Goal: Task Accomplishment & Management: Manage account settings

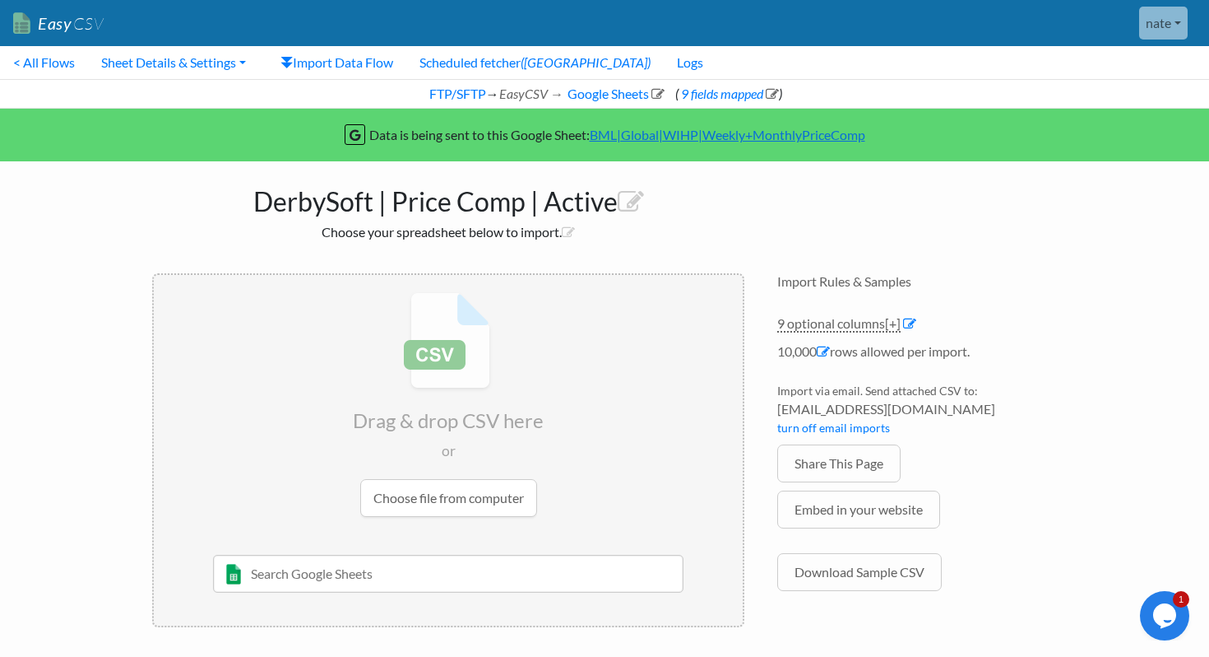
click at [605, 83] on div "FTP/SFTP → EasyCSV → Google Sheets ( 9 fields mapped )" at bounding box center [604, 94] width 1209 height 30
click at [739, 94] on link "9 fields mapped" at bounding box center [729, 94] width 100 height 16
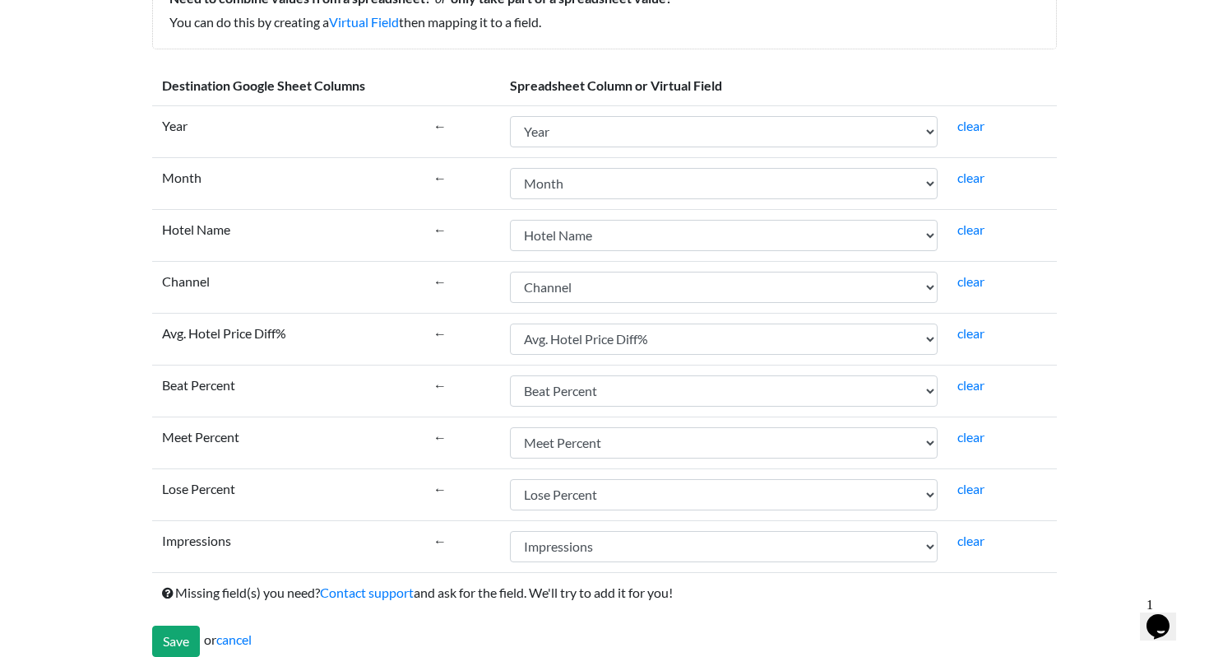
scroll to position [220, 0]
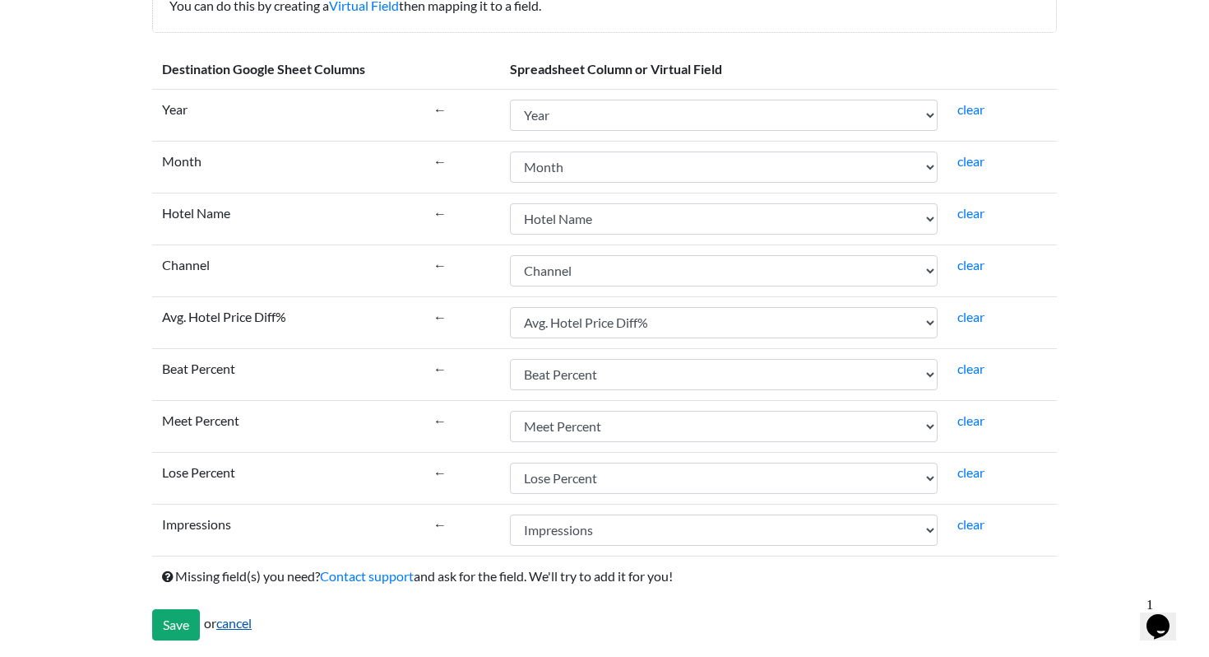
click at [239, 626] on link "cancel" at bounding box center [233, 623] width 35 height 16
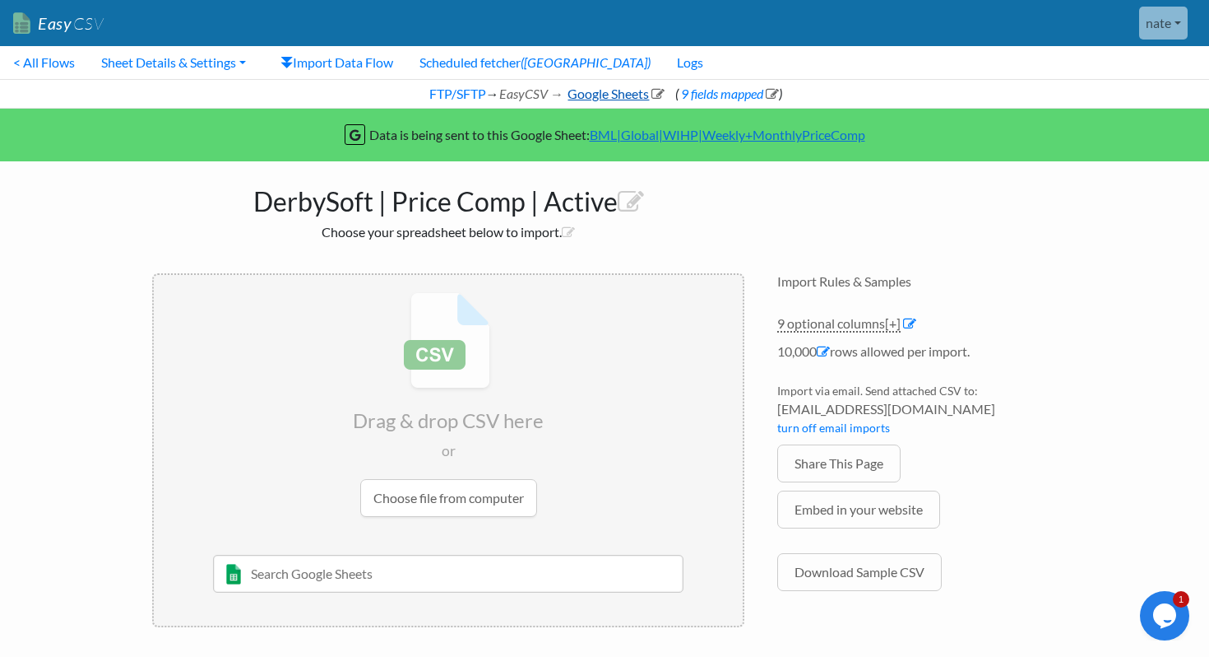
click at [578, 94] on link "Google Sheets" at bounding box center [615, 94] width 100 height 16
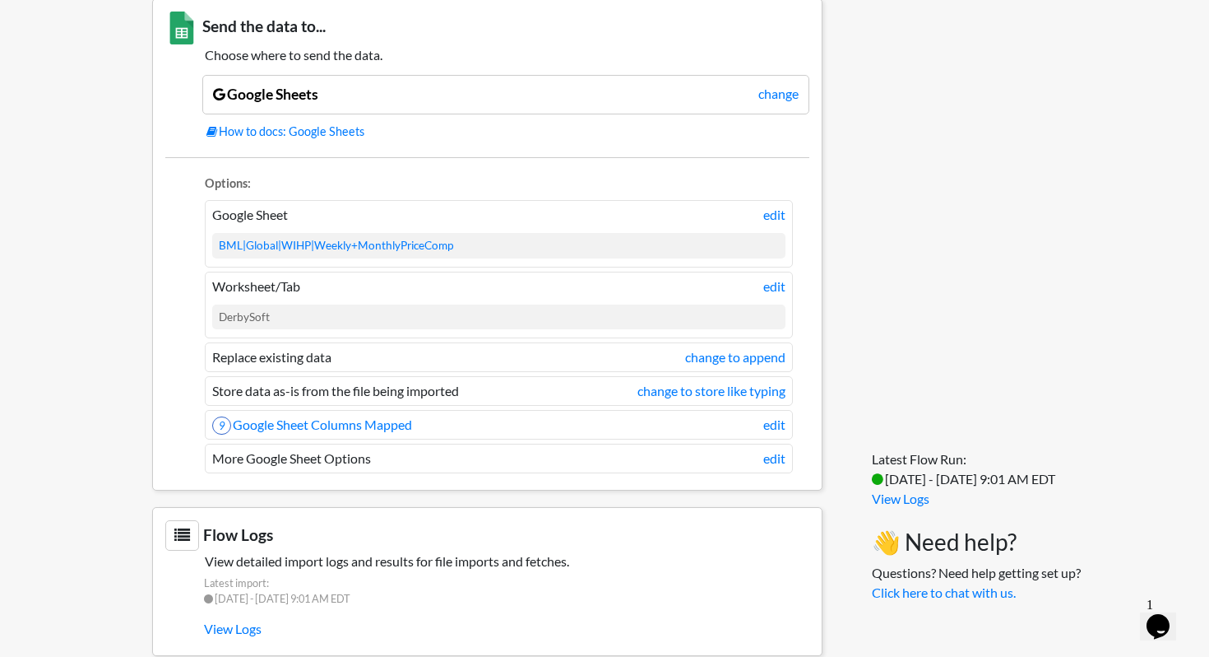
scroll to position [1257, 0]
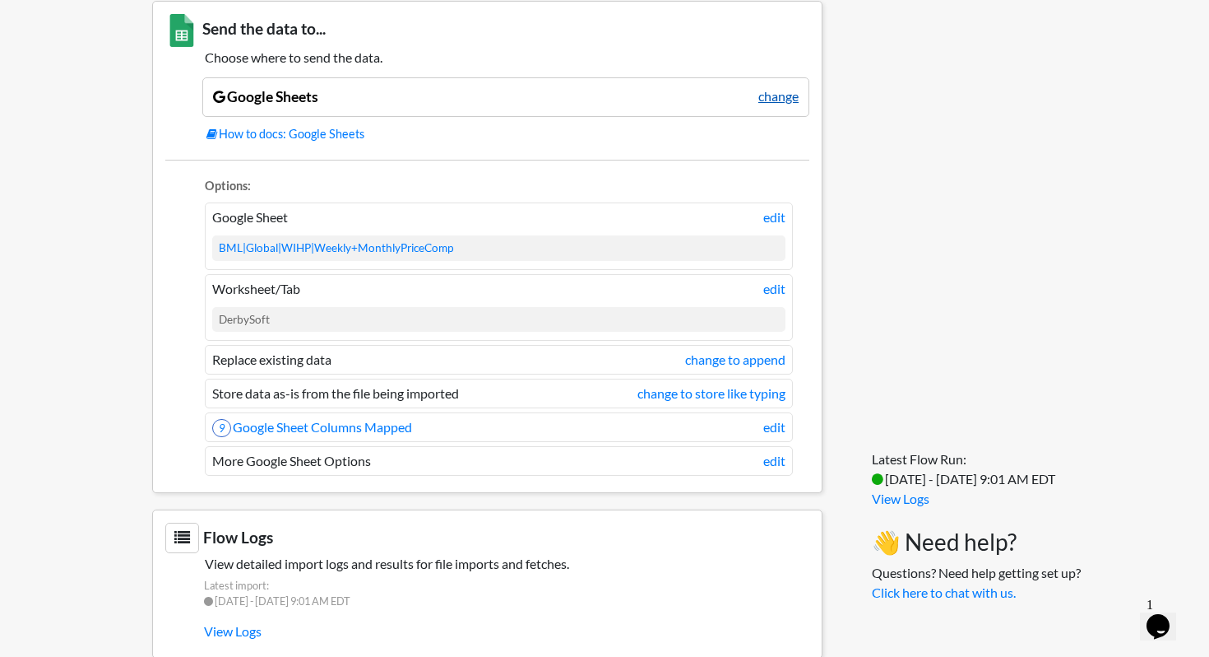
click at [768, 99] on link "change" at bounding box center [779, 96] width 40 height 20
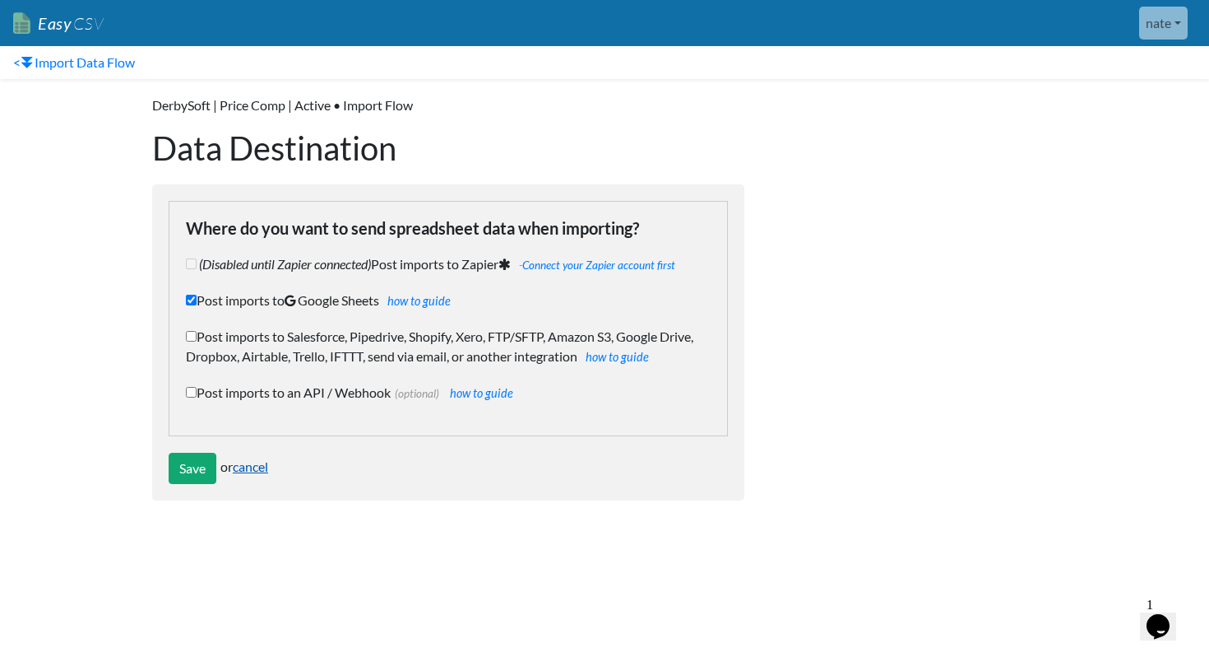
click at [258, 467] on link "cancel" at bounding box center [250, 466] width 35 height 16
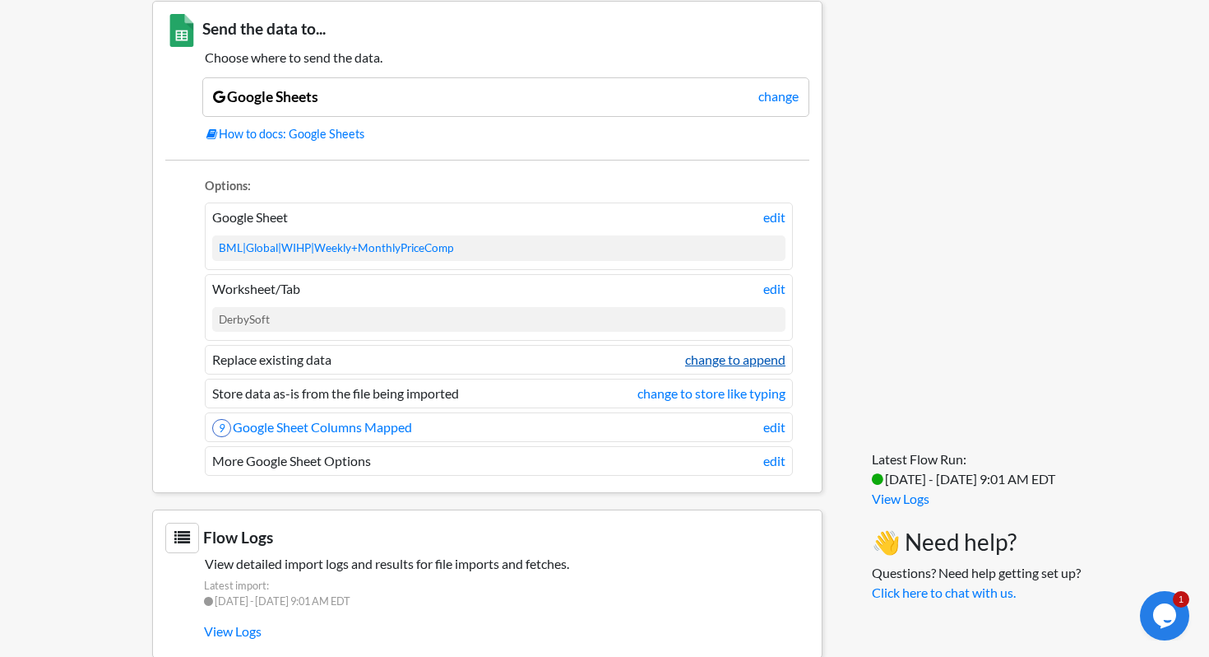
scroll to position [1288, 0]
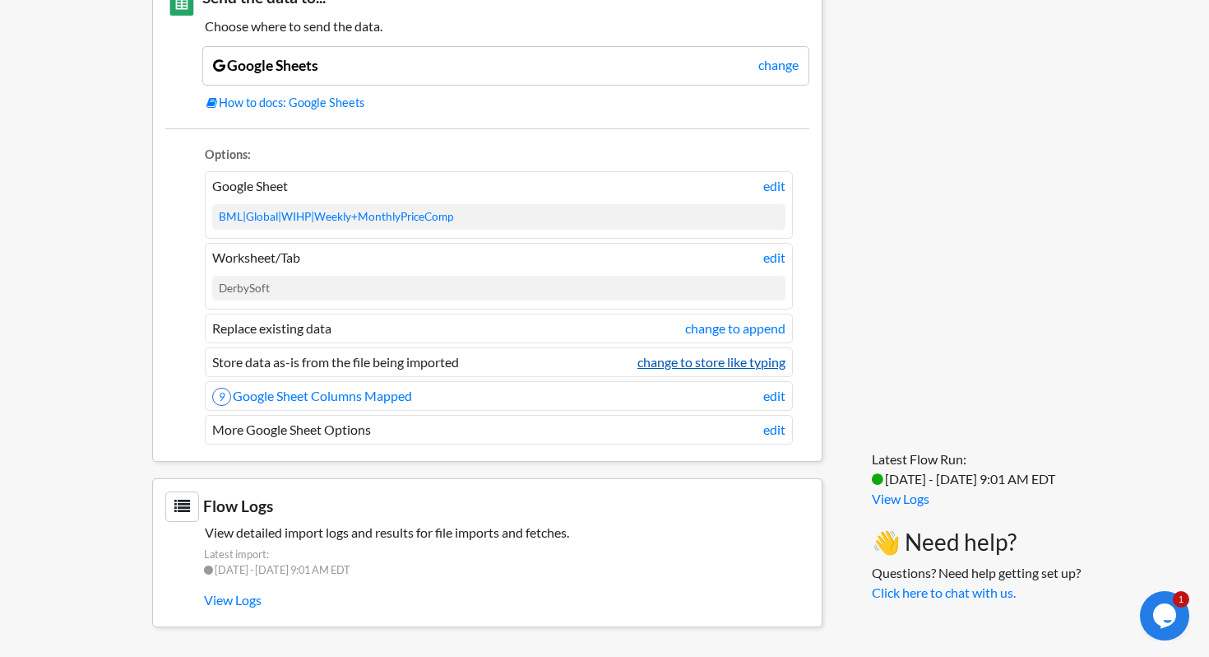
click at [670, 362] on link "change to store like typing" at bounding box center [712, 362] width 148 height 20
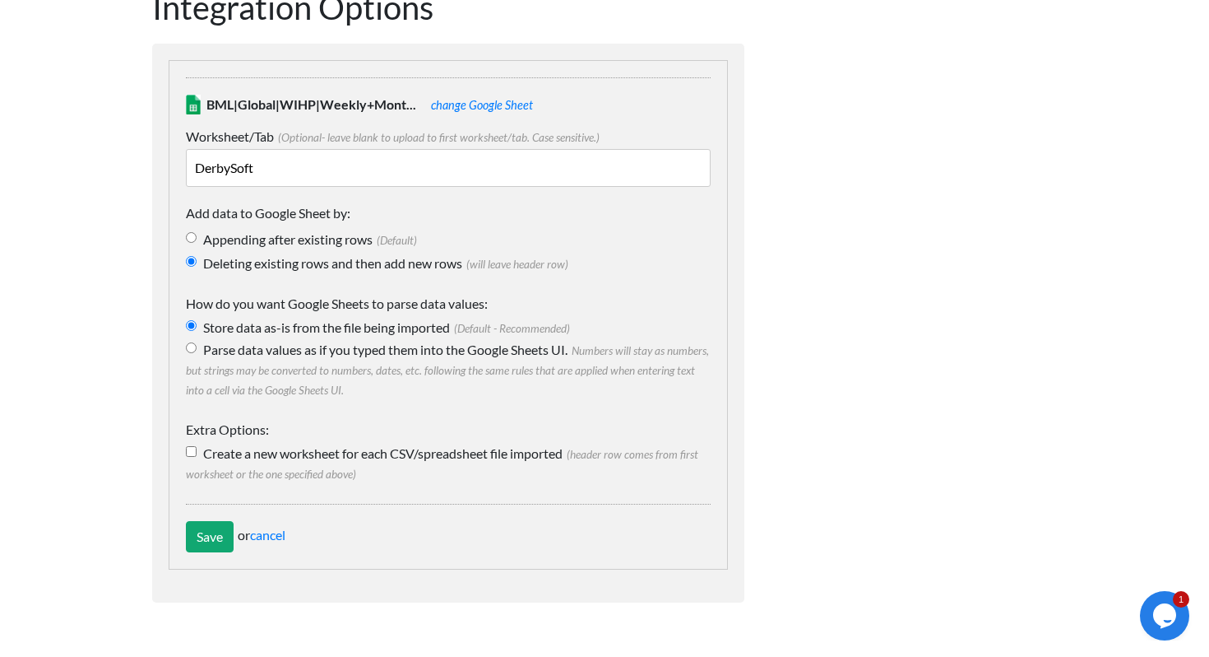
scroll to position [110, 0]
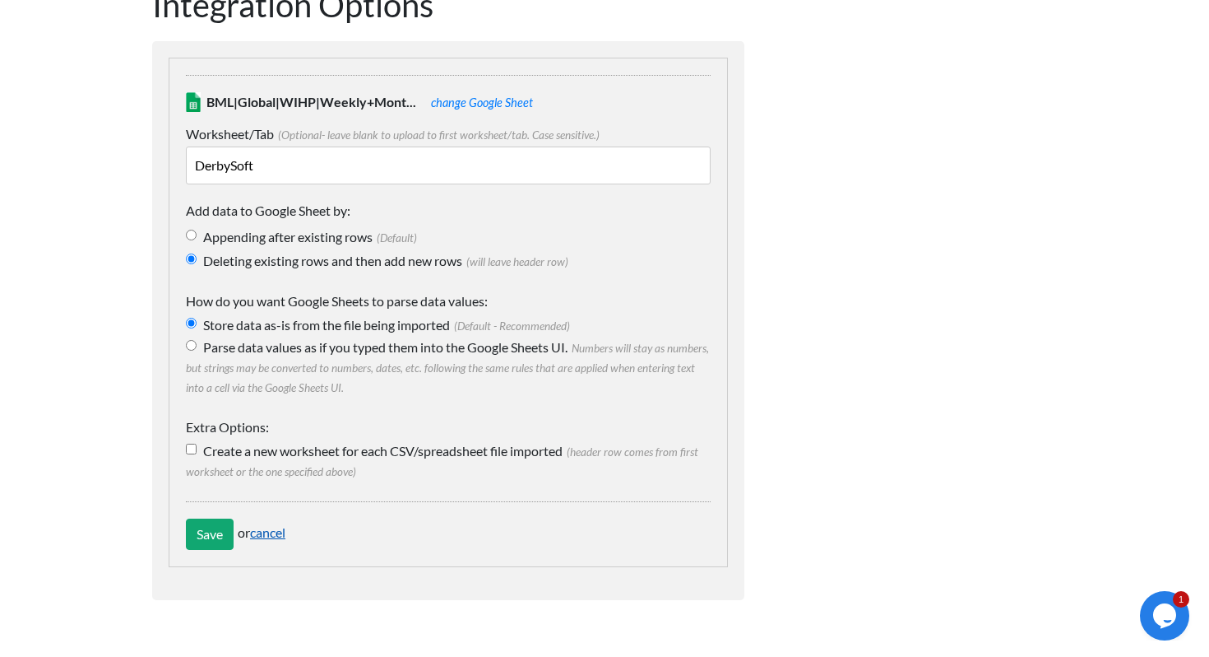
click at [272, 531] on link "cancel" at bounding box center [267, 532] width 35 height 16
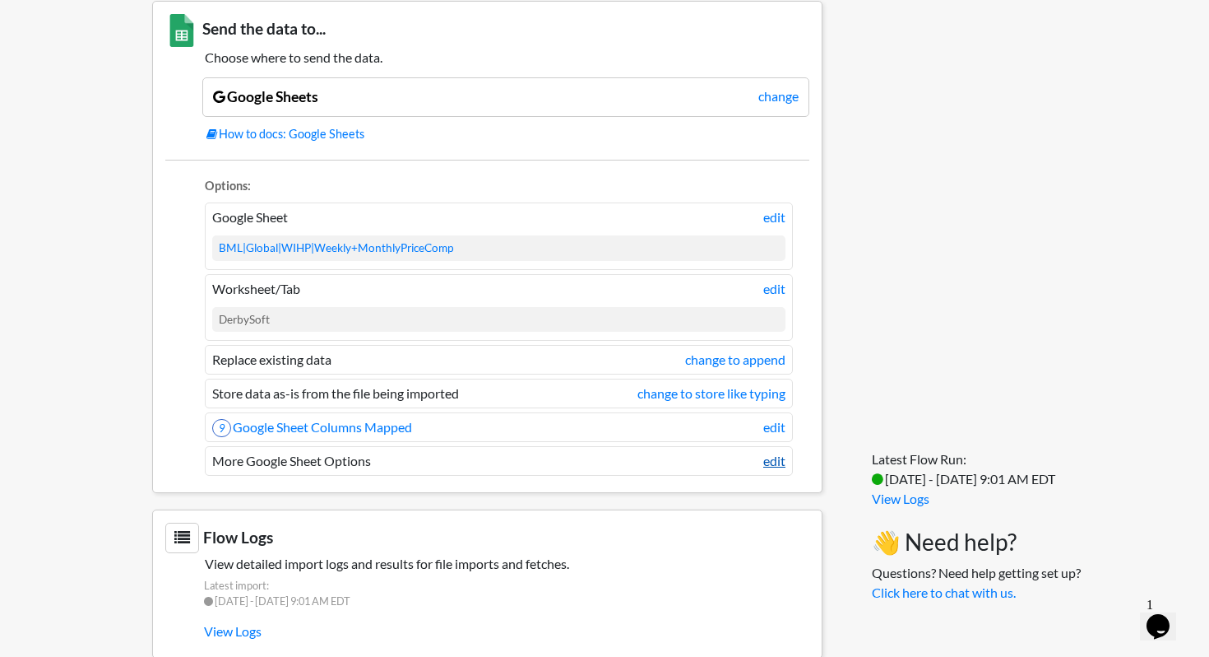
click at [772, 461] on link "edit" at bounding box center [775, 461] width 22 height 20
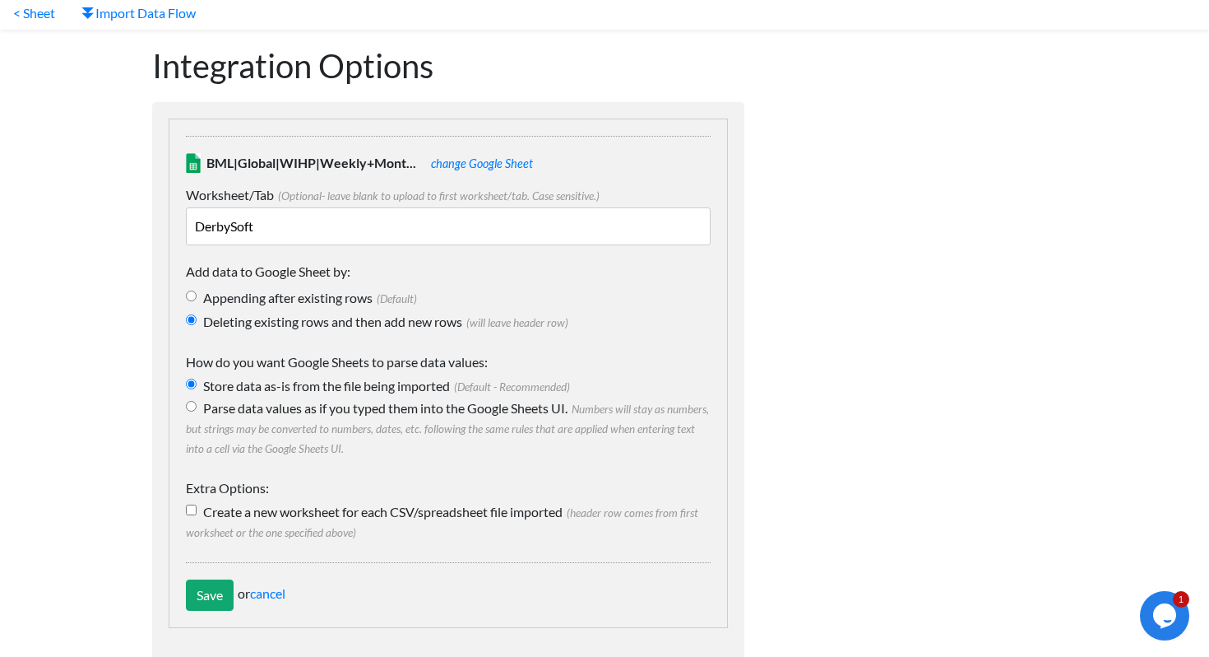
scroll to position [116, 0]
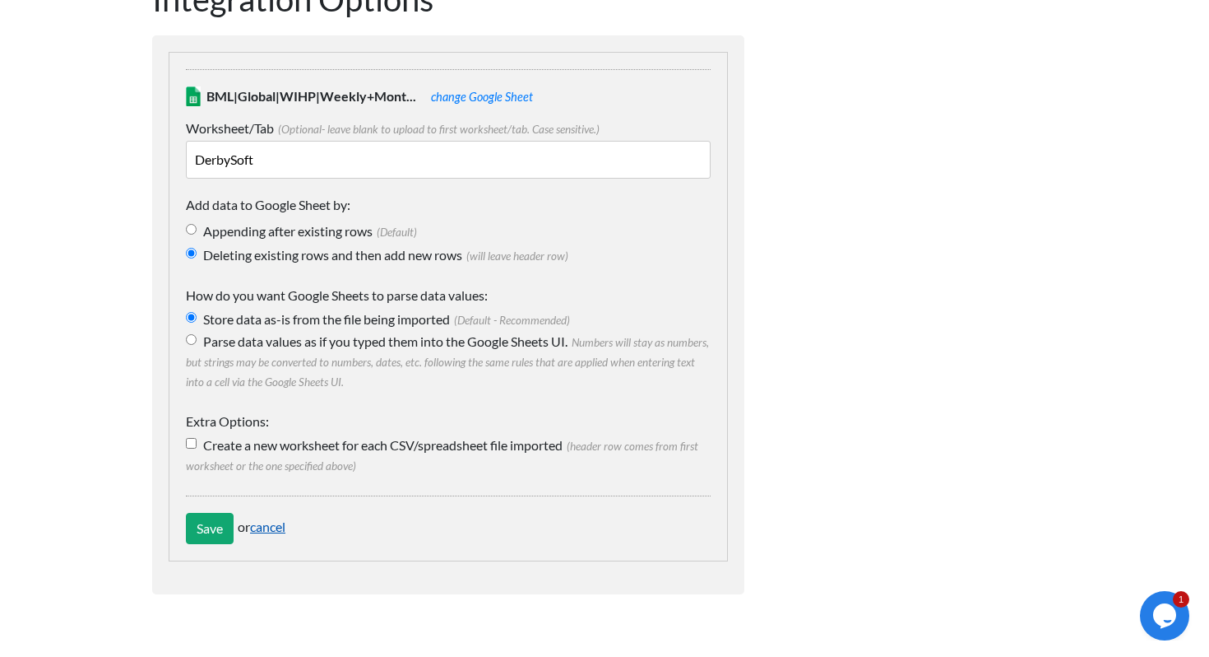
click at [264, 518] on link "cancel" at bounding box center [267, 526] width 35 height 16
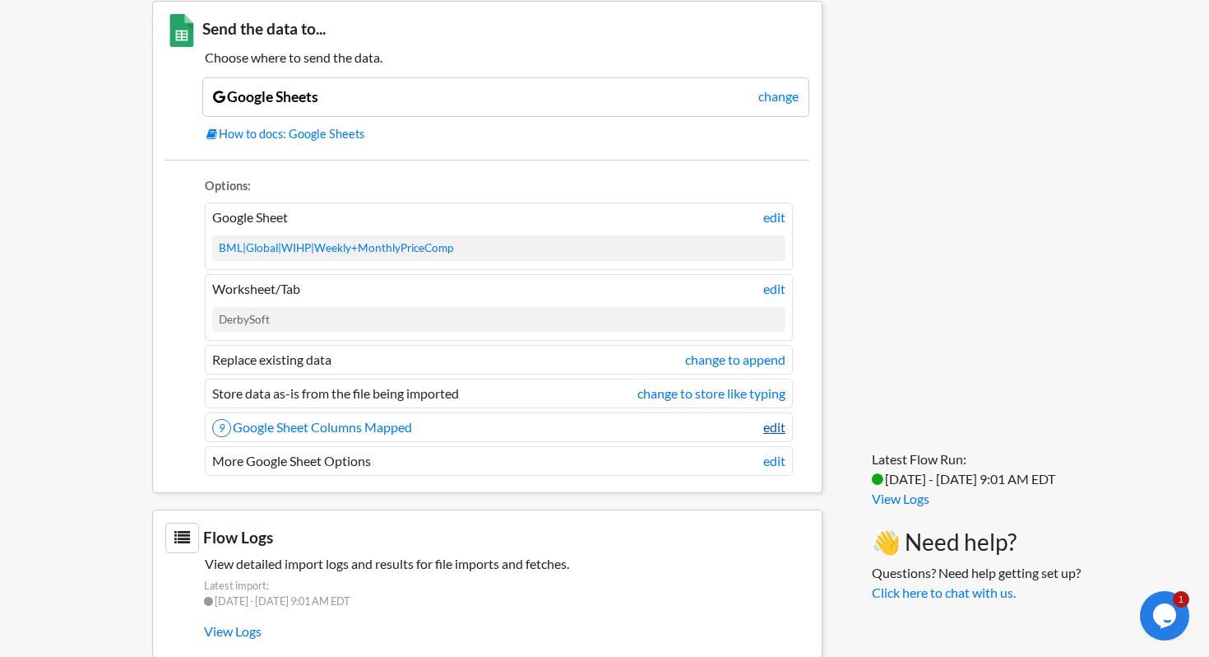
click at [782, 429] on link "edit" at bounding box center [775, 427] width 22 height 20
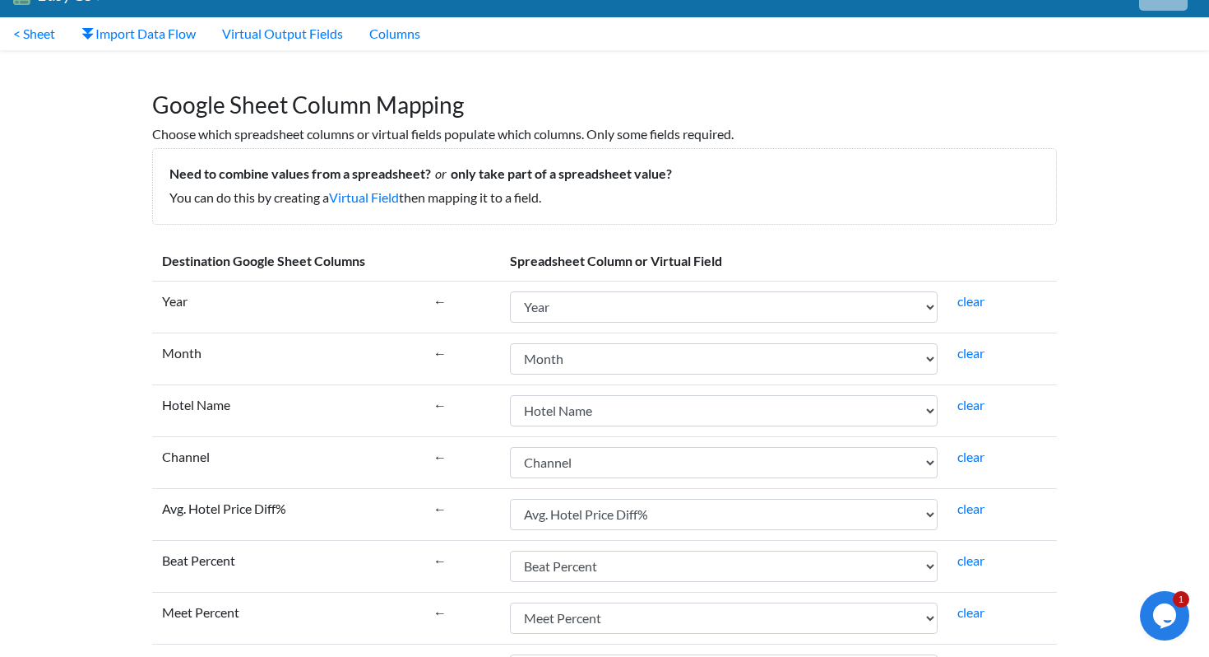
scroll to position [220, 0]
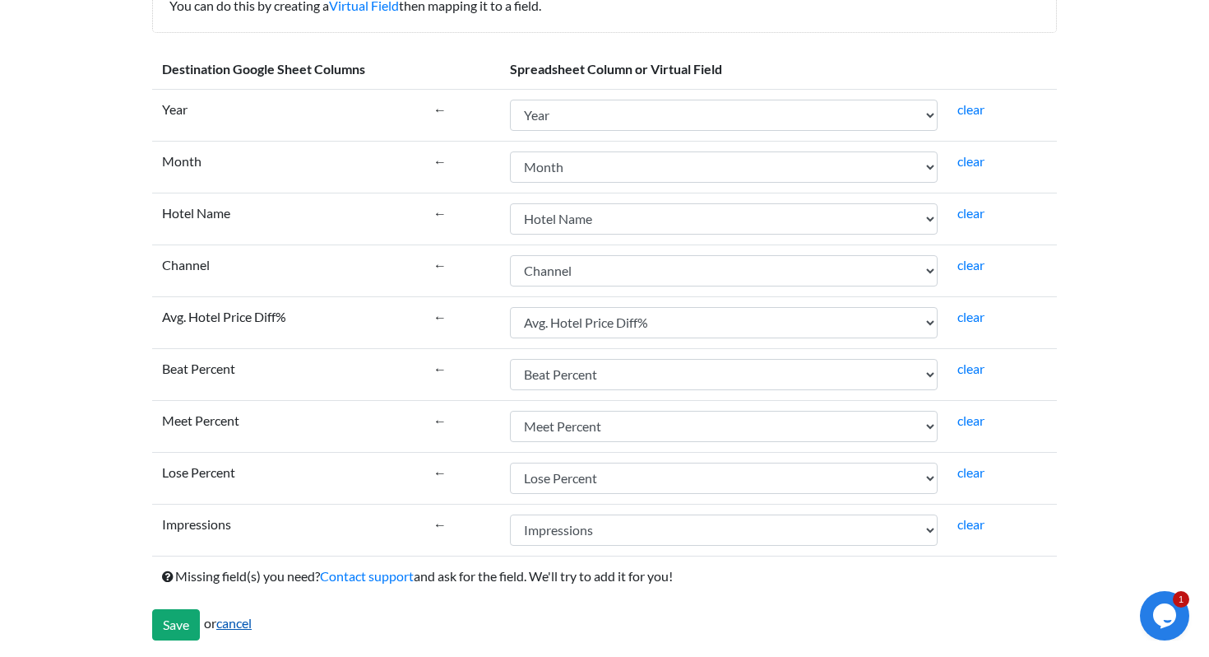
click at [247, 624] on link "cancel" at bounding box center [233, 623] width 35 height 16
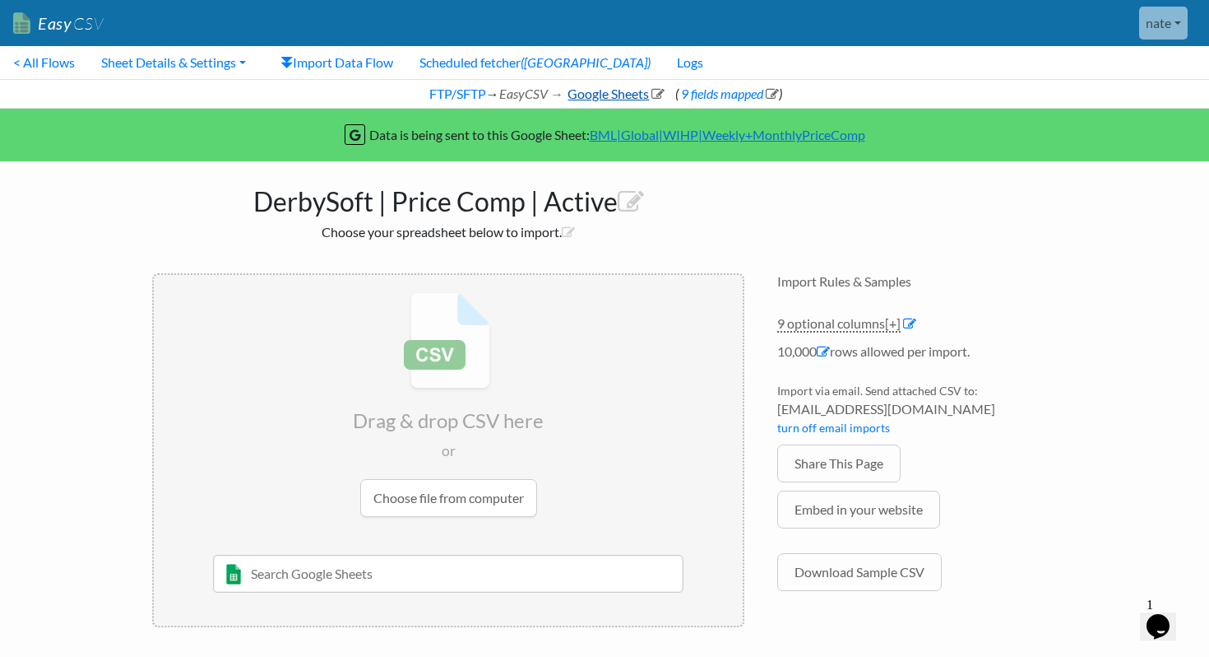
click at [601, 94] on link "Google Sheets" at bounding box center [615, 94] width 100 height 16
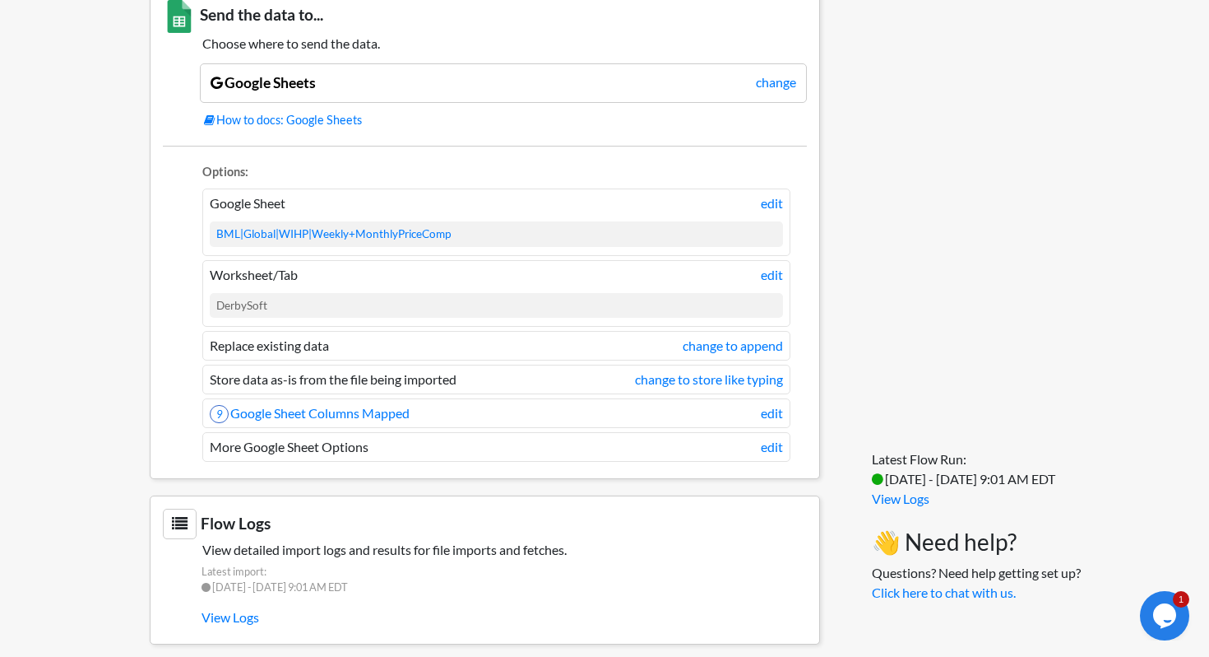
scroll to position [1269, 2]
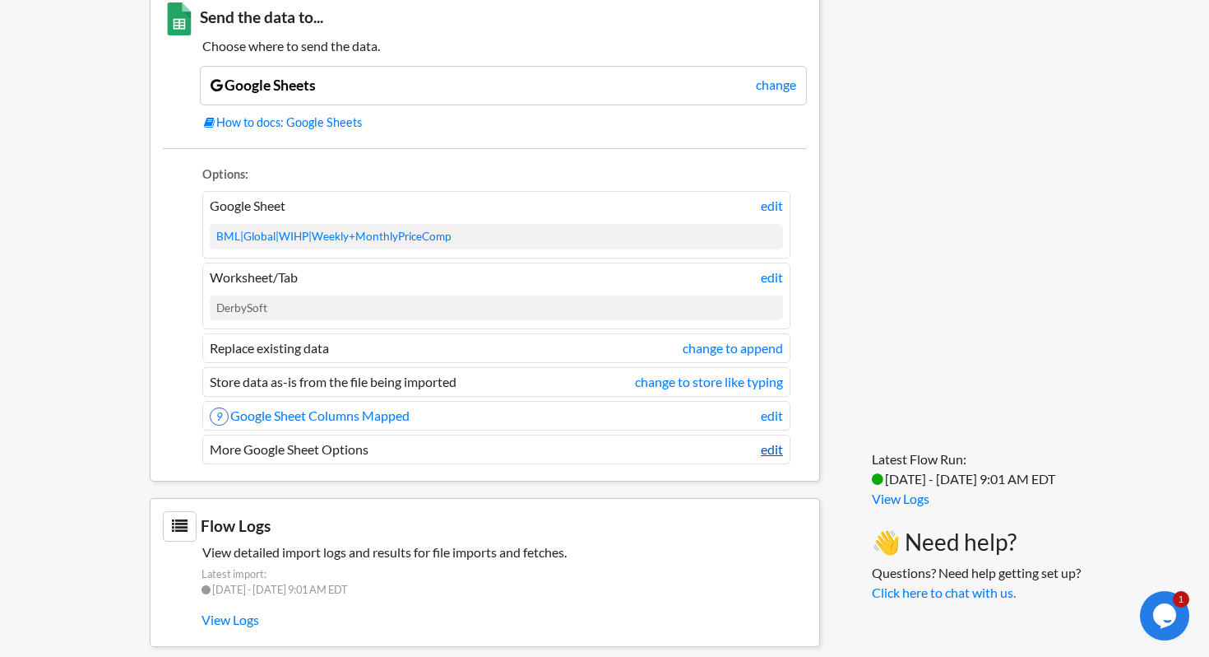
click at [769, 450] on link "edit" at bounding box center [772, 449] width 22 height 20
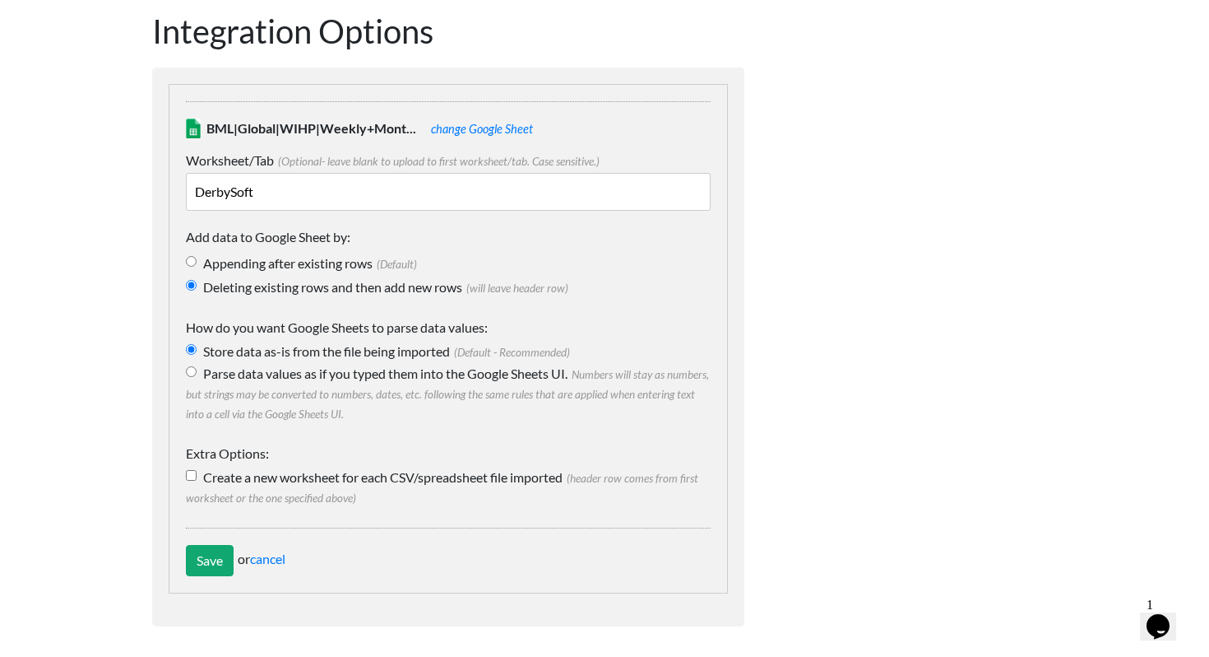
scroll to position [85, 0]
click at [289, 378] on label "Parse data values as if you typed them into the Google Sheets UI. Numbers will …" at bounding box center [448, 392] width 525 height 59
click at [197, 376] on input "Parse data values as if you typed them into the Google Sheets UI. Numbers will …" at bounding box center [191, 370] width 11 height 11
radio input "true"
click at [216, 585] on div "BML|Global|WIHP|Weekly+Mont... change Google Sheet Worksheet/Tab (Optional- lea…" at bounding box center [448, 337] width 559 height 509
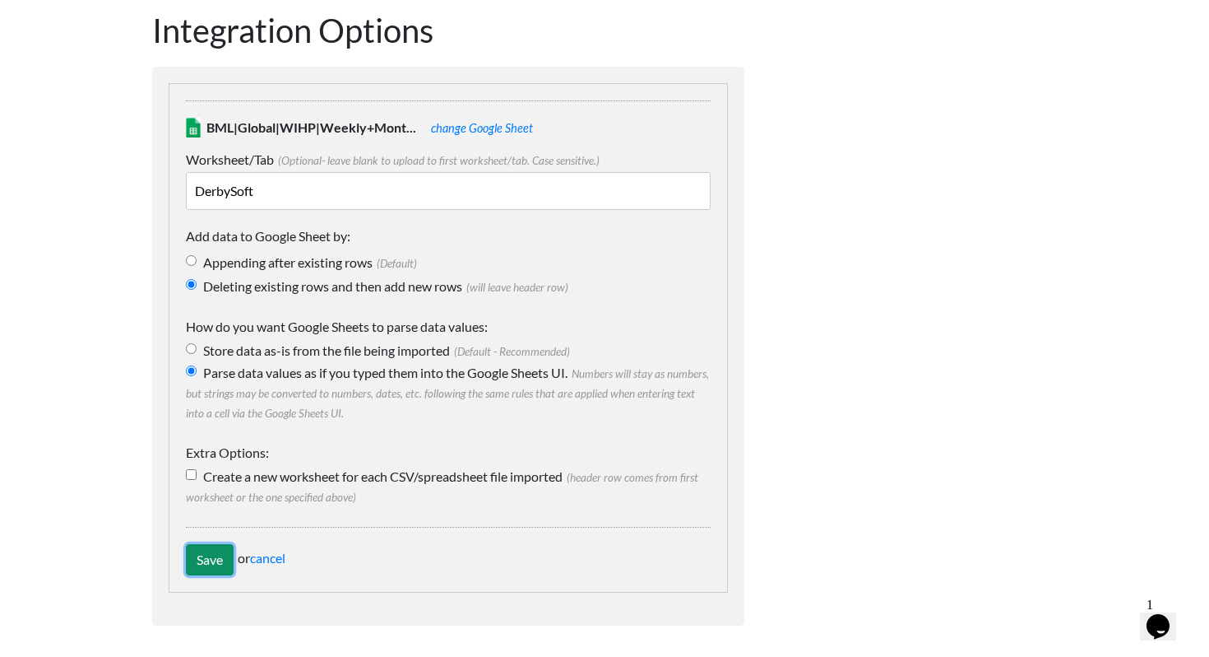
click at [216, 569] on input "Save" at bounding box center [210, 559] width 48 height 31
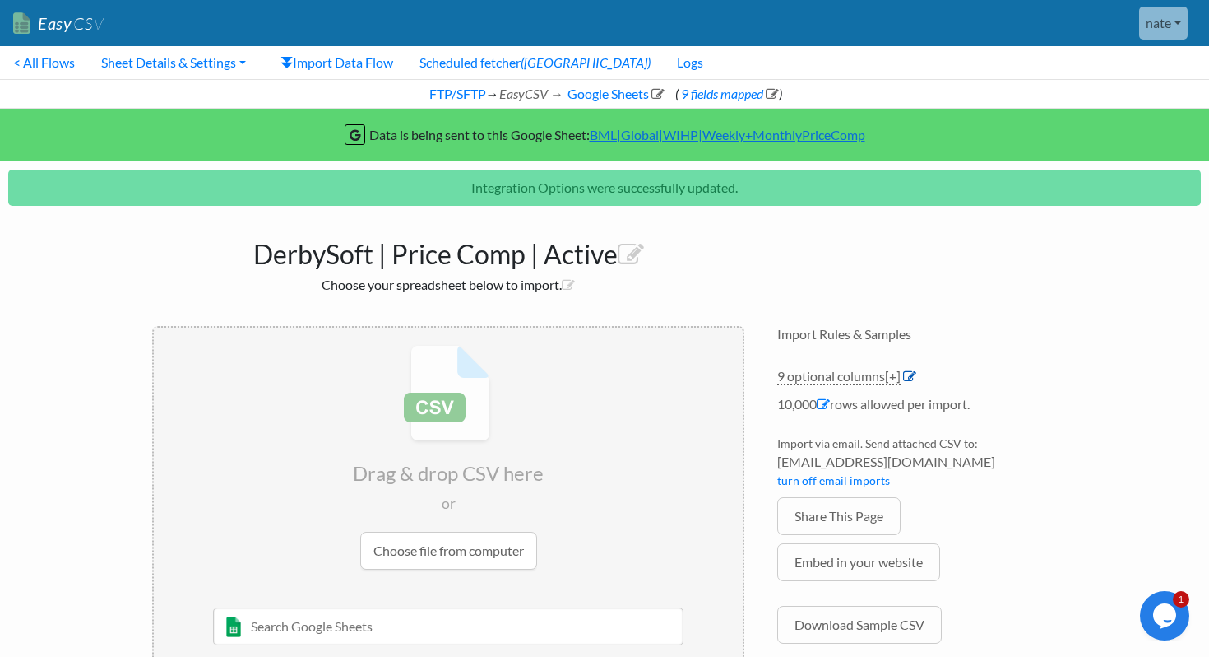
click at [907, 377] on icon at bounding box center [909, 375] width 13 height 13
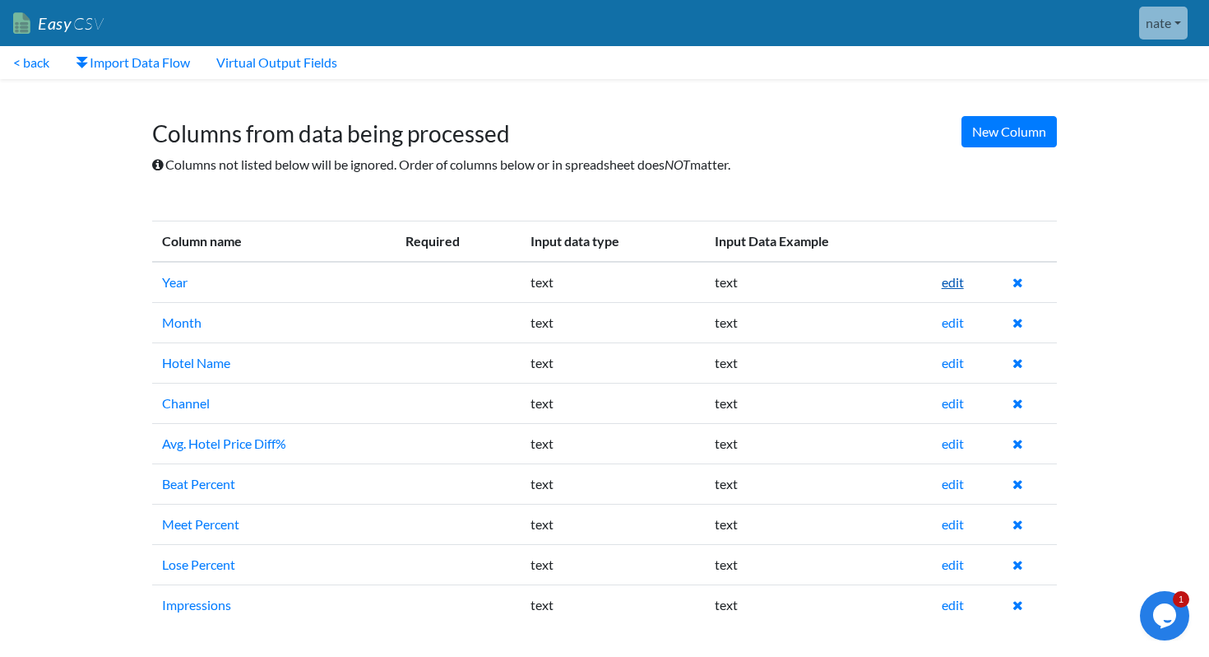
click at [955, 279] on link "edit" at bounding box center [953, 282] width 22 height 16
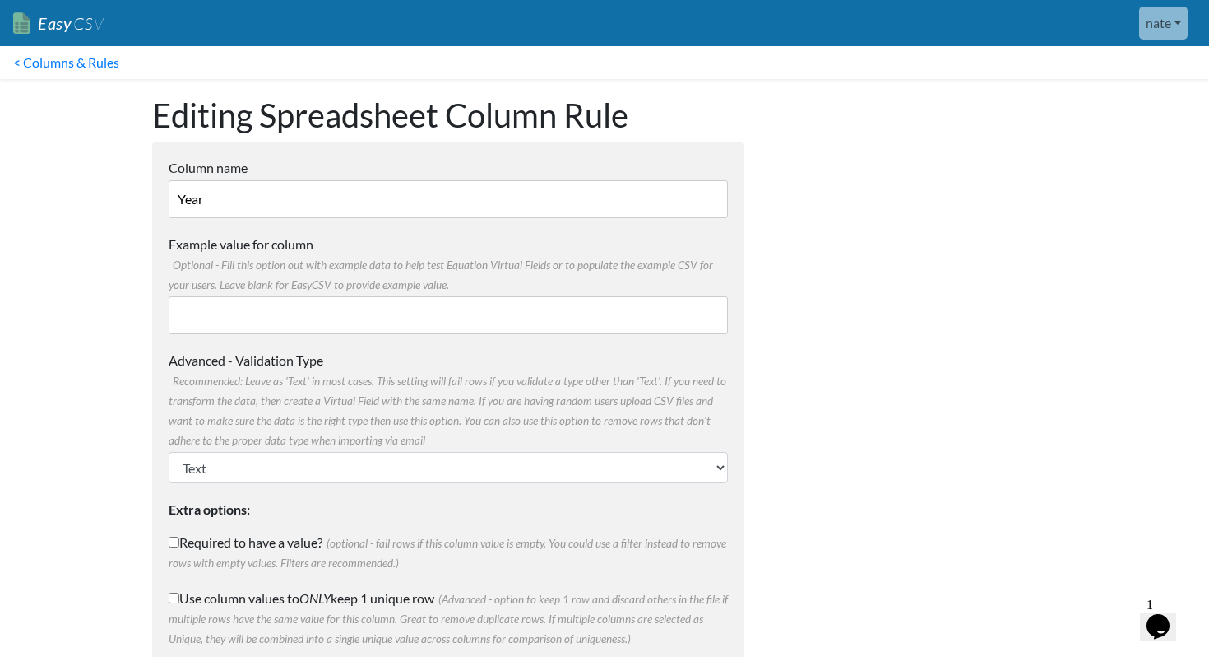
scroll to position [85, 0]
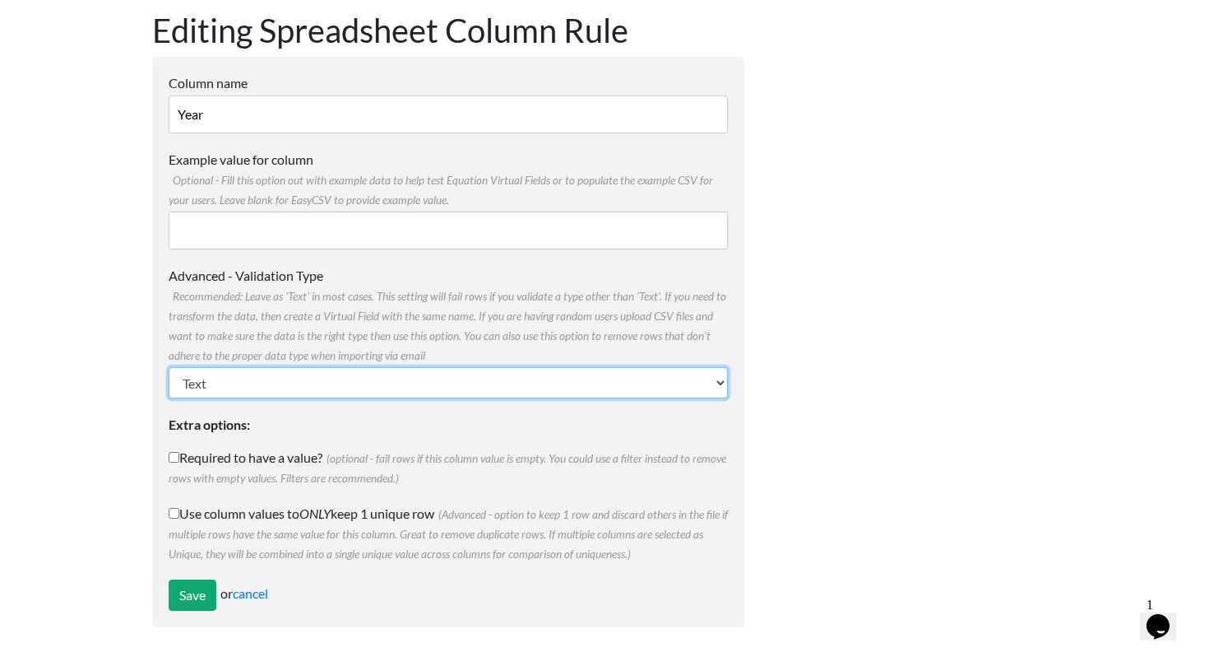
click at [462, 367] on select "Text Number (no decimals) Number (allow decimals) Date (mm/dd/yyyy) Date (dd/mm…" at bounding box center [448, 382] width 559 height 31
select select "number"
click at [169, 367] on select "Text Number (no decimals) Number (allow decimals) Date (mm/dd/yyyy) Date (dd/mm…" at bounding box center [448, 382] width 559 height 31
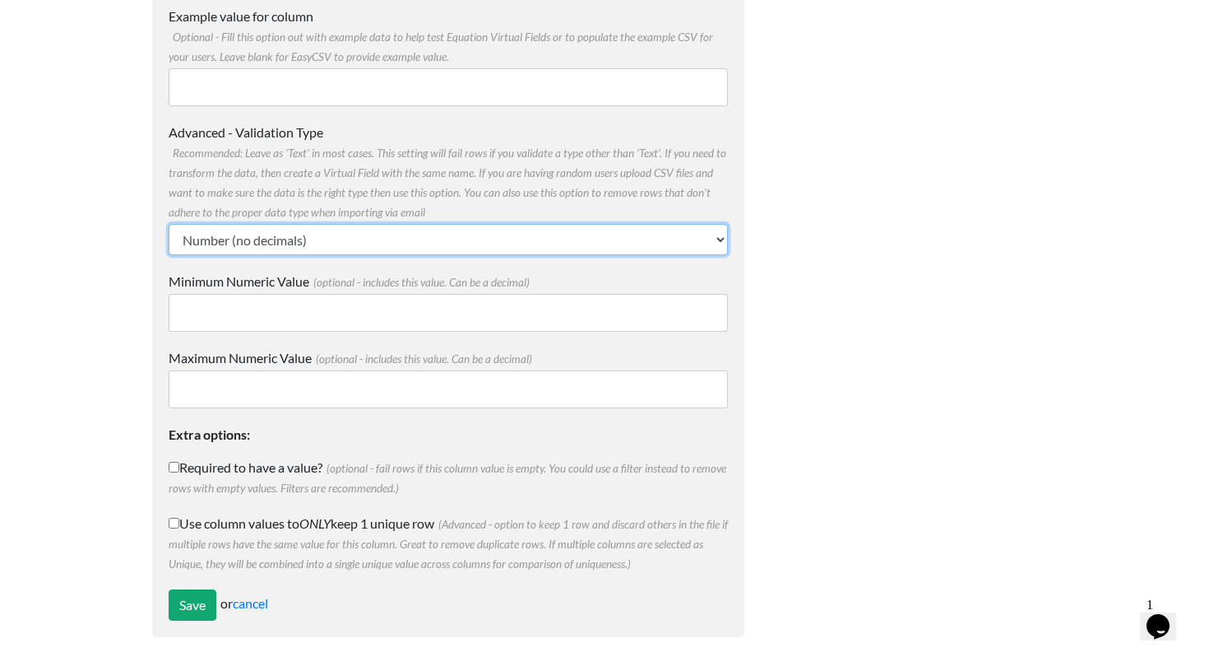
scroll to position [238, 0]
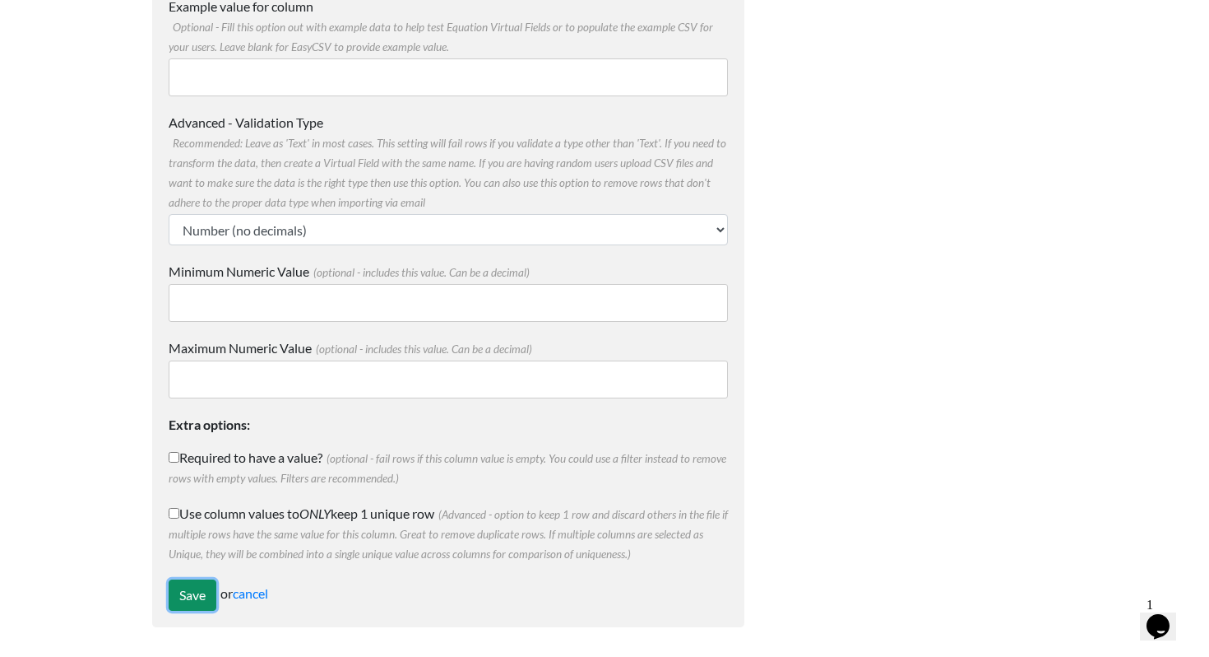
click at [186, 593] on input "Save" at bounding box center [193, 594] width 48 height 31
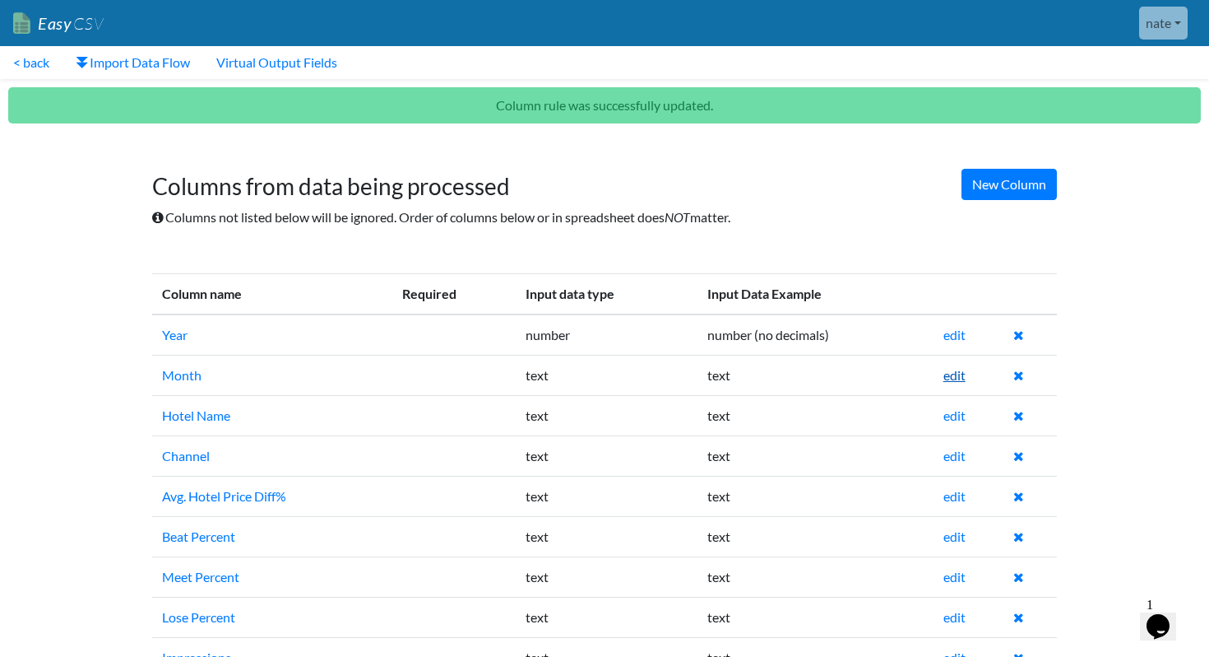
click at [951, 380] on link "edit" at bounding box center [955, 375] width 22 height 16
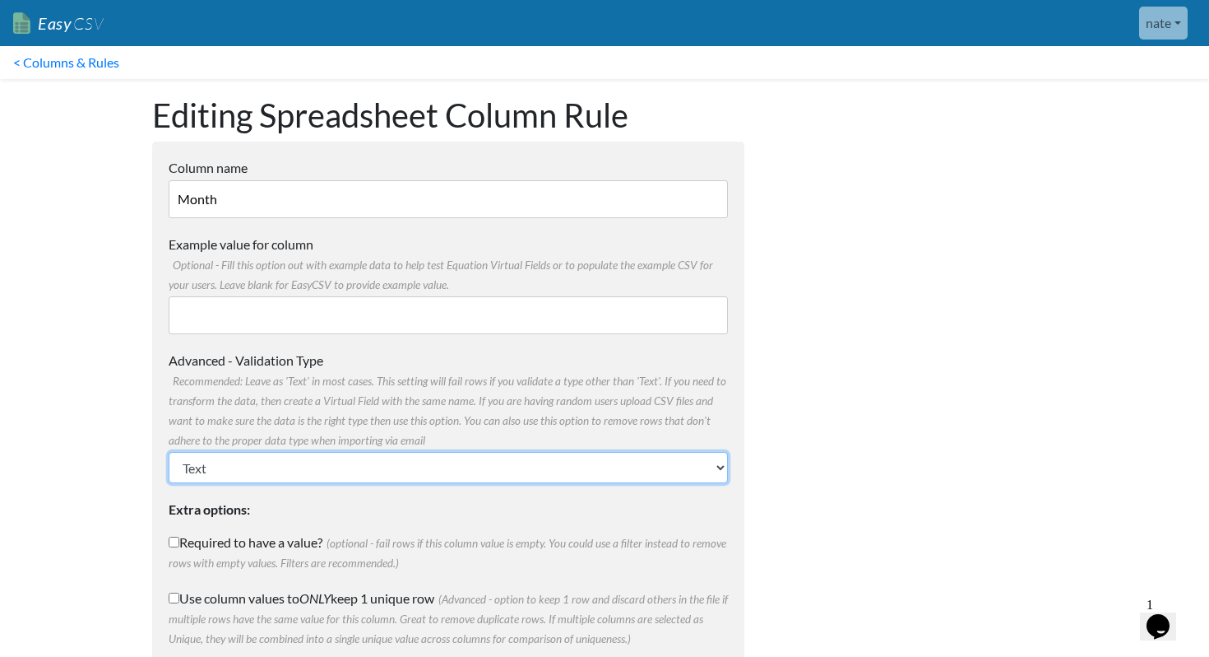
click at [379, 476] on select "Text Number (no decimals) Number (allow decimals) Date (mm/dd/yyyy) Date (dd/mm…" at bounding box center [448, 467] width 559 height 31
select select "number"
click at [169, 452] on select "Text Number (no decimals) Number (allow decimals) Date (mm/dd/yyyy) Date (dd/mm…" at bounding box center [448, 467] width 559 height 31
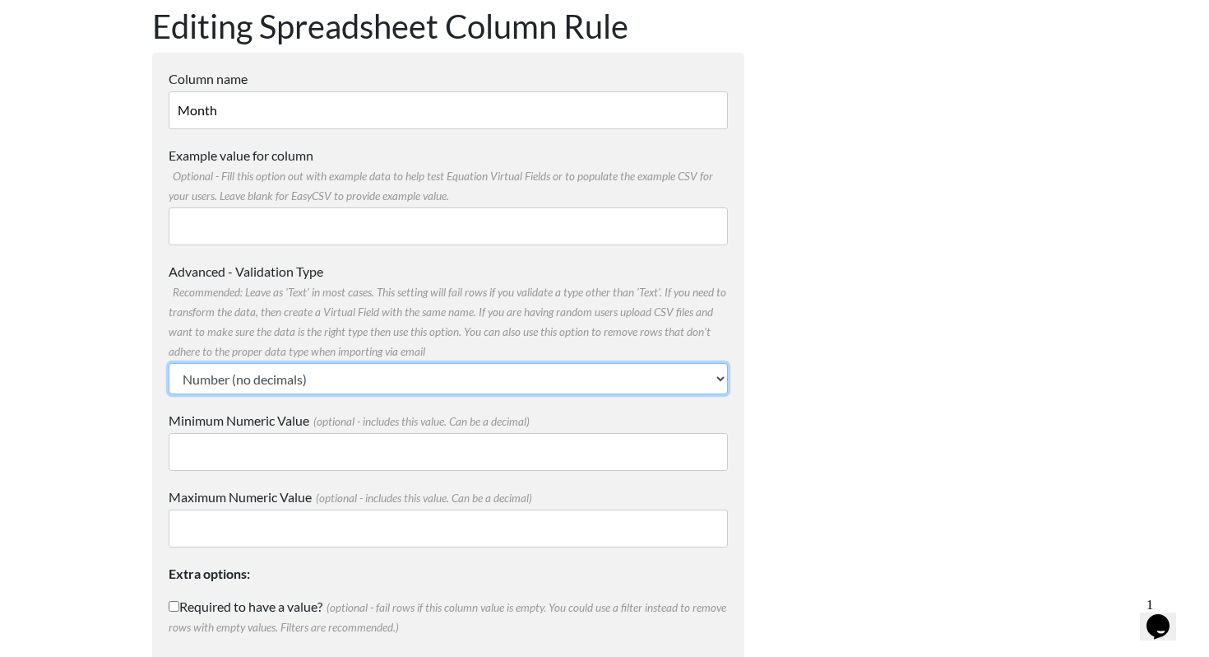
scroll to position [238, 0]
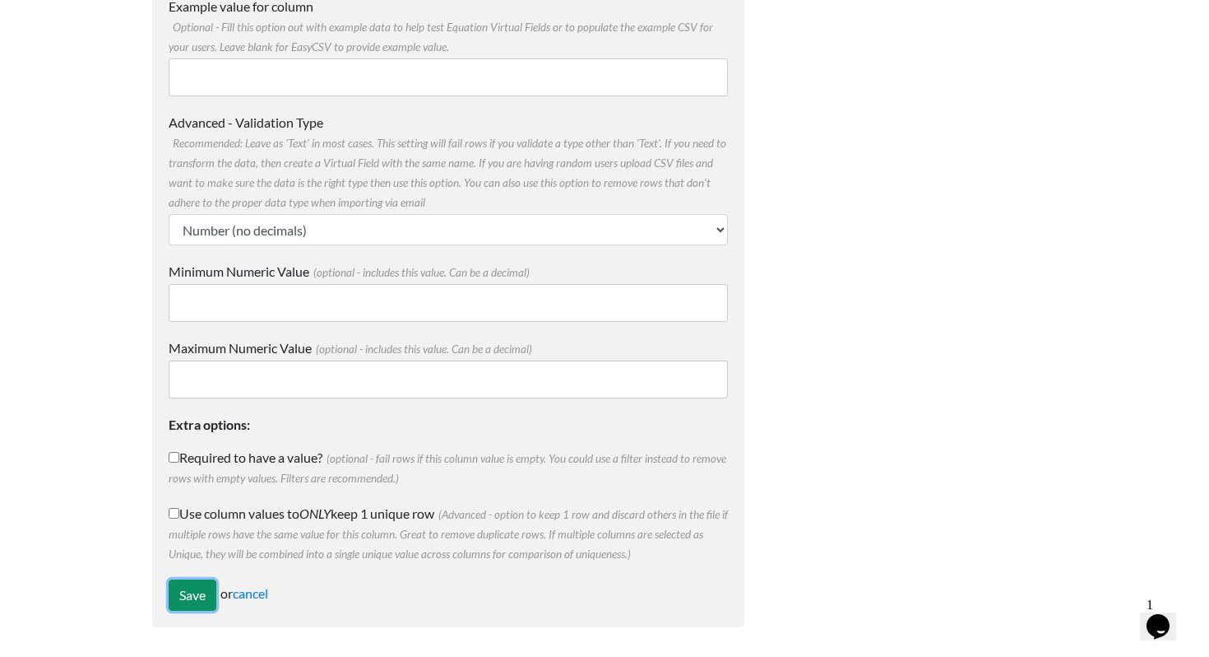
click at [193, 587] on input "Save" at bounding box center [193, 594] width 48 height 31
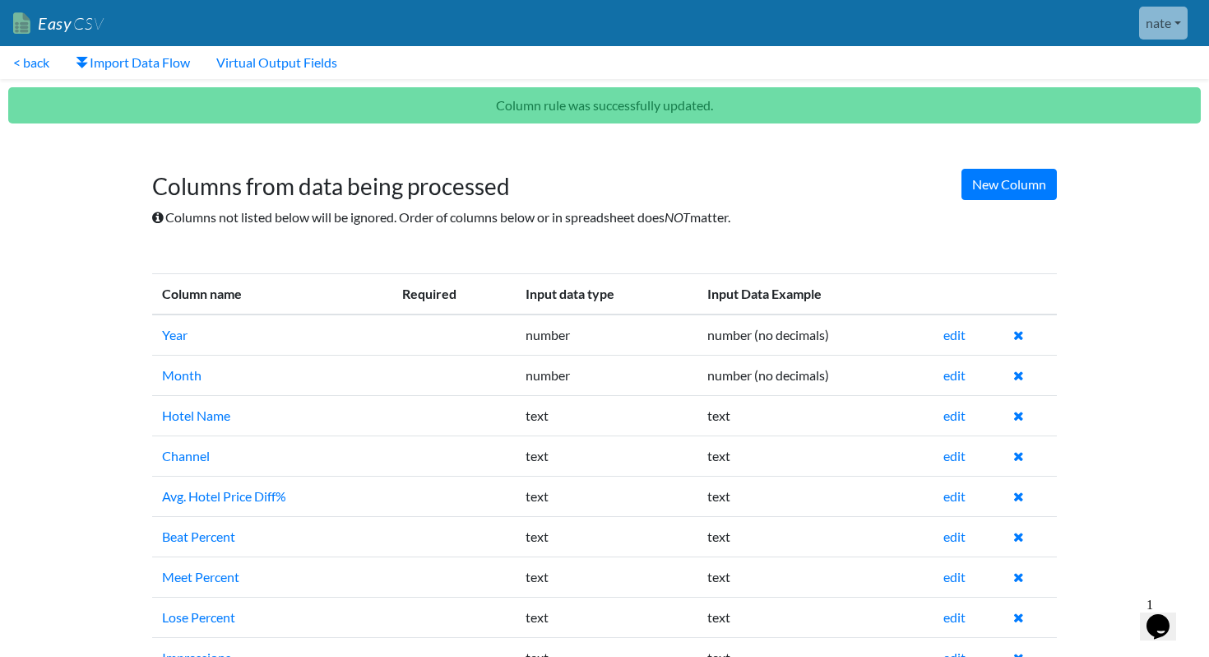
scroll to position [49, 0]
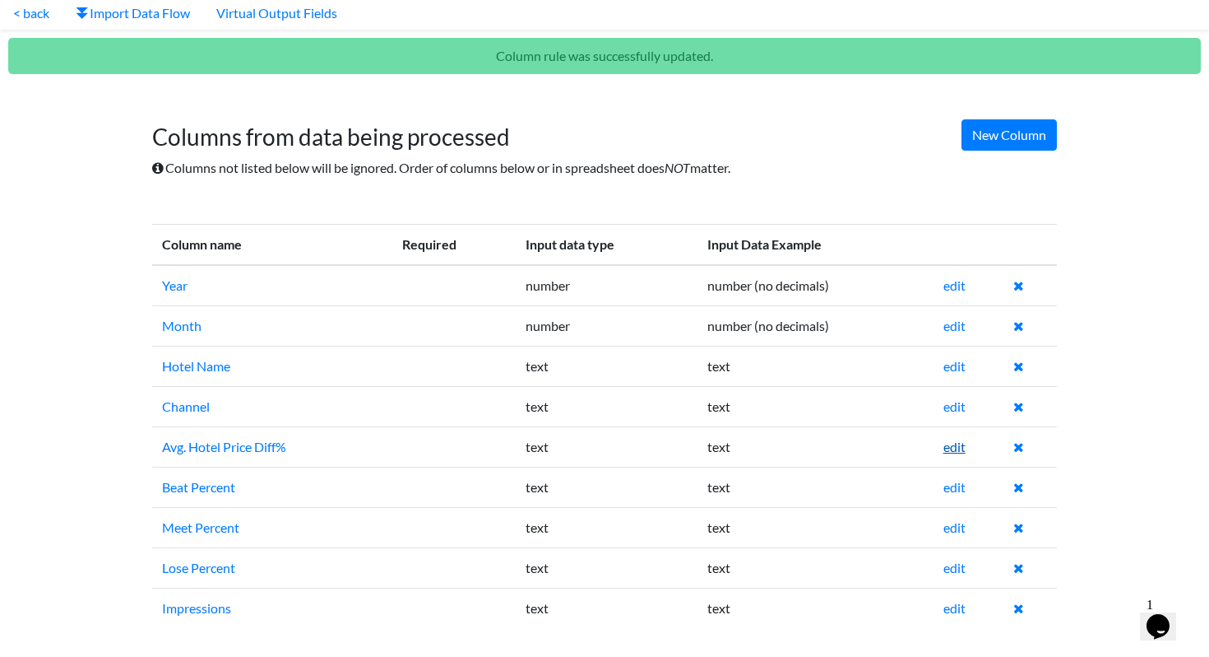
click at [957, 443] on link "edit" at bounding box center [955, 447] width 22 height 16
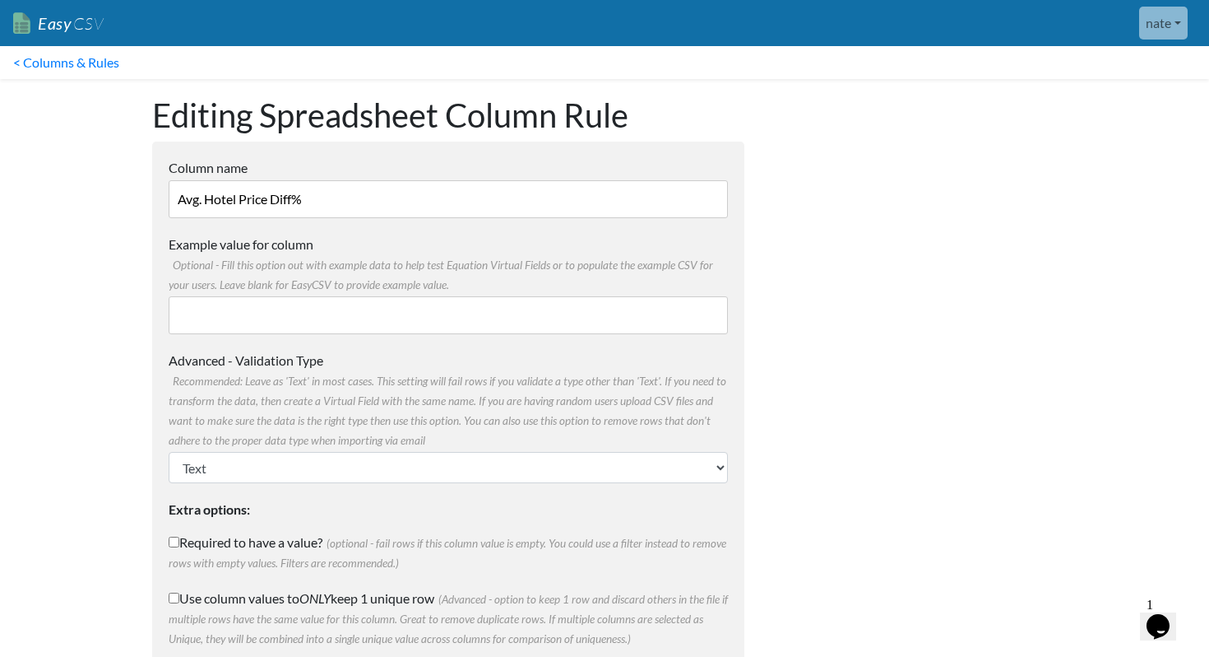
scroll to position [85, 0]
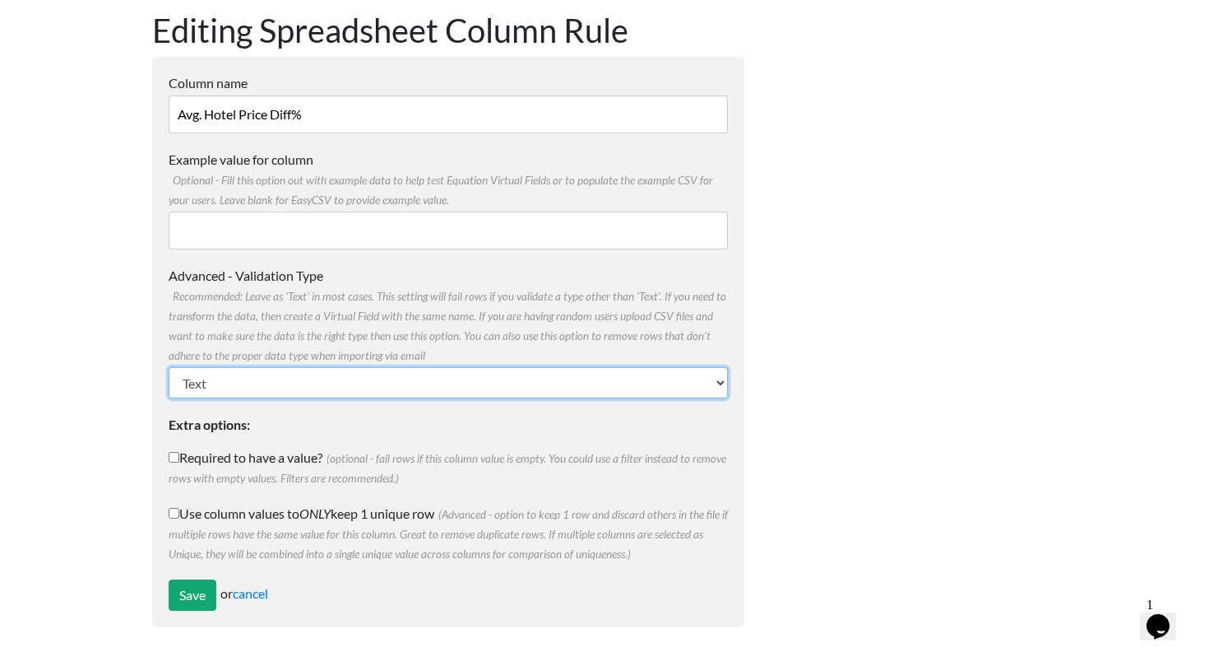
click at [311, 377] on select "Text Number (no decimals) Number (allow decimals) Date (mm/dd/yyyy) Date (dd/mm…" at bounding box center [448, 382] width 559 height 31
select select "float"
click at [169, 367] on select "Text Number (no decimals) Number (allow decimals) Date (mm/dd/yyyy) Date (dd/mm…" at bounding box center [448, 382] width 559 height 31
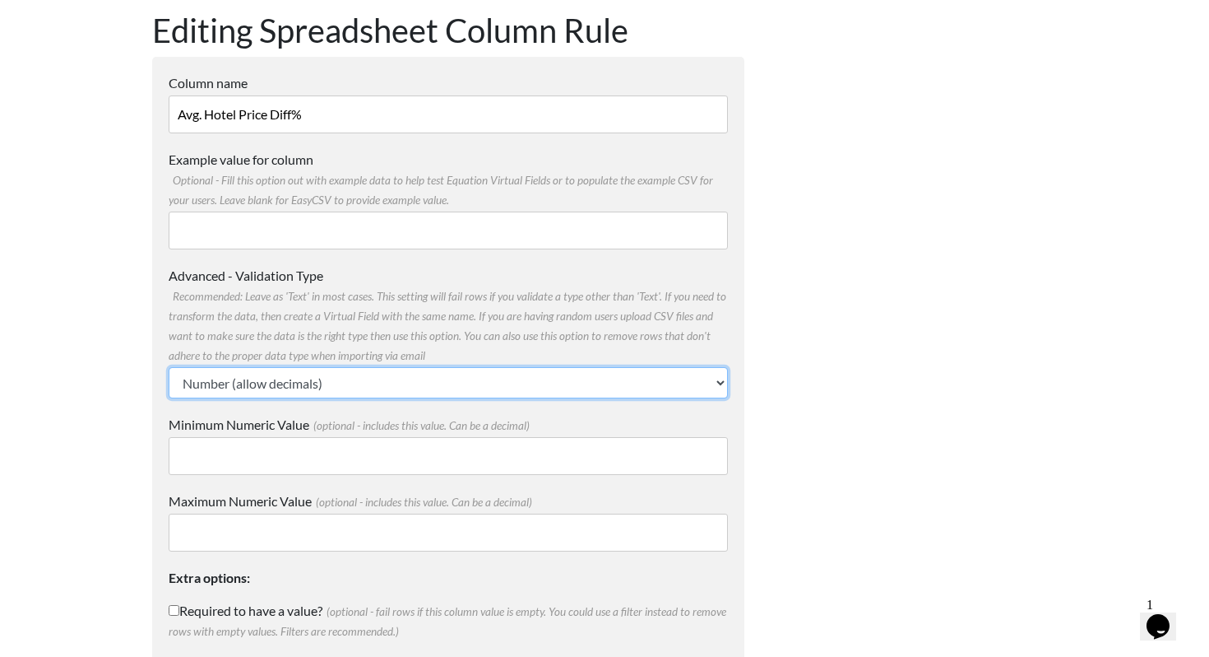
scroll to position [238, 0]
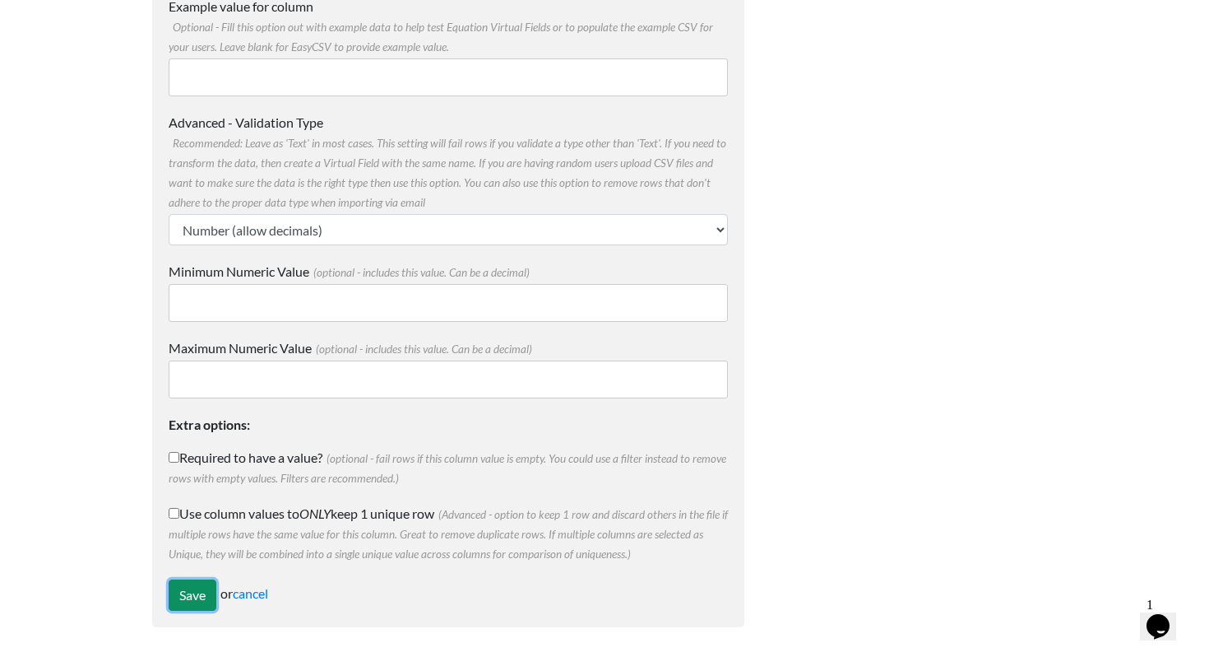
click at [176, 583] on input "Save" at bounding box center [193, 594] width 48 height 31
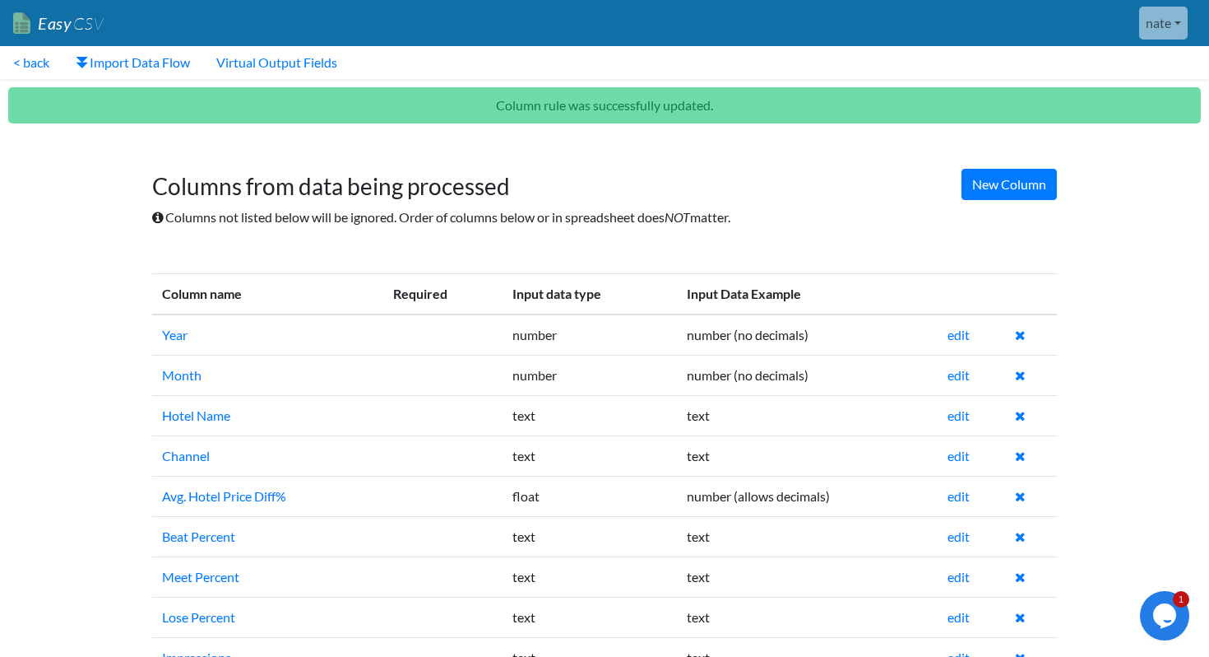
scroll to position [49, 0]
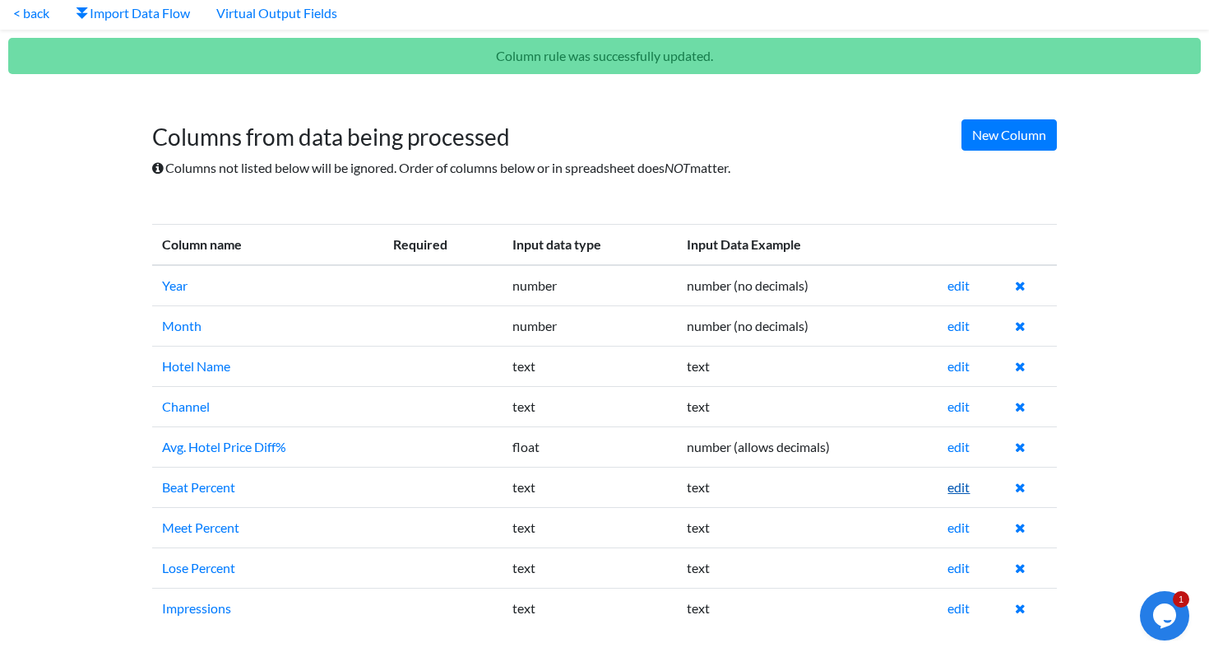
click at [968, 491] on link "edit" at bounding box center [959, 487] width 22 height 16
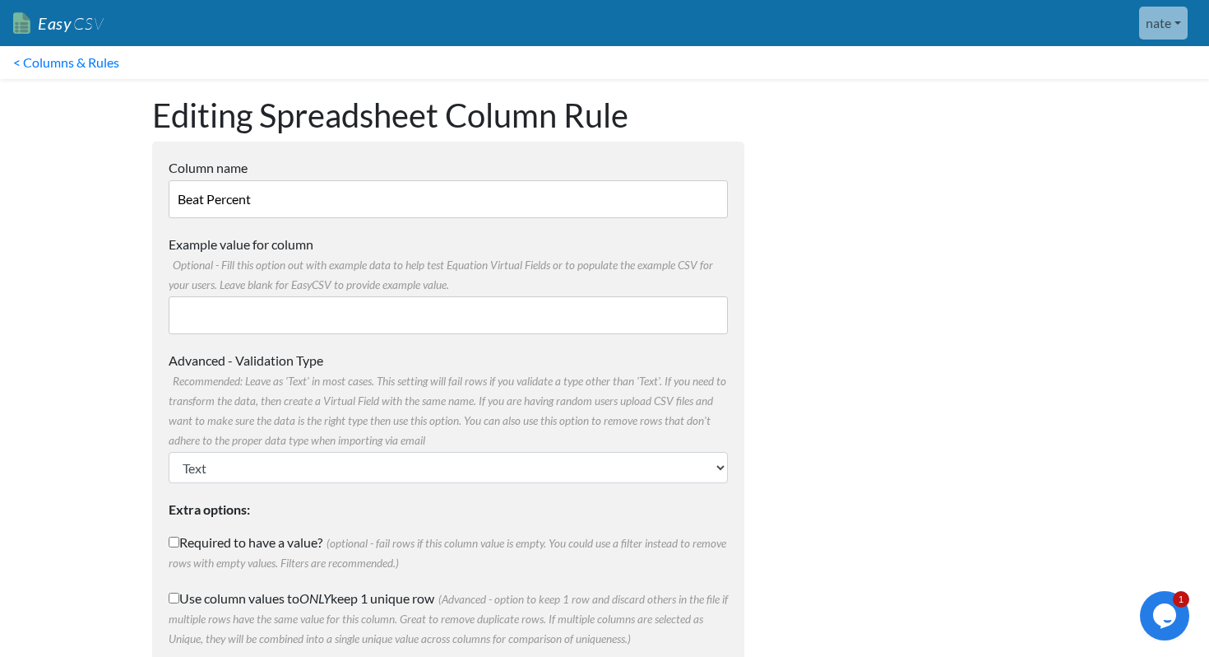
scroll to position [85, 0]
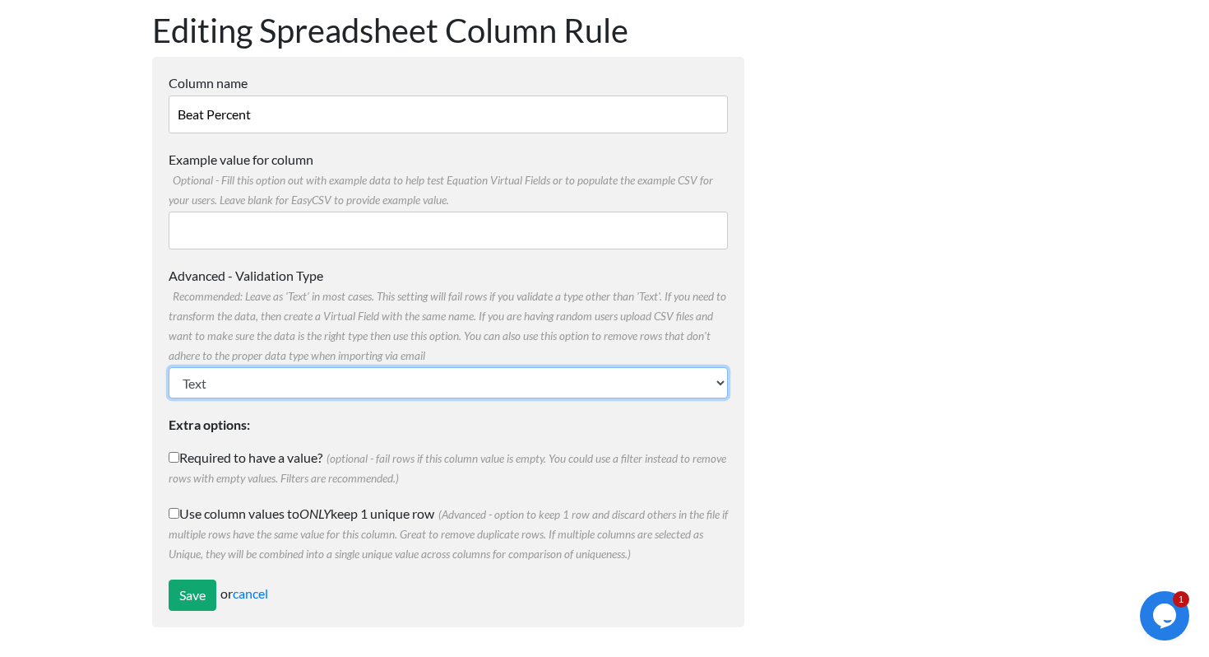
click at [238, 374] on select "Text Number (no decimals) Number (allow decimals) Date (mm/dd/yyyy) Date (dd/mm…" at bounding box center [448, 382] width 559 height 31
select select "float"
click at [169, 367] on select "Text Number (no decimals) Number (allow decimals) Date (mm/dd/yyyy) Date (dd/mm…" at bounding box center [448, 382] width 559 height 31
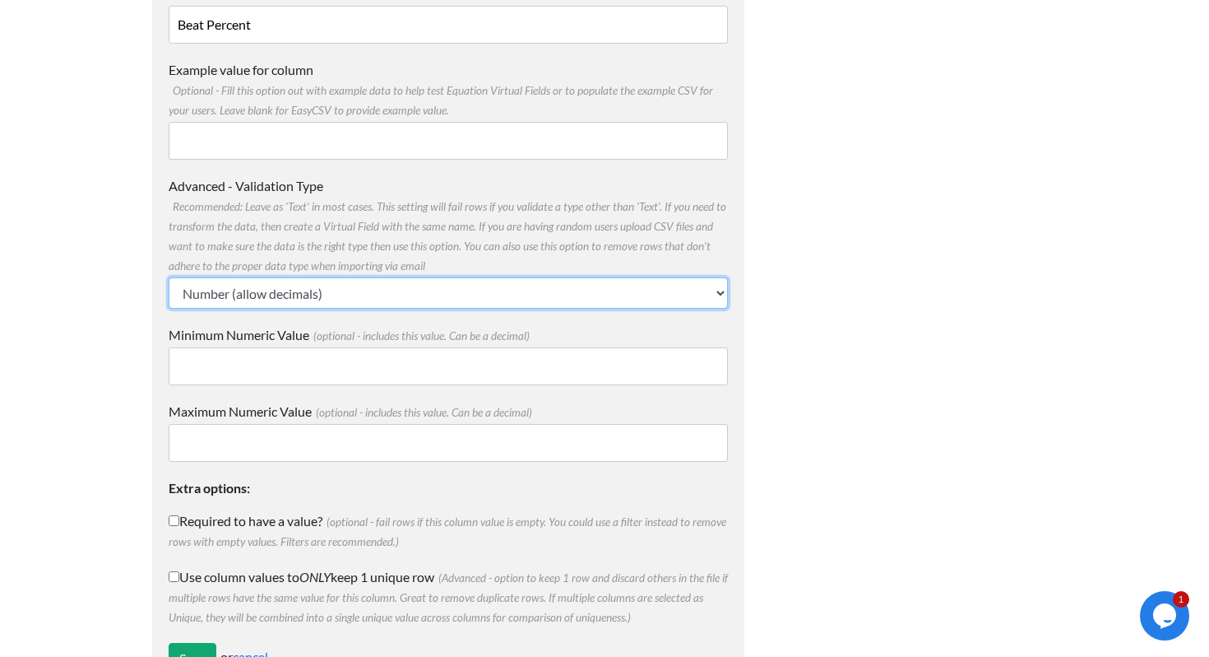
scroll to position [238, 0]
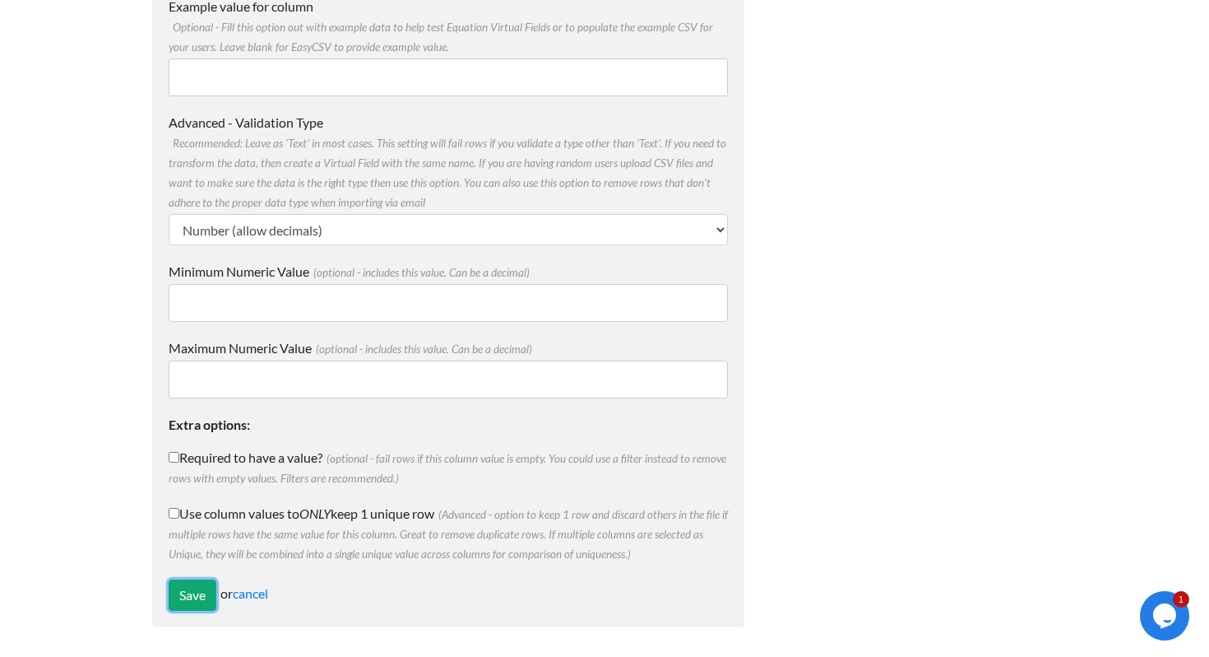
click at [188, 590] on input "Save" at bounding box center [193, 594] width 48 height 31
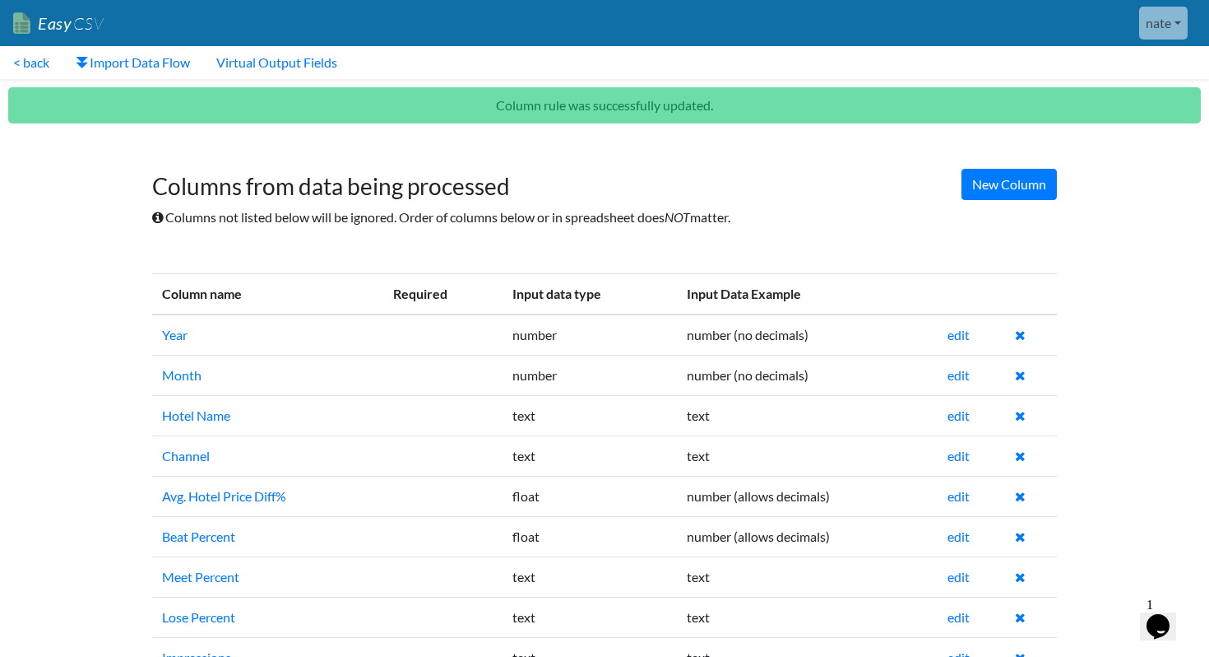
scroll to position [49, 0]
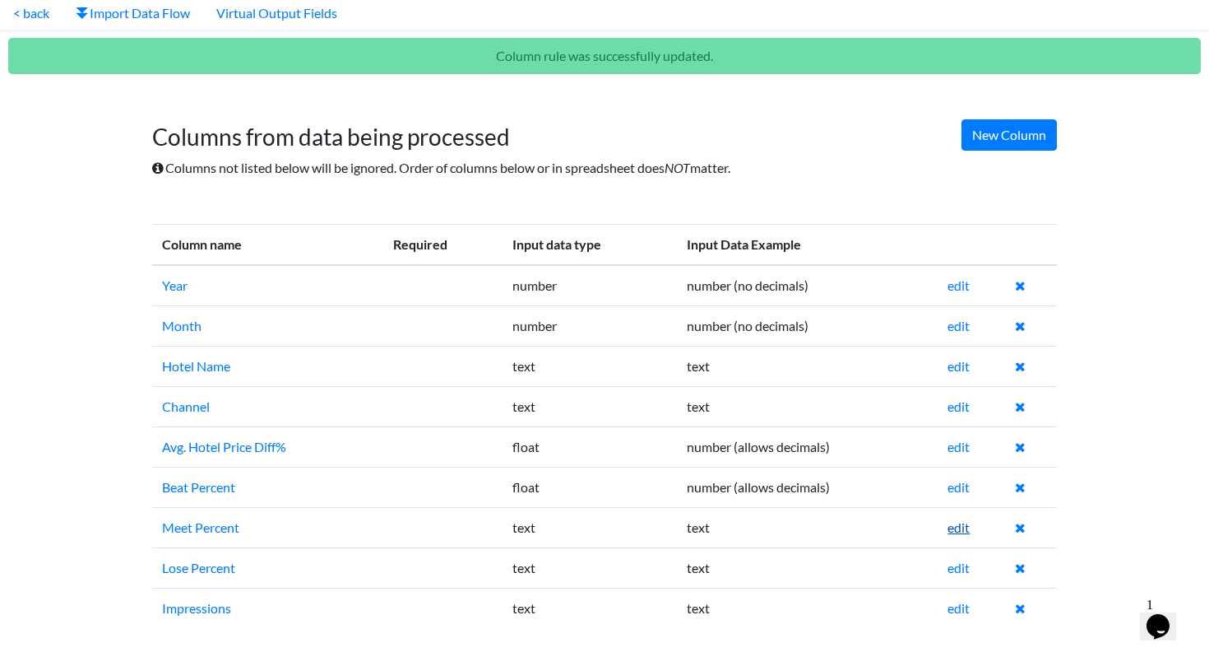
click at [966, 519] on link "edit" at bounding box center [959, 527] width 22 height 16
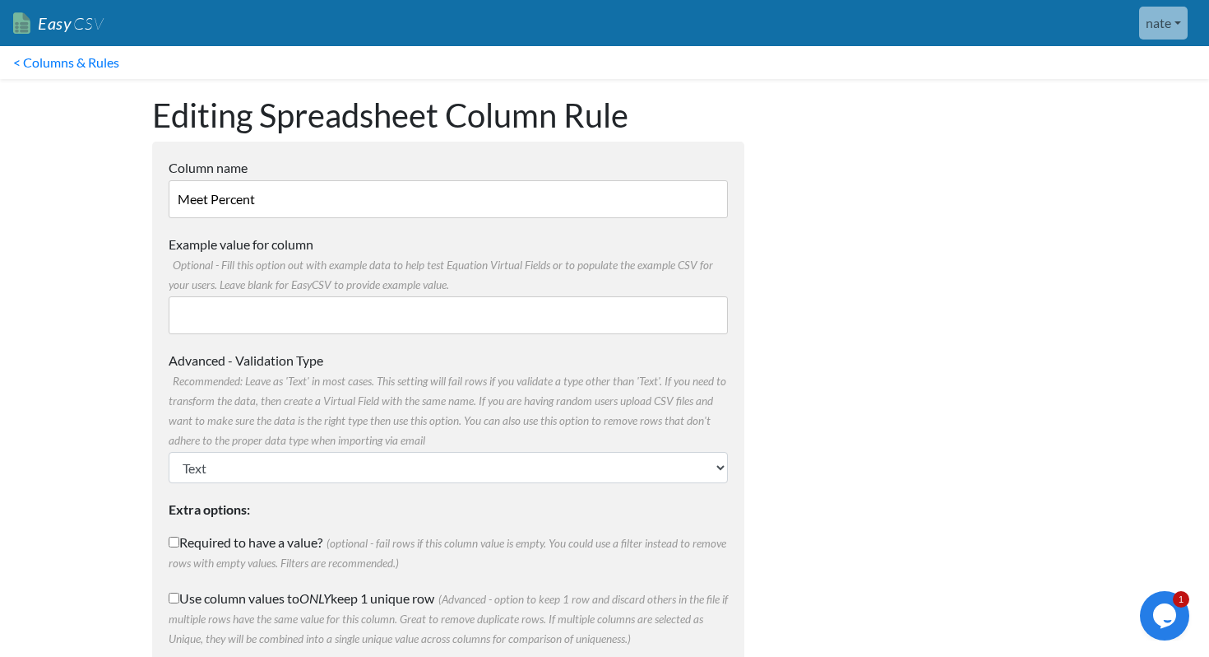
click at [369, 206] on input "Meet Percent" at bounding box center [448, 199] width 559 height 38
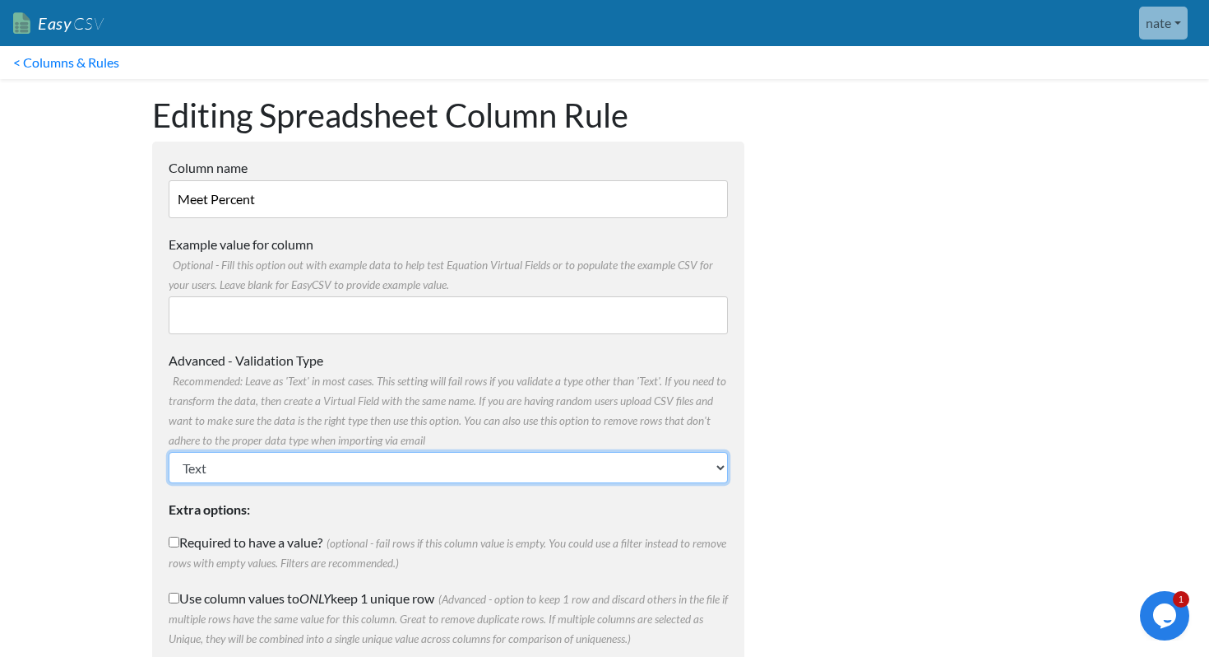
click at [378, 476] on select "Text Number (no decimals) Number (allow decimals) Date (mm/dd/yyyy) Date (dd/mm…" at bounding box center [448, 467] width 559 height 31
select select "float"
click at [169, 452] on select "Text Number (no decimals) Number (allow decimals) Date (mm/dd/yyyy) Date (dd/mm…" at bounding box center [448, 467] width 559 height 31
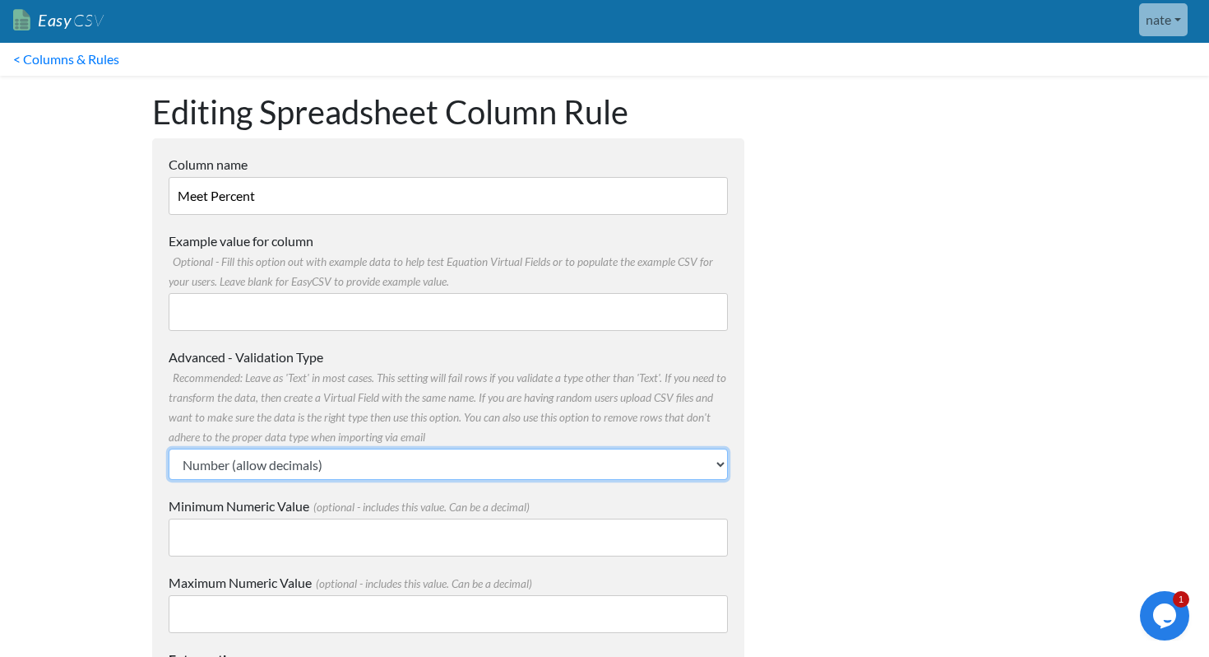
scroll to position [238, 0]
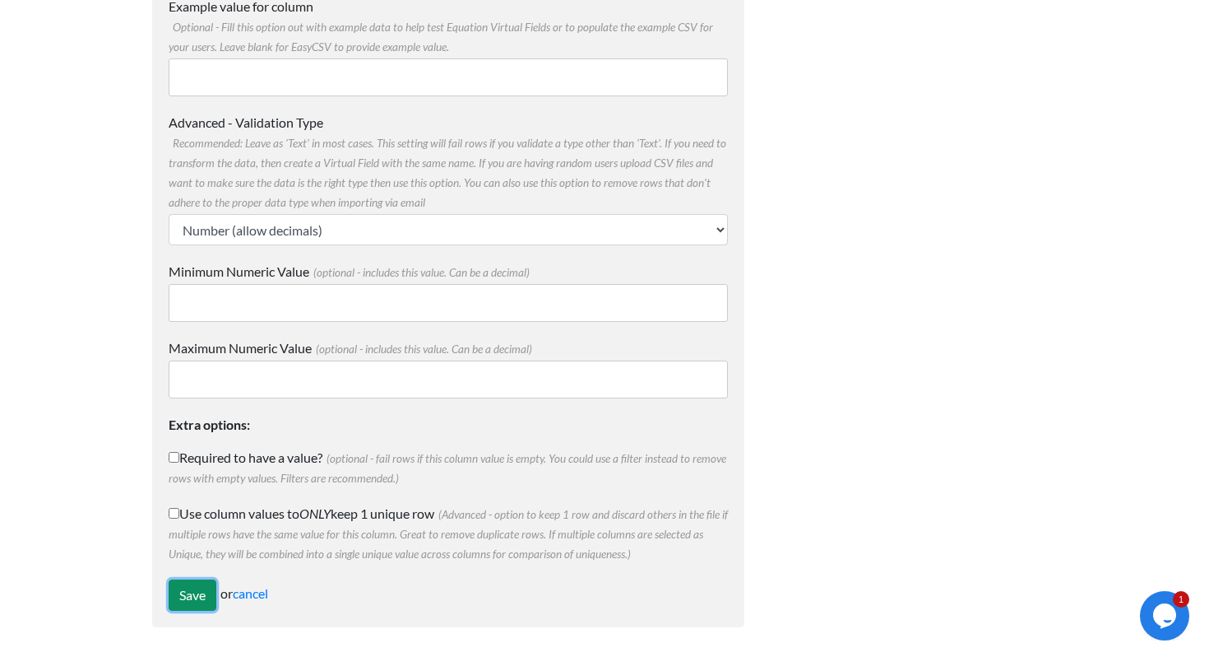
click at [181, 610] on input "Save" at bounding box center [193, 594] width 48 height 31
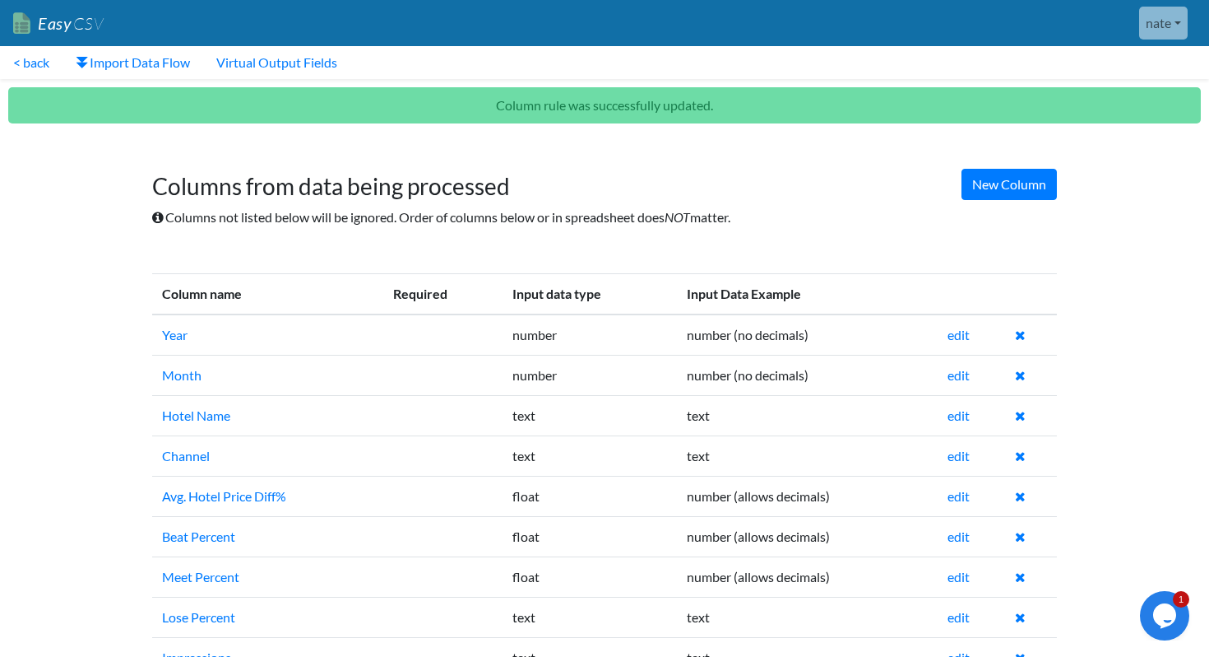
scroll to position [49, 0]
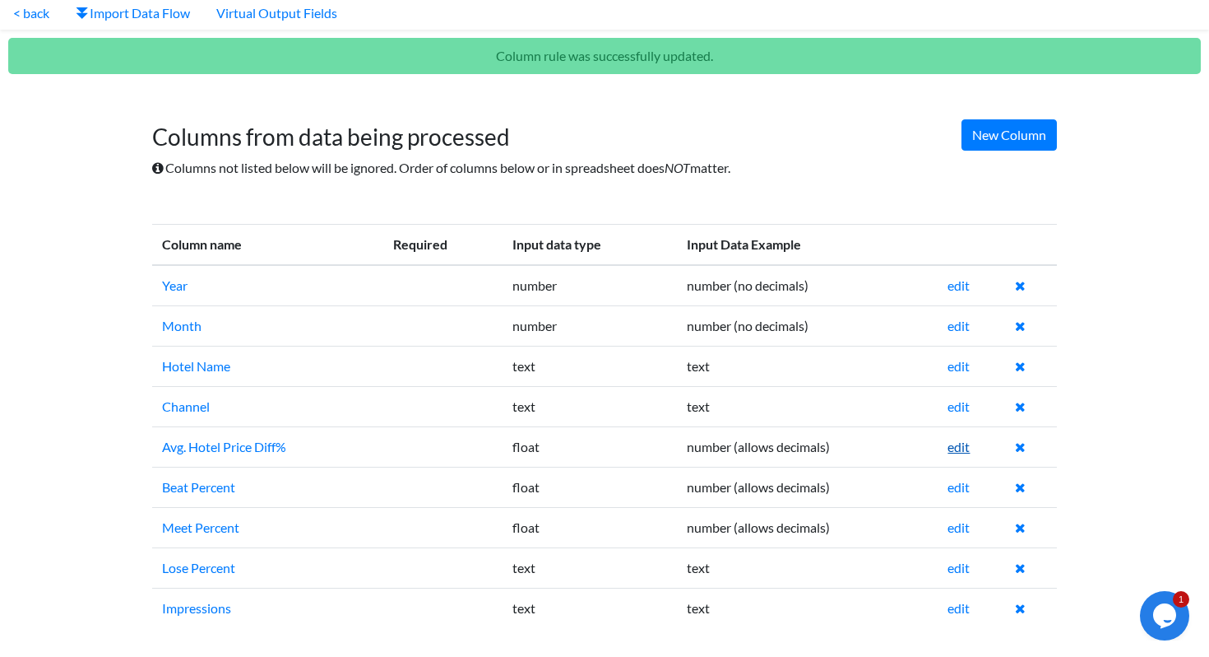
click at [967, 441] on link "edit" at bounding box center [959, 447] width 22 height 16
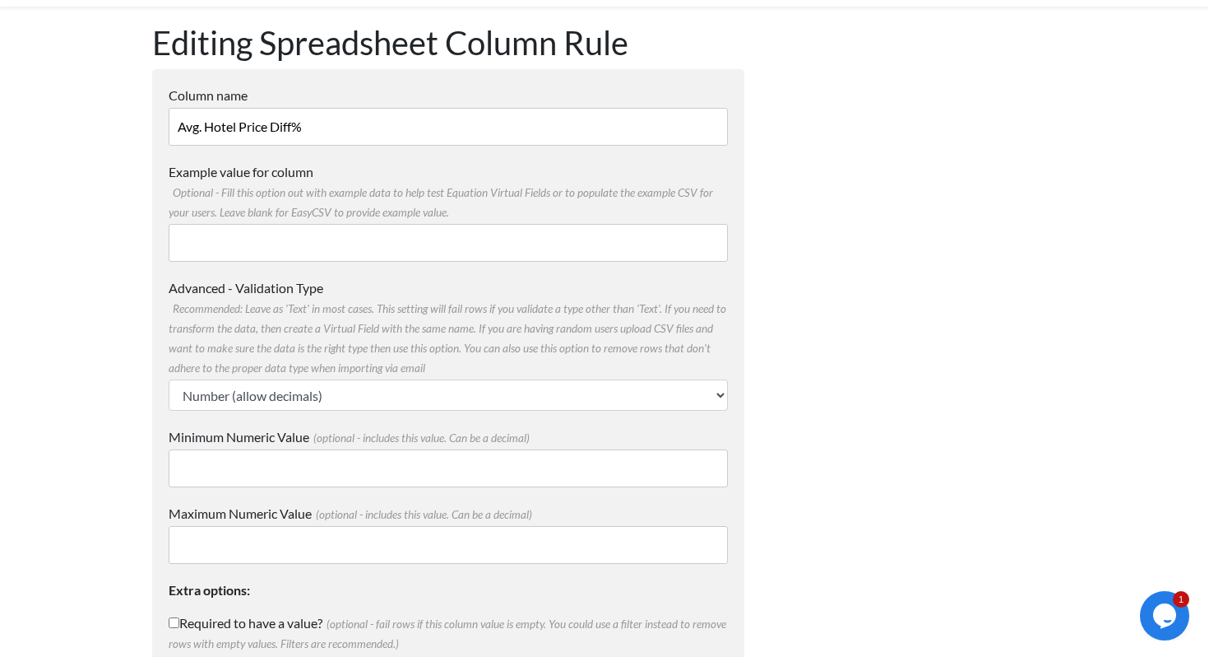
scroll to position [238, 0]
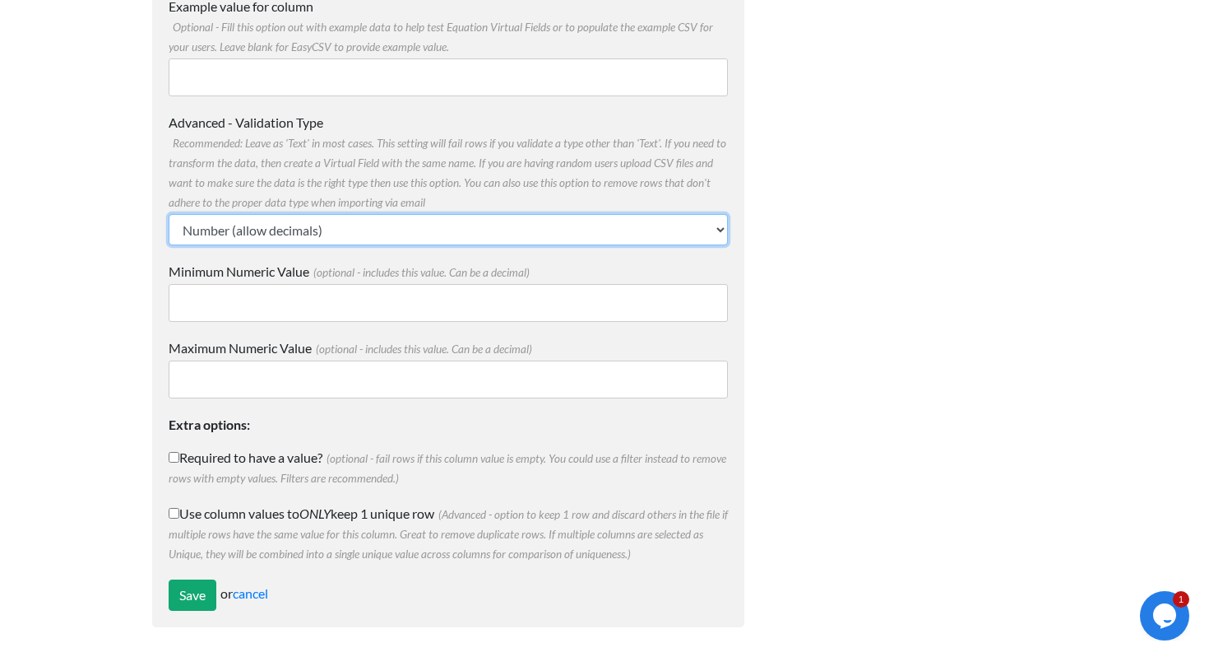
click at [523, 239] on select "Text Number (no decimals) Number (allow decimals) Date (mm/dd/yyyy) Date (dd/mm…" at bounding box center [448, 229] width 559 height 31
click at [169, 214] on select "Text Number (no decimals) Number (allow decimals) Date (mm/dd/yyyy) Date (dd/mm…" at bounding box center [448, 229] width 559 height 31
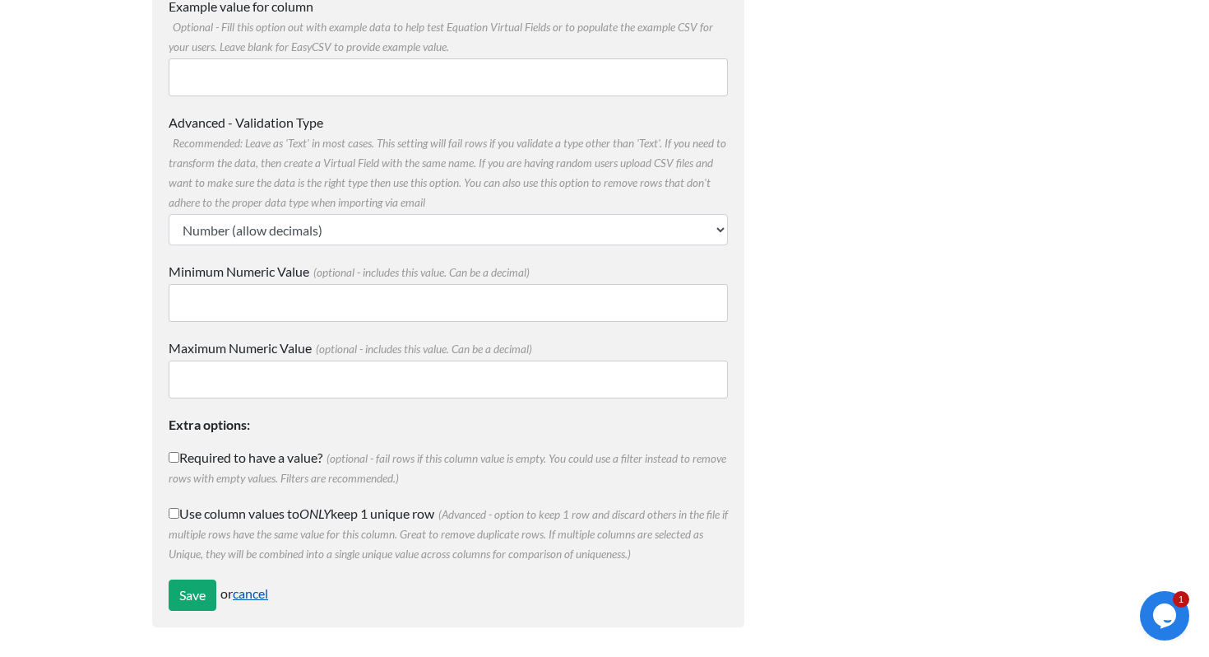
click at [262, 590] on link "cancel" at bounding box center [250, 593] width 35 height 16
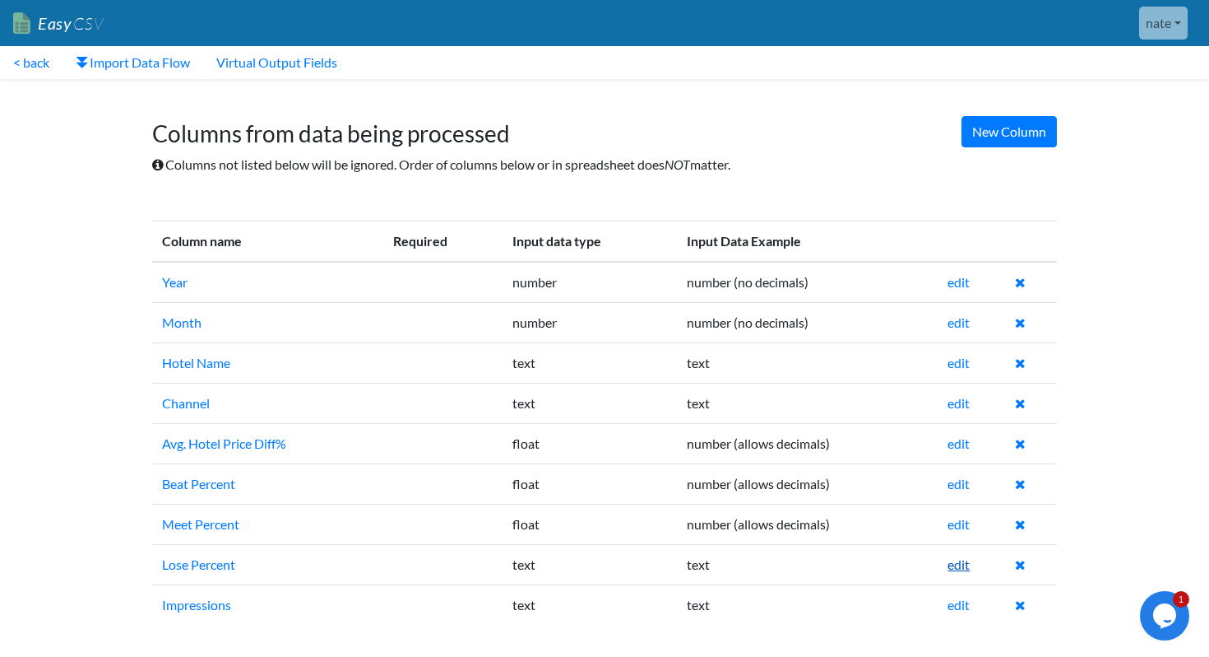
click at [957, 570] on link "edit" at bounding box center [959, 564] width 22 height 16
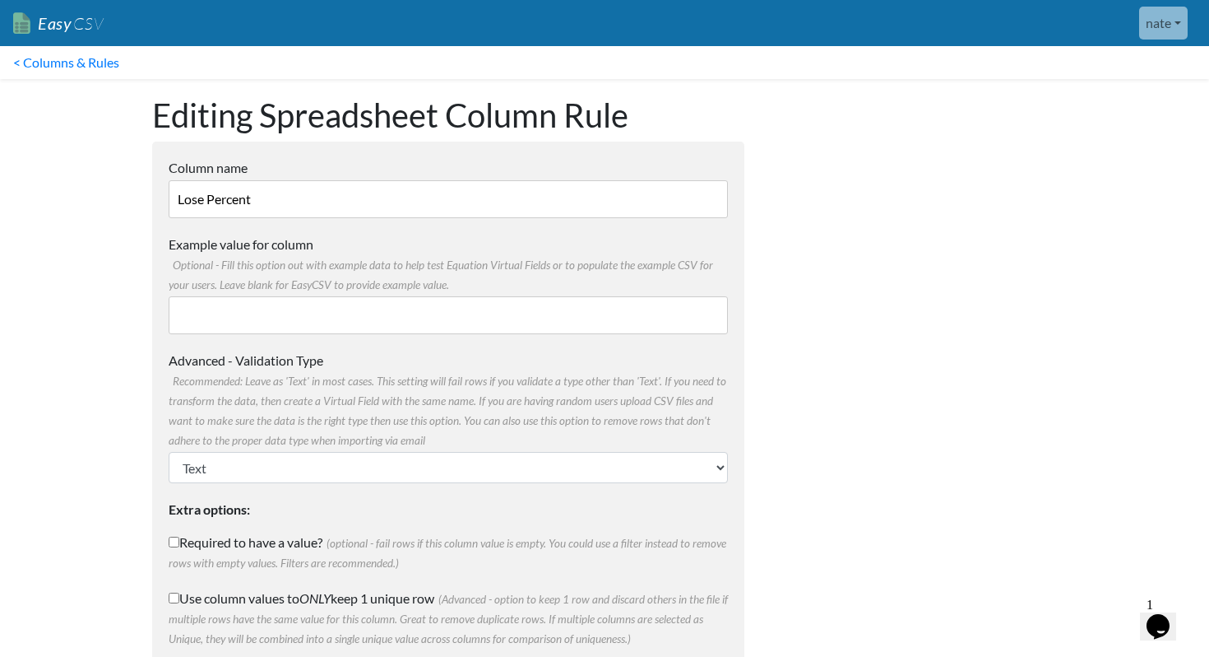
scroll to position [85, 0]
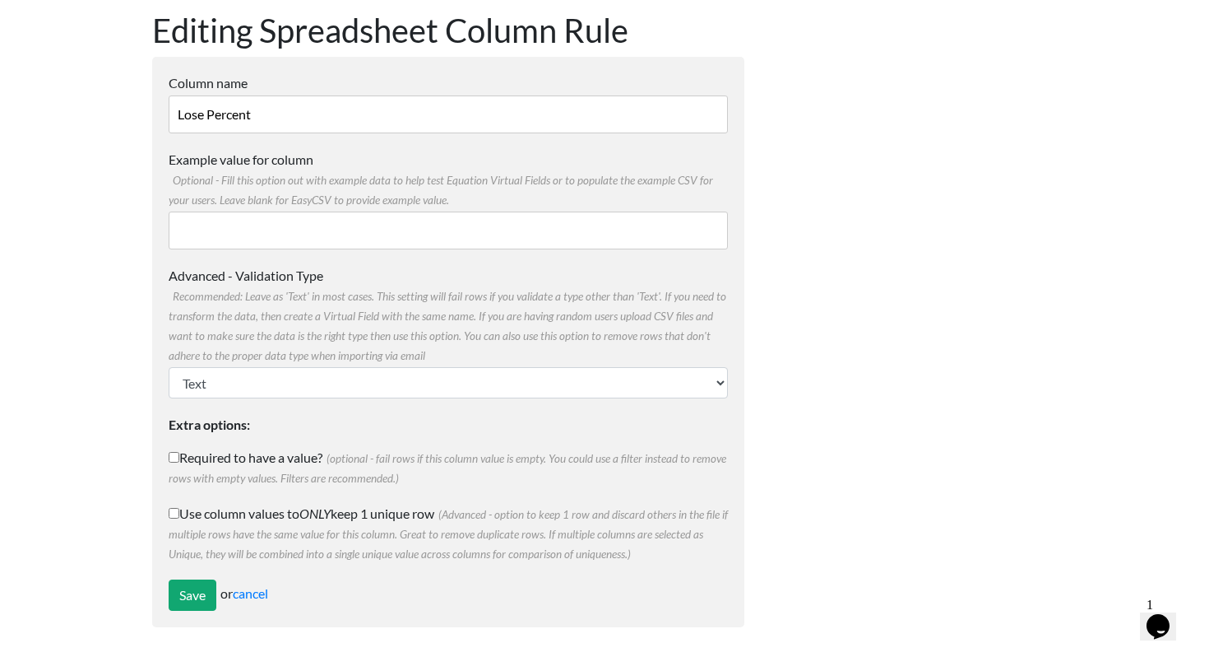
click at [344, 365] on div "Advanced - Validation Type Recommended: Leave as 'Text' in most cases. This set…" at bounding box center [448, 332] width 559 height 132
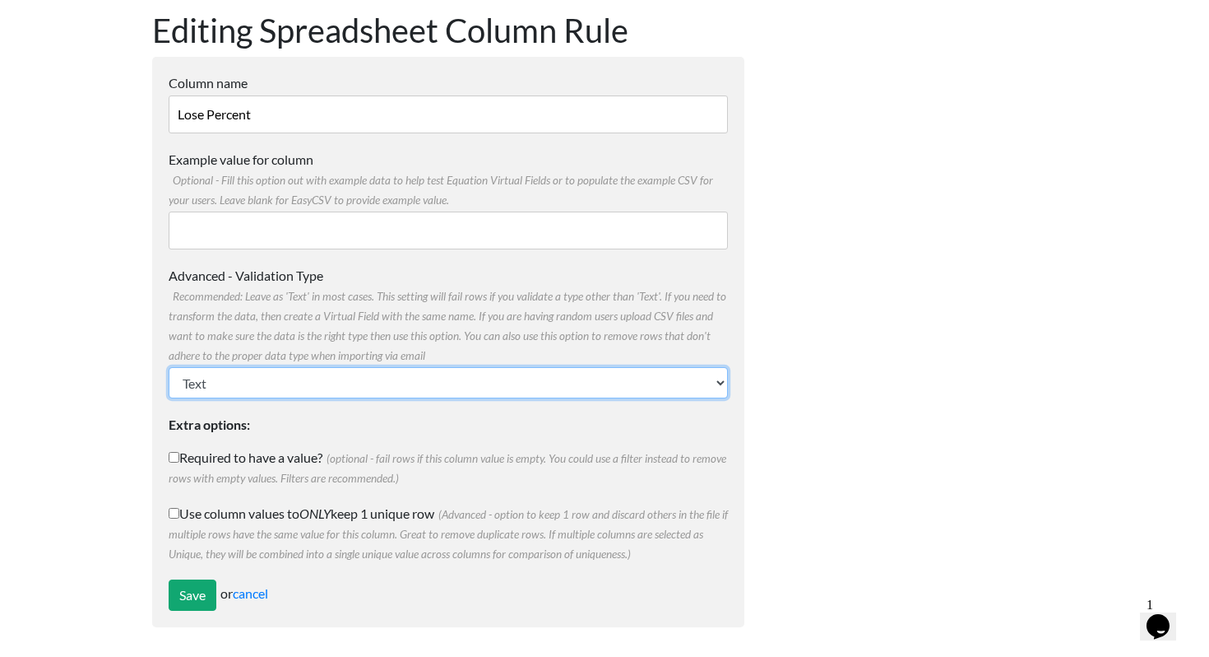
click at [338, 379] on select "Text Number (no decimals) Number (allow decimals) Date (mm/dd/yyyy) Date (dd/mm…" at bounding box center [448, 382] width 559 height 31
select select "float"
click at [169, 367] on select "Text Number (no decimals) Number (allow decimals) Date (mm/dd/yyyy) Date (dd/mm…" at bounding box center [448, 382] width 559 height 31
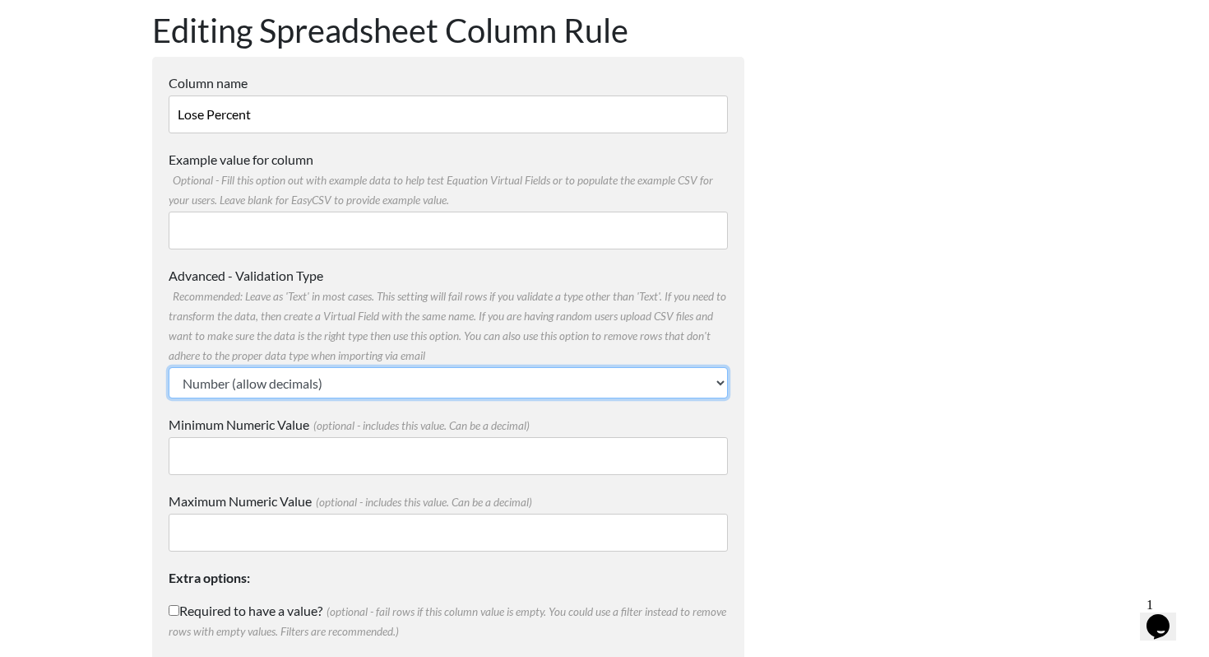
scroll to position [238, 0]
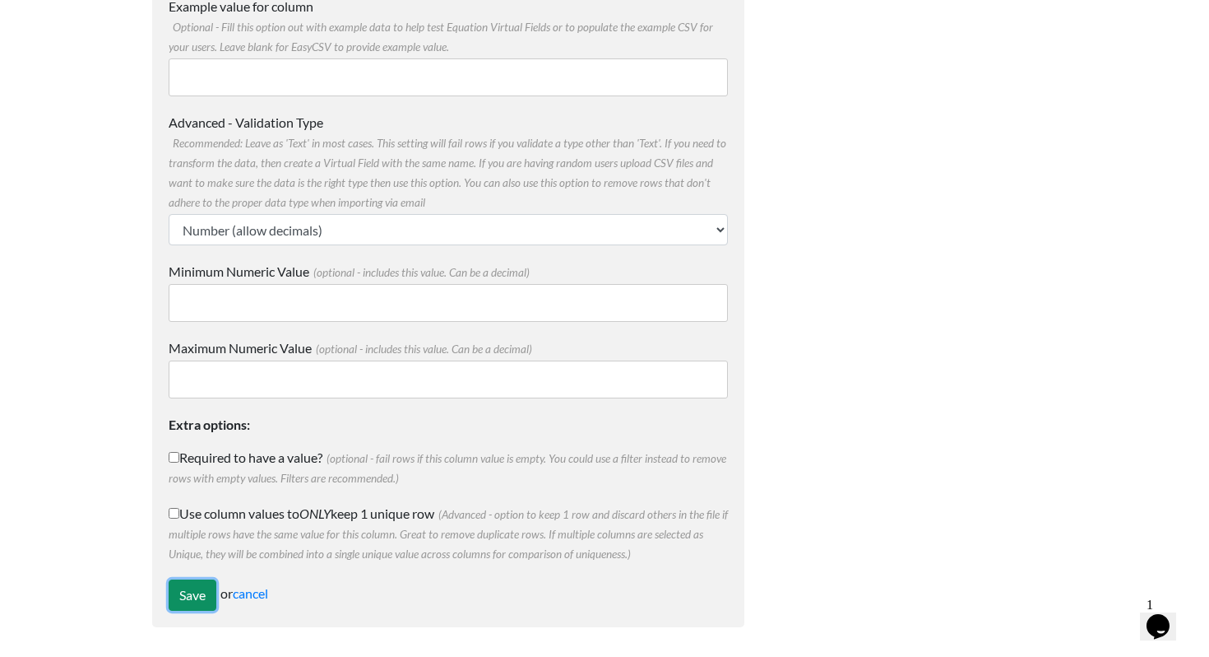
click at [179, 587] on input "Save" at bounding box center [193, 594] width 48 height 31
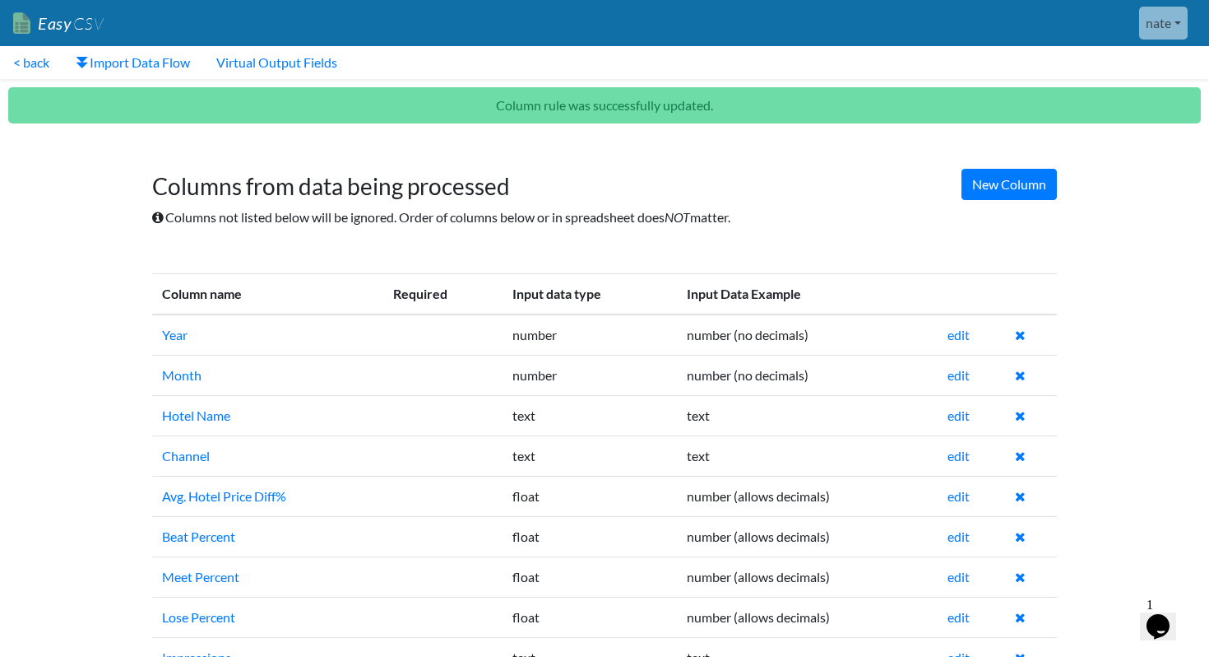
scroll to position [49, 0]
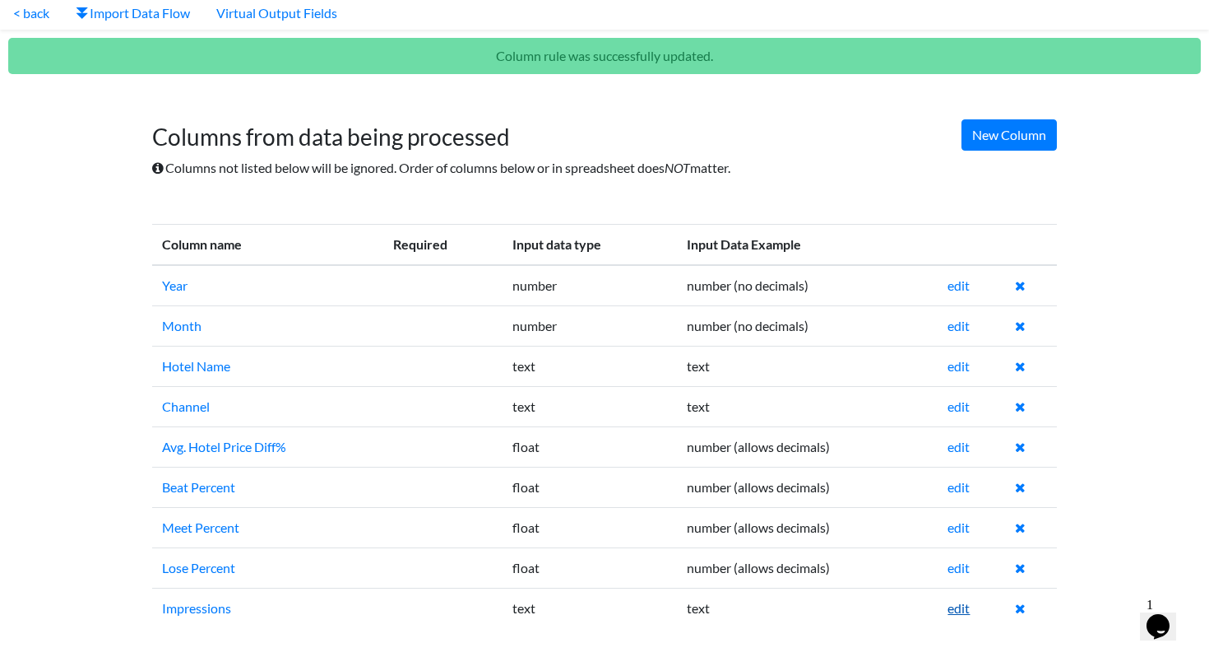
click at [968, 601] on link "edit" at bounding box center [959, 608] width 22 height 16
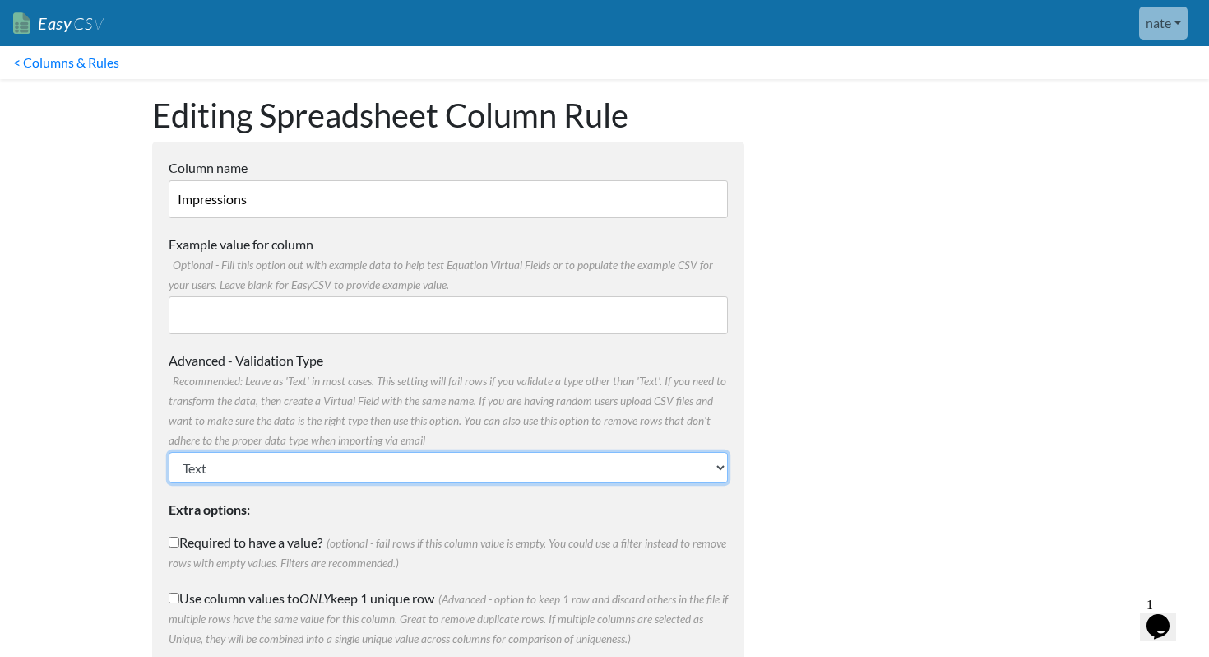
click at [413, 453] on select "Text Number (no decimals) Number (allow decimals) Date (mm/dd/yyyy) Date (dd/mm…" at bounding box center [448, 467] width 559 height 31
click at [169, 452] on select "Text Number (no decimals) Number (allow decimals) Date (mm/dd/yyyy) Date (dd/mm…" at bounding box center [448, 467] width 559 height 31
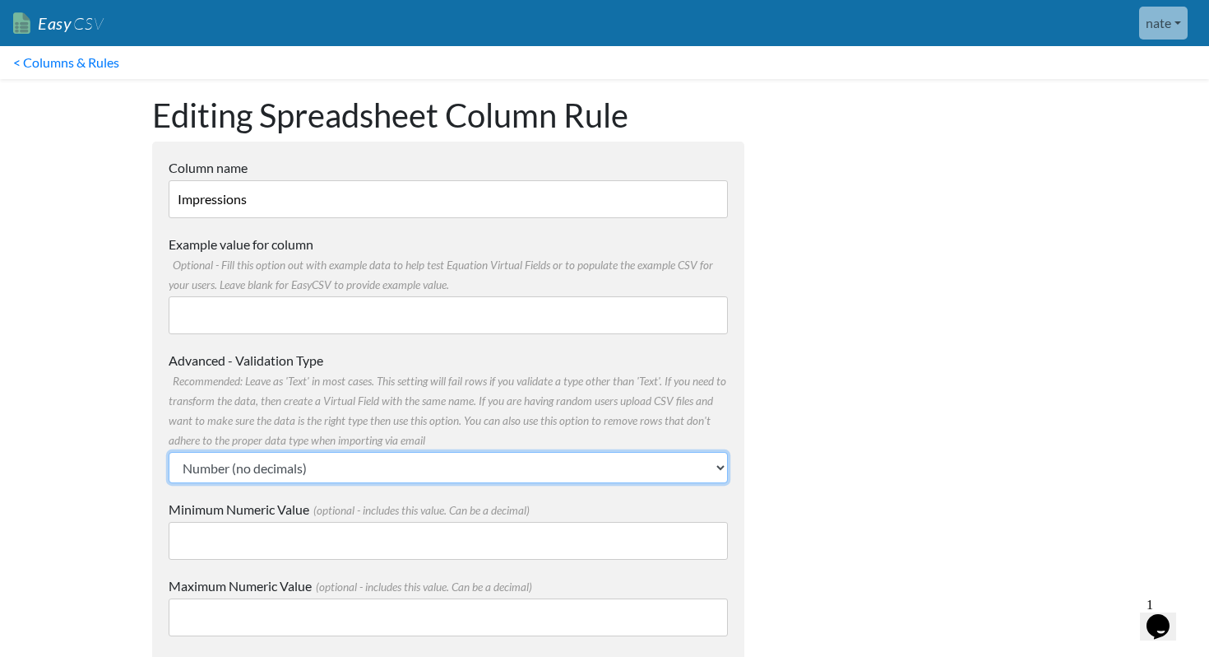
scroll to position [238, 0]
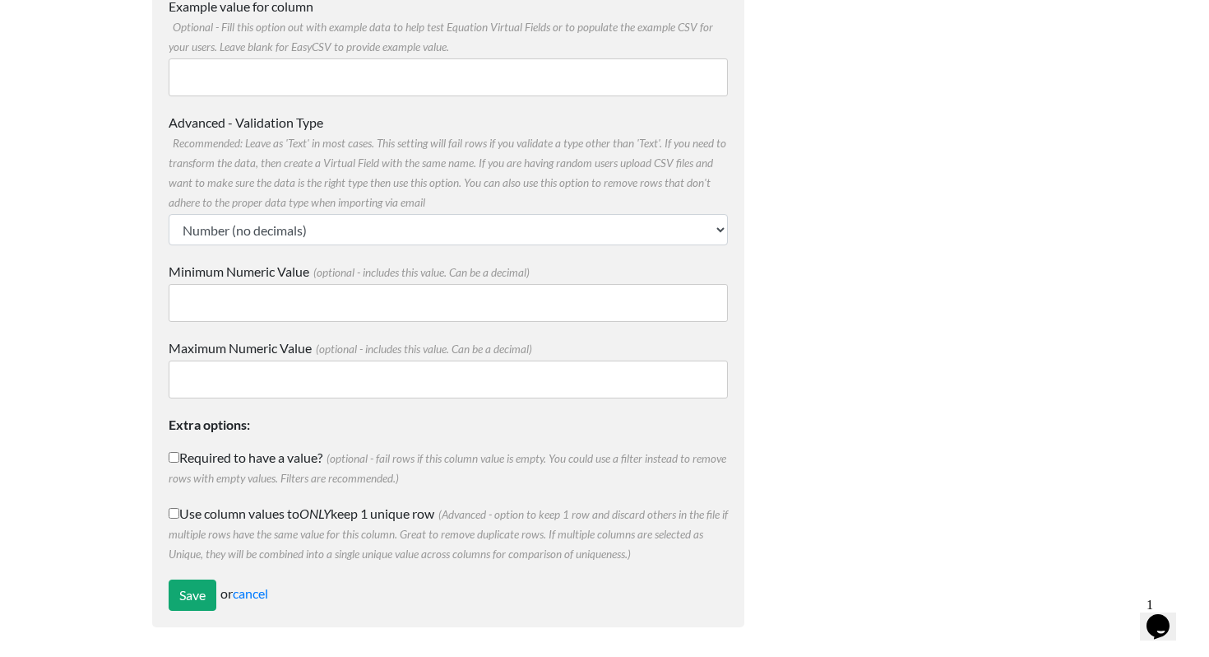
click at [165, 578] on form "Column name Impressions Multiple Choice Options Value in the sheet will have to…" at bounding box center [448, 265] width 592 height 723
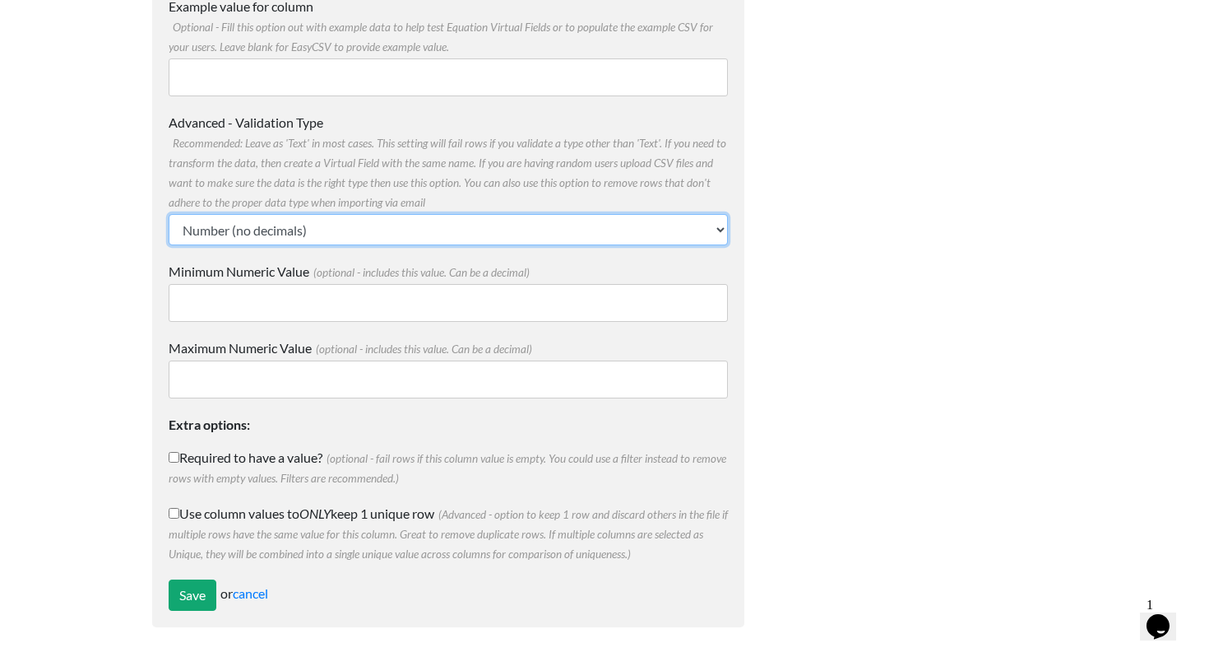
click at [297, 241] on select "Text Number (no decimals) Number (allow decimals) Date (mm/dd/yyyy) Date (dd/mm…" at bounding box center [448, 229] width 559 height 31
select select "float"
click at [169, 214] on select "Text Number (no decimals) Number (allow decimals) Date (mm/dd/yyyy) Date (dd/mm…" at bounding box center [448, 229] width 559 height 31
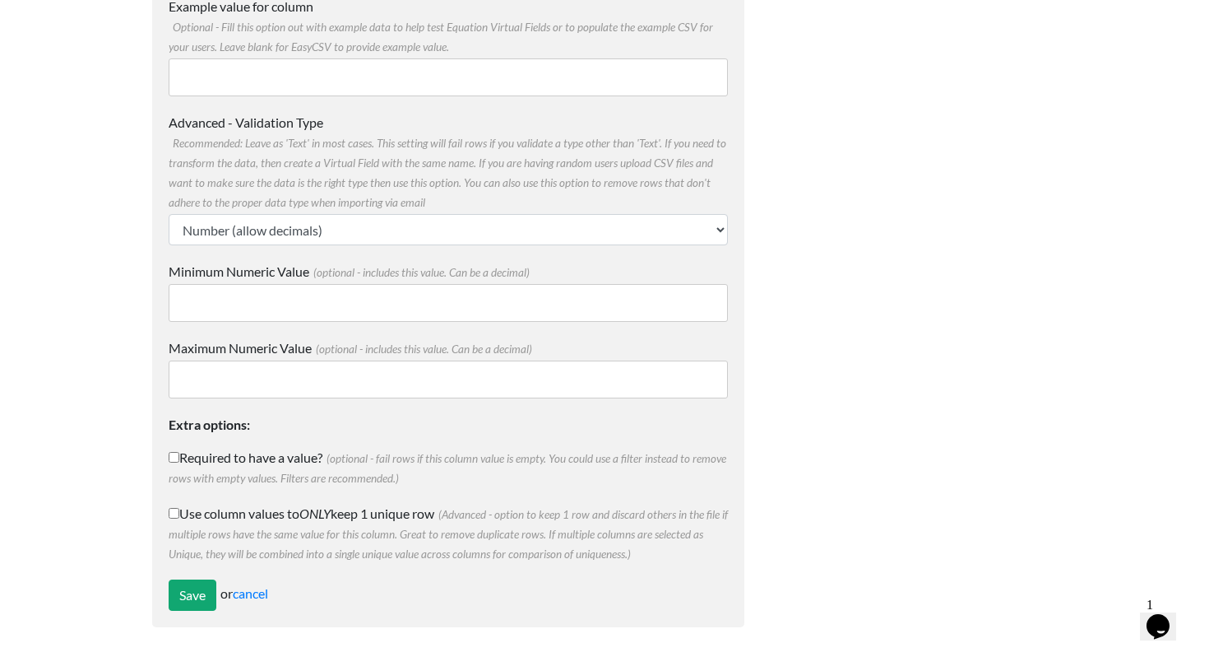
click at [186, 610] on form "Column name Impressions Multiple Choice Options Value in the sheet will have to…" at bounding box center [448, 265] width 592 height 723
click at [186, 604] on input "Save" at bounding box center [193, 594] width 48 height 31
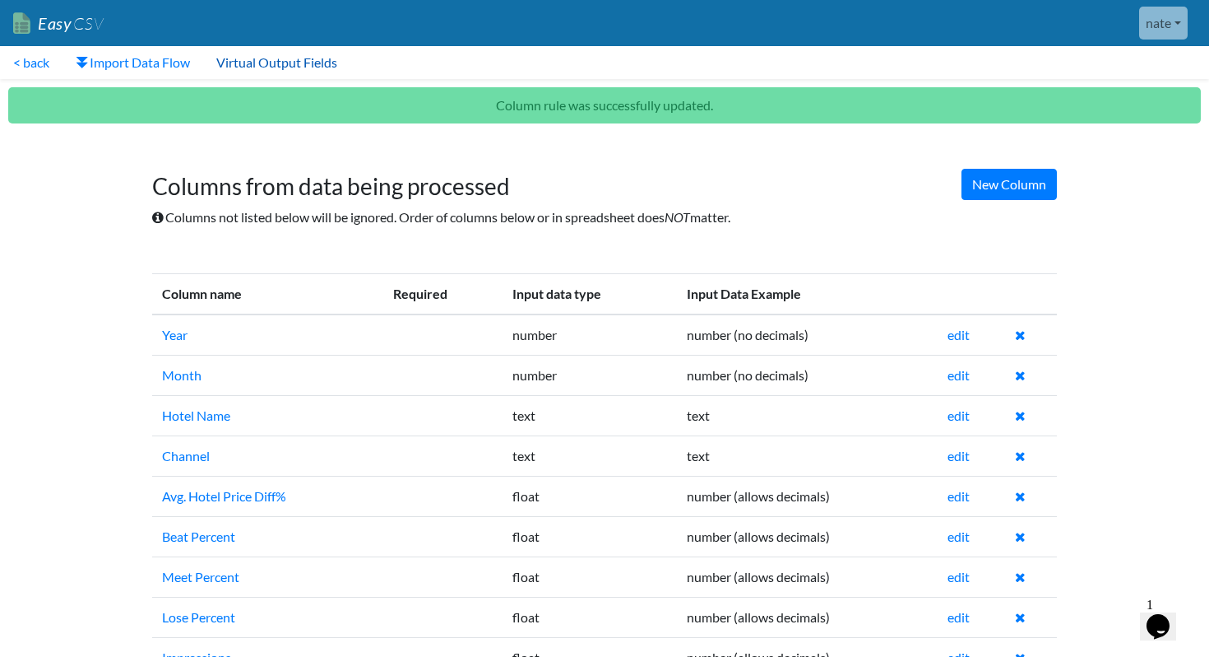
click at [299, 51] on link "Virtual Output Fields" at bounding box center [276, 62] width 147 height 33
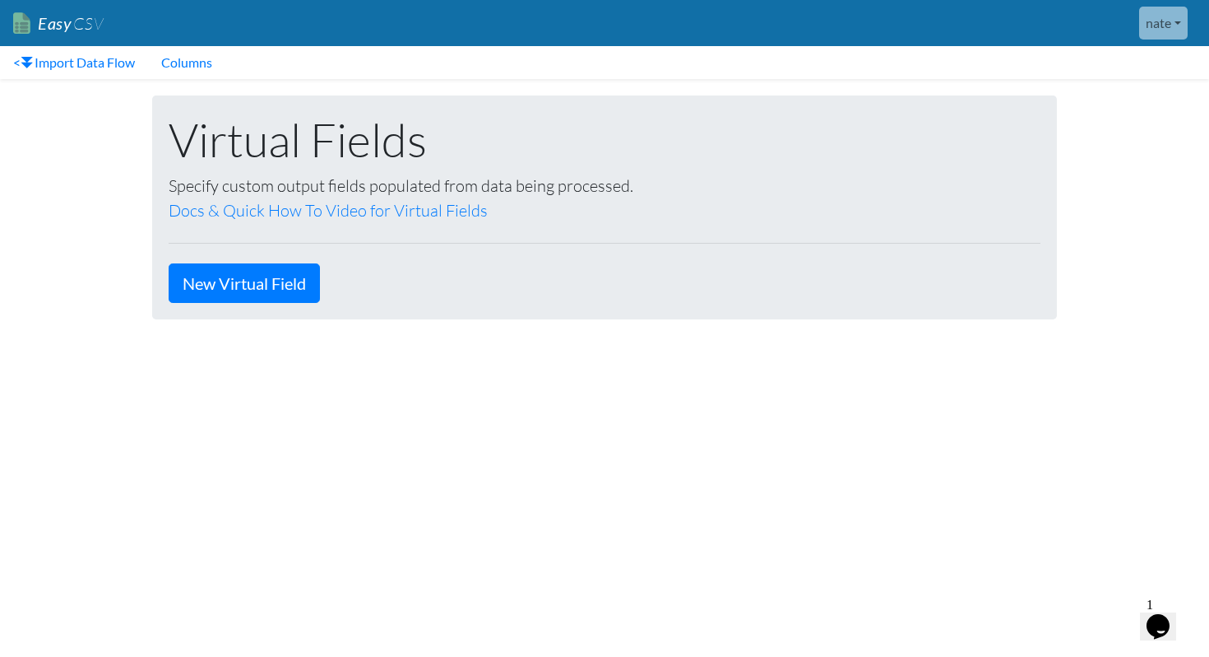
click at [298, 313] on div "Virtual Fields Specify custom output fields populated from data being processed…" at bounding box center [604, 207] width 905 height 224
click at [294, 287] on link "New Virtual Field" at bounding box center [244, 282] width 151 height 39
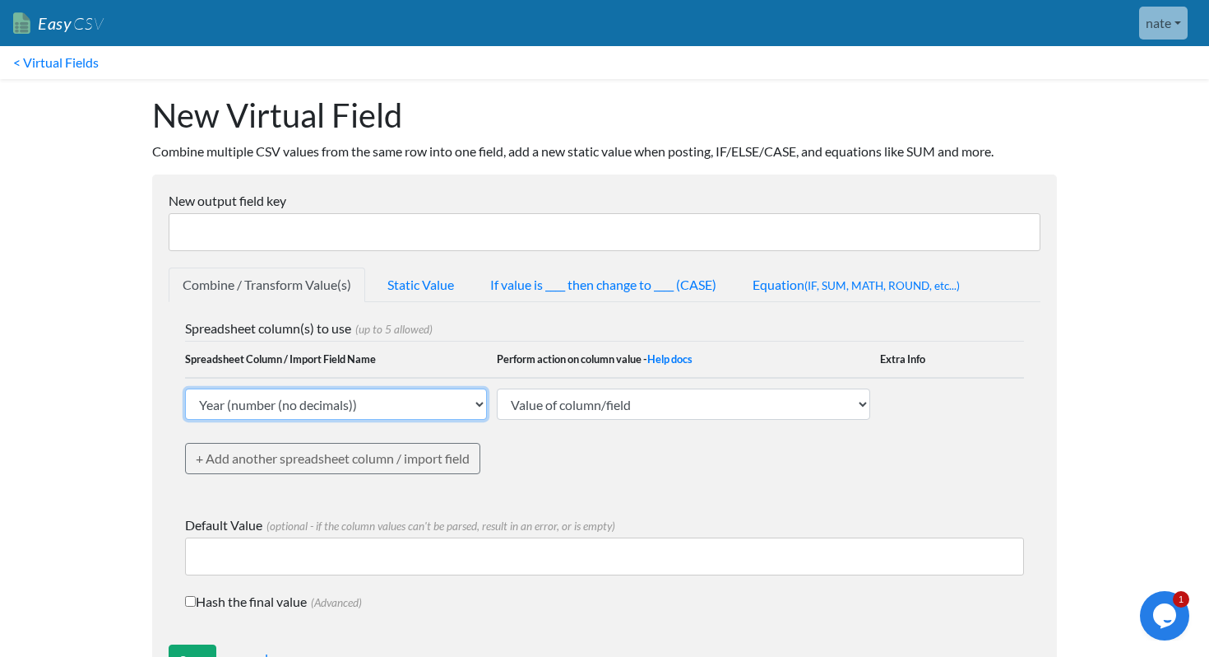
click at [425, 412] on select "Year (number (no decimals)) Month (number (no decimals)) Hotel Name (text) Chan…" at bounding box center [336, 403] width 302 height 31
select select "769761"
click at [185, 388] on select "Year (number (no decimals)) Month (number (no decimals)) Hotel Name (text) Chan…" at bounding box center [336, 403] width 302 height 31
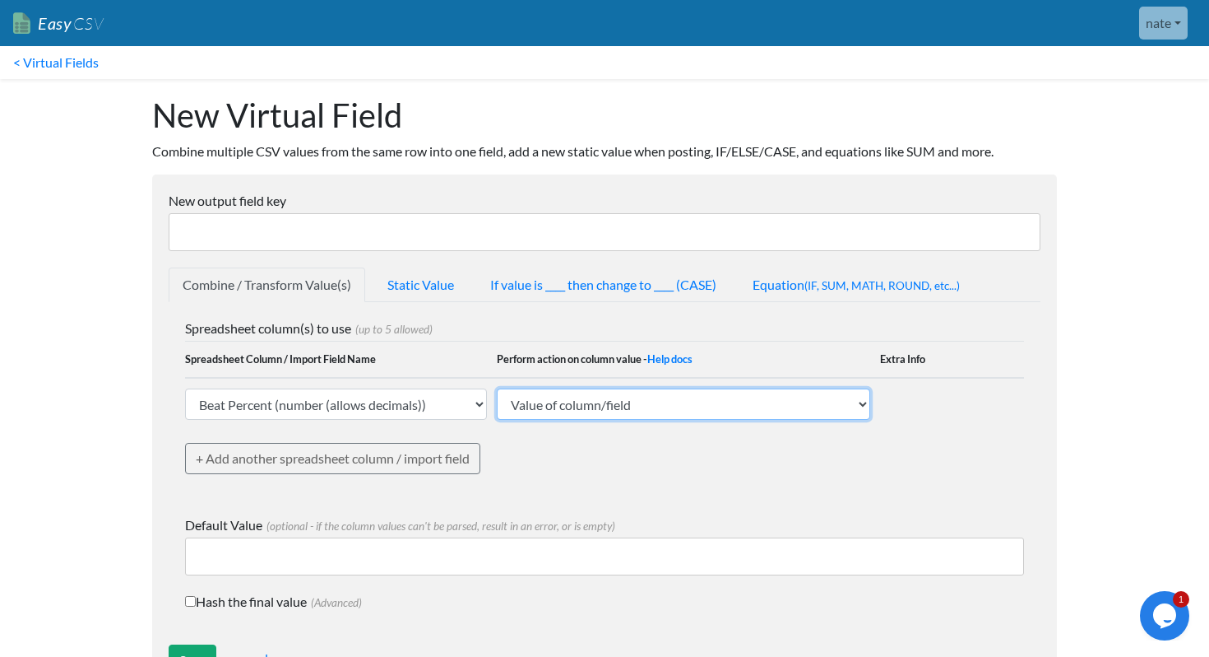
click at [717, 410] on select "Value of column/field Upcase Downcase Sentence case (first letter is capitalize…" at bounding box center [684, 403] width 374 height 31
select select "extract_digits"
click at [497, 388] on select "Value of column/field Upcase Downcase Sentence case (first letter is capitalize…" at bounding box center [684, 403] width 374 height 31
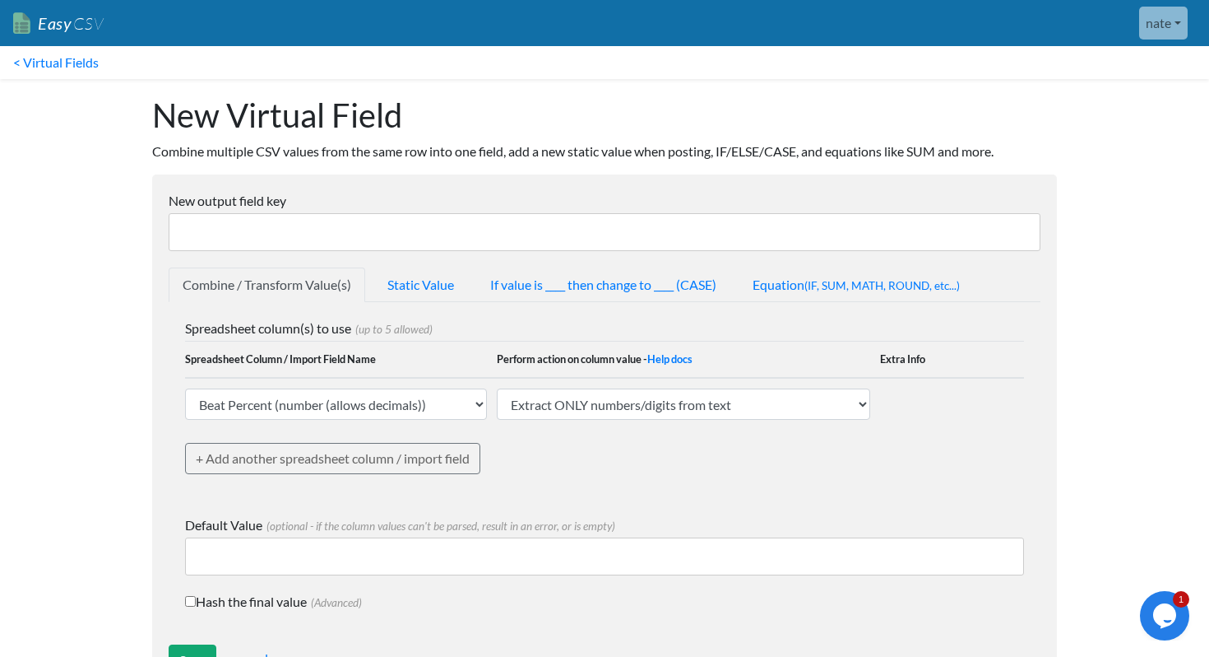
click at [304, 220] on input "New output field key" at bounding box center [605, 232] width 872 height 38
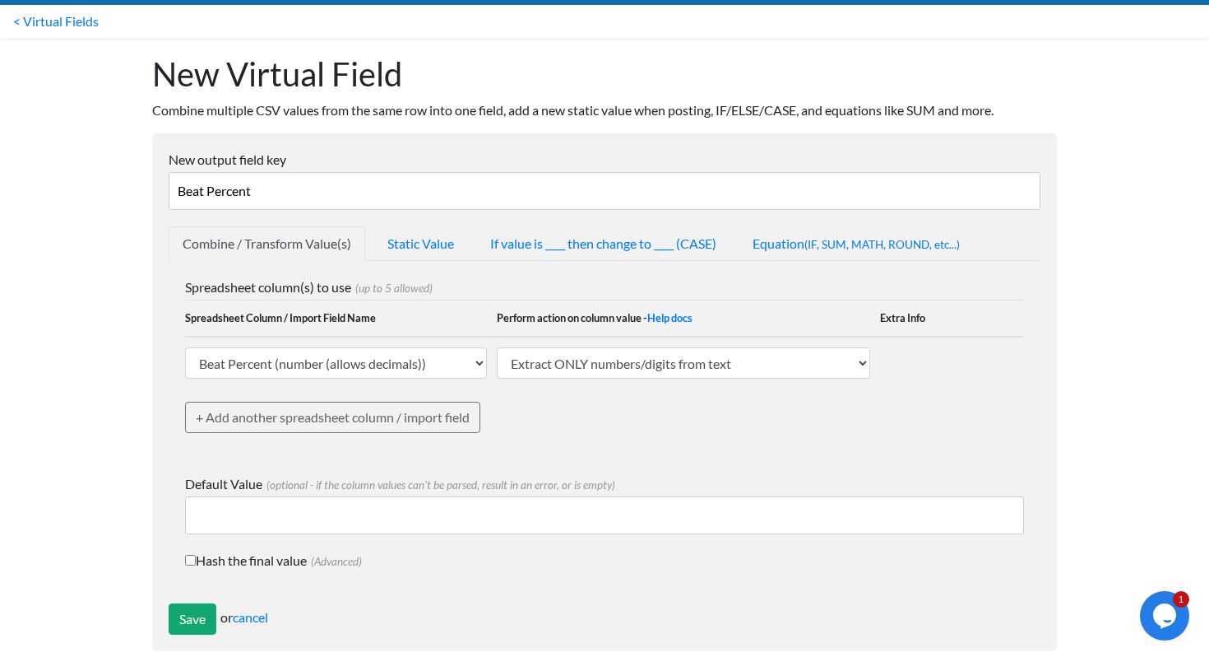
scroll to position [65, 0]
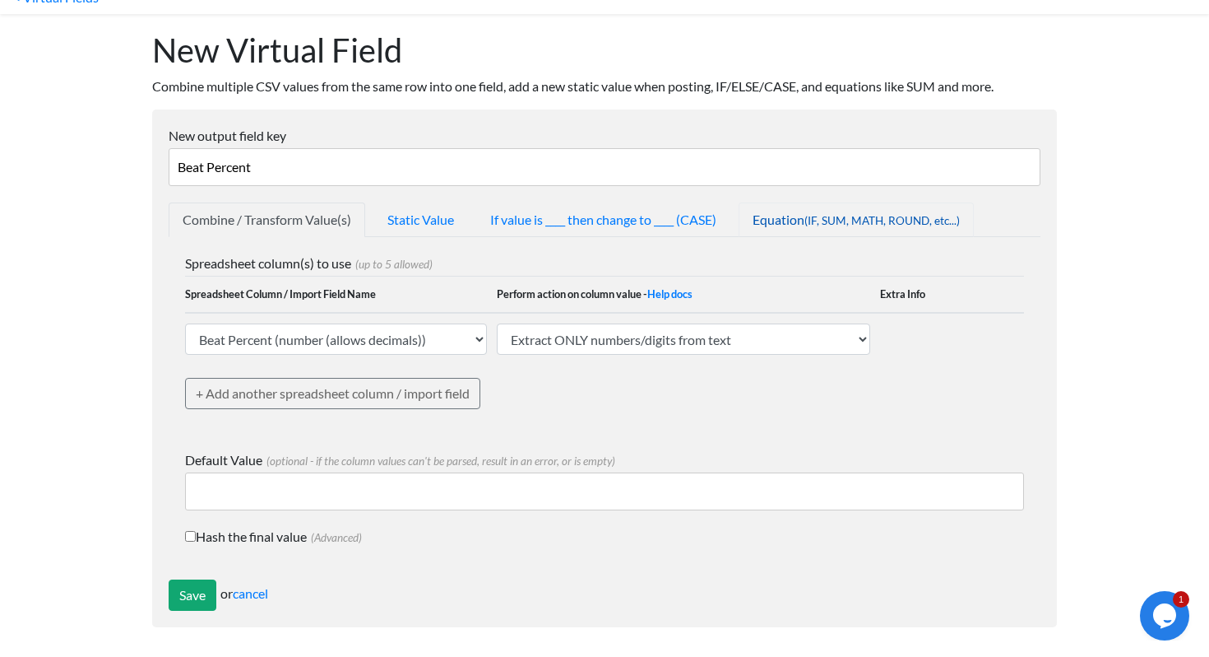
type input "Beat Percent"
click at [824, 214] on span "(IF, SUM, MATH, ROUND, etc...)" at bounding box center [883, 220] width 156 height 13
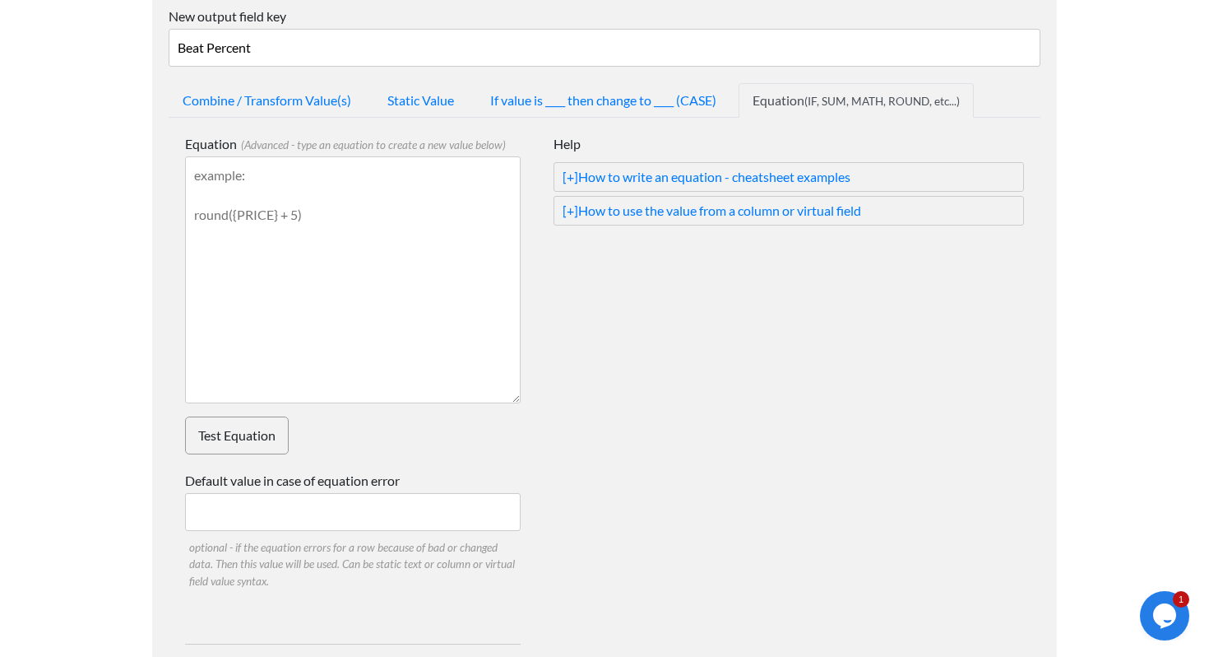
scroll to position [77, 0]
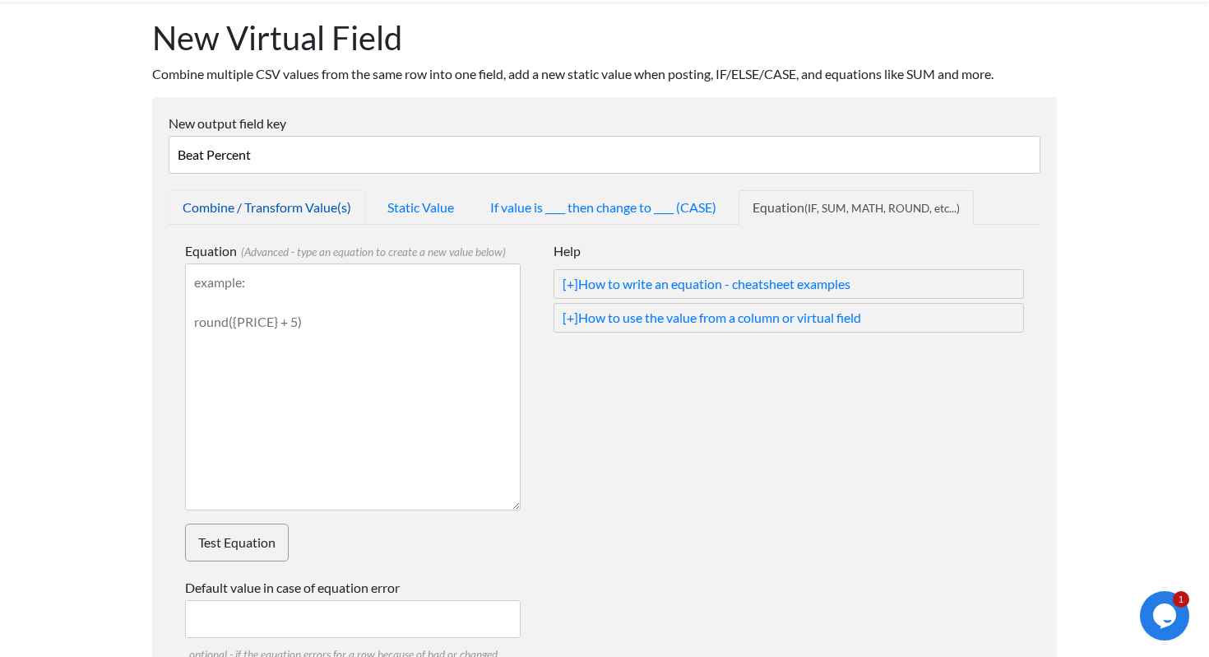
click at [313, 211] on link "Combine / Transform Value(s)" at bounding box center [267, 207] width 197 height 35
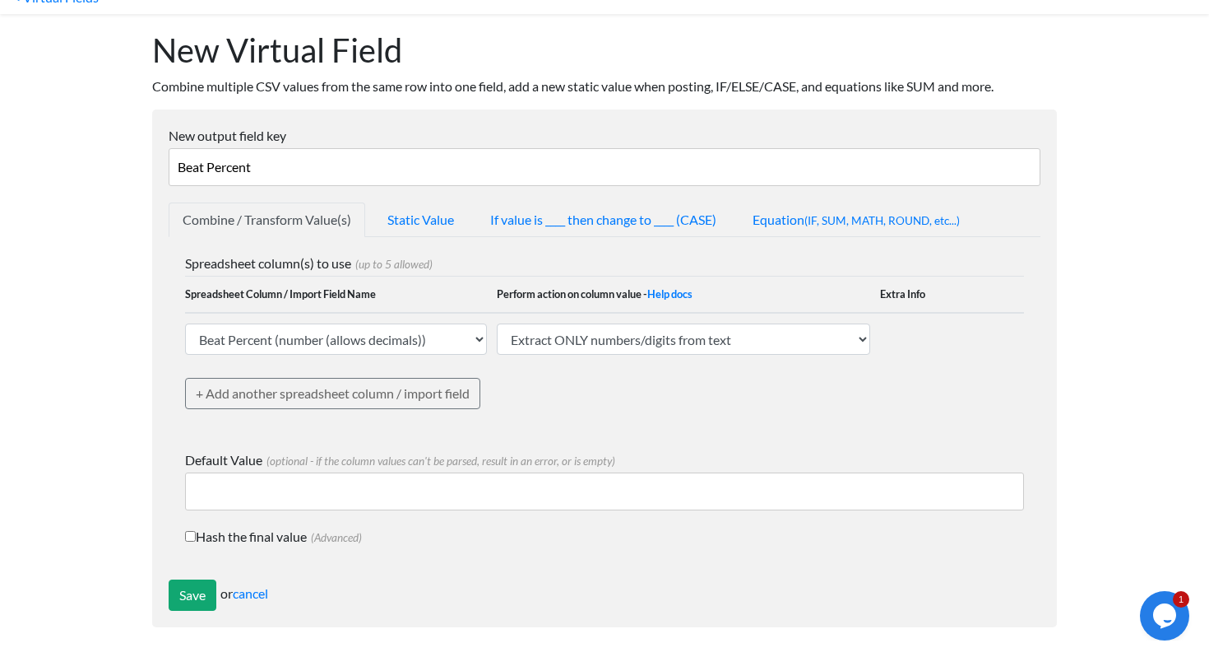
scroll to position [65, 0]
drag, startPoint x: 202, startPoint y: 606, endPoint x: 274, endPoint y: 597, distance: 73.0
click at [273, 597] on div "Save or cancel" at bounding box center [605, 594] width 872 height 31
click at [268, 597] on link "cancel" at bounding box center [250, 593] width 35 height 16
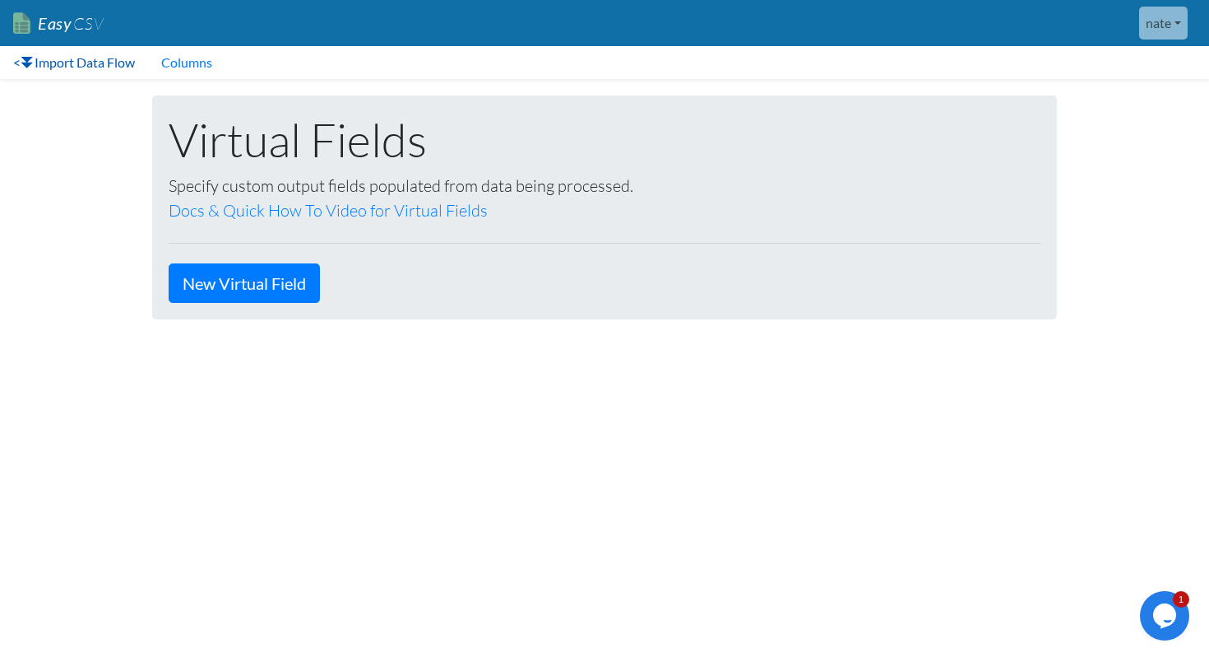
click at [63, 71] on link "< Import Data Flow" at bounding box center [74, 62] width 148 height 33
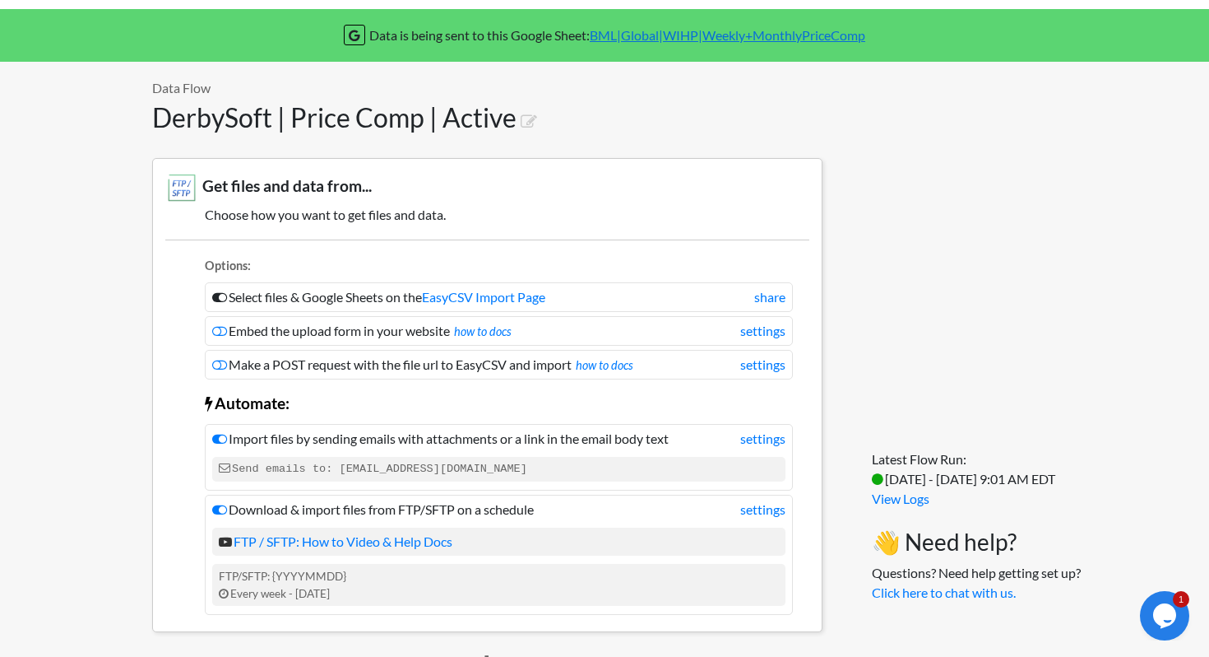
scroll to position [40, 0]
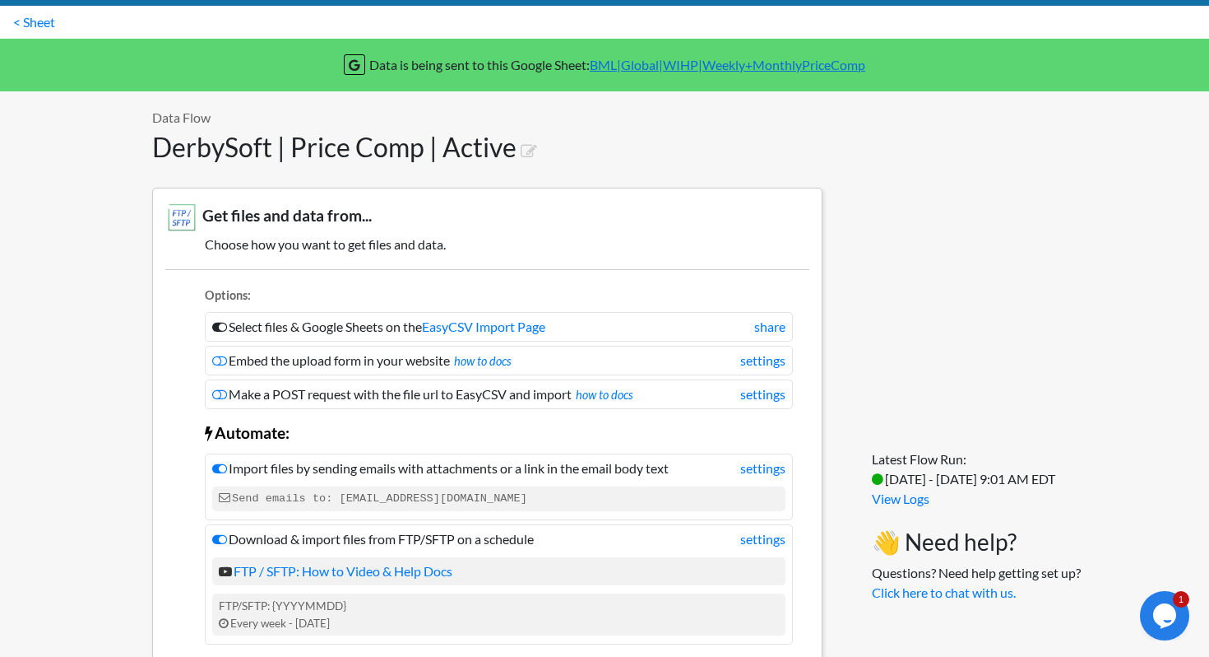
click at [623, 63] on link "BML|Global|WIHP|Weekly+MonthlyPriceComp" at bounding box center [728, 65] width 276 height 16
click at [25, 20] on link "< Sheet" at bounding box center [34, 22] width 68 height 33
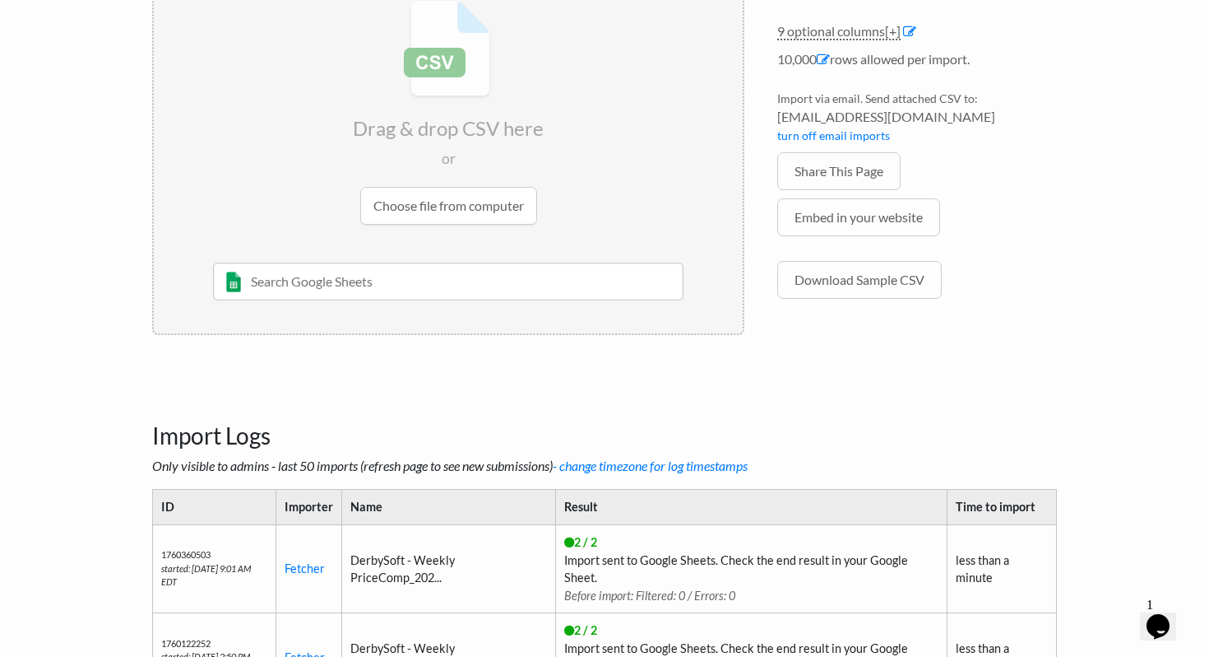
scroll to position [85, 0]
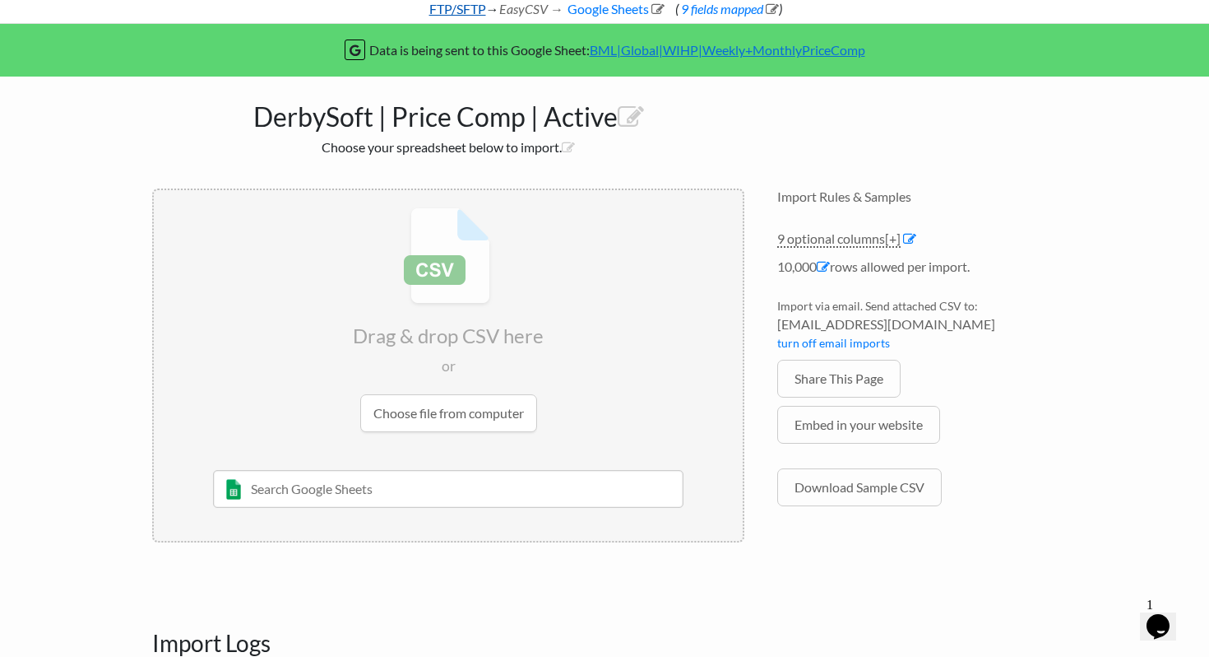
click at [443, 13] on link "FTP/SFTP" at bounding box center [456, 9] width 59 height 16
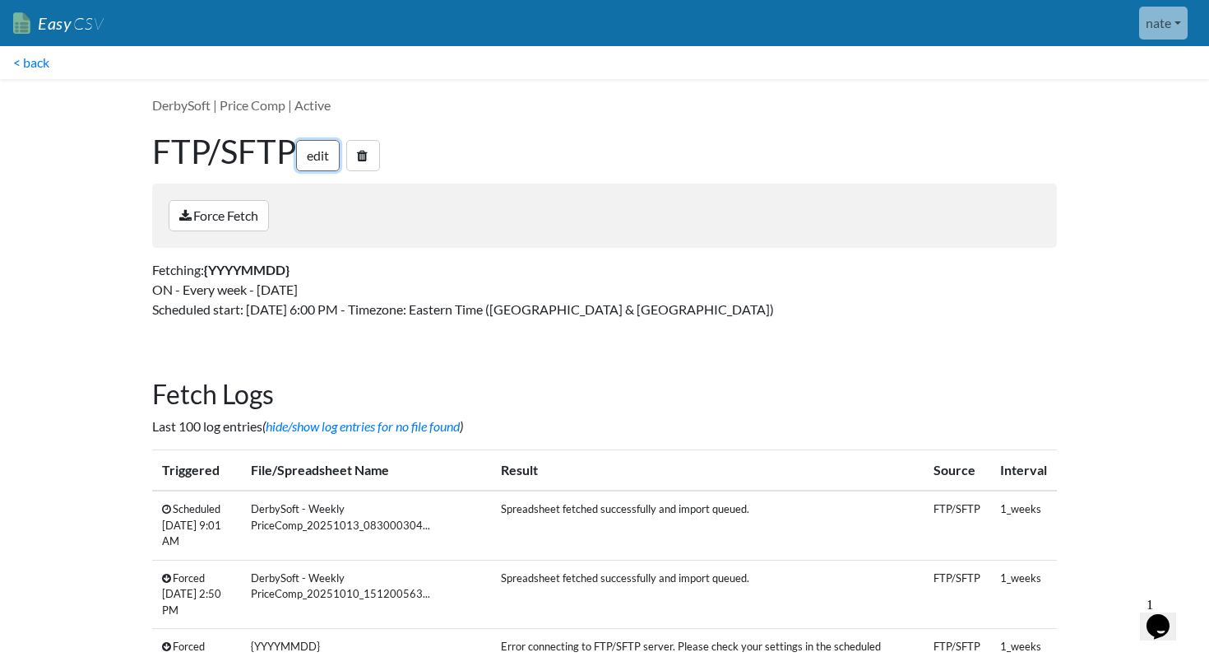
click at [313, 159] on link "edit" at bounding box center [318, 155] width 44 height 31
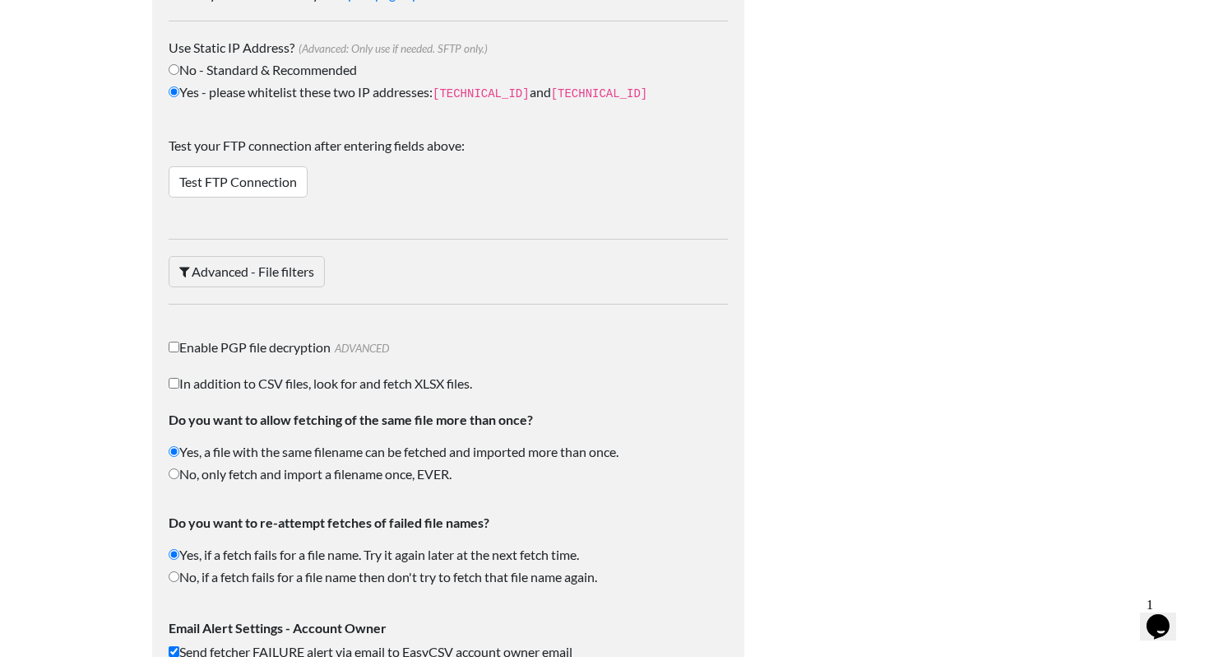
scroll to position [2101, 0]
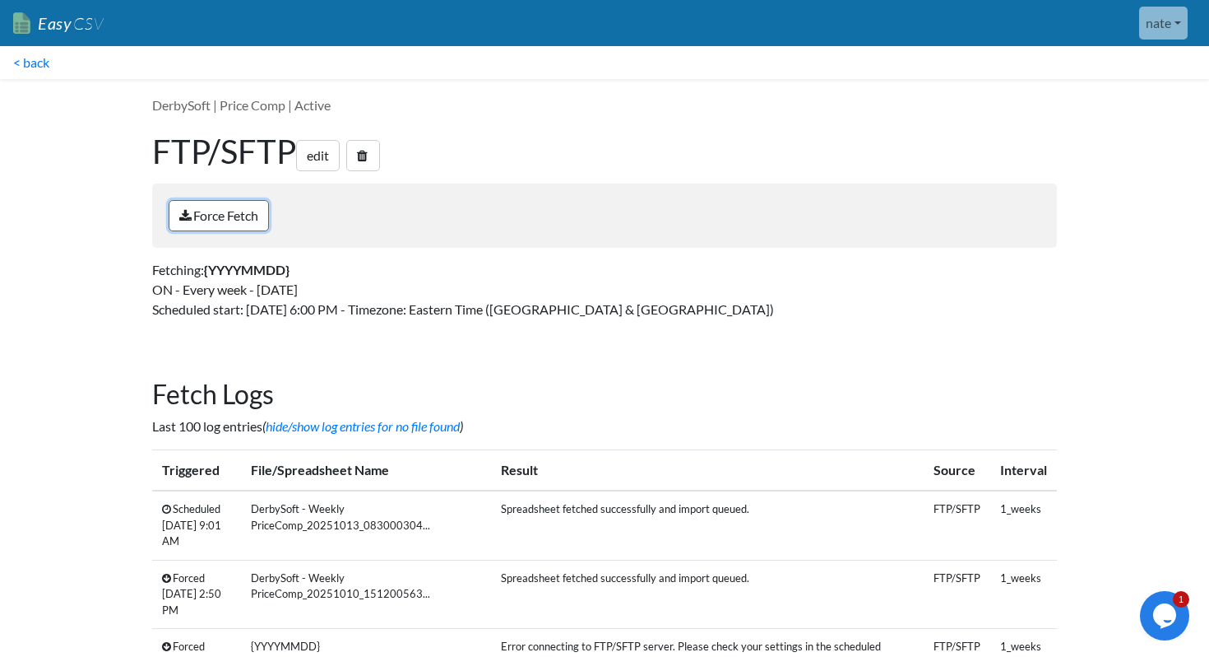
click at [243, 223] on link "Force Fetch" at bounding box center [219, 215] width 100 height 31
click at [39, 63] on link "< back" at bounding box center [31, 62] width 63 height 33
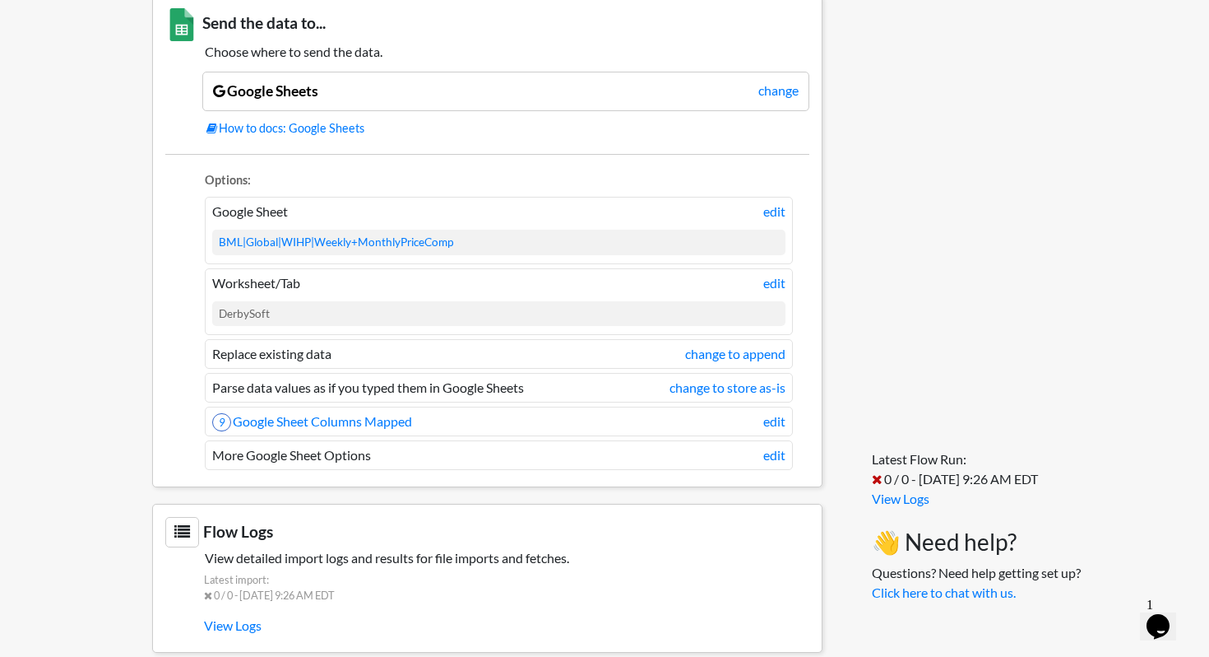
scroll to position [1288, 0]
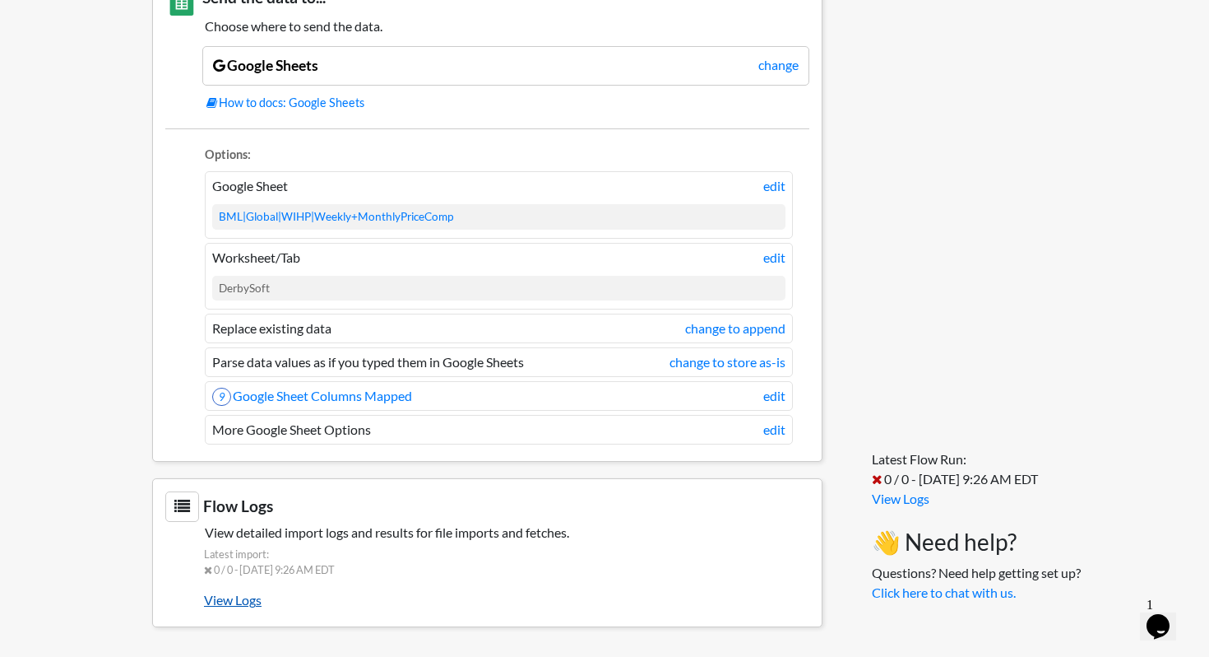
click at [246, 604] on link "View Logs" at bounding box center [507, 600] width 606 height 28
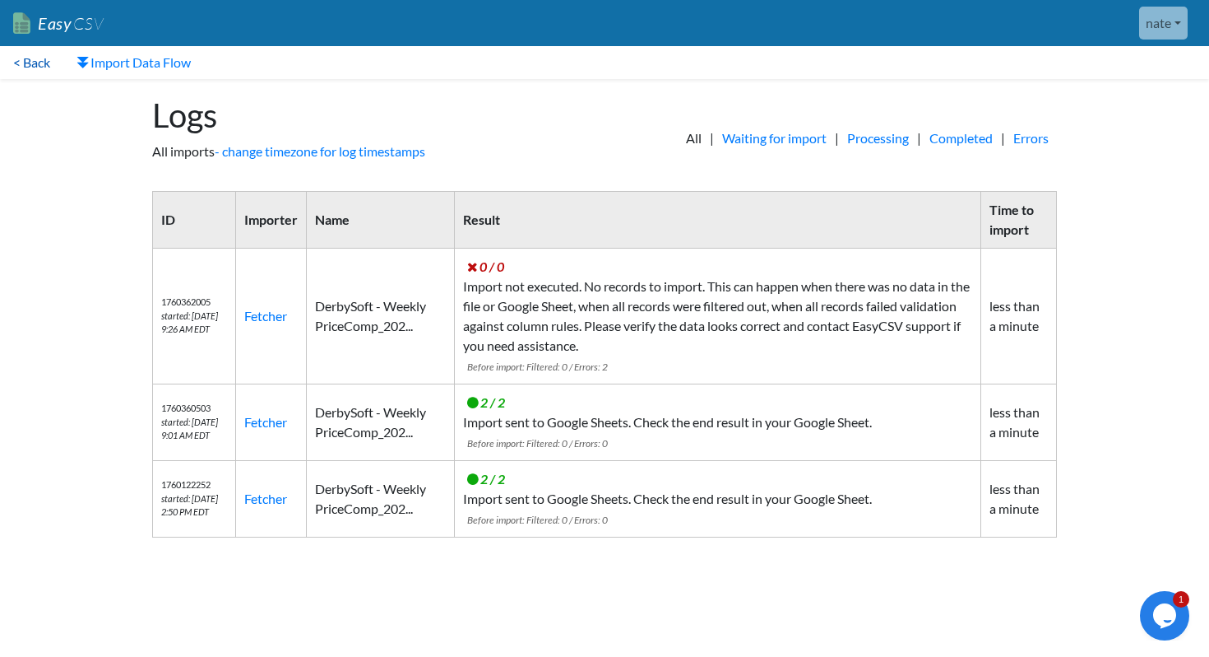
click at [53, 66] on link "< Back" at bounding box center [31, 62] width 63 height 33
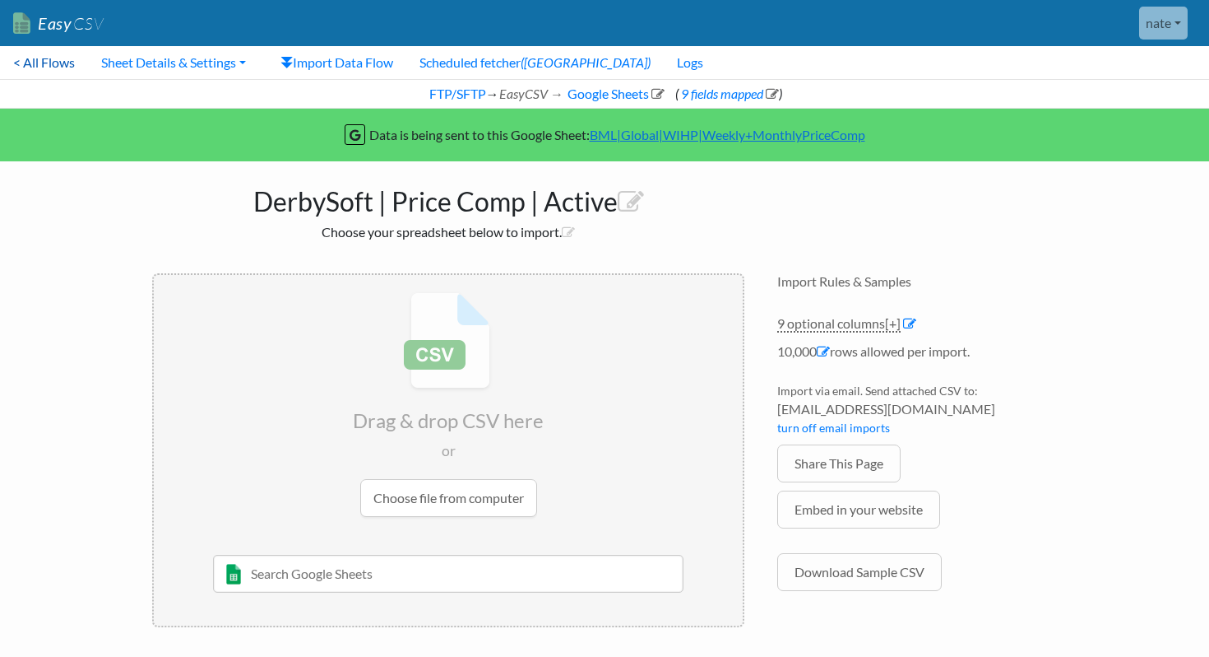
click at [39, 66] on link "< All Flows" at bounding box center [44, 62] width 88 height 33
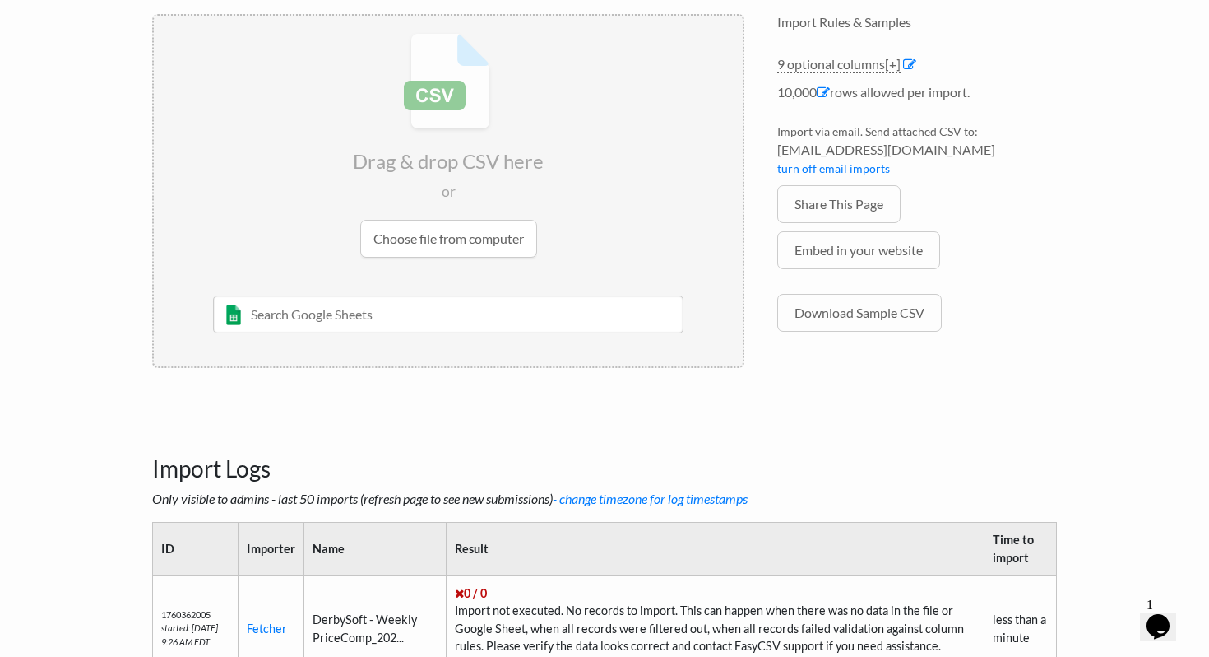
scroll to position [266, 0]
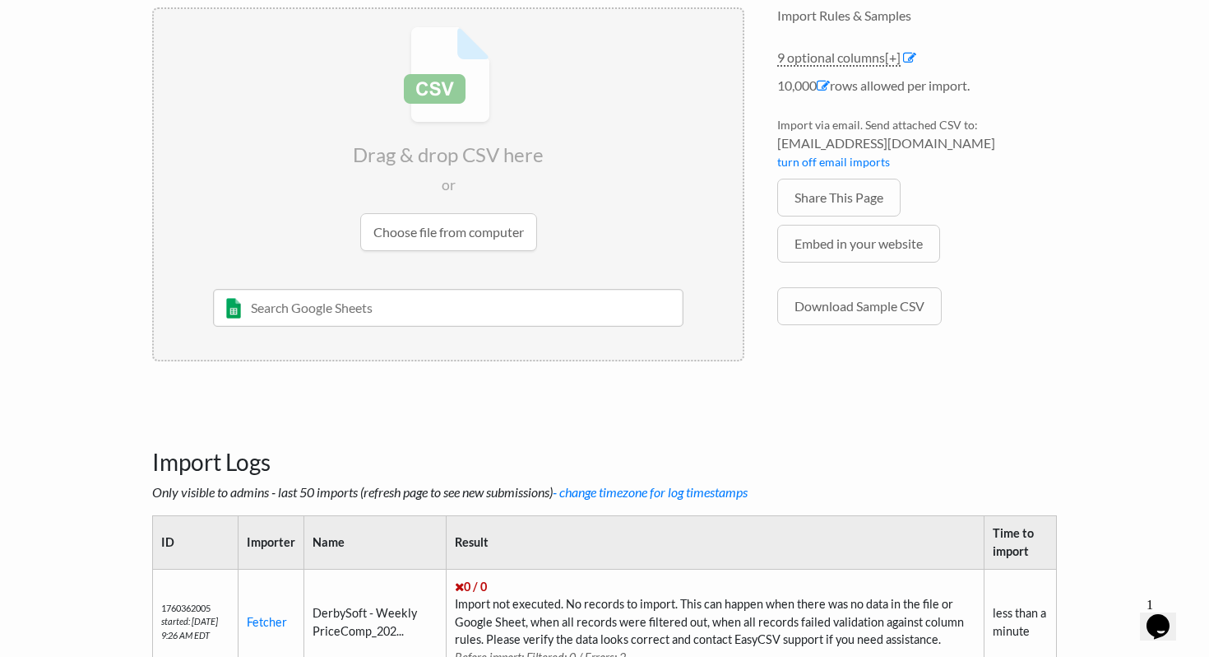
click at [917, 49] on li "9 optional columns [+] Col Header Value Options Year number (no decimals) Month…" at bounding box center [918, 62] width 280 height 28
click at [917, 64] on link at bounding box center [909, 57] width 13 height 16
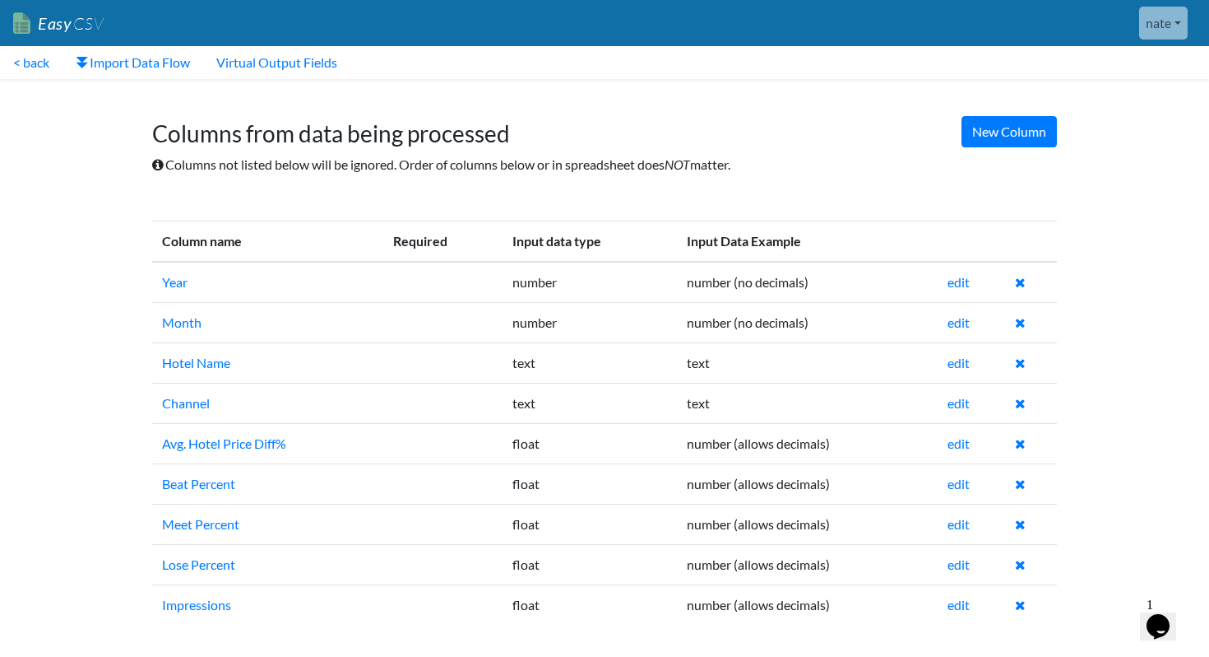
click at [44, 28] on link "Easy CSV" at bounding box center [58, 24] width 91 height 34
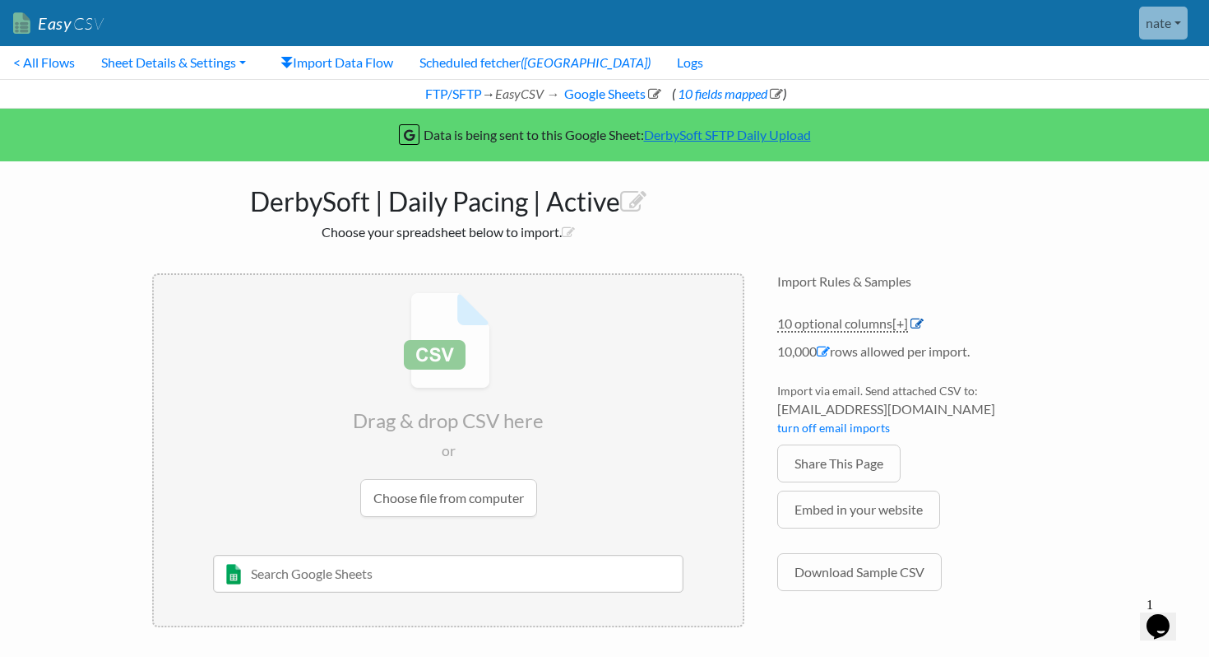
click at [924, 320] on icon at bounding box center [917, 323] width 13 height 13
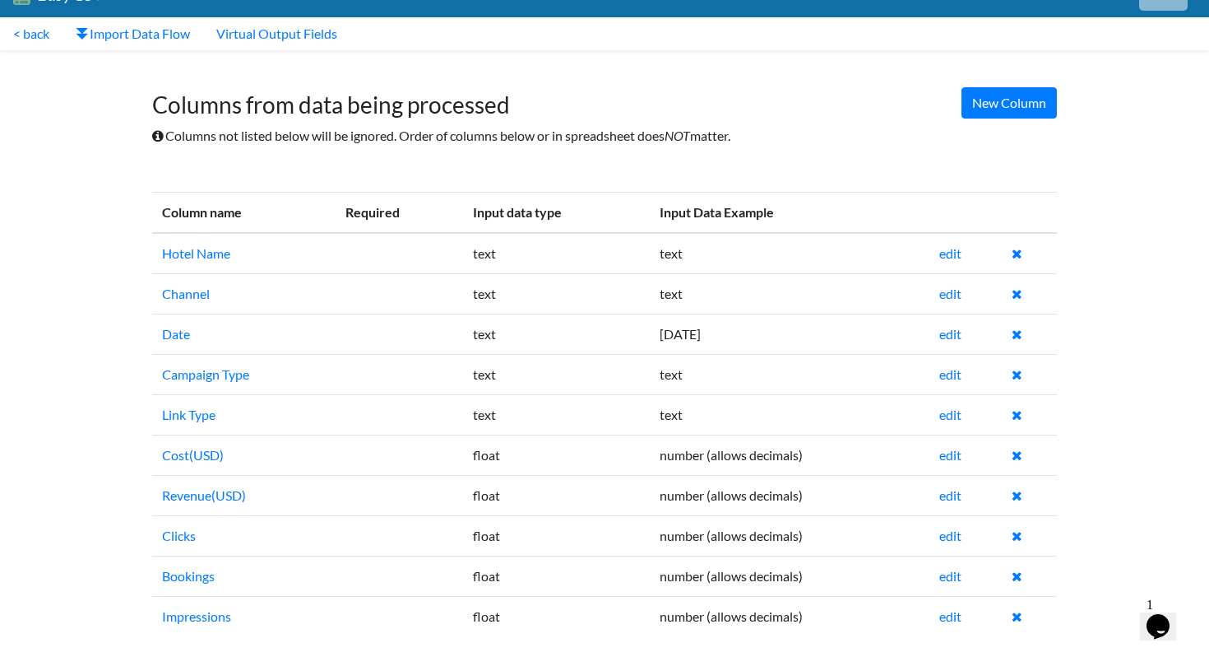
scroll to position [37, 0]
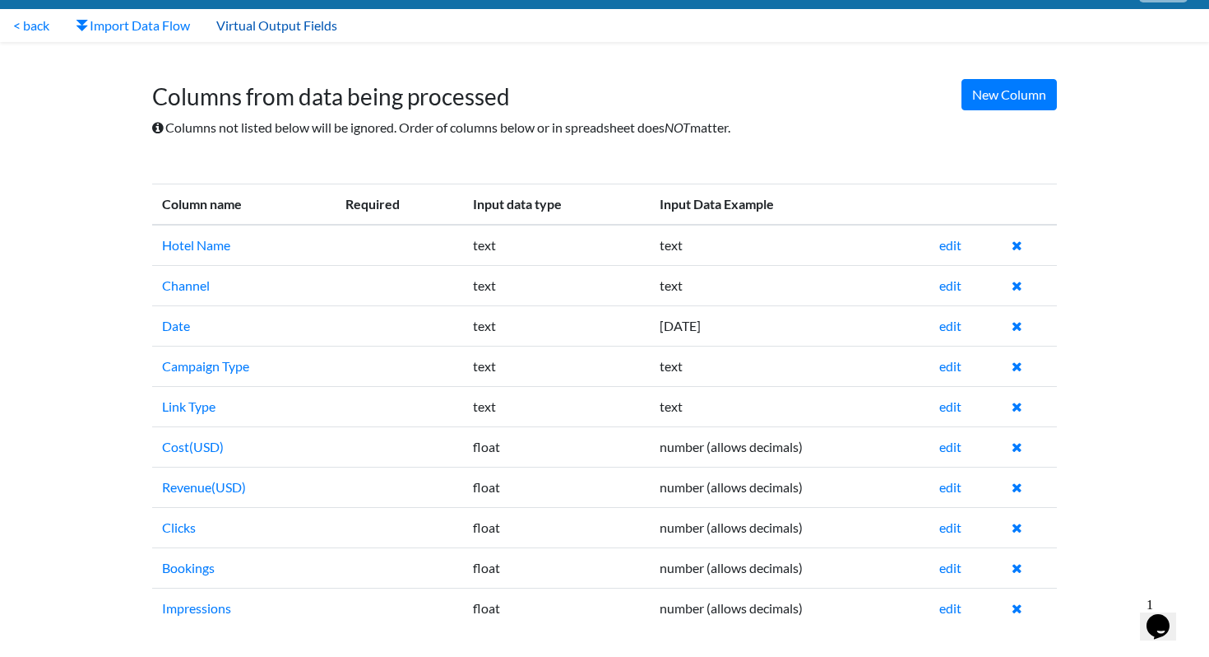
click at [304, 27] on link "Virtual Output Fields" at bounding box center [276, 25] width 147 height 33
click at [30, 19] on link "< back" at bounding box center [31, 25] width 63 height 33
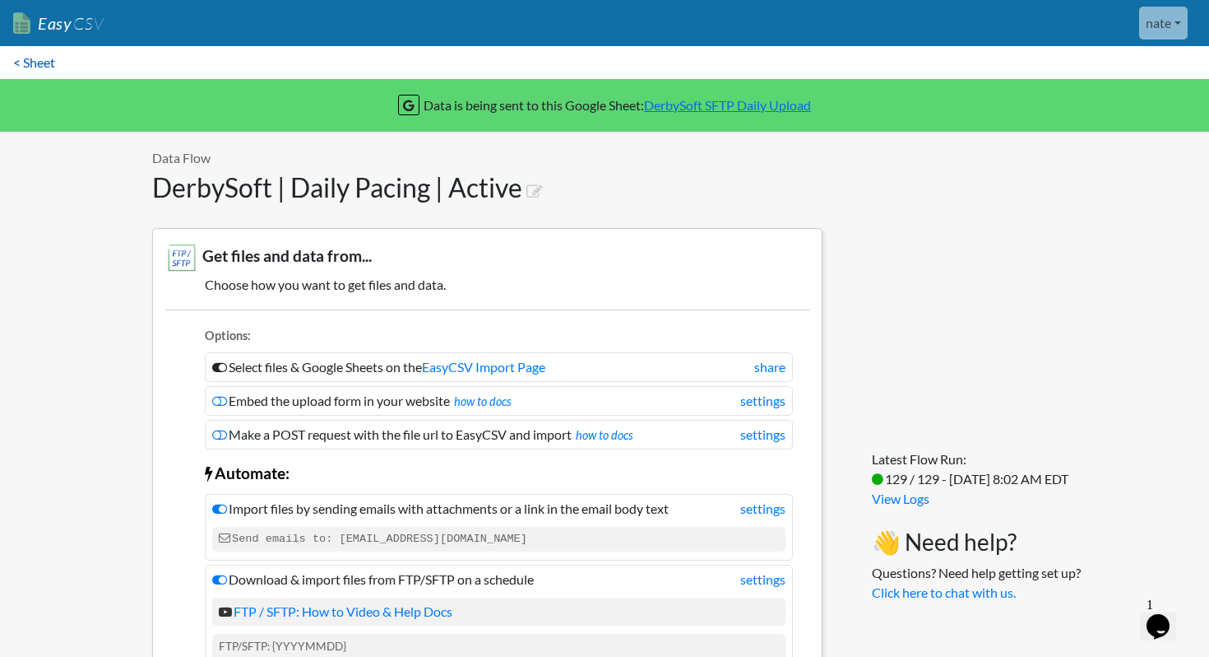
click at [21, 57] on link "< Sheet" at bounding box center [34, 62] width 68 height 33
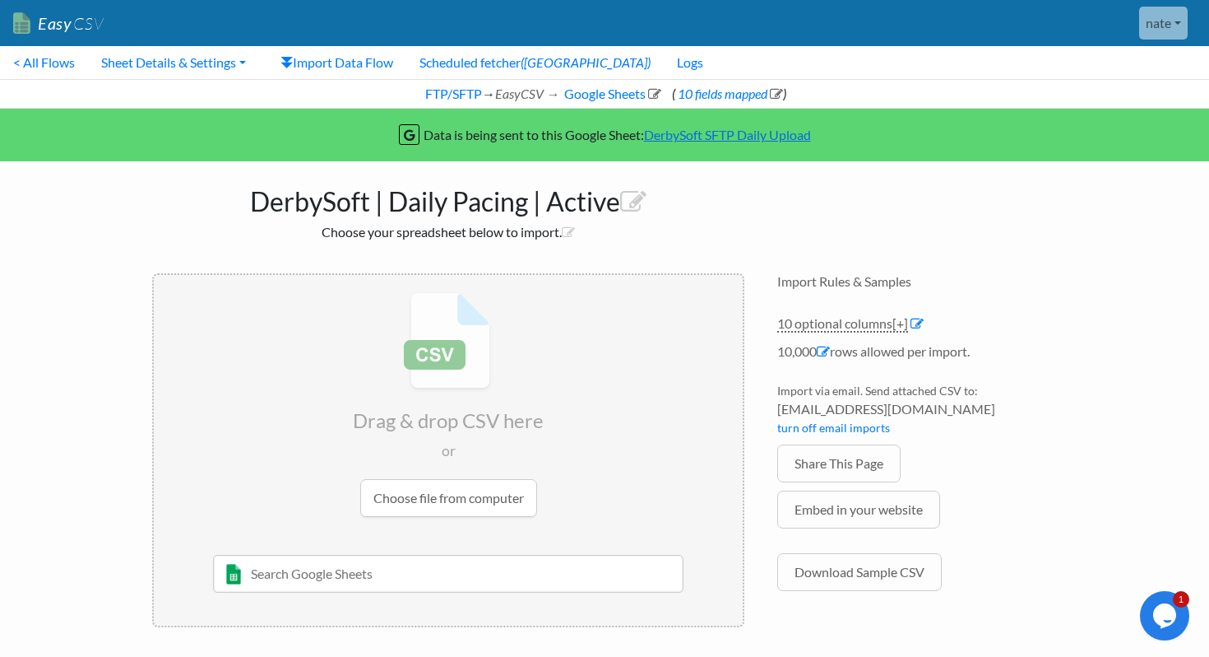
click at [68, 28] on link "Easy CSV" at bounding box center [58, 24] width 91 height 34
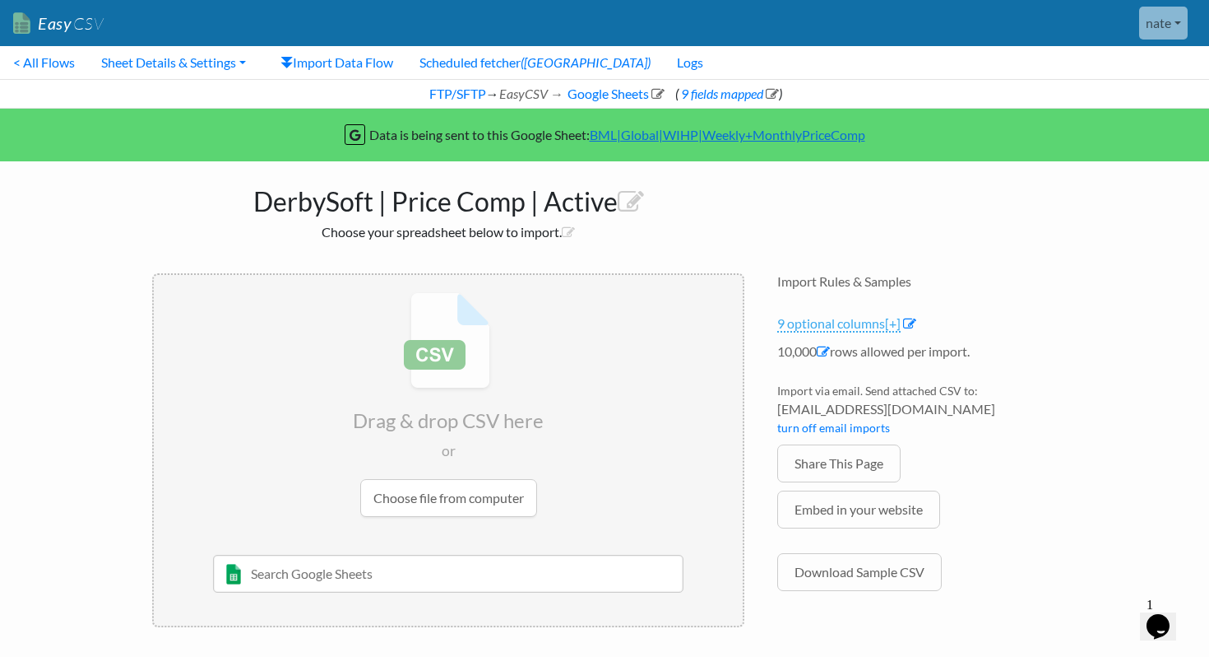
click at [859, 318] on link "9 optional columns [+]" at bounding box center [839, 323] width 123 height 17
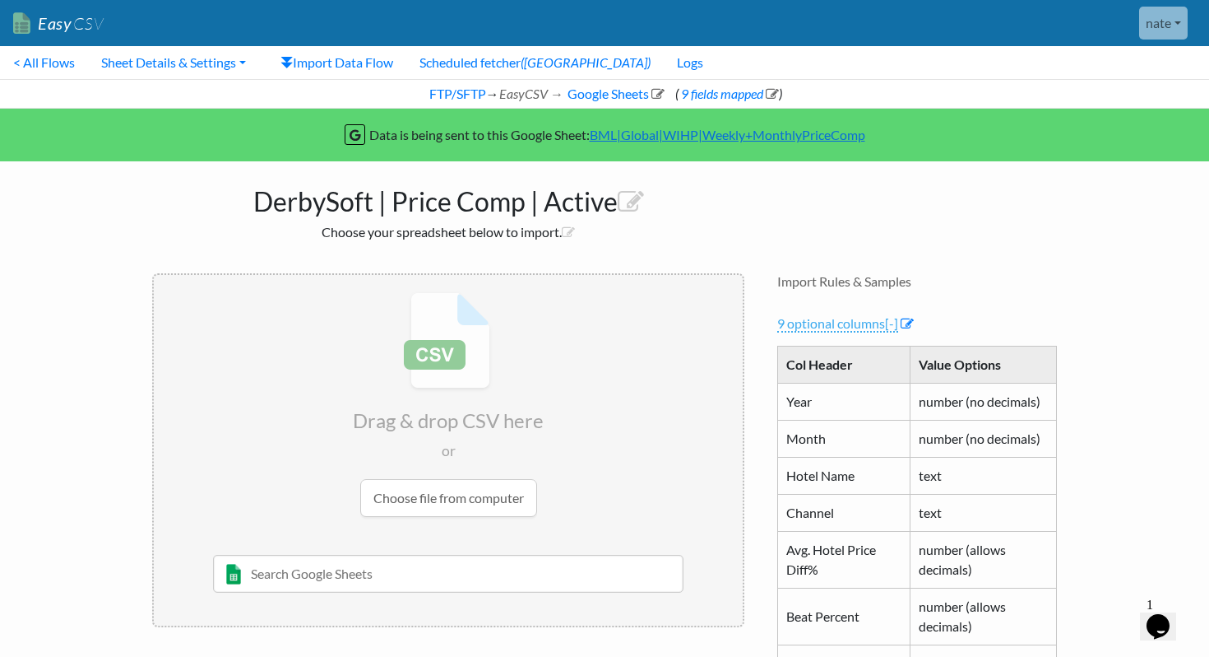
click at [898, 329] on span "[-]" at bounding box center [891, 323] width 13 height 16
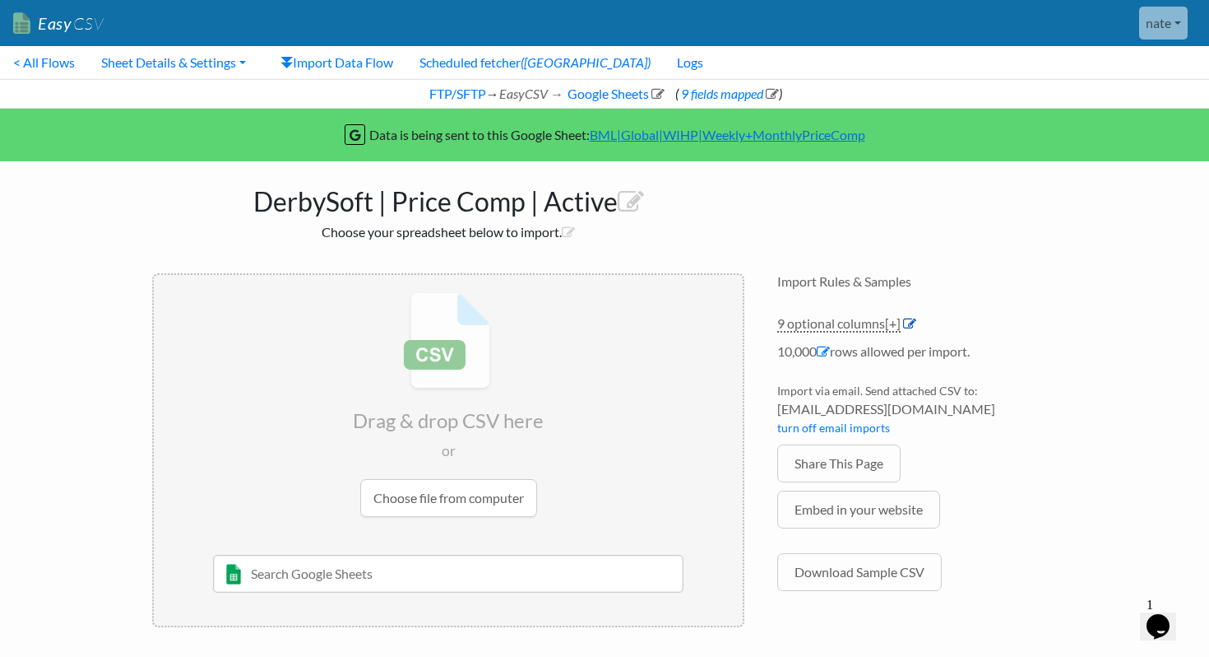
click at [914, 323] on icon at bounding box center [909, 323] width 13 height 13
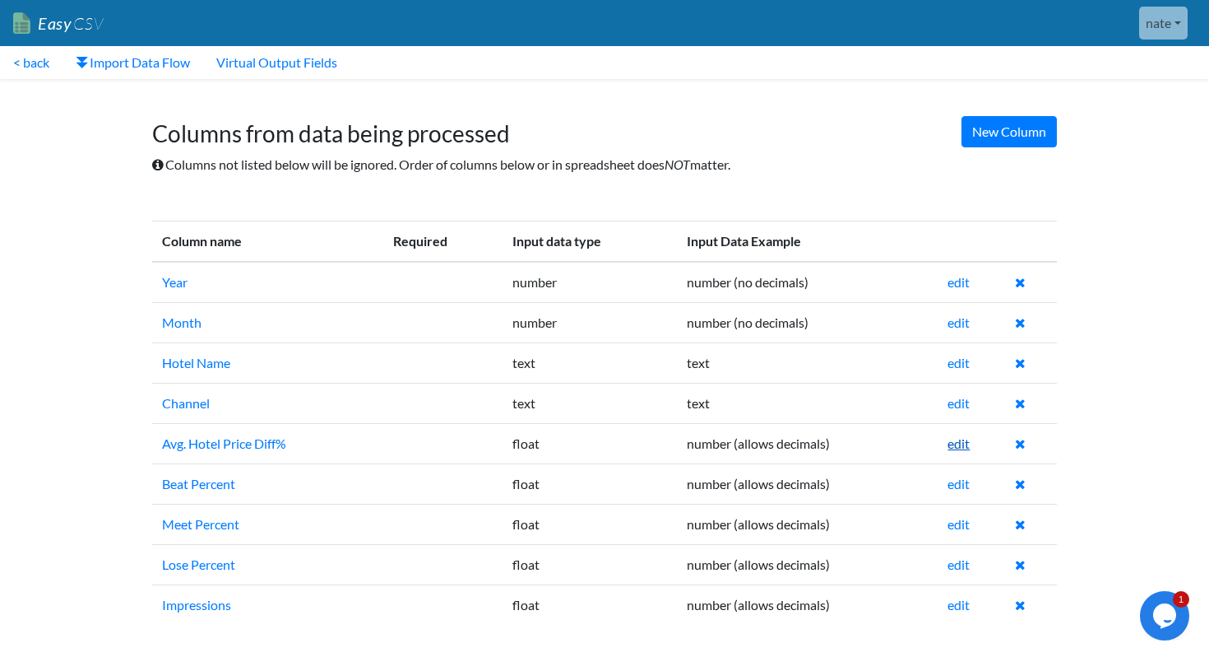
click at [956, 450] on link "edit" at bounding box center [959, 443] width 22 height 16
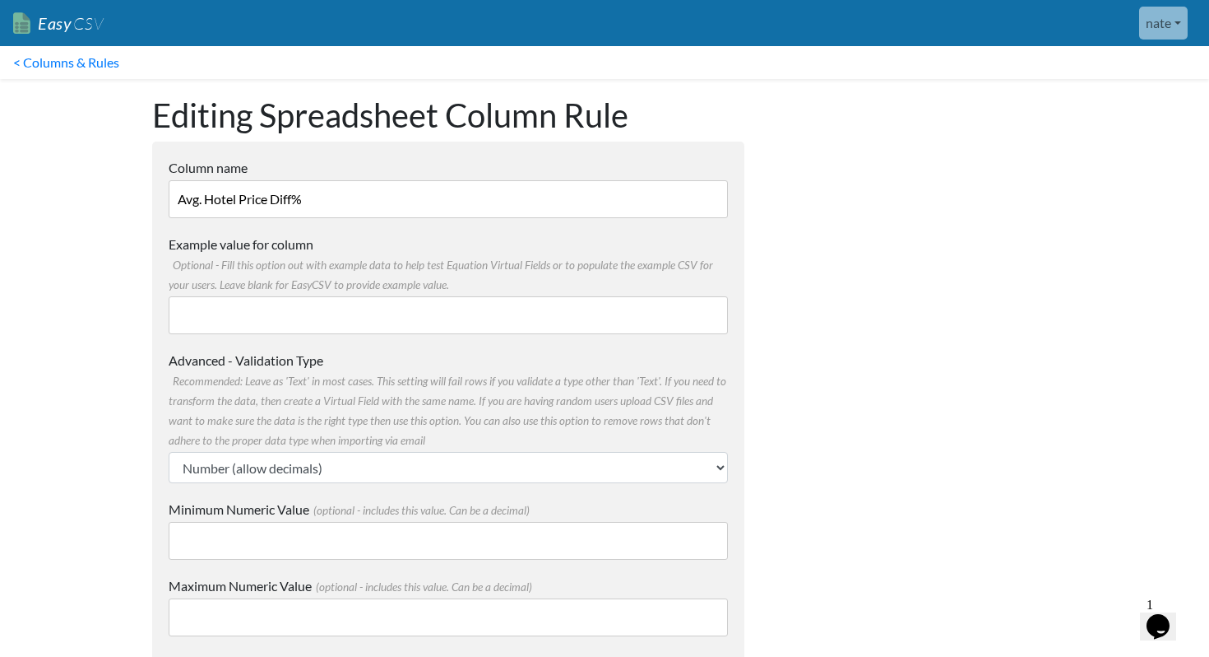
click at [300, 211] on input "Avg. Hotel Price Diff%" at bounding box center [448, 199] width 559 height 38
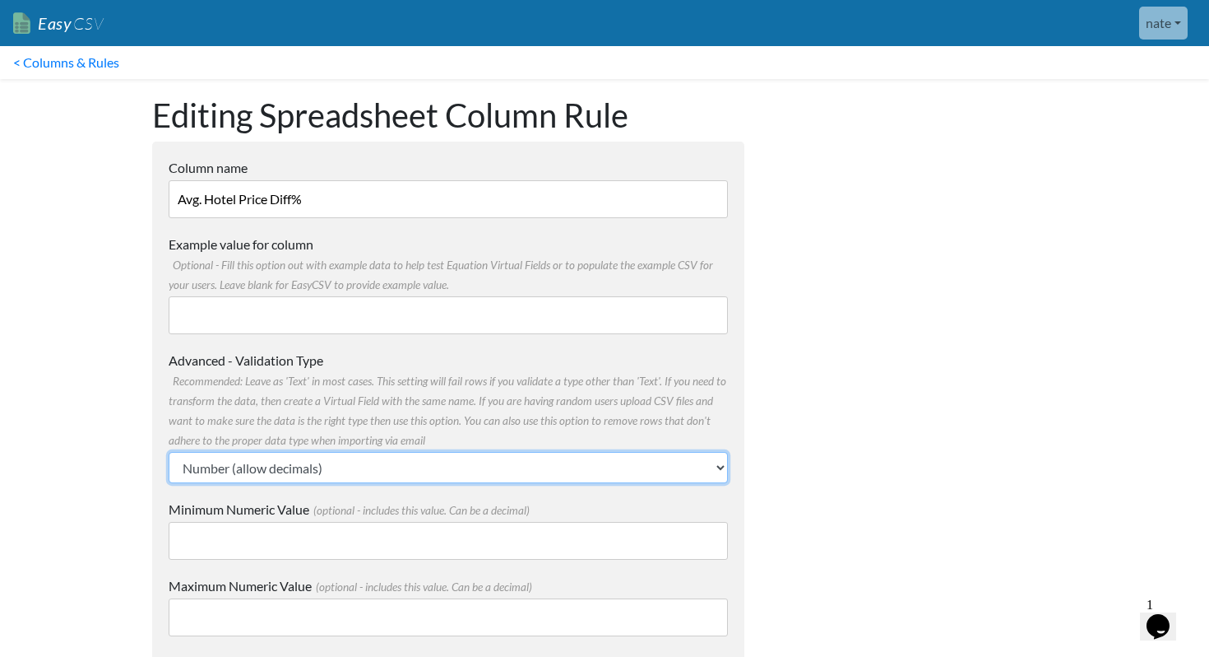
click at [272, 476] on select "Text Number (no decimals) Number (allow decimals) Date (mm/dd/yyyy) Date (dd/mm…" at bounding box center [448, 467] width 559 height 31
select select "text"
click at [169, 452] on select "Text Number (no decimals) Number (allow decimals) Date (mm/dd/yyyy) Date (dd/mm…" at bounding box center [448, 467] width 559 height 31
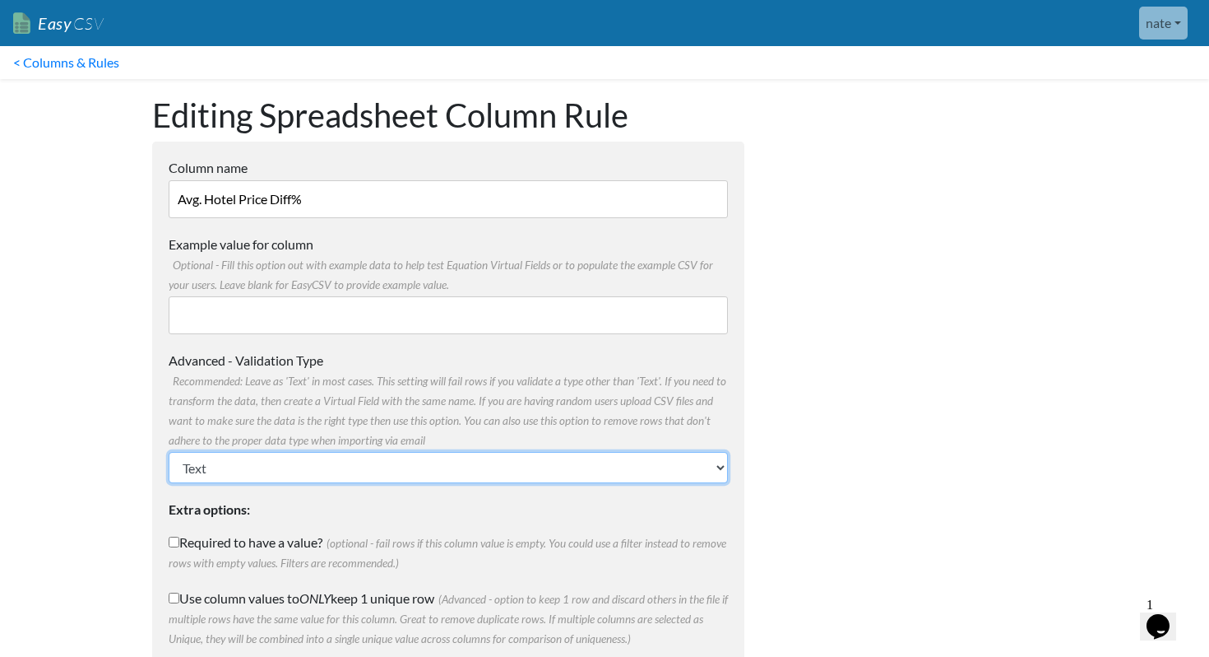
scroll to position [85, 0]
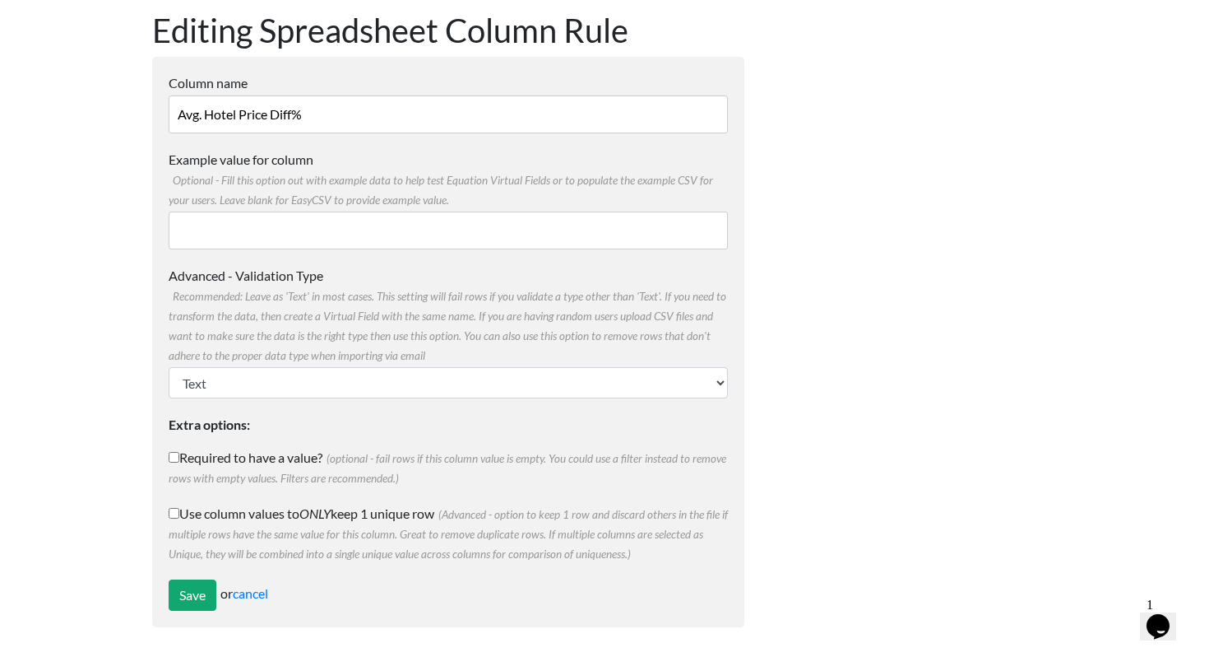
click at [164, 587] on form "Column name Avg. Hotel Price Diff% Multiple Choice Options Value in the sheet w…" at bounding box center [448, 342] width 592 height 570
click at [179, 588] on input "Save" at bounding box center [193, 594] width 48 height 31
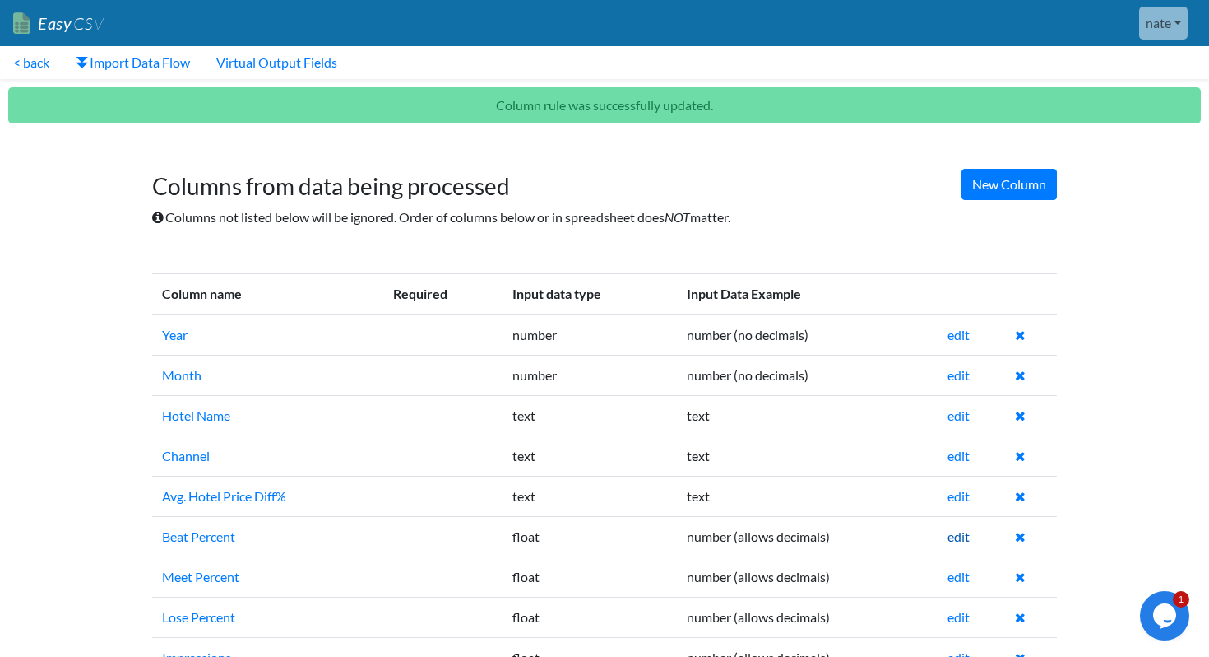
click at [963, 541] on link "edit" at bounding box center [959, 536] width 22 height 16
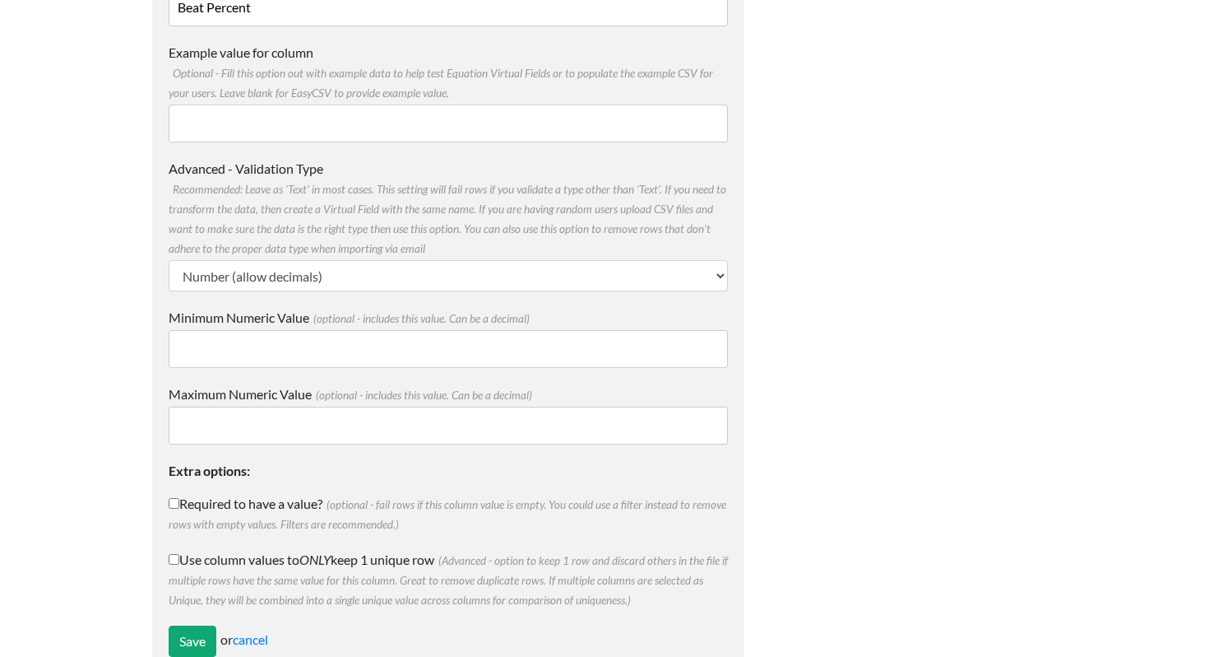
scroll to position [238, 0]
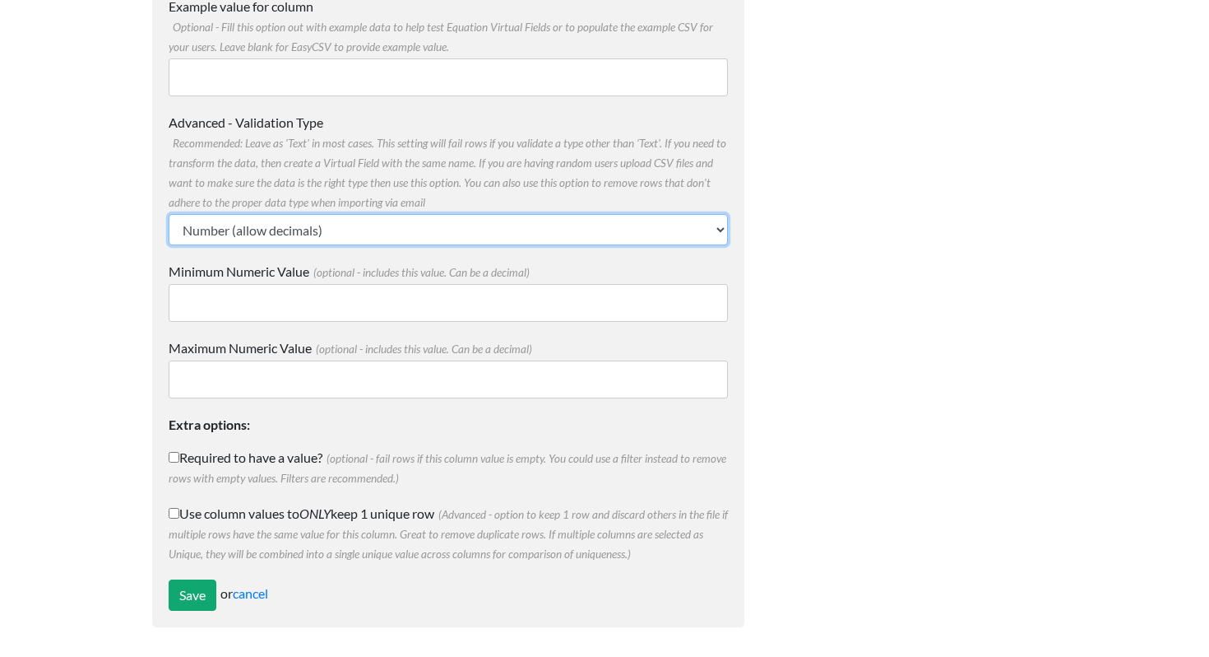
click at [299, 244] on select "Text Number (no decimals) Number (allow decimals) Date (mm/dd/yyyy) Date (dd/mm…" at bounding box center [448, 229] width 559 height 31
select select "text"
click at [169, 245] on select "Text Number (no decimals) Number (allow decimals) Date (mm/dd/yyyy) Date (dd/mm…" at bounding box center [448, 229] width 559 height 31
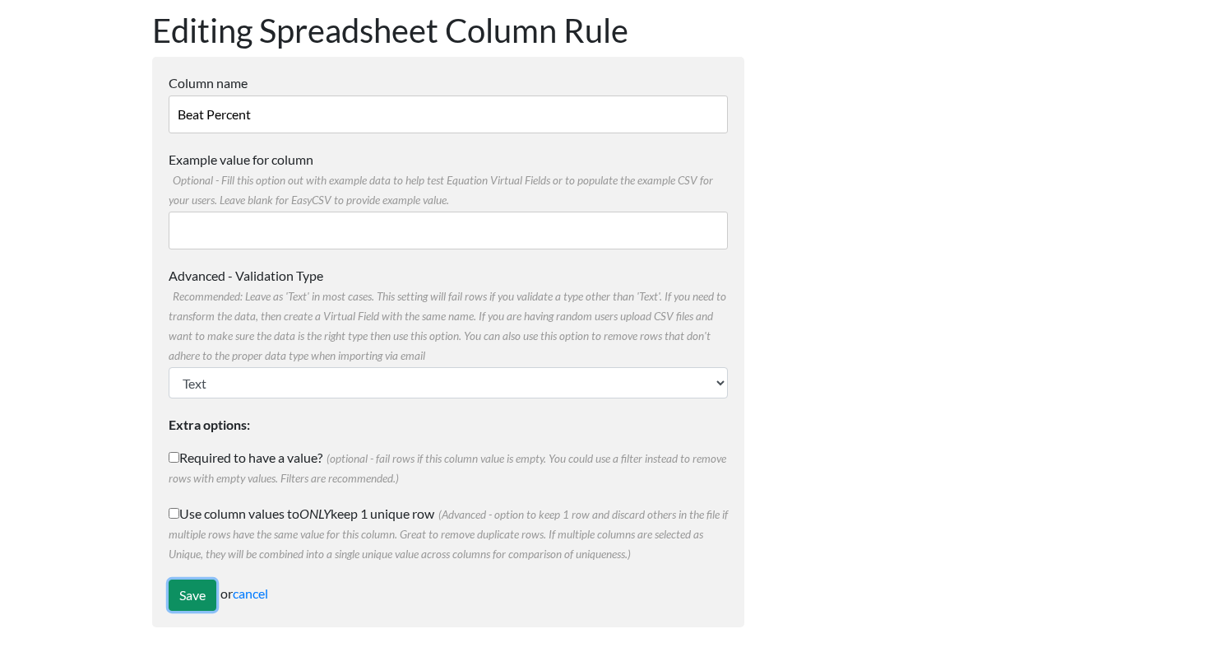
click at [187, 592] on input "Save" at bounding box center [193, 594] width 48 height 31
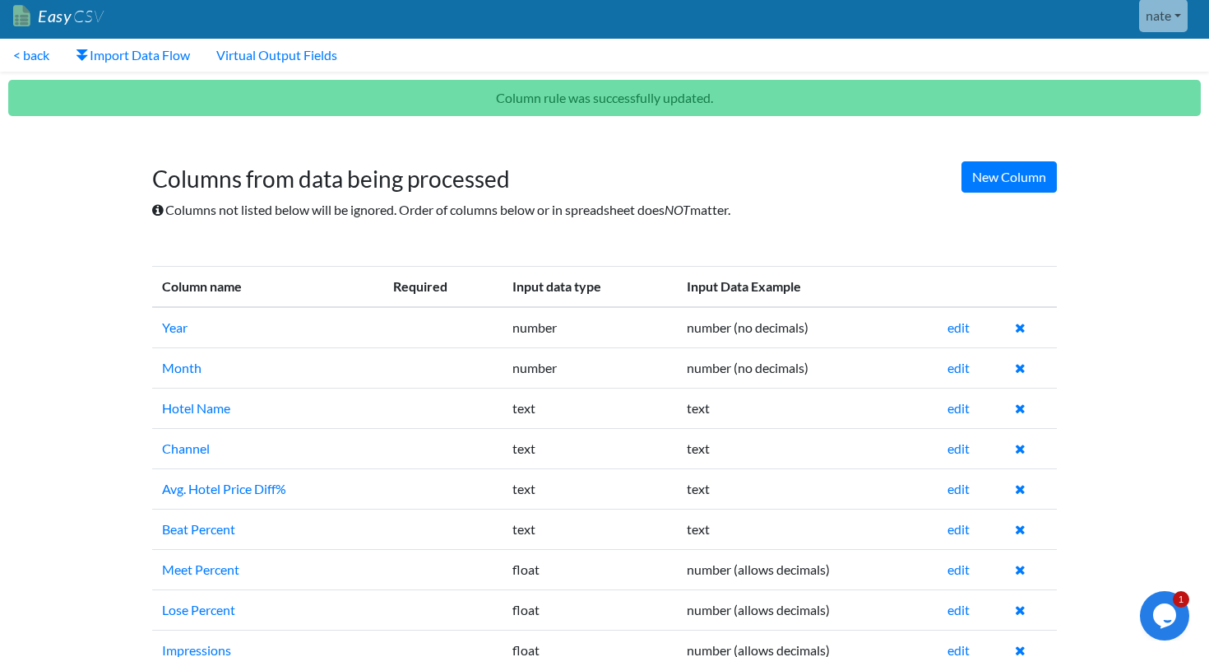
scroll to position [49, 0]
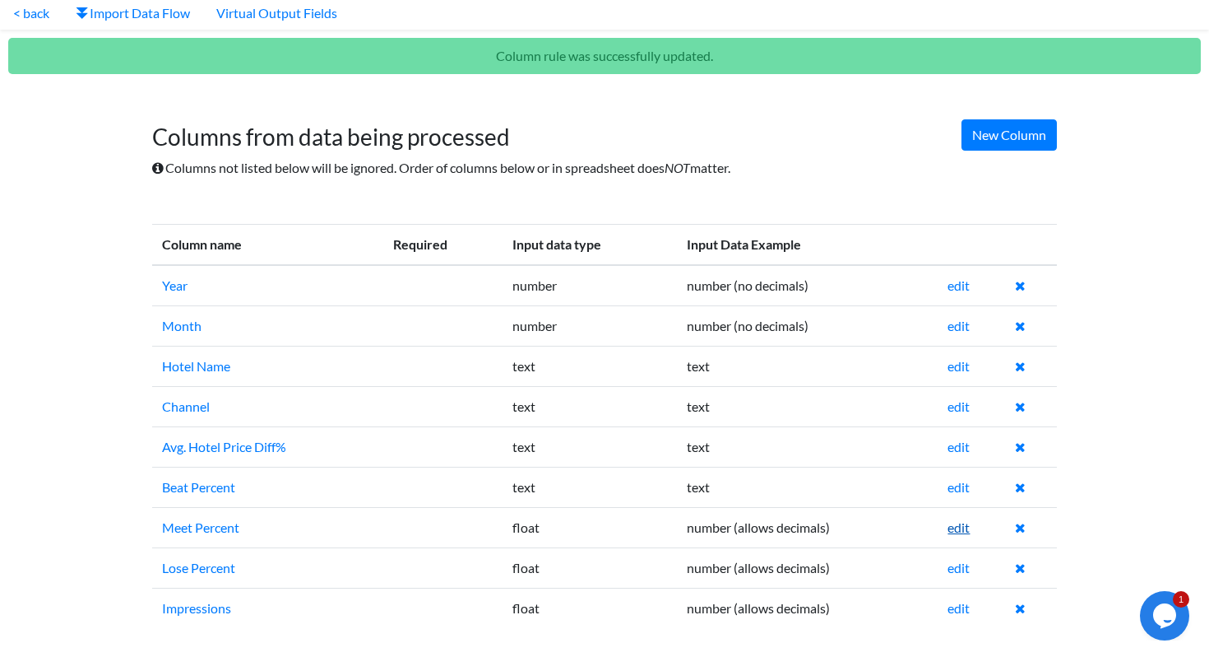
click at [968, 534] on td "edit" at bounding box center [971, 527] width 67 height 40
click at [959, 524] on link "edit" at bounding box center [959, 527] width 22 height 16
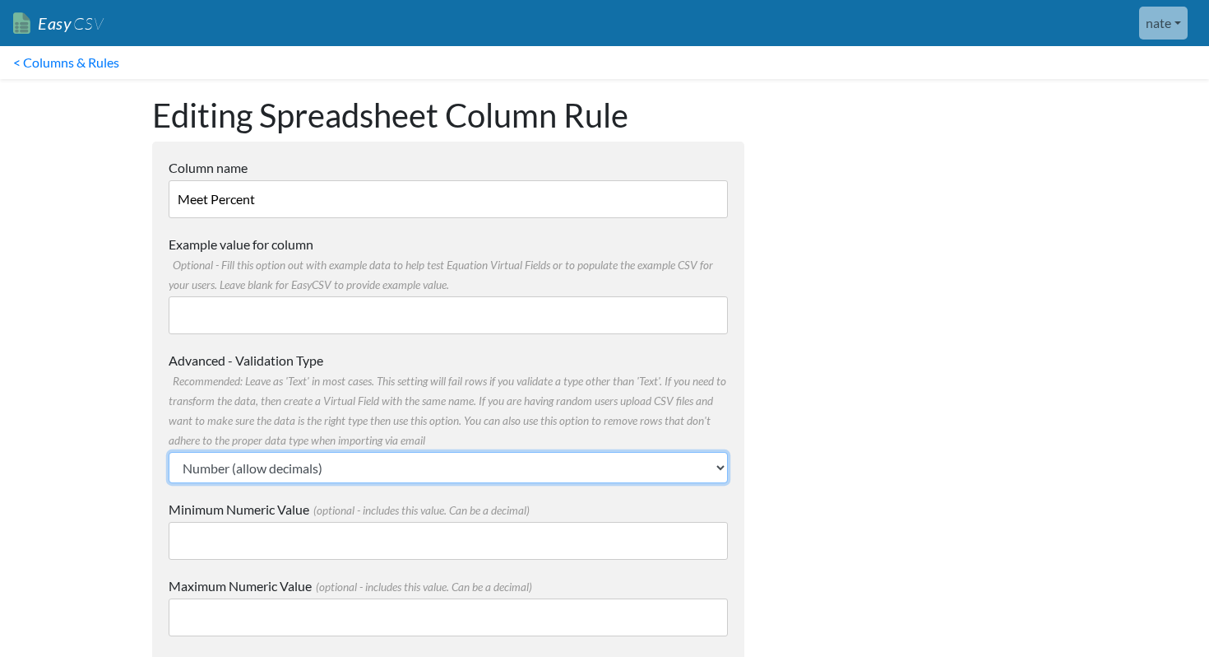
click at [341, 479] on select "Text Number (no decimals) Number (allow decimals) Date (mm/dd/yyyy) Date (dd/mm…" at bounding box center [448, 467] width 559 height 31
select select "text"
click at [169, 452] on select "Text Number (no decimals) Number (allow decimals) Date (mm/dd/yyyy) Date (dd/mm…" at bounding box center [448, 467] width 559 height 31
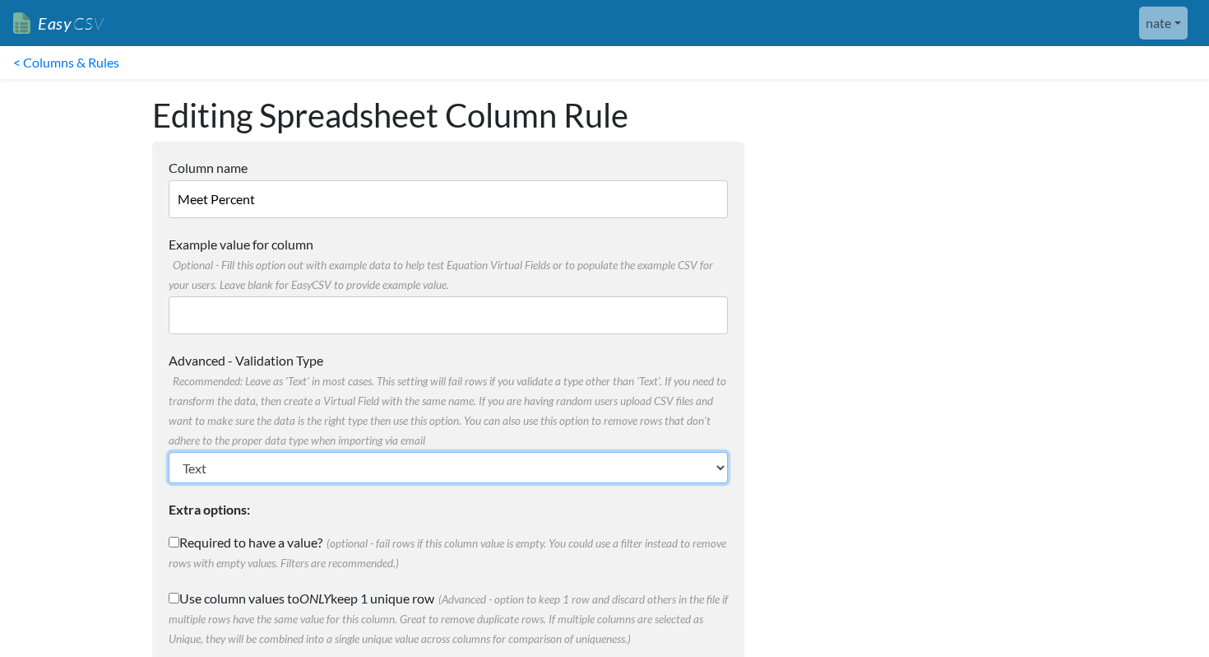
scroll to position [85, 0]
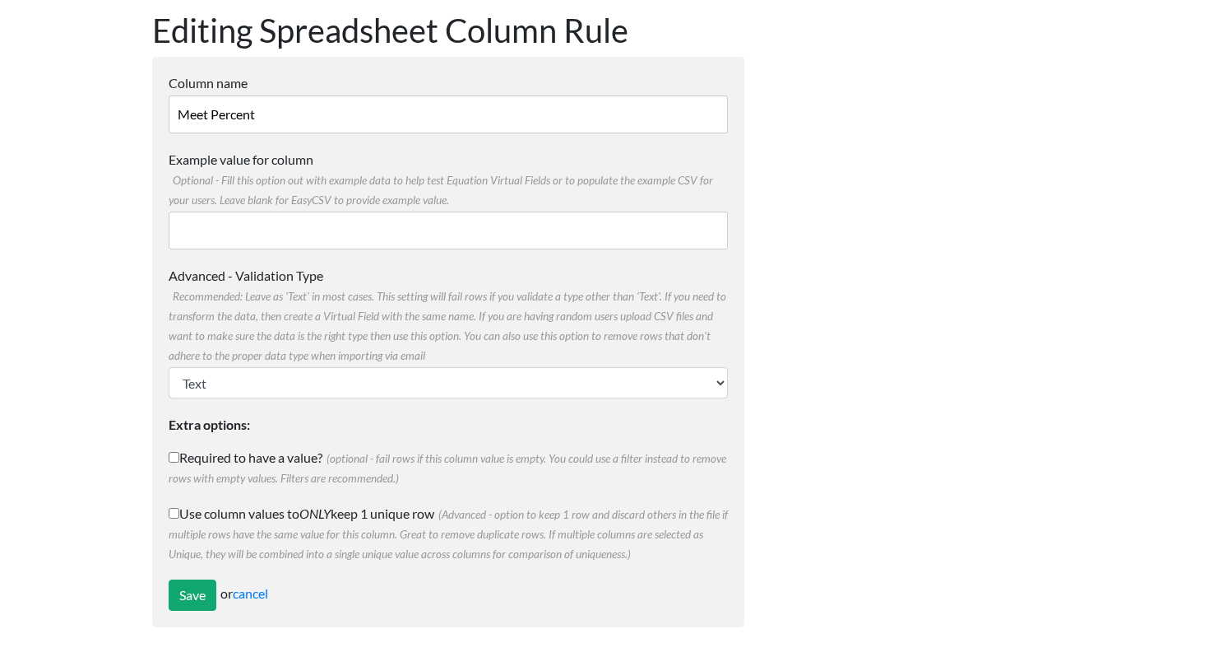
drag, startPoint x: 179, startPoint y: 557, endPoint x: 179, endPoint y: 566, distance: 9.1
click at [179, 564] on form "Column name Meet Percent Multiple Choice Options Value in the sheet will have t…" at bounding box center [448, 342] width 592 height 570
click at [179, 569] on form "Column name Meet Percent Multiple Choice Options Value in the sheet will have t…" at bounding box center [448, 342] width 592 height 570
click at [185, 587] on input "Save" at bounding box center [193, 594] width 48 height 31
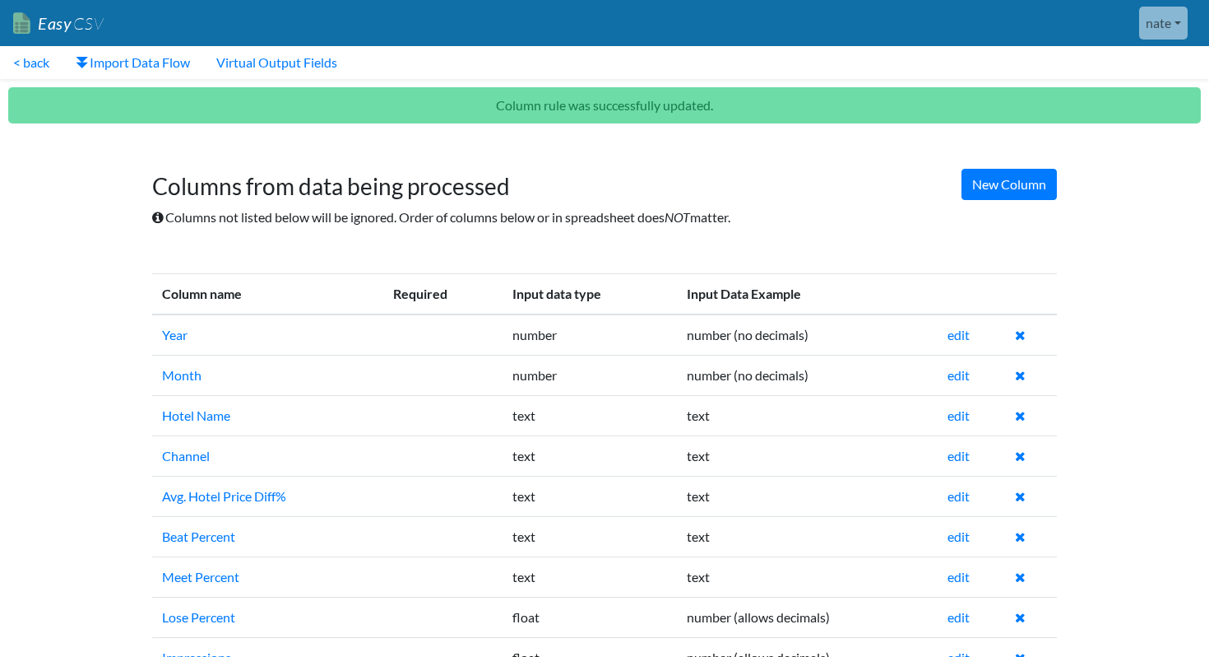
scroll to position [49, 0]
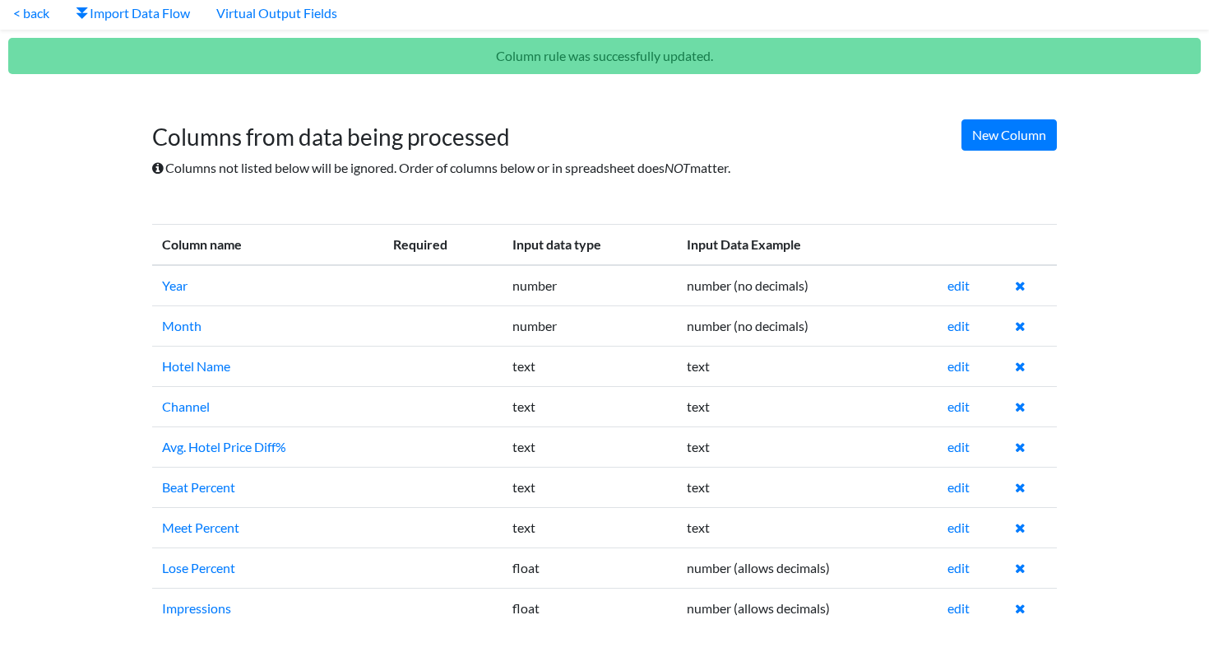
click at [946, 560] on td "edit" at bounding box center [971, 567] width 67 height 40
click at [956, 560] on link "edit" at bounding box center [959, 567] width 22 height 16
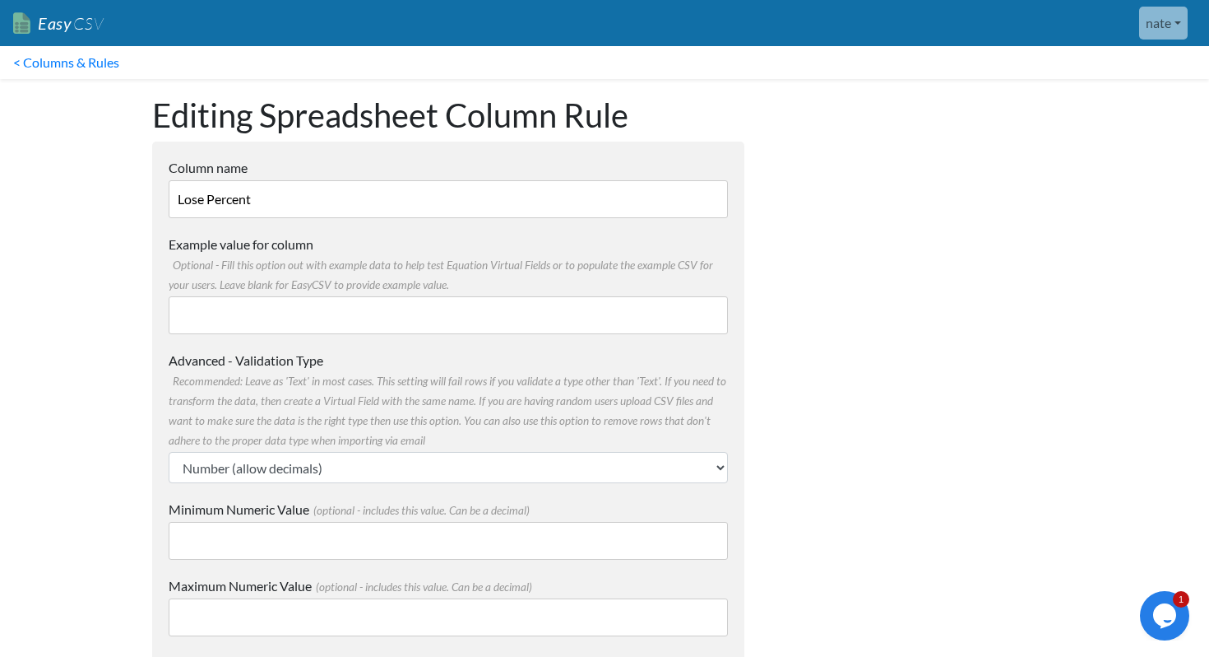
scroll to position [238, 0]
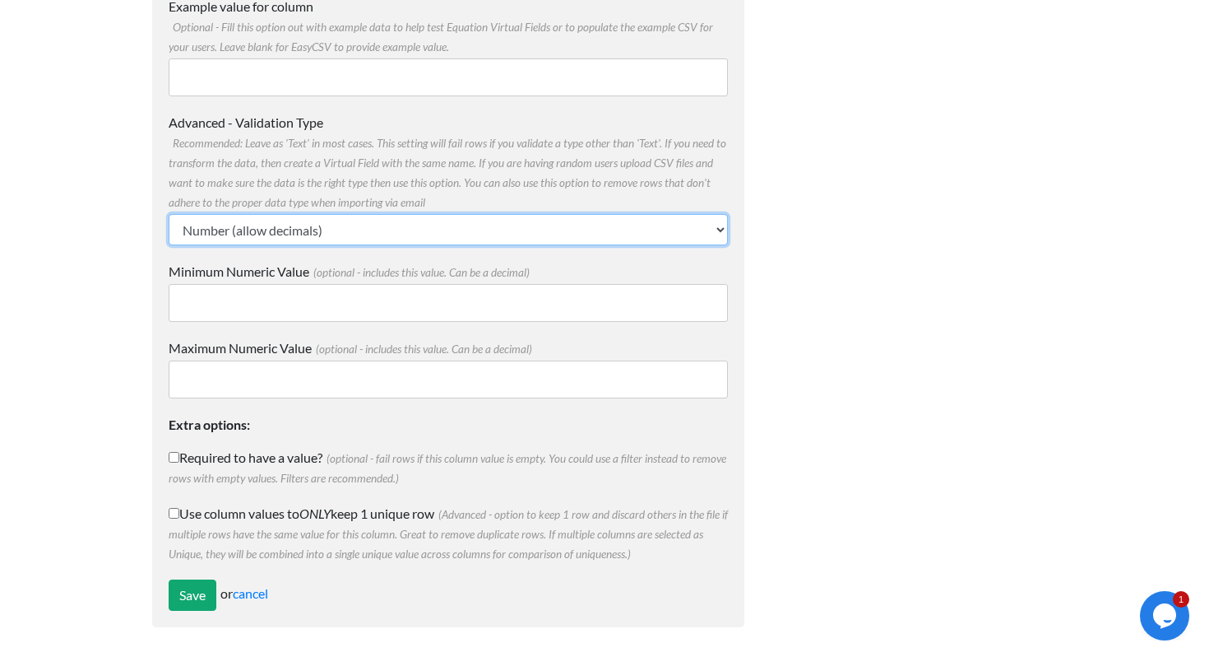
click at [264, 232] on select "Text Number (no decimals) Number (allow decimals) Date (mm/dd/yyyy) Date (dd/mm…" at bounding box center [448, 229] width 559 height 31
select select "text"
click at [169, 245] on select "Text Number (no decimals) Number (allow decimals) Date (mm/dd/yyyy) Date (dd/mm…" at bounding box center [448, 229] width 559 height 31
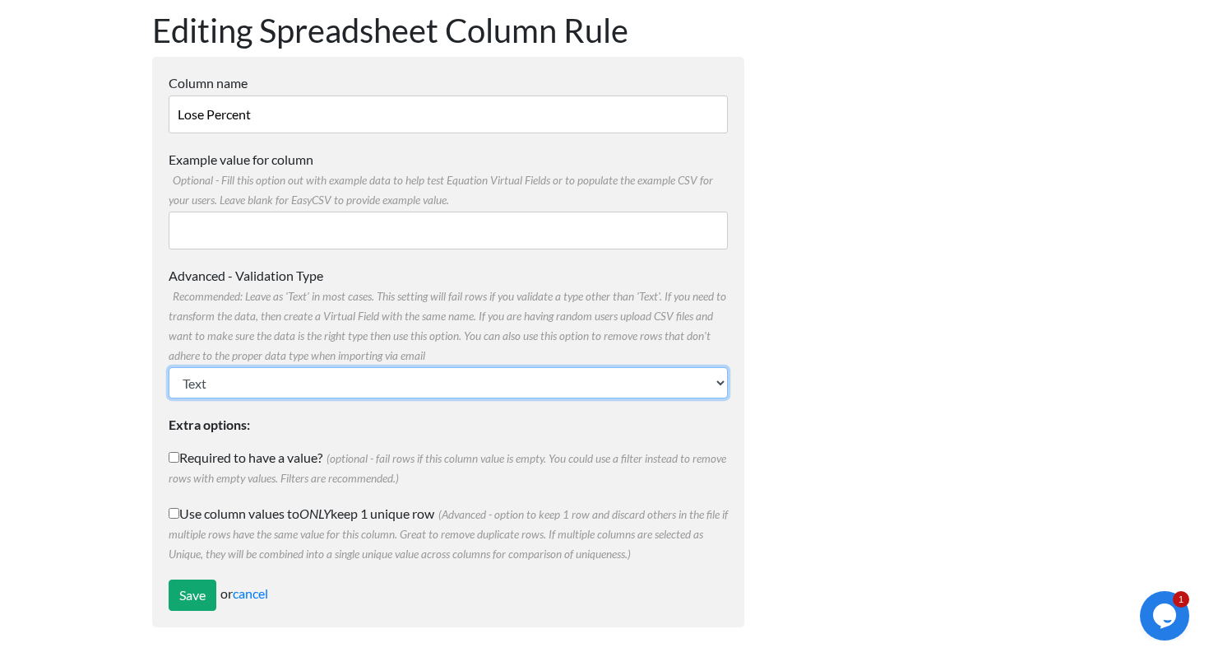
scroll to position [85, 0]
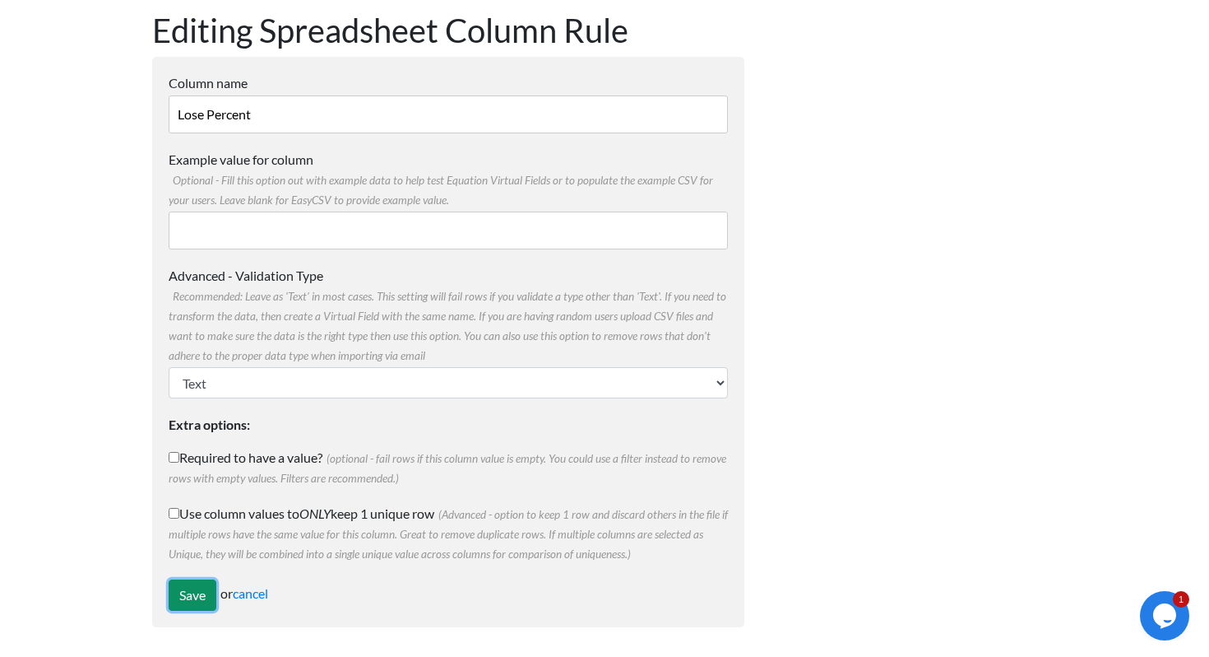
click at [202, 598] on input "Save" at bounding box center [193, 594] width 48 height 31
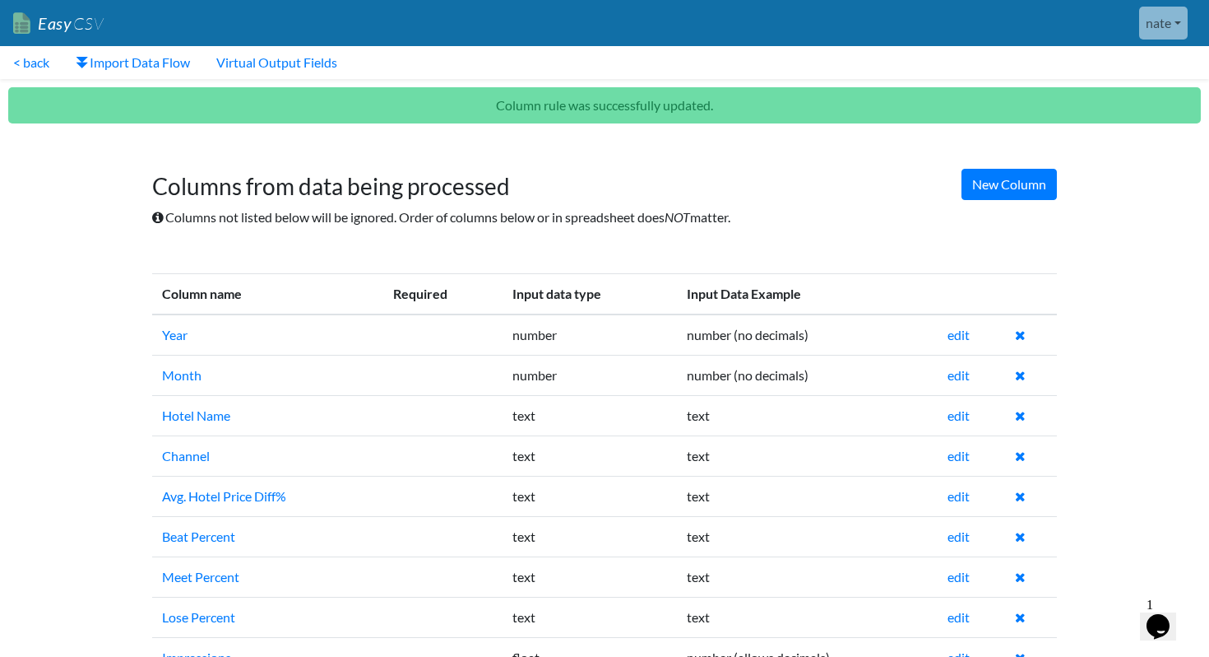
scroll to position [49, 0]
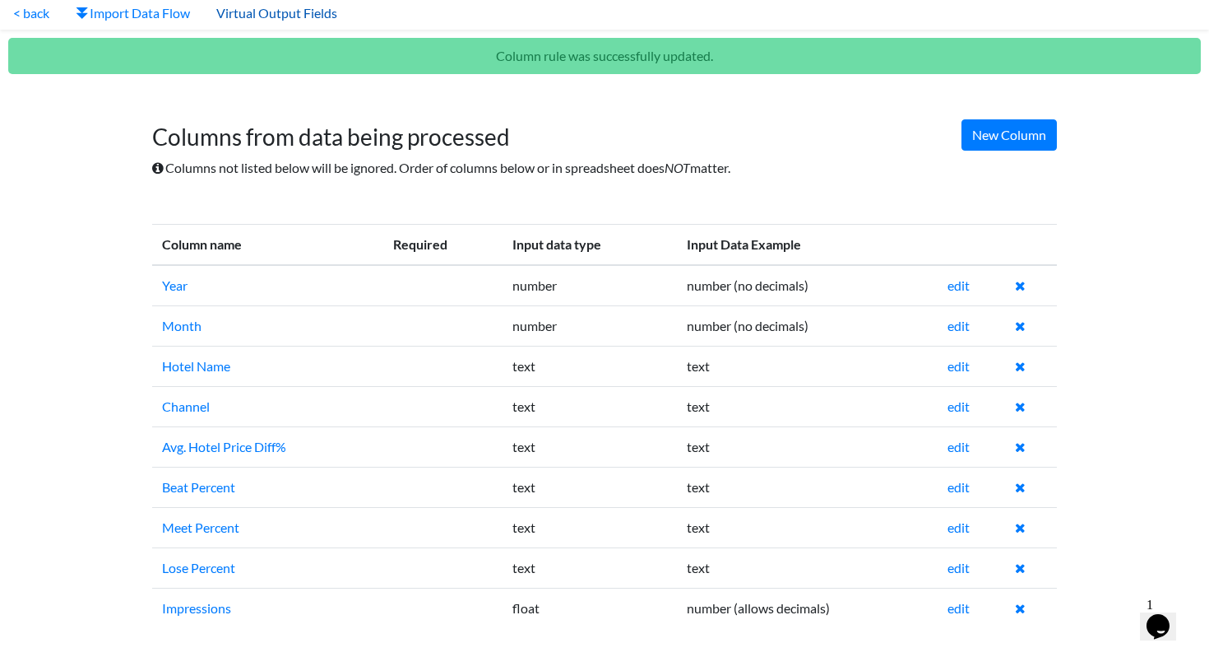
click at [306, 12] on link "Virtual Output Fields" at bounding box center [276, 13] width 147 height 33
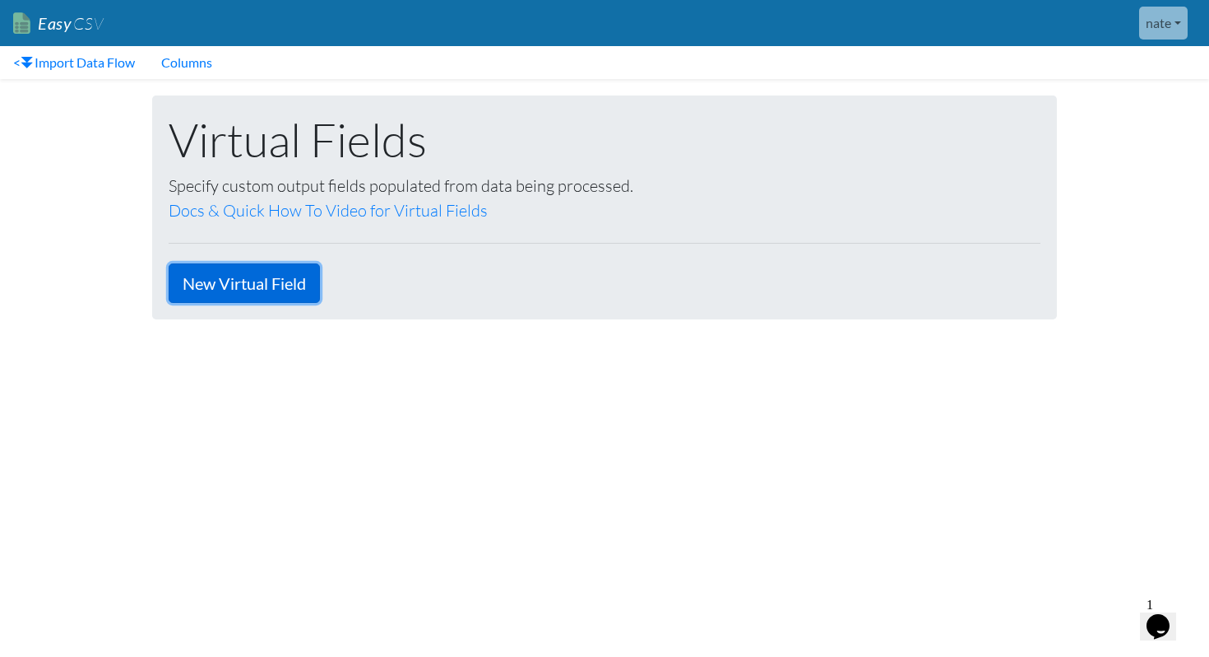
click at [287, 291] on link "New Virtual Field" at bounding box center [244, 282] width 151 height 39
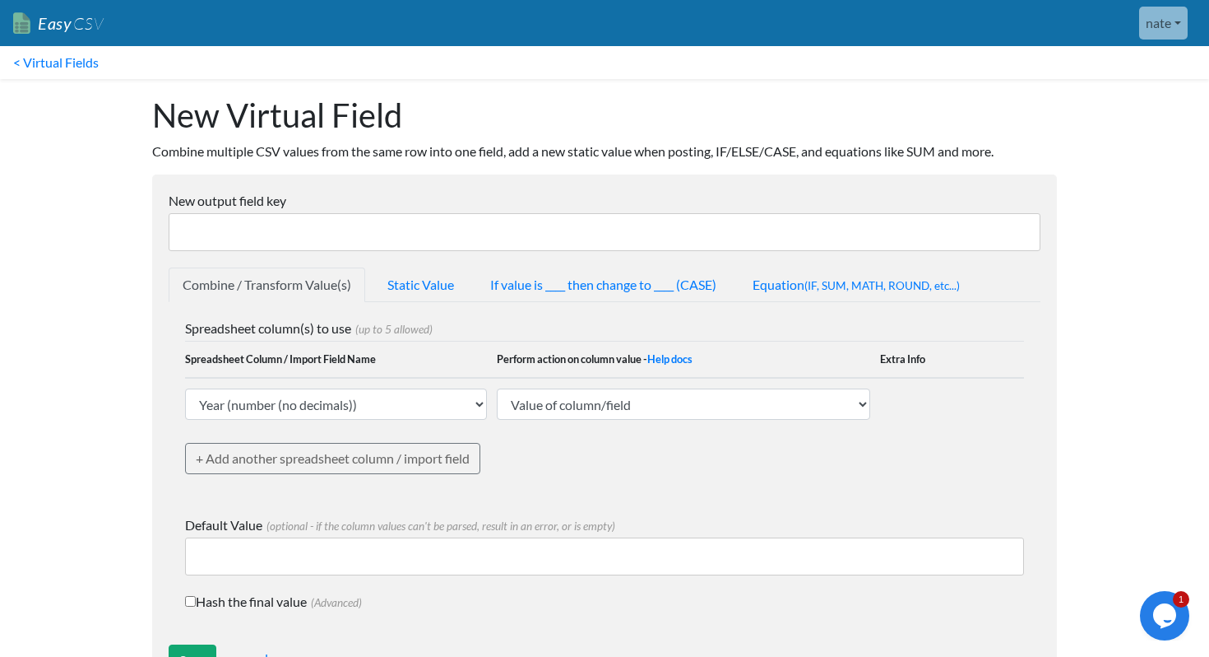
click at [419, 420] on td "Year (number (no decimals)) Month (number (no decimals)) Hotel Name (text) Chan…" at bounding box center [341, 404] width 312 height 52
click at [419, 411] on select "Year (number (no decimals)) Month (number (no decimals)) Hotel Name (text) Chan…" at bounding box center [336, 403] width 302 height 31
select select "769760"
click at [185, 388] on select "Year (number (no decimals)) Month (number (no decimals)) Hotel Name (text) Chan…" at bounding box center [336, 403] width 302 height 31
click at [592, 379] on td "Value of column/field Upcase Downcase Sentence case (first letter is capitalize…" at bounding box center [688, 404] width 383 height 52
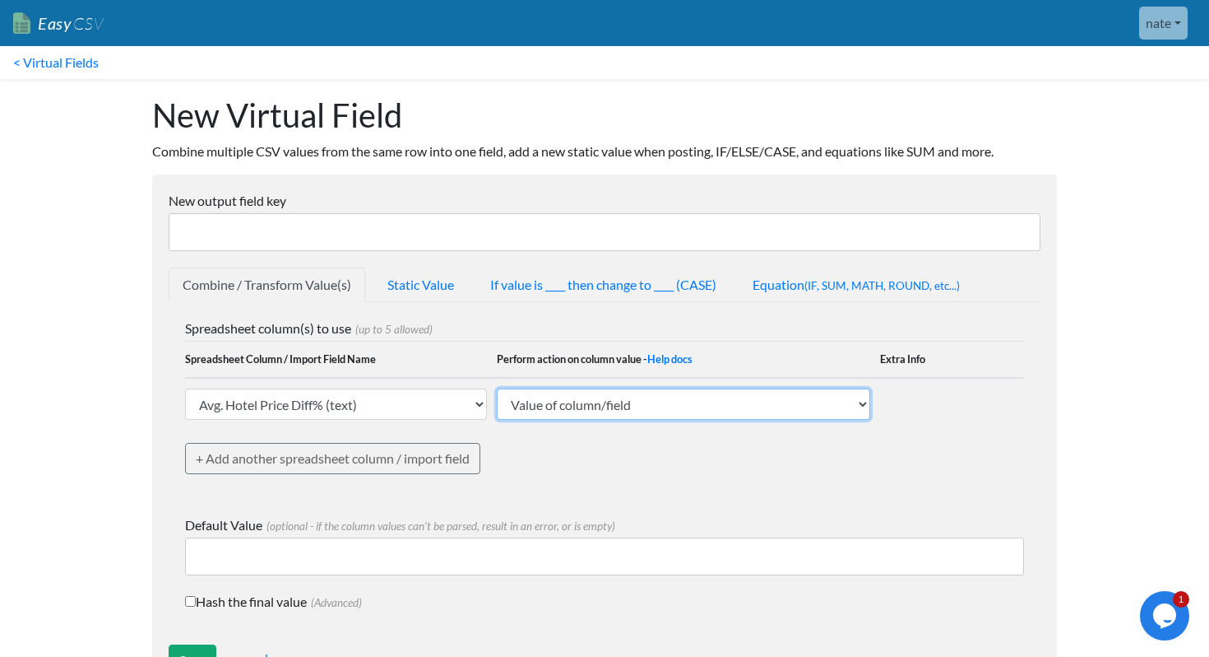
click at [579, 398] on select "Value of column/field Upcase Downcase Sentence case (first letter is capitalize…" at bounding box center [684, 403] width 374 height 31
select select "extract_digits"
click at [497, 388] on select "Value of column/field Upcase Downcase Sentence case (first letter is capitalize…" at bounding box center [684, 403] width 374 height 31
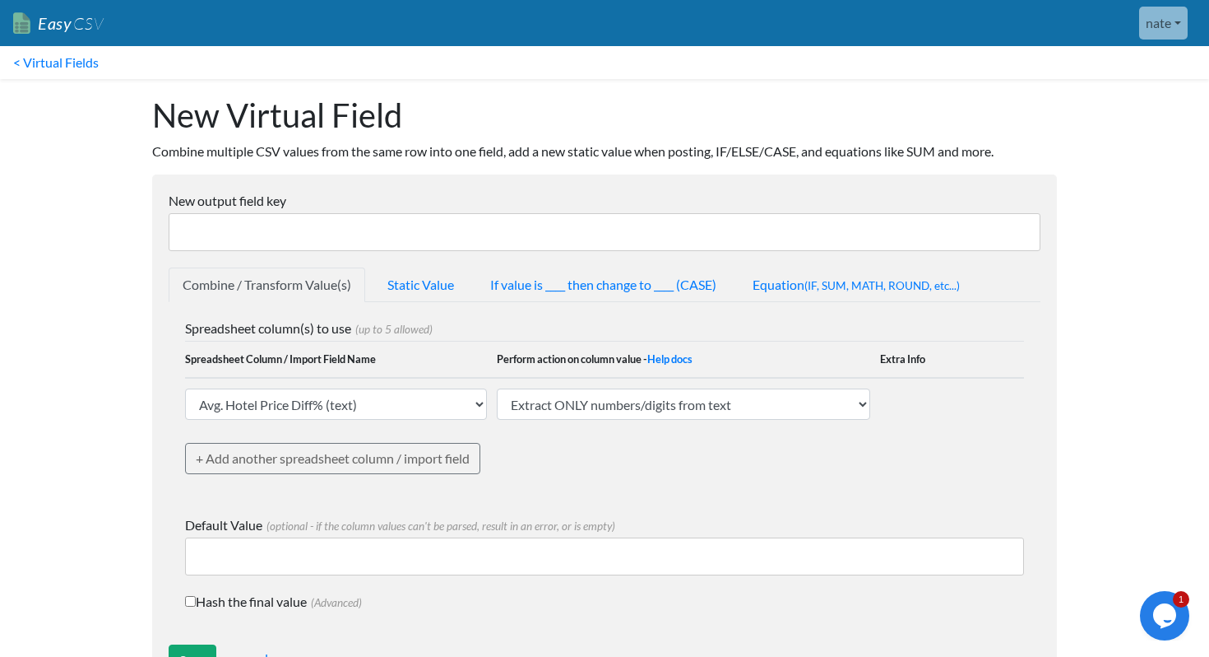
click at [293, 236] on input "New output field key" at bounding box center [605, 232] width 872 height 38
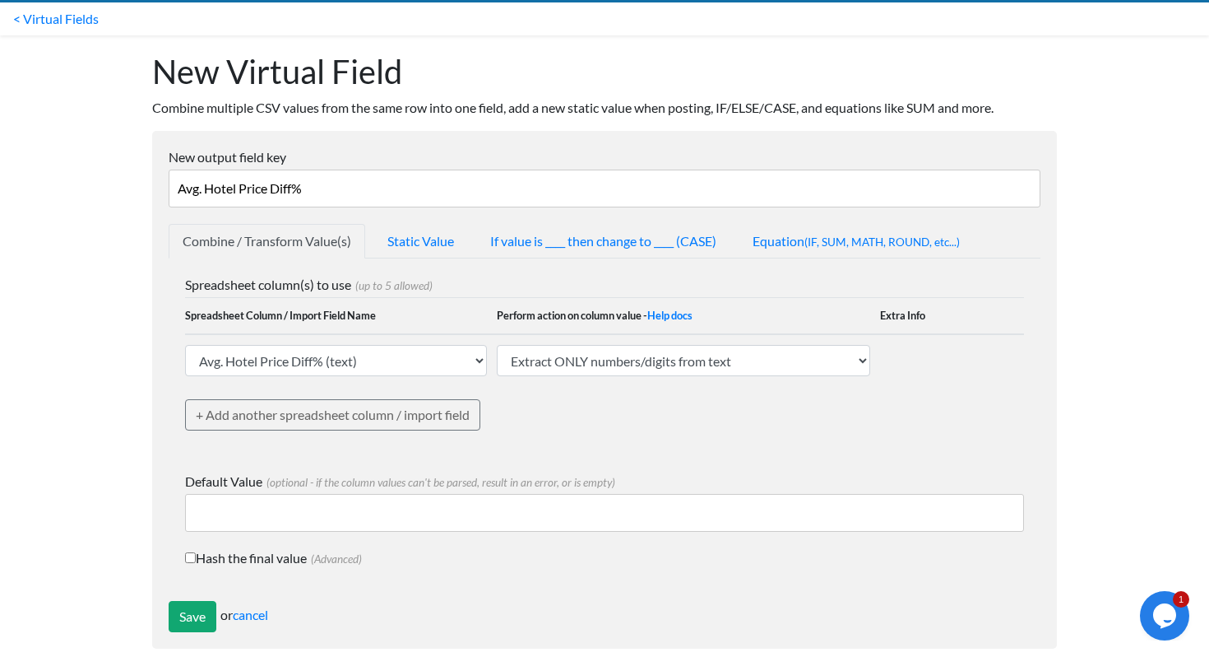
scroll to position [65, 0]
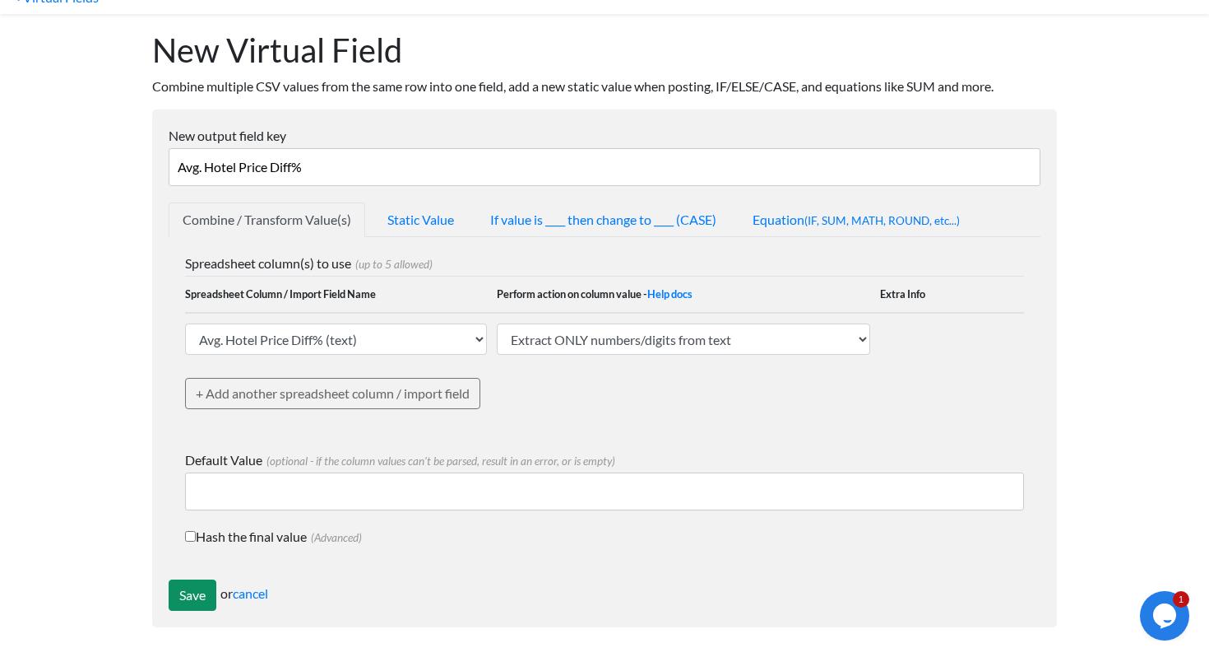
type input "Avg. Hotel Price Diff%"
click at [195, 589] on input "Save" at bounding box center [193, 594] width 48 height 31
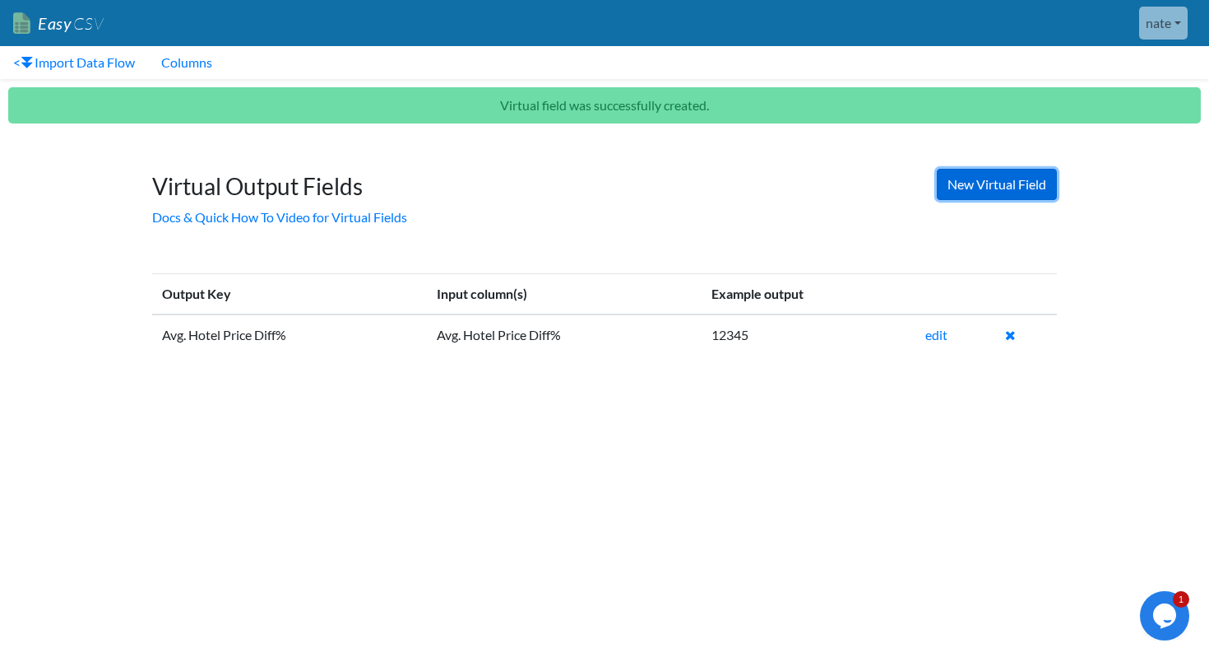
click at [1043, 179] on link "New Virtual Field" at bounding box center [997, 184] width 120 height 31
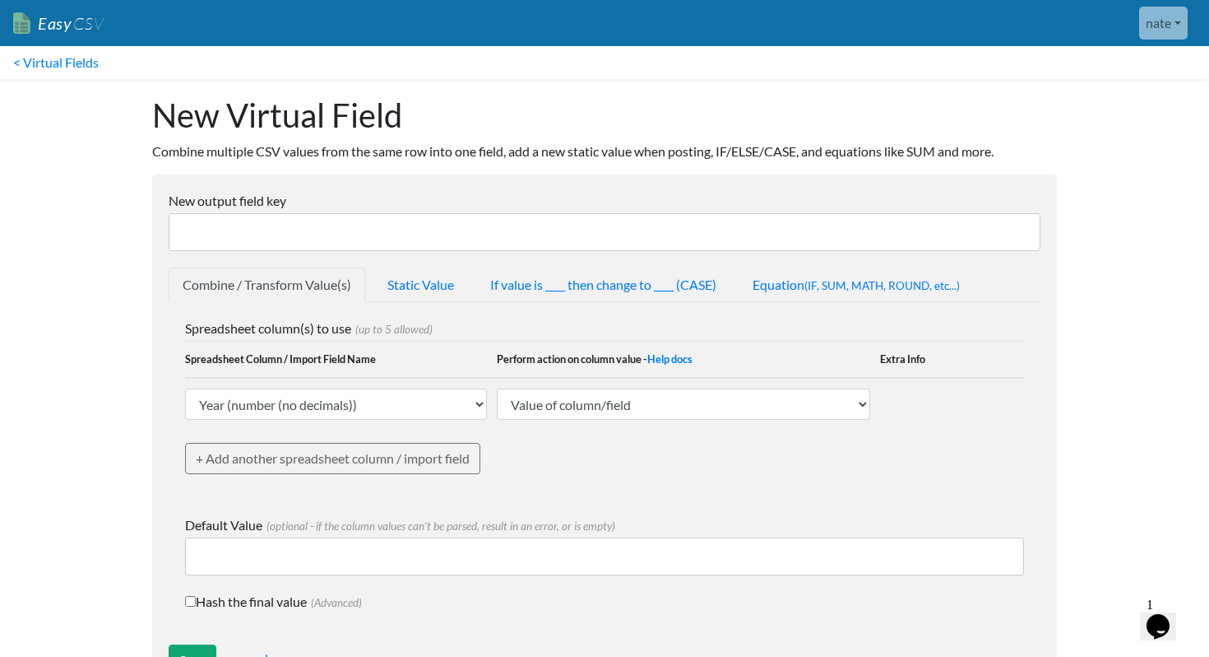
click at [419, 378] on td "Year (number (no decimals)) Month (number (no decimals)) Hotel Name (text) Chan…" at bounding box center [341, 404] width 312 height 52
click at [410, 411] on select "Year (number (no decimals)) Month (number (no decimals)) Hotel Name (text) Chan…" at bounding box center [336, 403] width 302 height 31
select select "769761"
click at [185, 388] on select "Year (number (no decimals)) Month (number (no decimals)) Hotel Name (text) Chan…" at bounding box center [336, 403] width 302 height 31
click at [410, 221] on input "New output field key" at bounding box center [605, 232] width 872 height 38
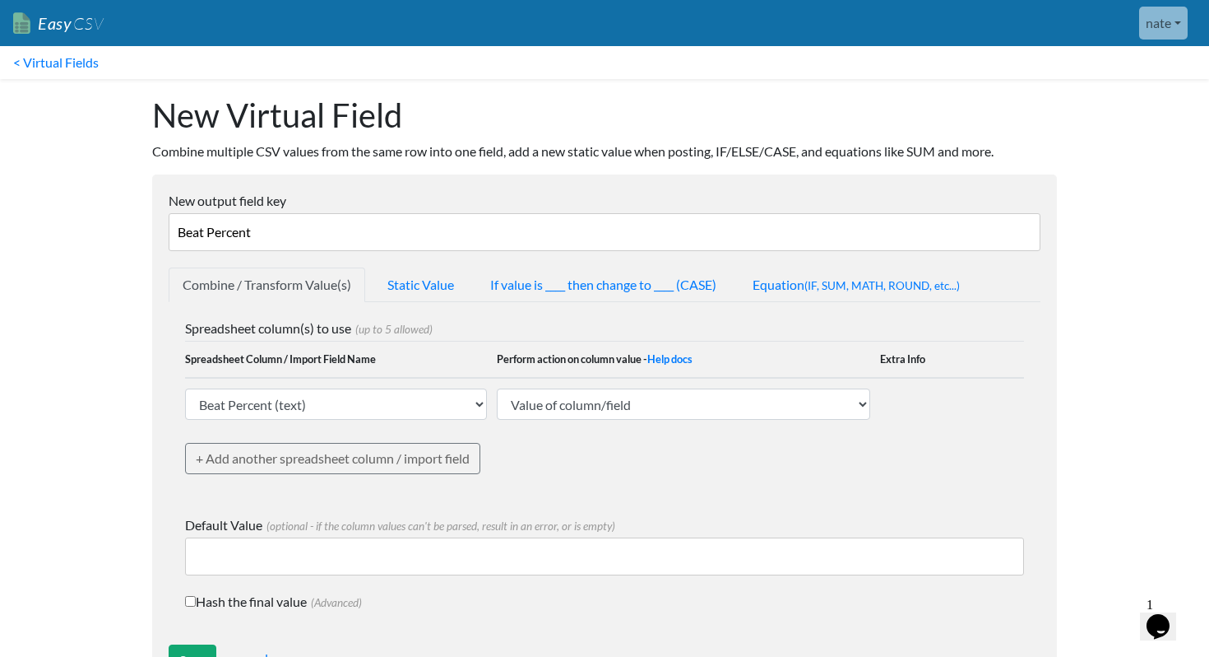
type input "Beat Percent"
click at [605, 408] on select "Value of column/field Upcase Downcase Sentence case (first letter is capitalize…" at bounding box center [684, 403] width 374 height 31
select select "extract_digits"
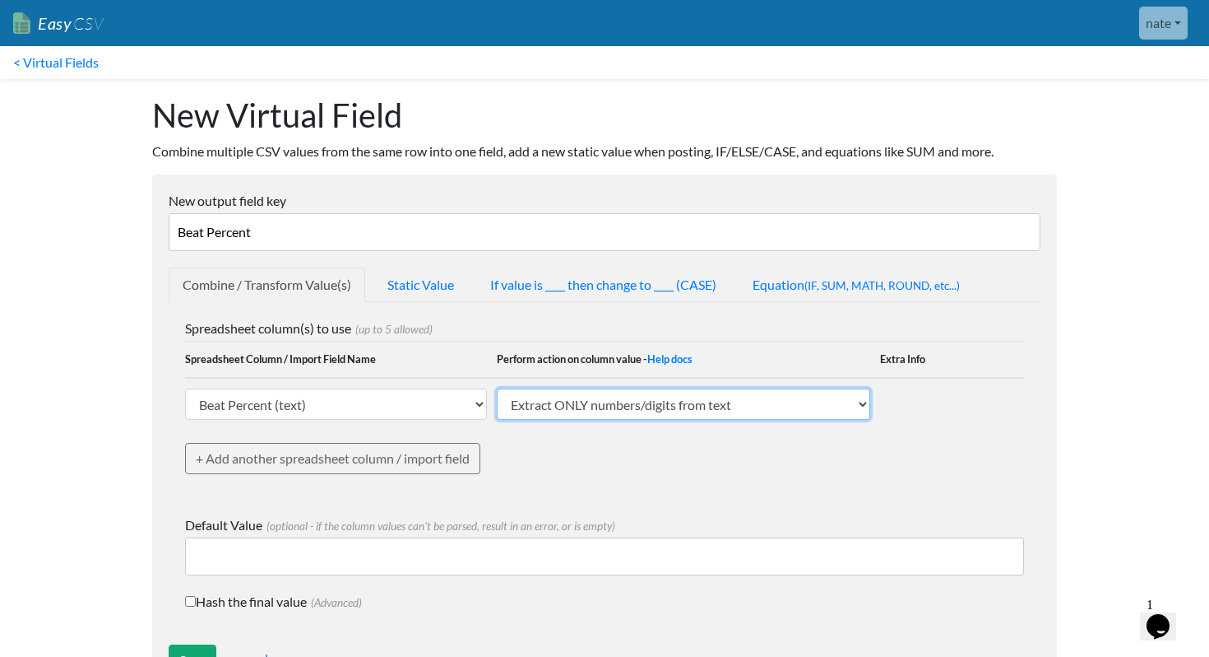
click at [497, 388] on select "Value of column/field Upcase Downcase Sentence case (first letter is capitalize…" at bounding box center [684, 403] width 374 height 31
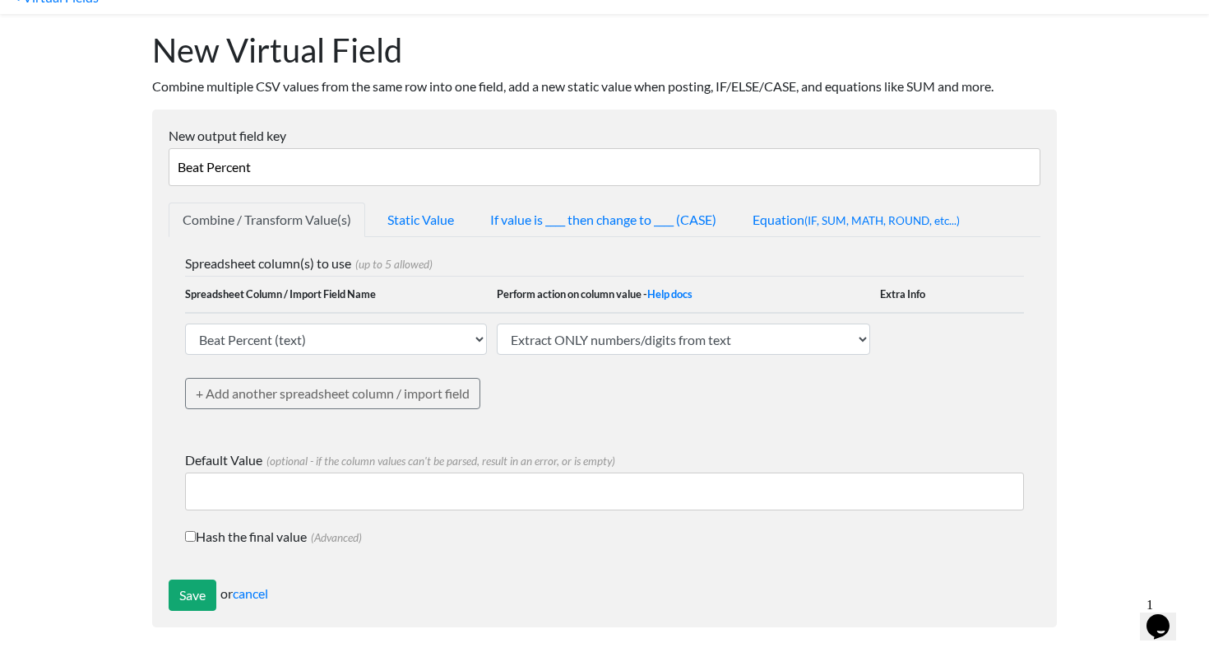
click at [162, 597] on form "New output field key Beat Percent Combine / Transform Value(s) Static Value If …" at bounding box center [604, 368] width 905 height 518
click at [183, 597] on input "Save" at bounding box center [193, 594] width 48 height 31
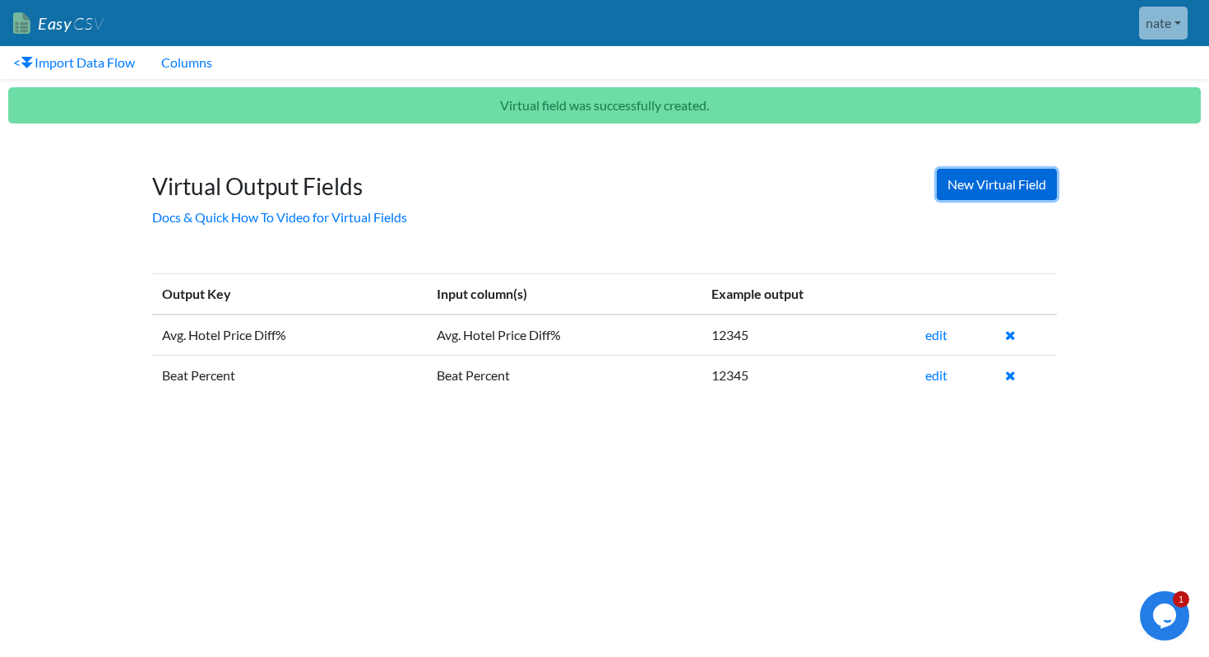
click at [959, 182] on link "New Virtual Field" at bounding box center [997, 184] width 120 height 31
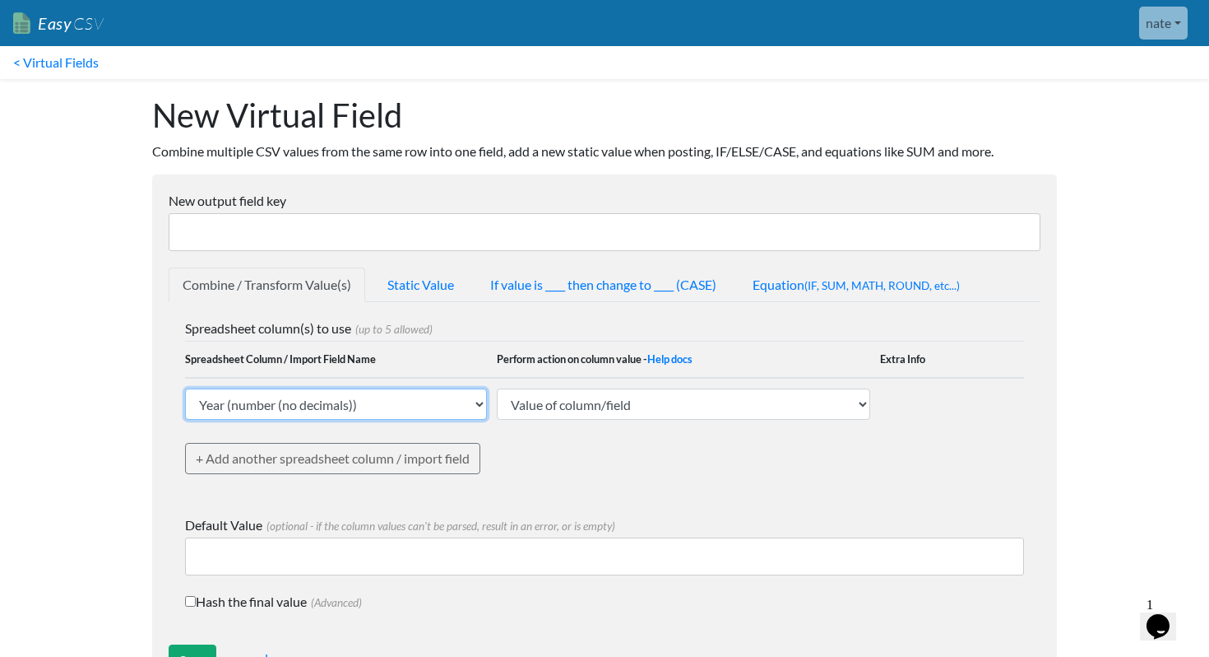
click at [353, 403] on select "Year (number (no decimals)) Month (number (no decimals)) Hotel Name (text) Chan…" at bounding box center [336, 403] width 302 height 31
select select "769762"
click at [185, 388] on select "Year (number (no decimals)) Month (number (no decimals)) Hotel Name (text) Chan…" at bounding box center [336, 403] width 302 height 31
click at [294, 216] on input "New output field key" at bounding box center [605, 232] width 872 height 38
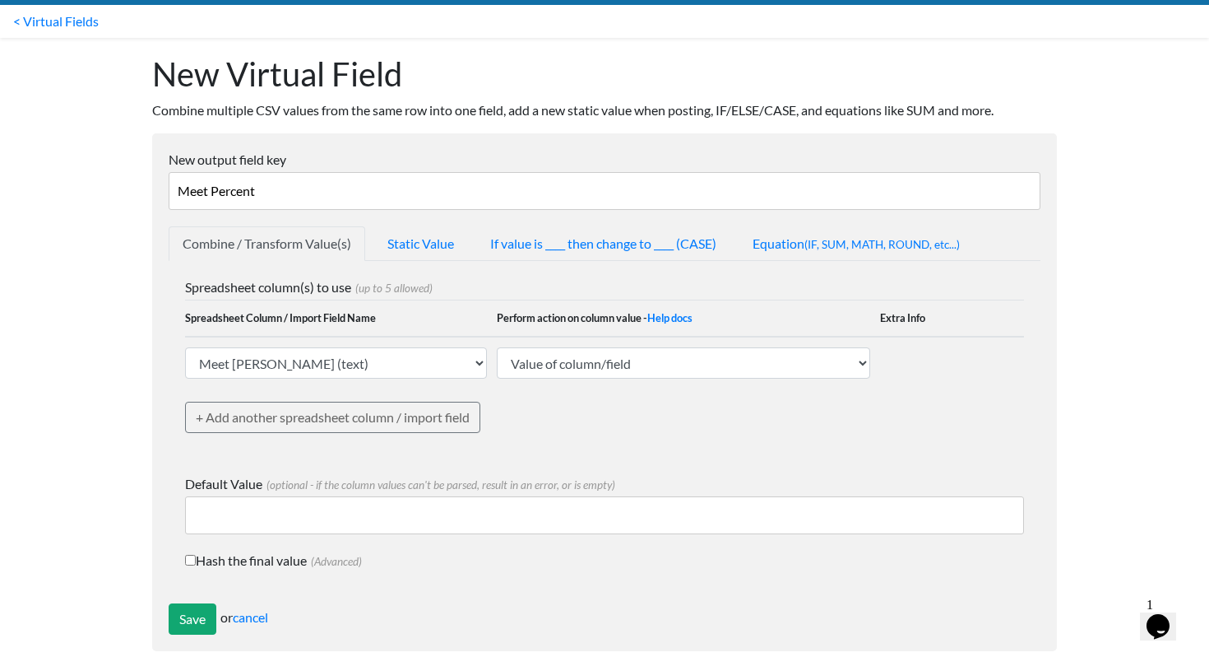
scroll to position [65, 0]
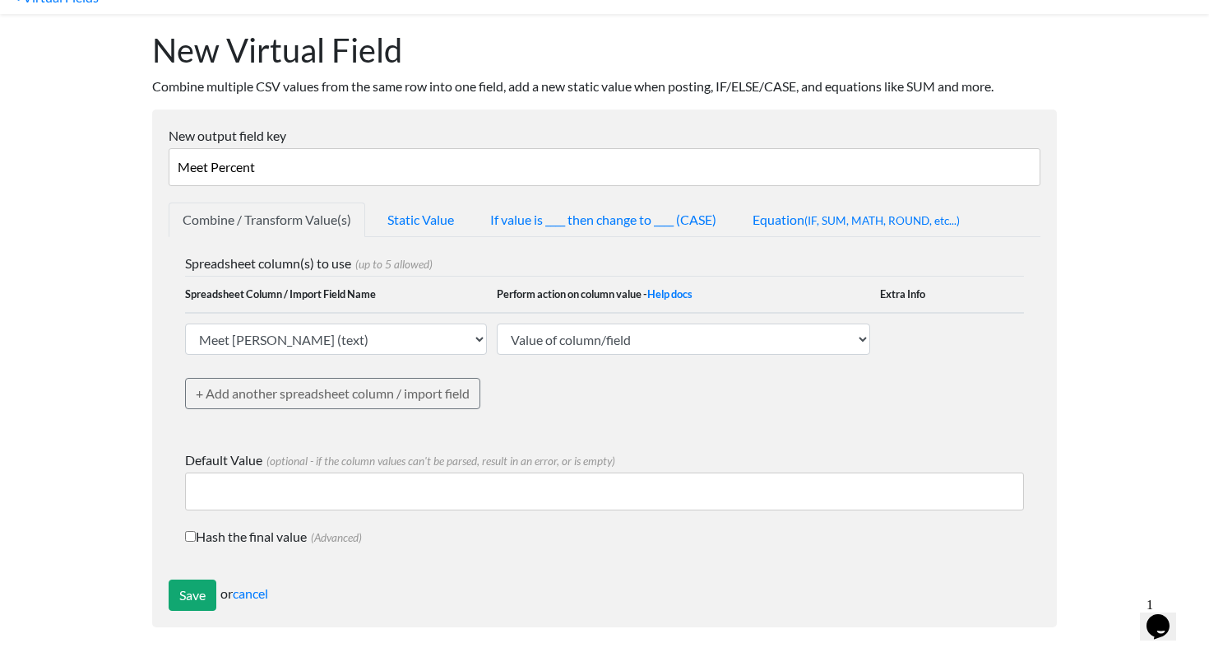
type input "Meet Percent"
click at [605, 347] on select "Value of column/field Upcase Downcase Sentence case (first letter is capitalize…" at bounding box center [684, 338] width 374 height 31
select select "extract_digits"
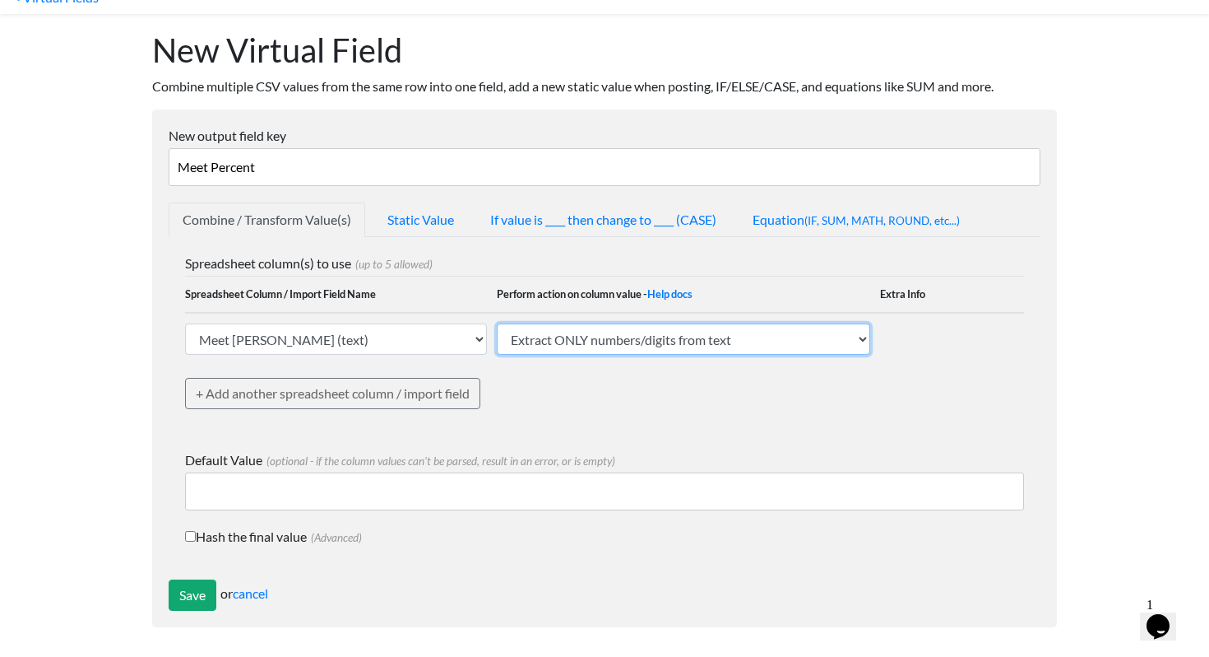
click at [497, 323] on select "Value of column/field Upcase Downcase Sentence case (first letter is capitalize…" at bounding box center [684, 338] width 374 height 31
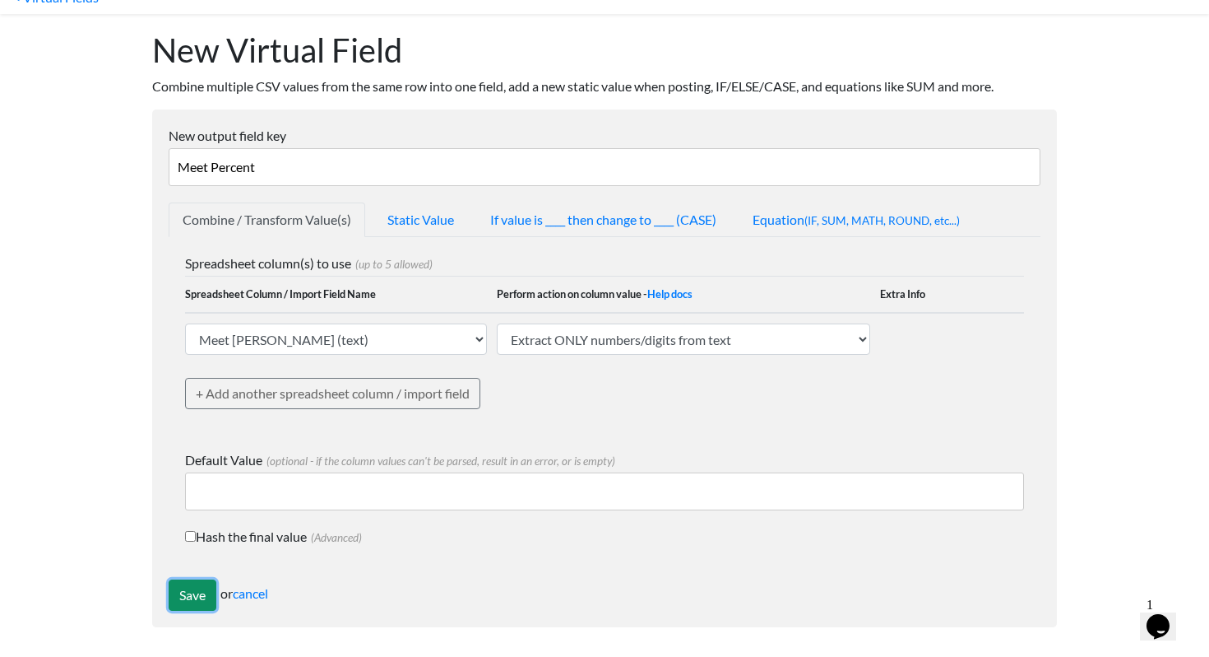
click at [189, 605] on input "Save" at bounding box center [193, 594] width 48 height 31
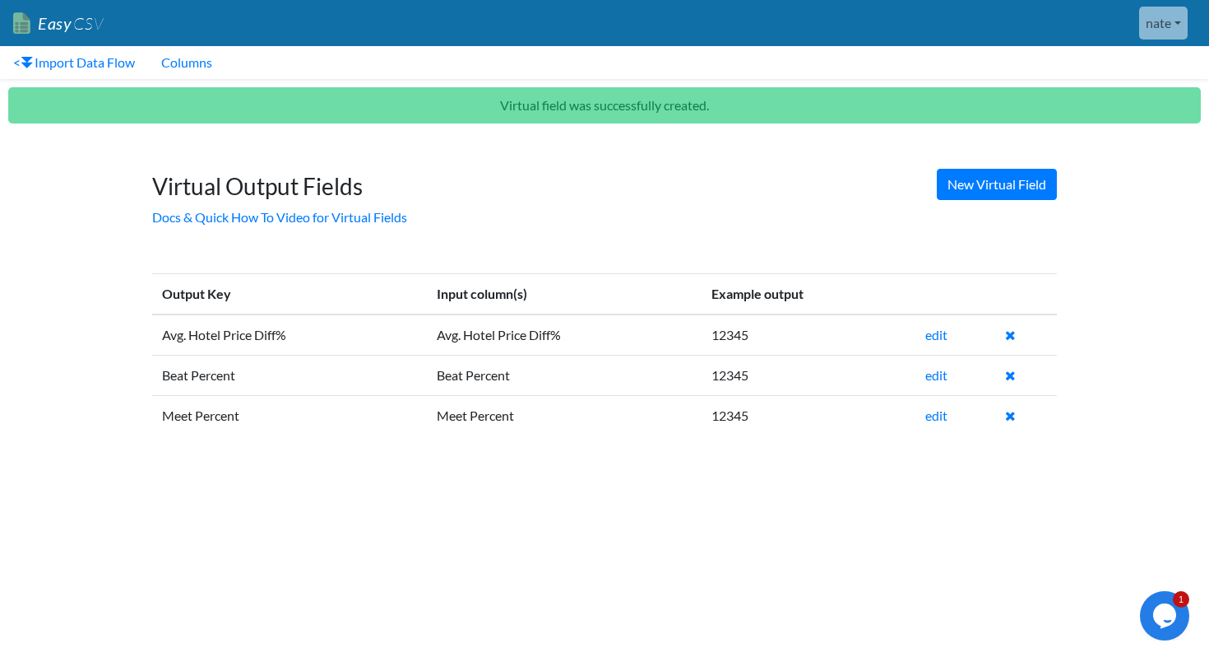
click at [1061, 179] on div "New Virtual Field Virtual Output Fields Docs & Quick How To Video for Virtual F…" at bounding box center [605, 198] width 938 height 117
click at [1010, 182] on link "New Virtual Field" at bounding box center [997, 184] width 120 height 31
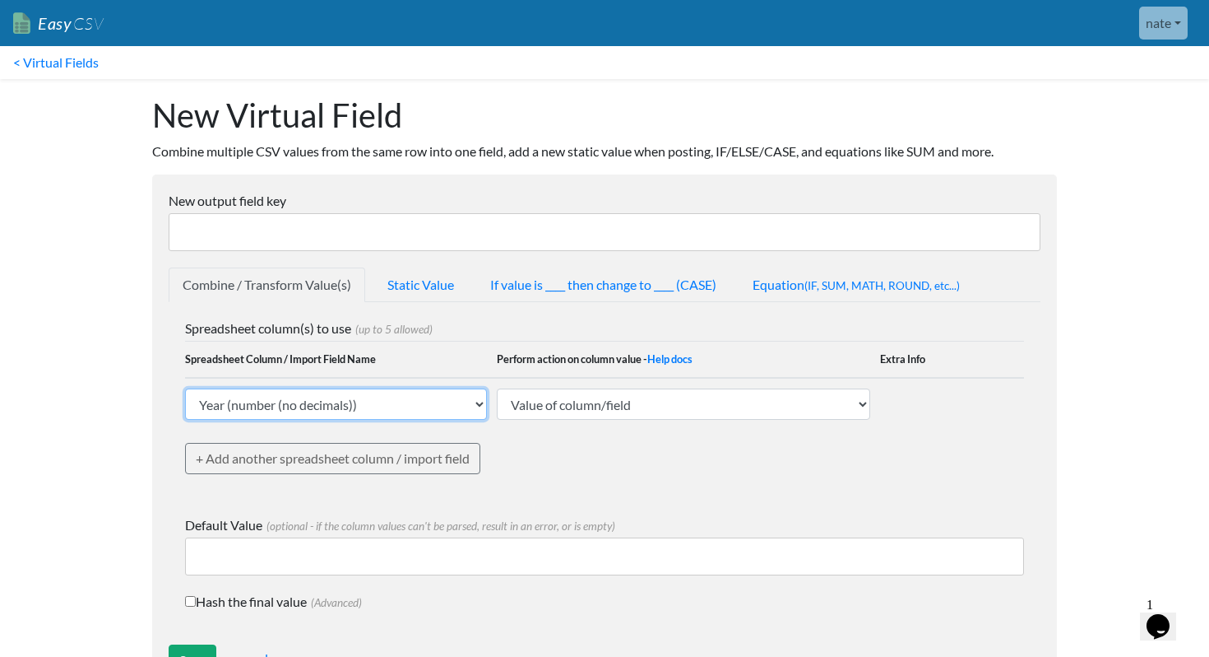
click at [374, 394] on select "Year (number (no decimals)) Month (number (no decimals)) Hotel Name (text) Chan…" at bounding box center [336, 403] width 302 height 31
select select "769763"
click at [185, 388] on select "Year (number (no decimals)) Month (number (no decimals)) Hotel Name (text) Chan…" at bounding box center [336, 403] width 302 height 31
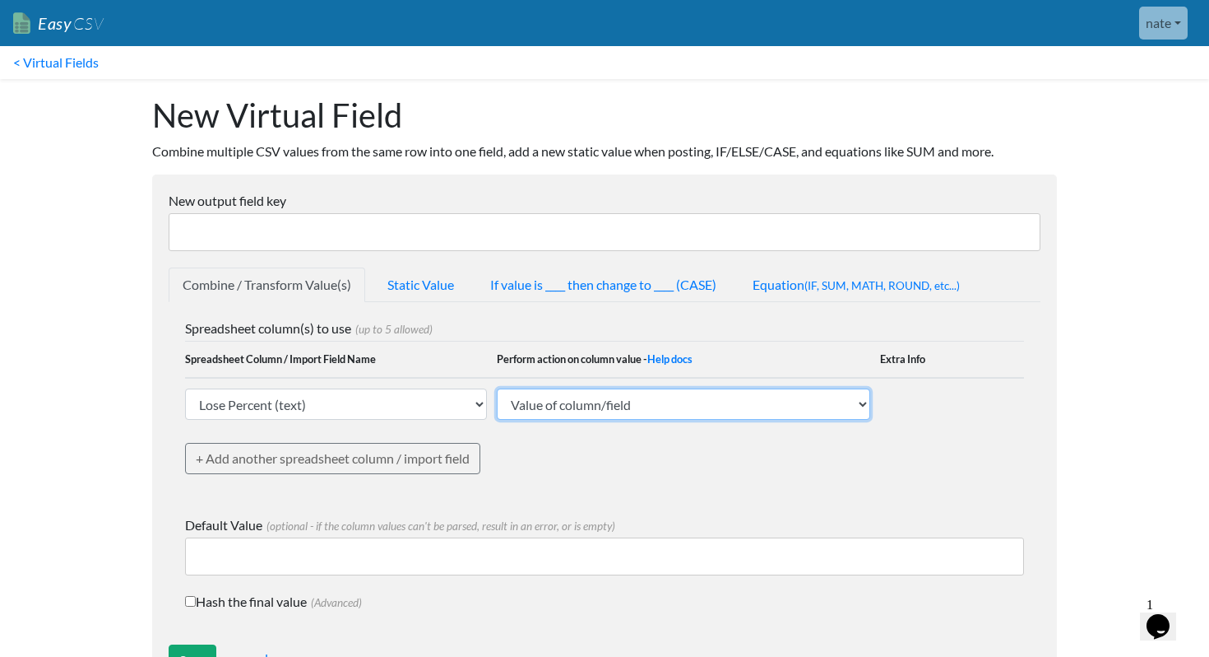
click at [596, 400] on select "Value of column/field Upcase Downcase Sentence case (first letter is capitalize…" at bounding box center [684, 403] width 374 height 31
select select "extract_digits"
click at [497, 388] on select "Value of column/field Upcase Downcase Sentence case (first letter is capitalize…" at bounding box center [684, 403] width 374 height 31
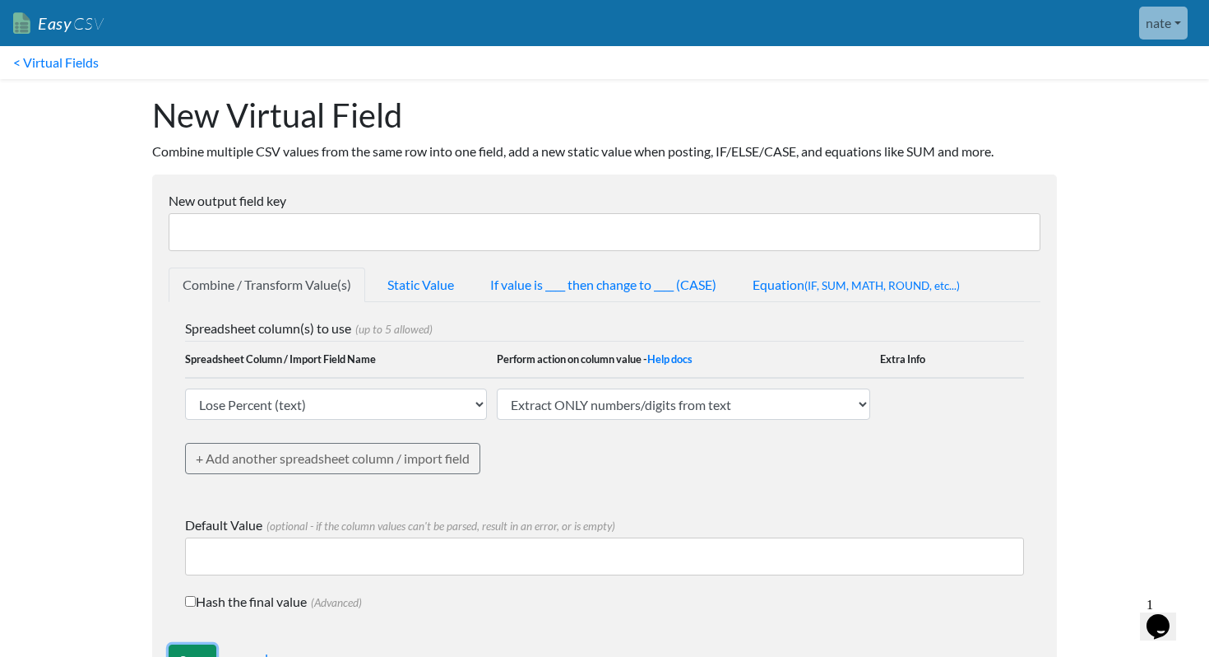
click at [193, 649] on input "Save" at bounding box center [193, 659] width 48 height 31
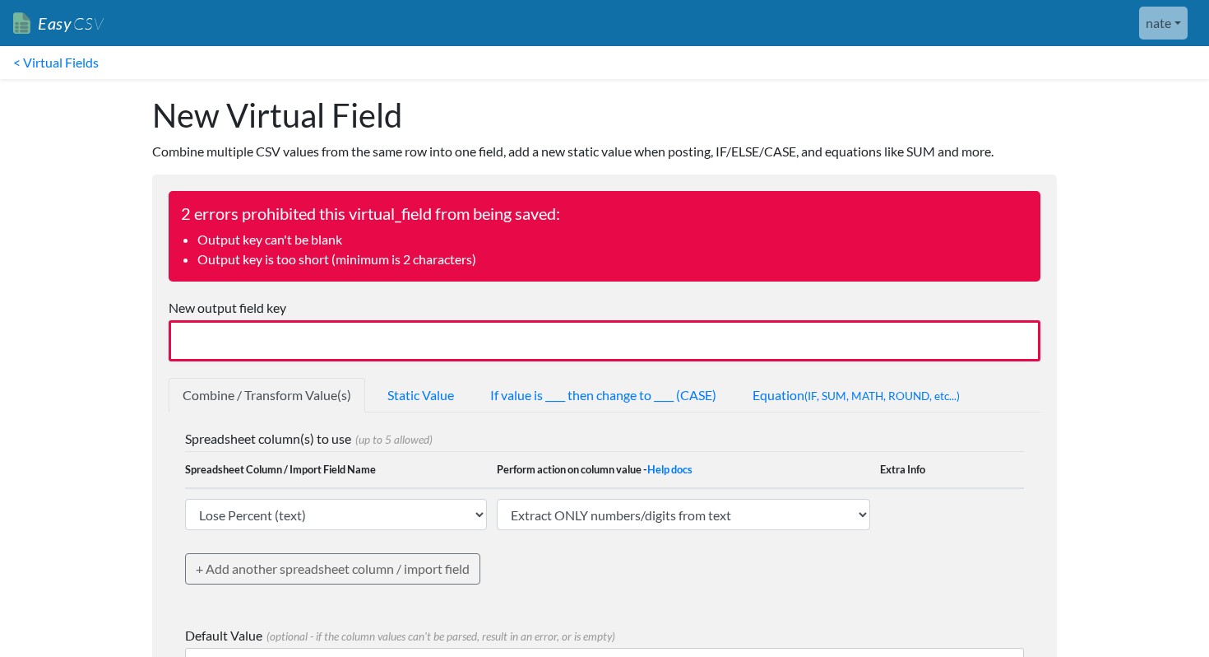
click at [295, 235] on li "Output key can't be blank" at bounding box center [612, 240] width 831 height 20
click at [264, 348] on input "New output field key" at bounding box center [605, 340] width 872 height 41
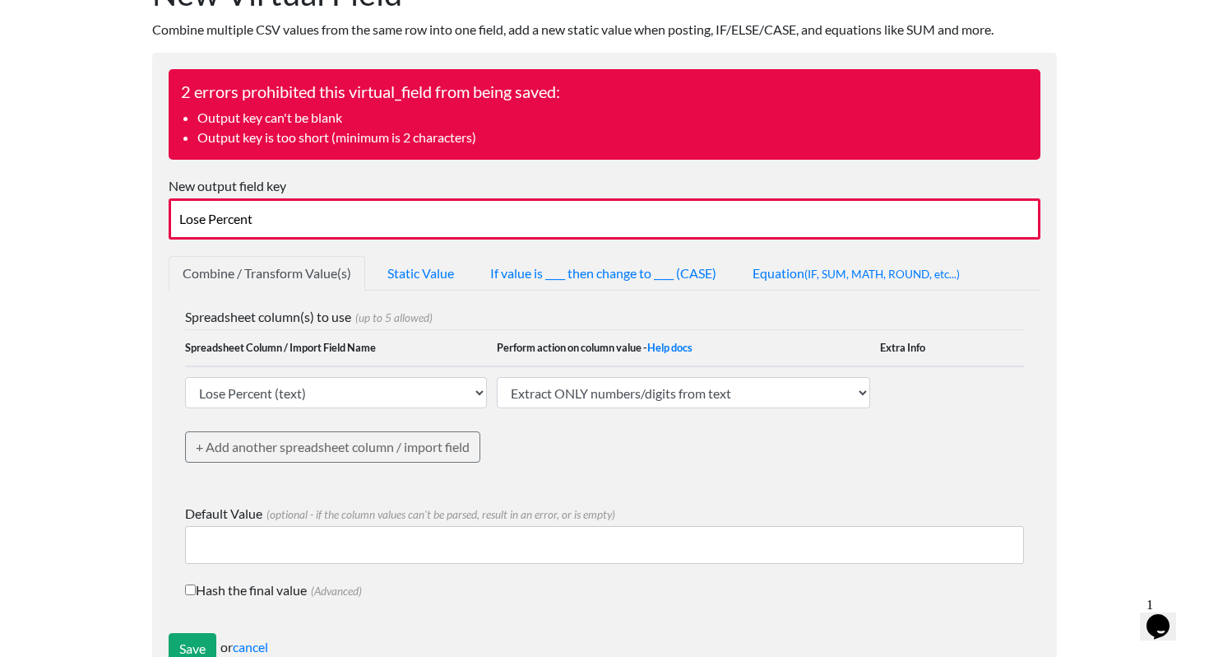
scroll to position [175, 0]
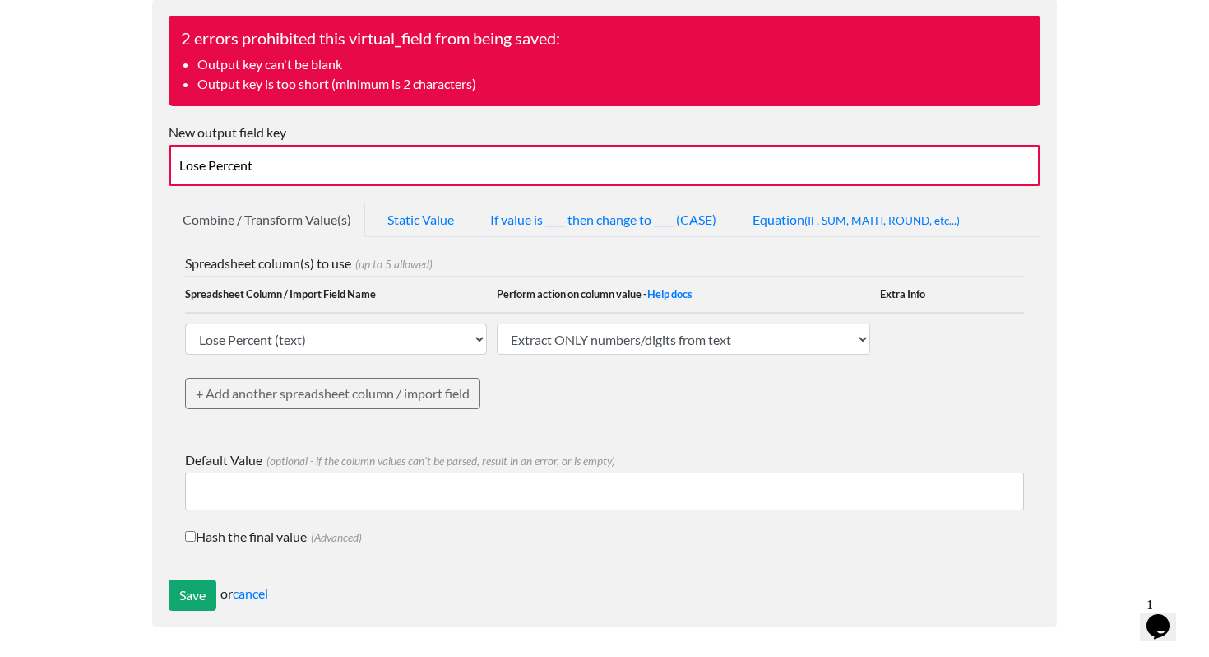
type input "Lose Percent"
click at [172, 613] on form "2 errors prohibited this virtual_field from being saved: Output key can't be bl…" at bounding box center [604, 313] width 905 height 628
click at [173, 594] on input "Save" at bounding box center [193, 594] width 48 height 31
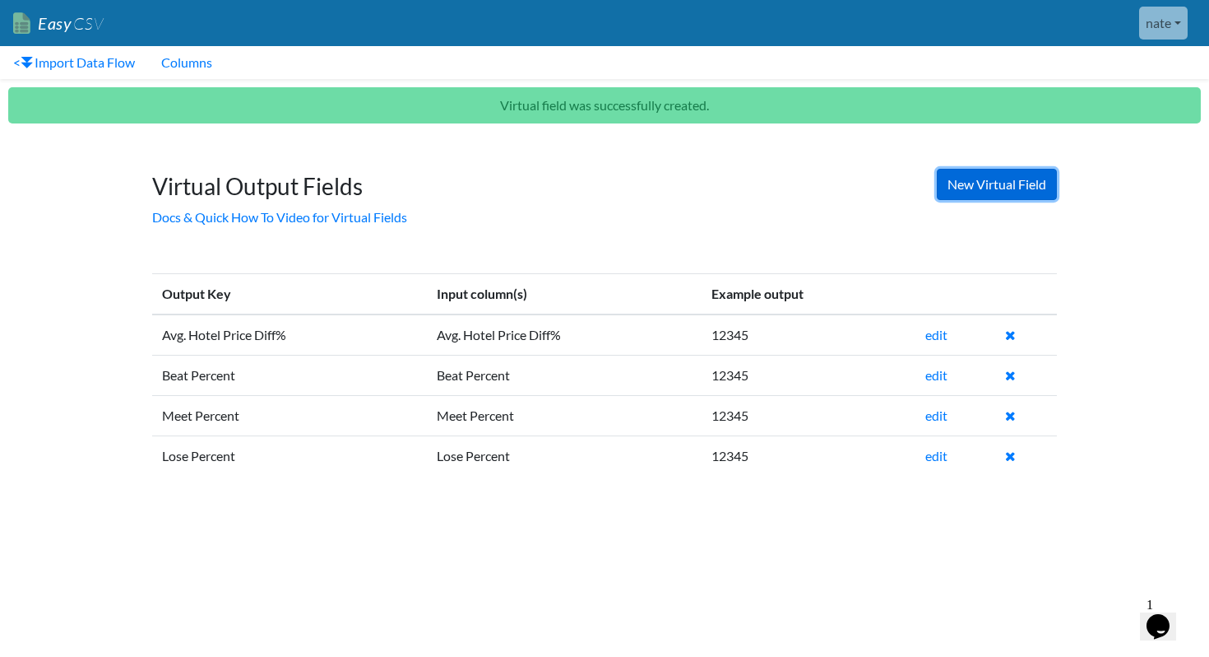
click at [1027, 179] on link "New Virtual Field" at bounding box center [997, 184] width 120 height 31
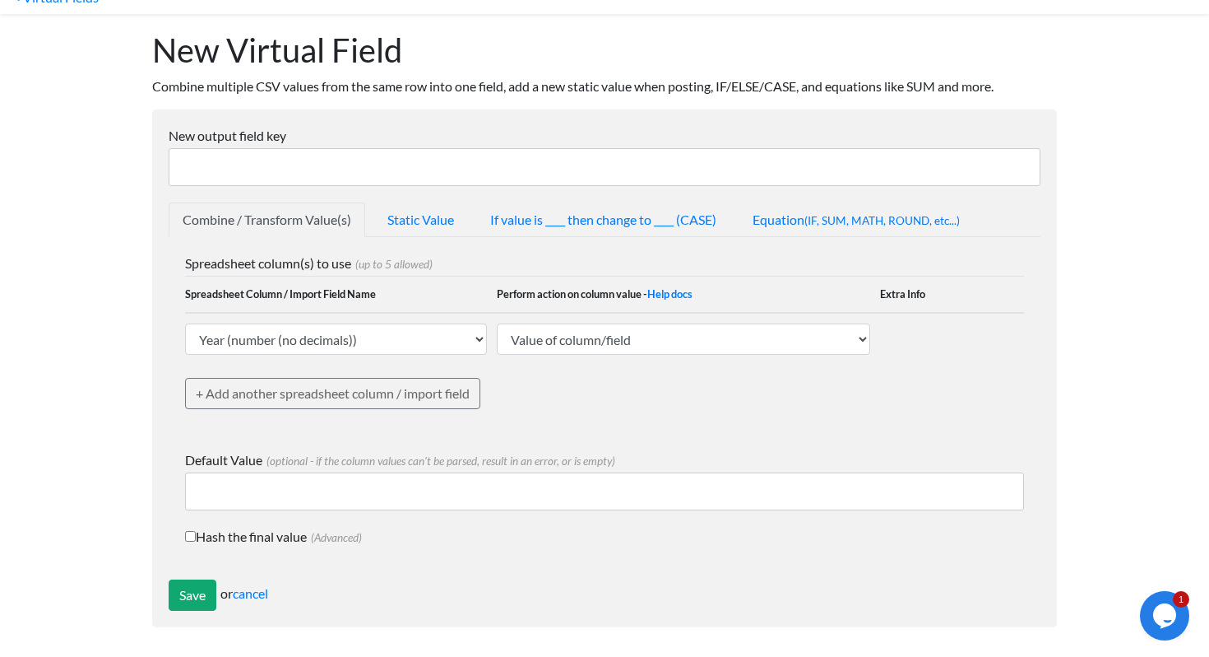
click at [397, 316] on td "Year (number (no decimals)) Month (number (no decimals)) Hotel Name (text) Chan…" at bounding box center [341, 339] width 312 height 52
click at [389, 336] on select "Year (number (no decimals)) Month (number (no decimals)) Hotel Name (text) Chan…" at bounding box center [336, 338] width 302 height 31
click at [259, 592] on link "cancel" at bounding box center [250, 593] width 35 height 16
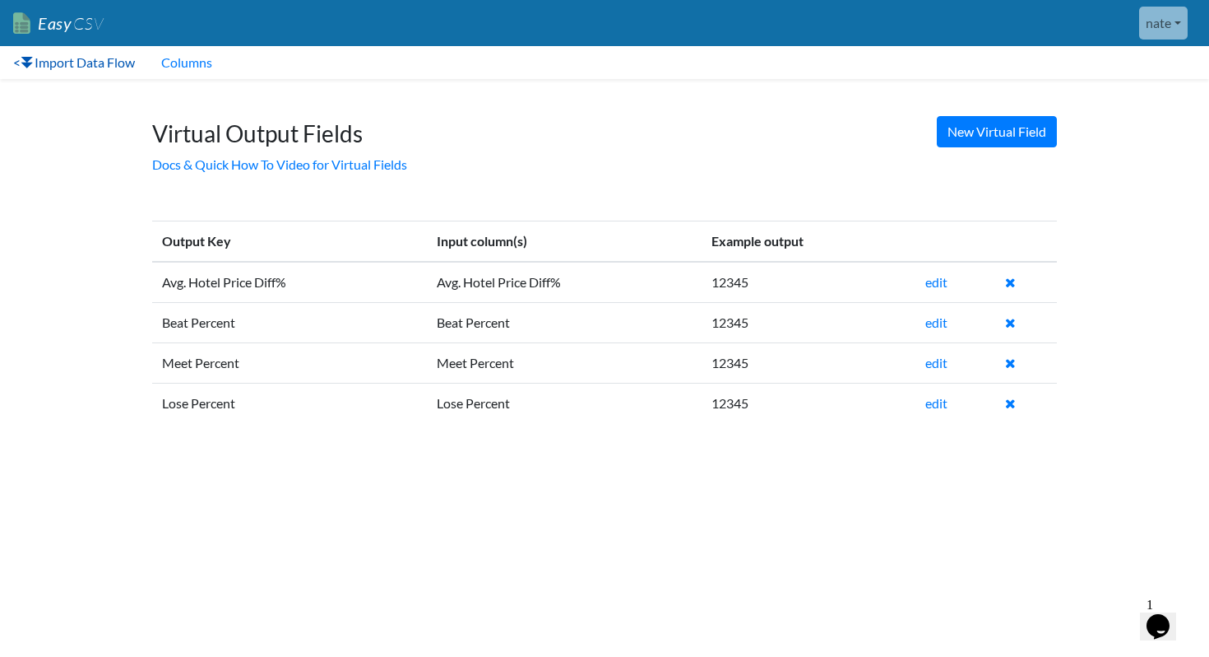
click at [115, 66] on link "< Import Data Flow" at bounding box center [74, 62] width 148 height 33
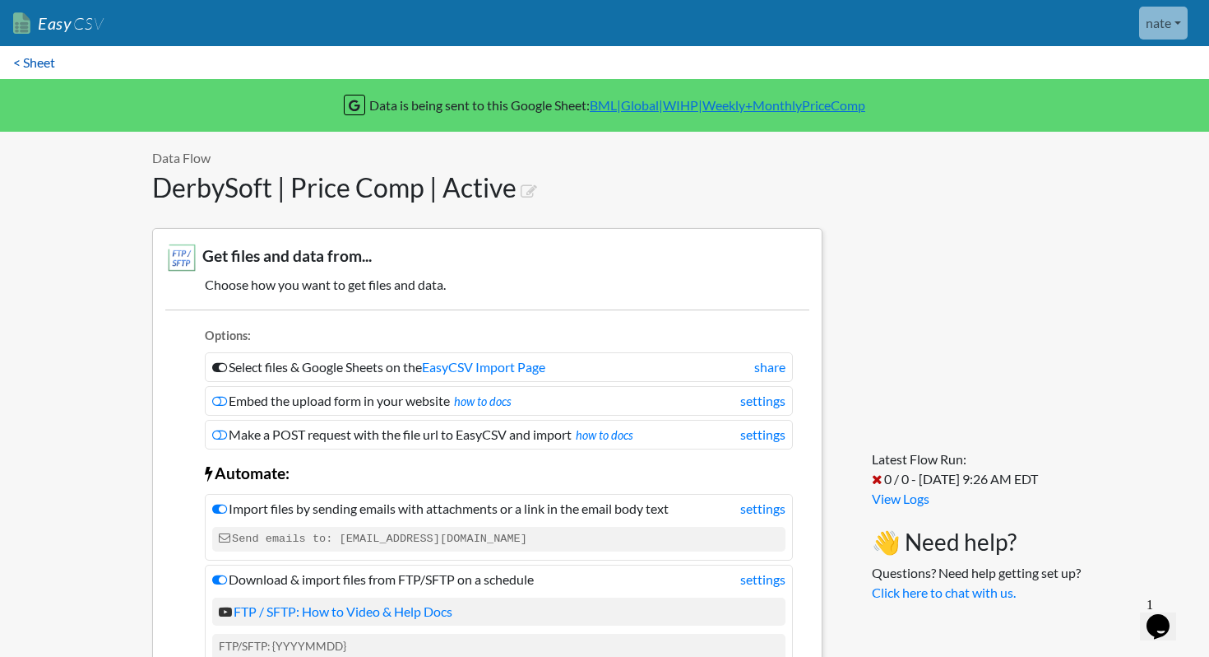
click at [26, 55] on link "< Sheet" at bounding box center [34, 62] width 68 height 33
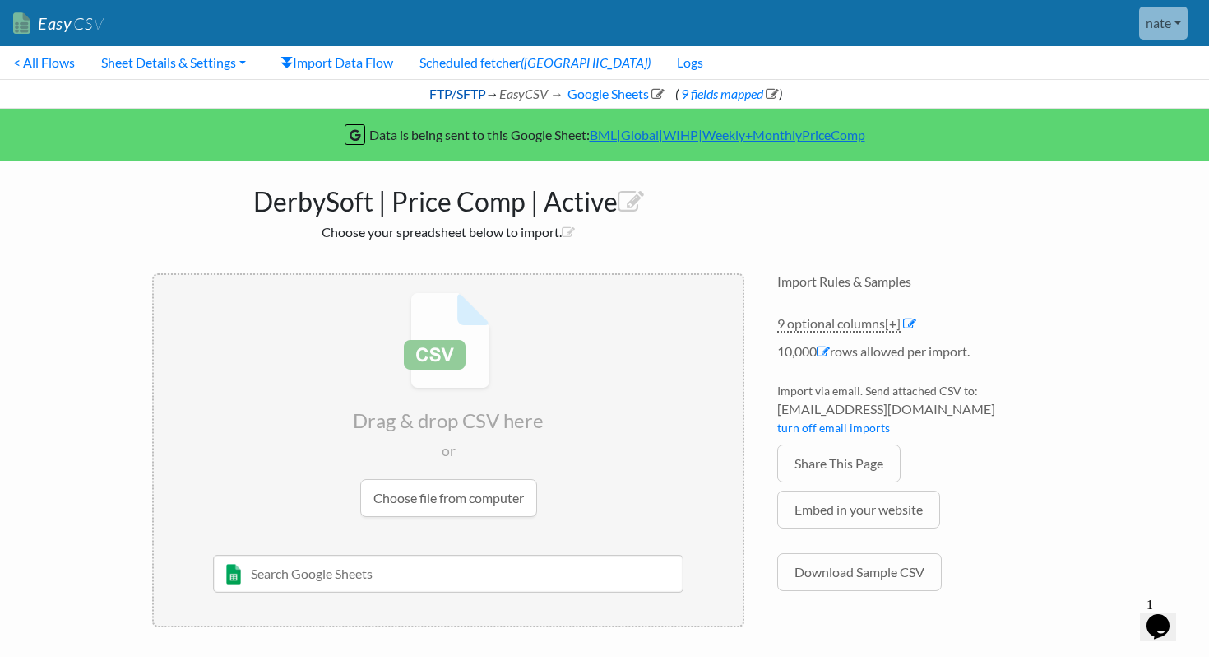
click at [471, 95] on link "FTP/SFTP" at bounding box center [456, 94] width 59 height 16
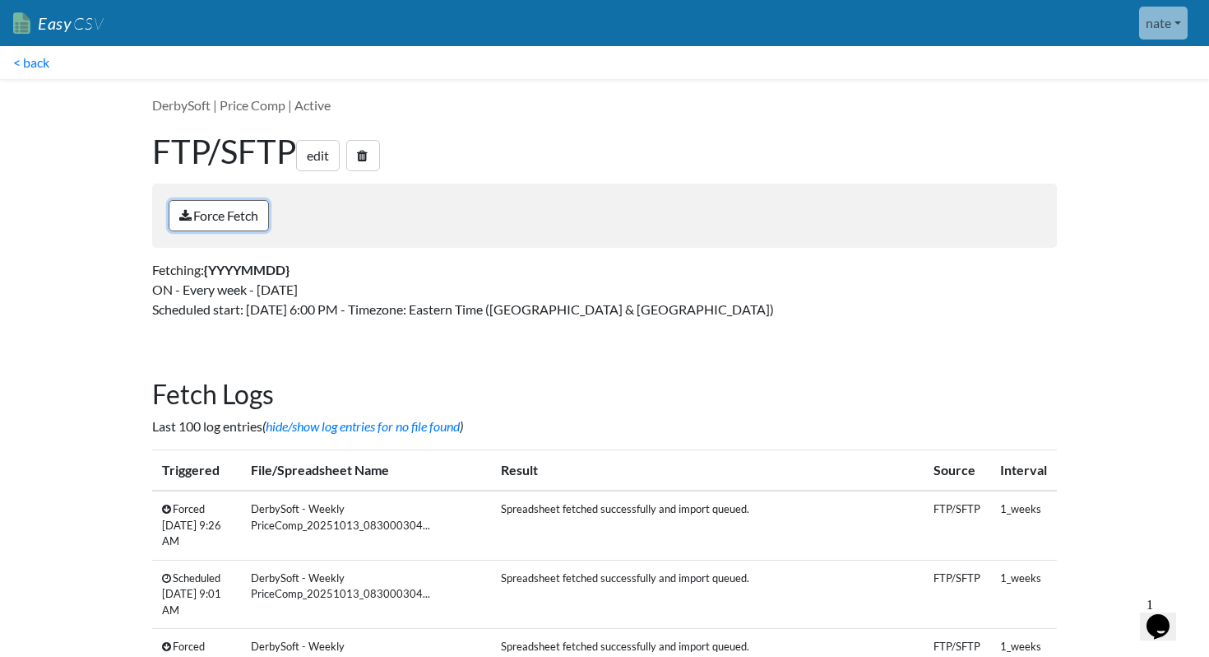
click at [228, 222] on link "Force Fetch" at bounding box center [219, 215] width 100 height 31
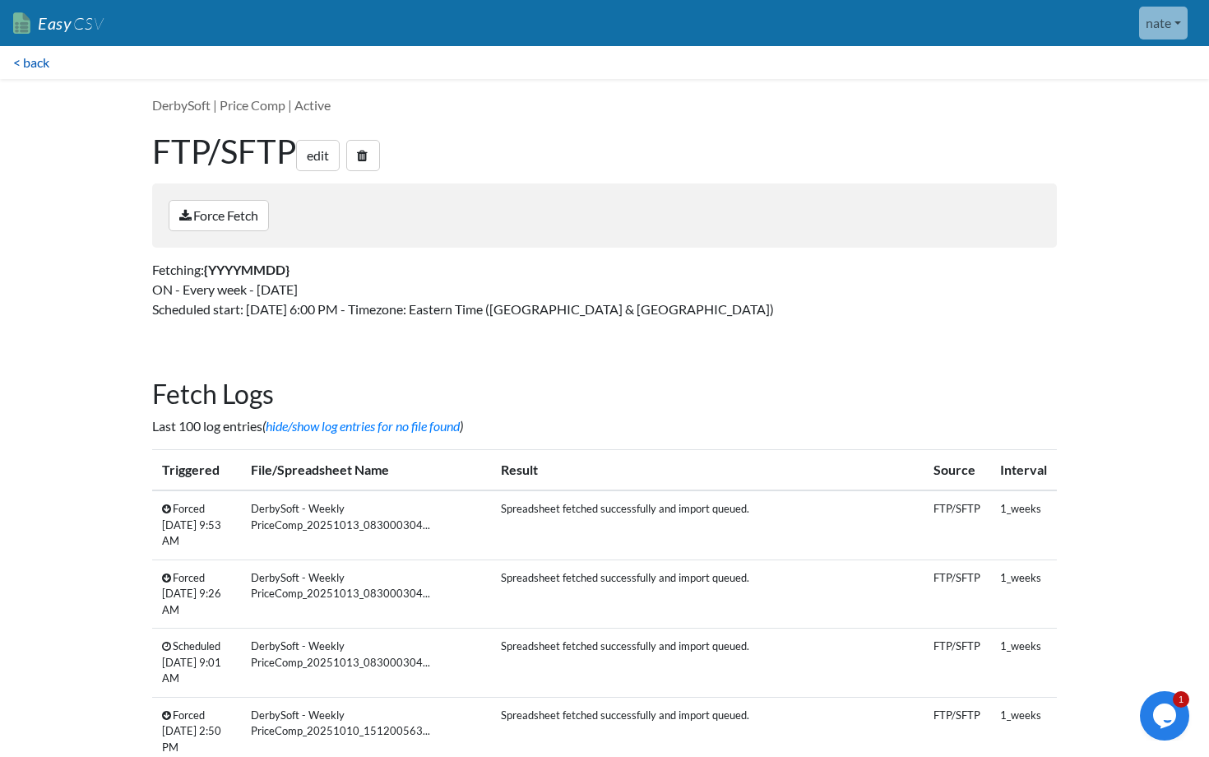
click at [48, 67] on link "< back" at bounding box center [31, 62] width 63 height 33
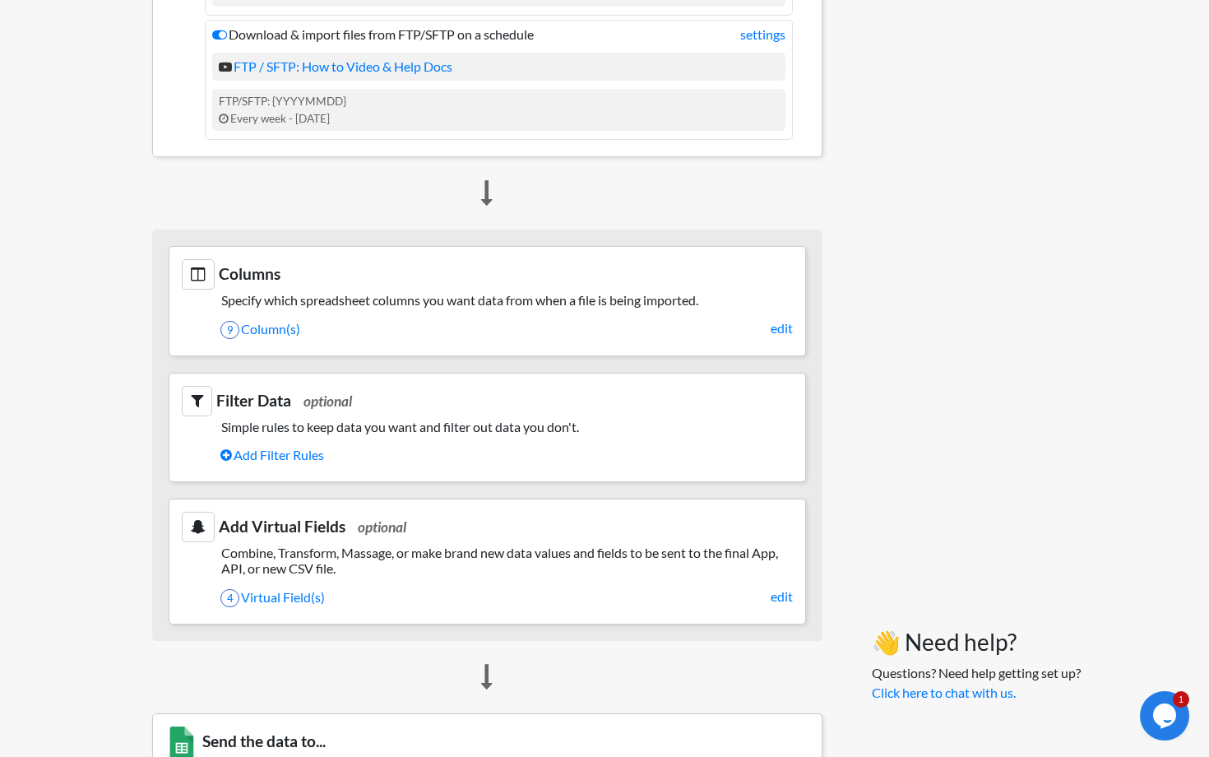
scroll to position [1149, 0]
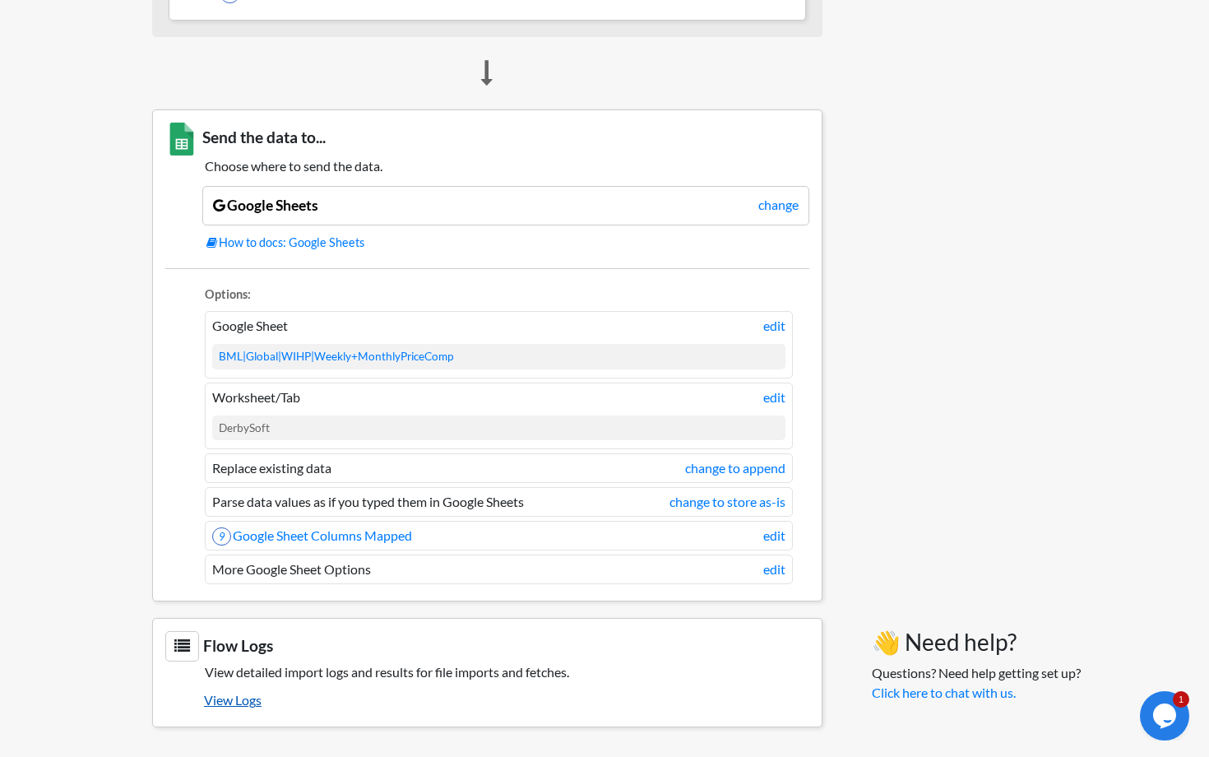
click at [237, 706] on link "View Logs" at bounding box center [507, 700] width 606 height 28
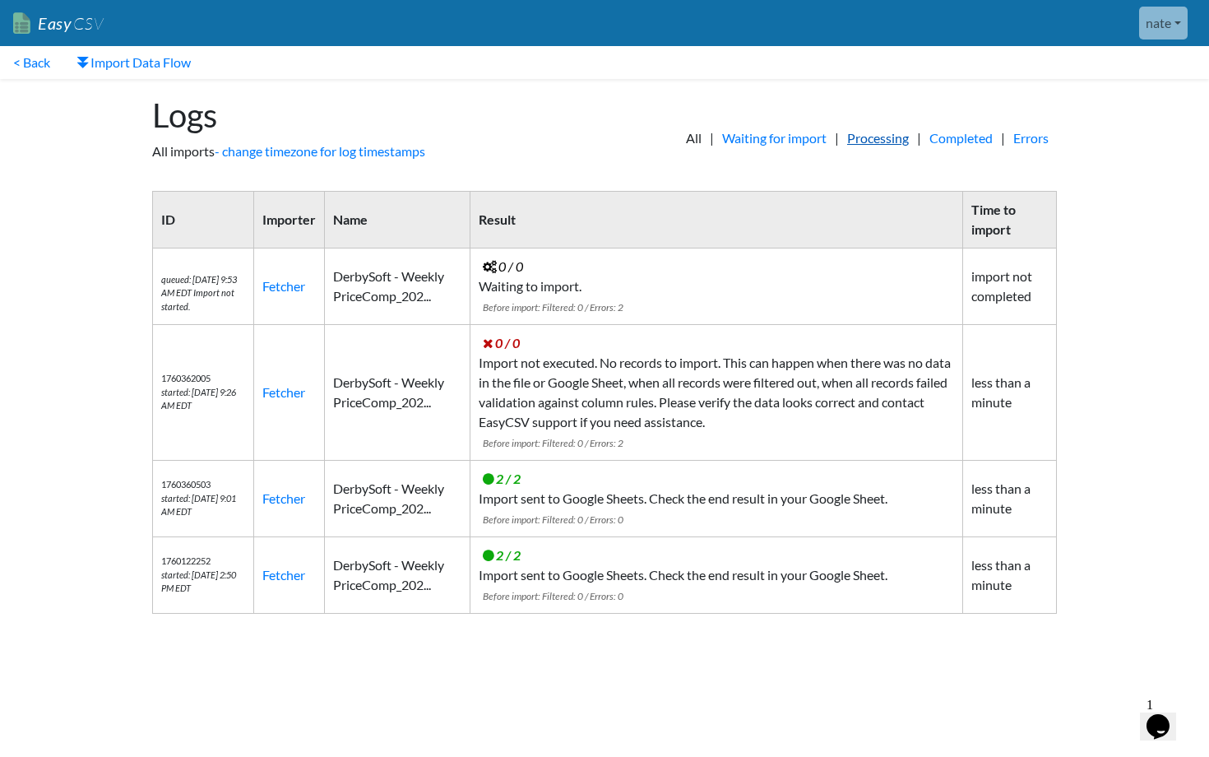
click at [860, 142] on link "Processing" at bounding box center [878, 138] width 78 height 20
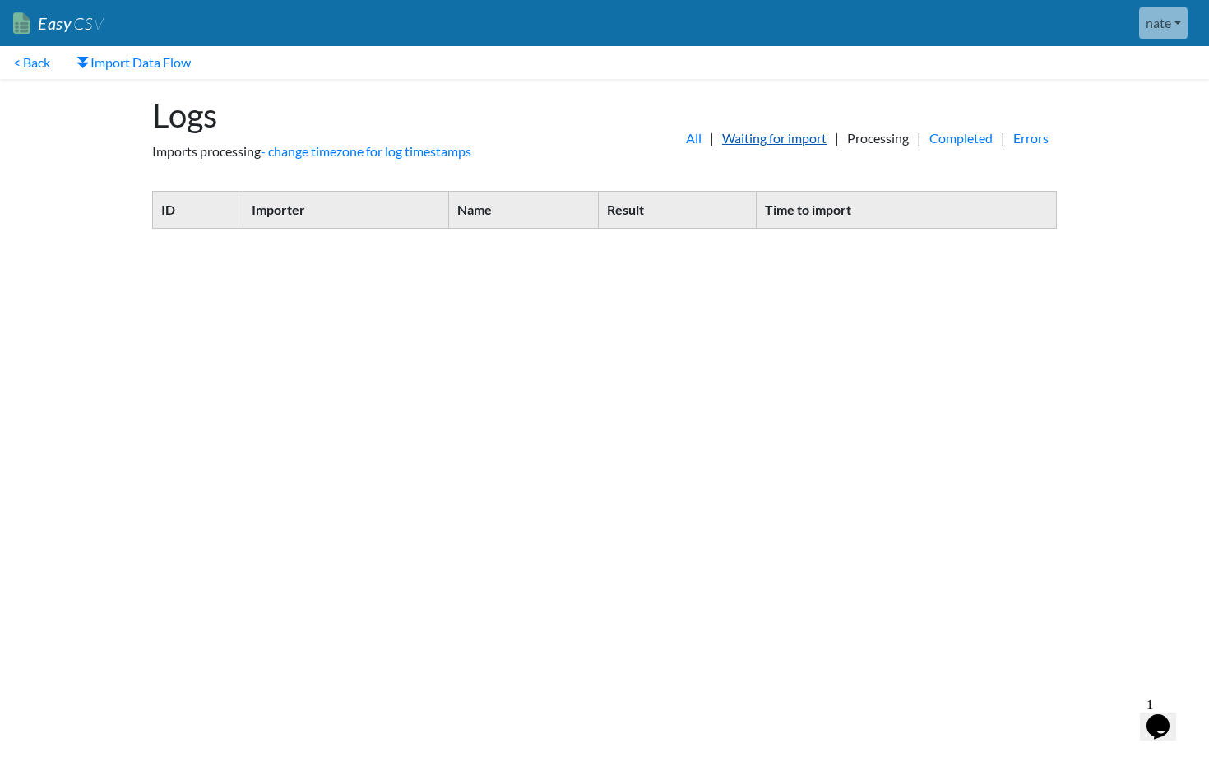
click at [795, 145] on link "Waiting for import" at bounding box center [774, 138] width 121 height 20
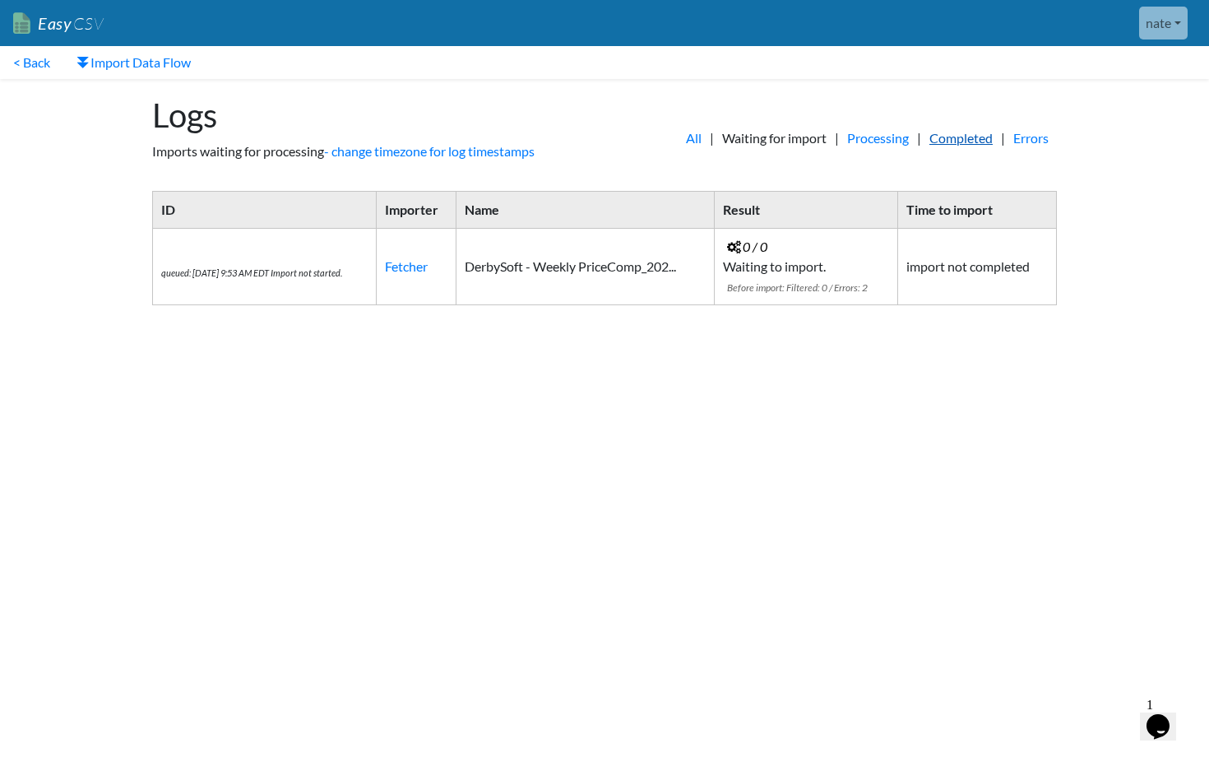
click at [946, 133] on link "Completed" at bounding box center [961, 138] width 80 height 20
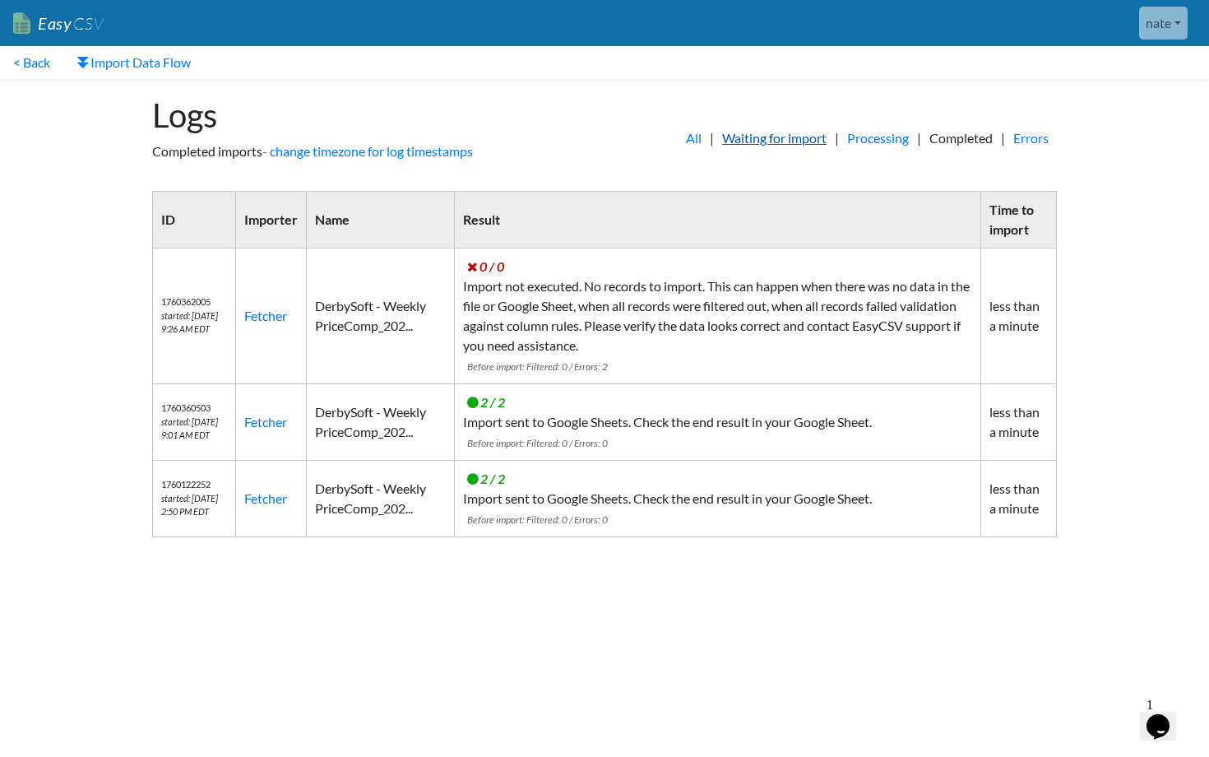
click at [742, 146] on link "Waiting for import" at bounding box center [774, 138] width 121 height 20
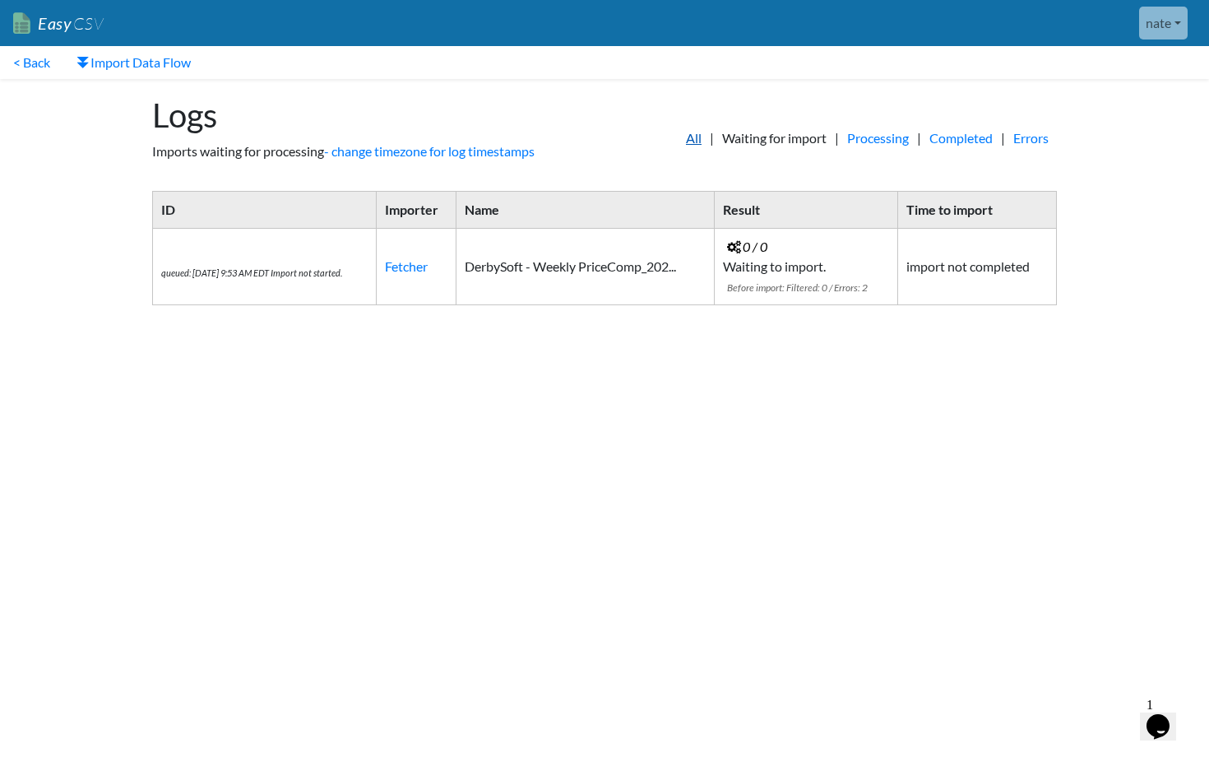
click at [678, 142] on link "All" at bounding box center [694, 138] width 32 height 20
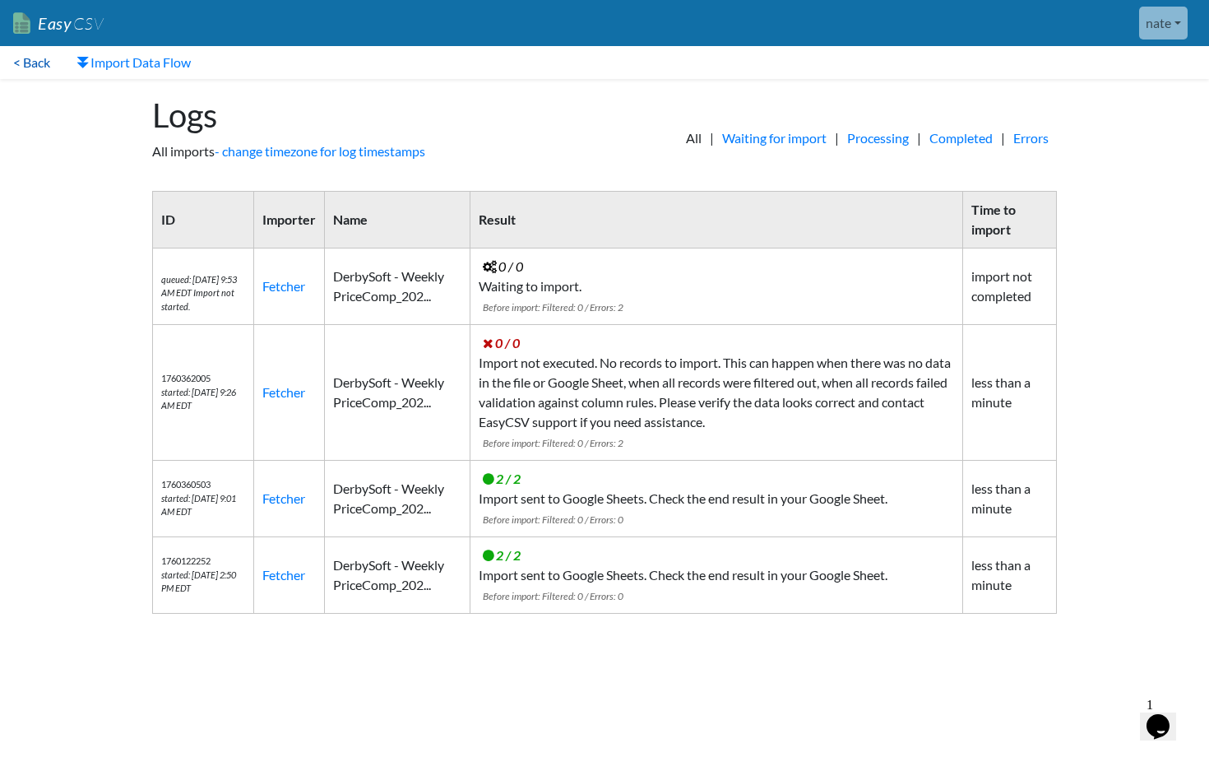
click at [63, 57] on link "< Back" at bounding box center [31, 62] width 63 height 33
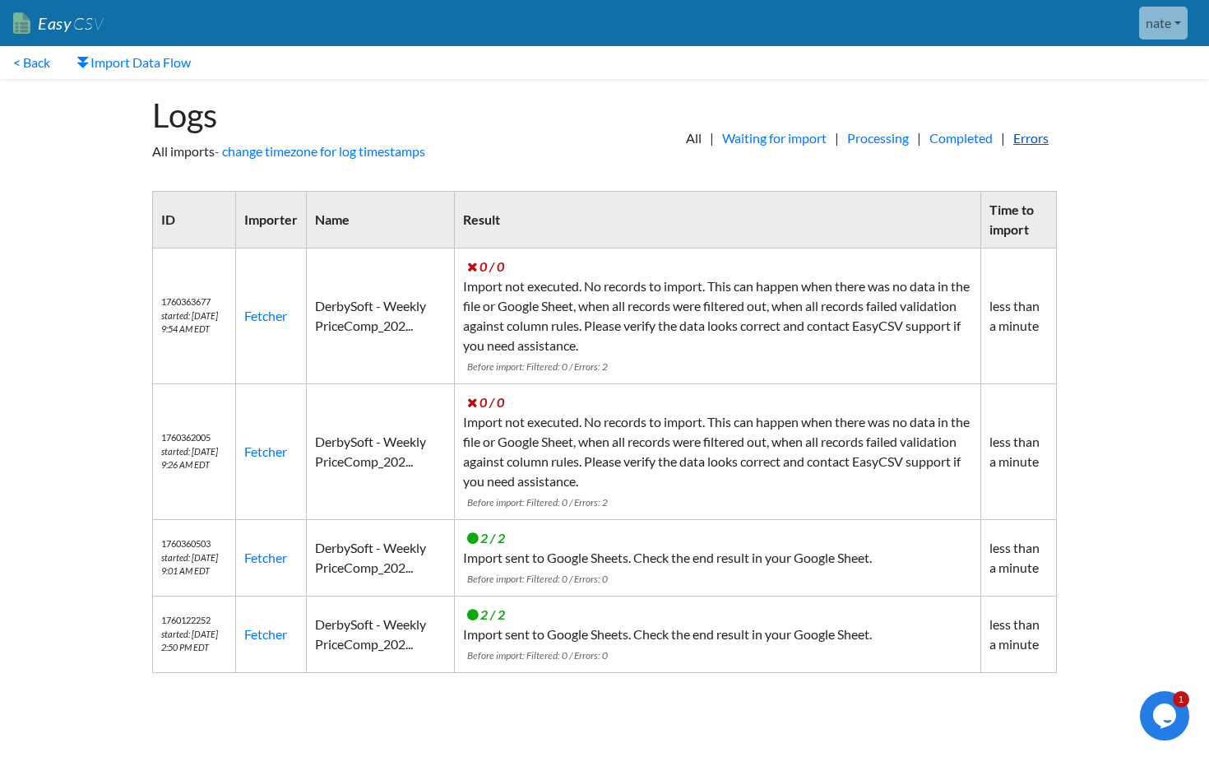
click at [1024, 135] on link "Errors" at bounding box center [1031, 138] width 52 height 20
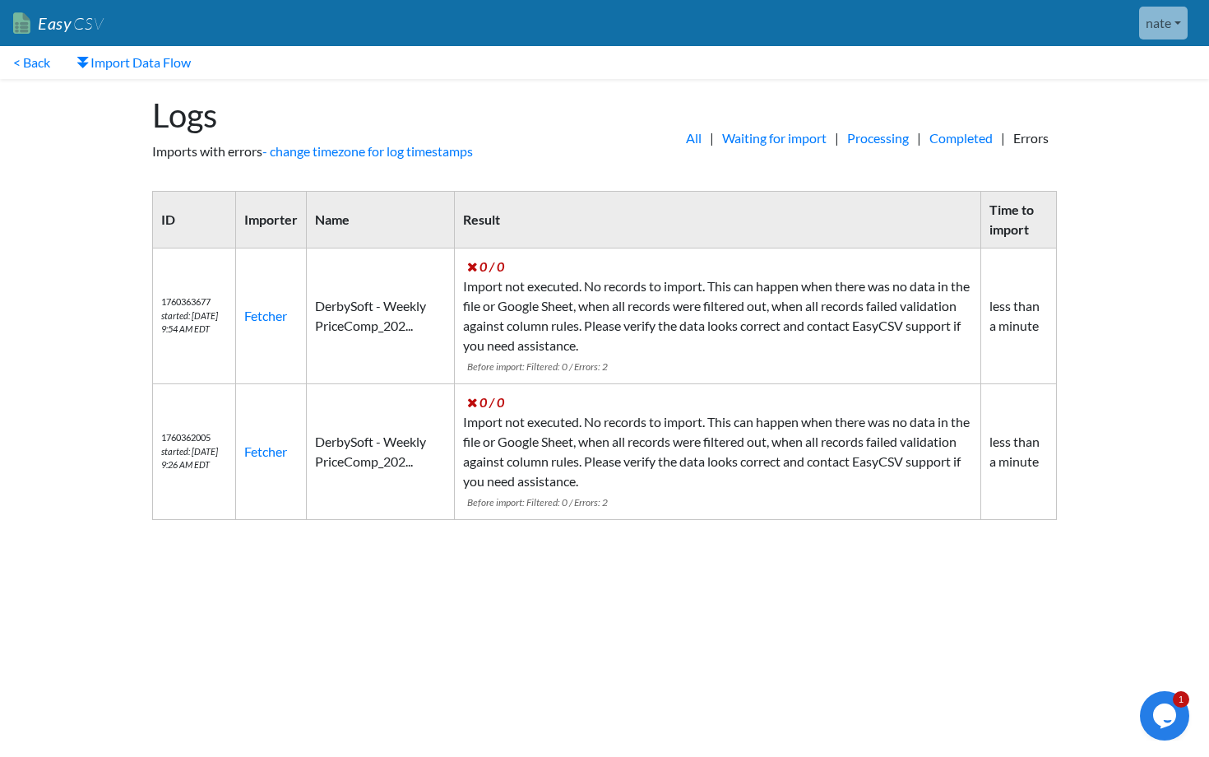
click at [509, 374] on td "0 / 0 Import not executed. No records to import. This can happen when there was…" at bounding box center [717, 316] width 527 height 136
click at [518, 280] on td "0 / 0 Import not executed. No records to import. This can happen when there was…" at bounding box center [717, 316] width 527 height 136
click at [287, 318] on link "Fetcher" at bounding box center [265, 316] width 43 height 16
click at [40, 62] on link "< Back" at bounding box center [31, 62] width 63 height 33
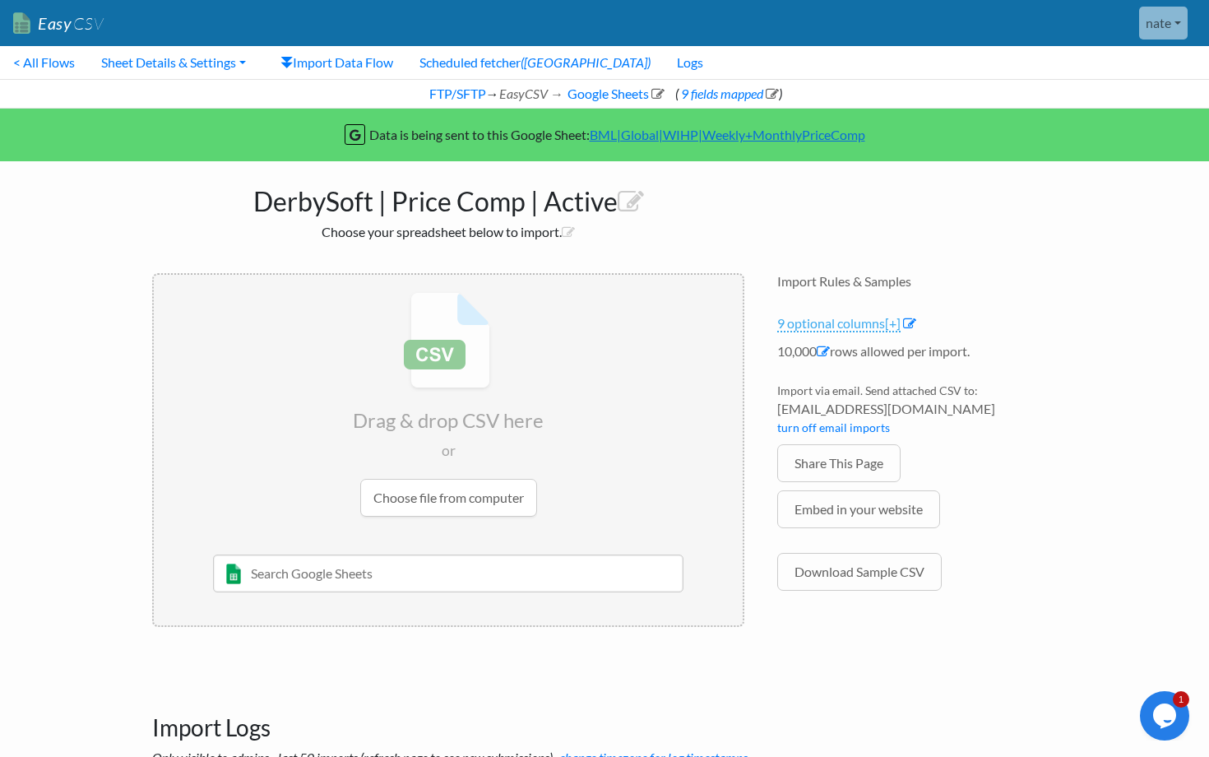
click at [900, 325] on span "[+]" at bounding box center [893, 323] width 16 height 16
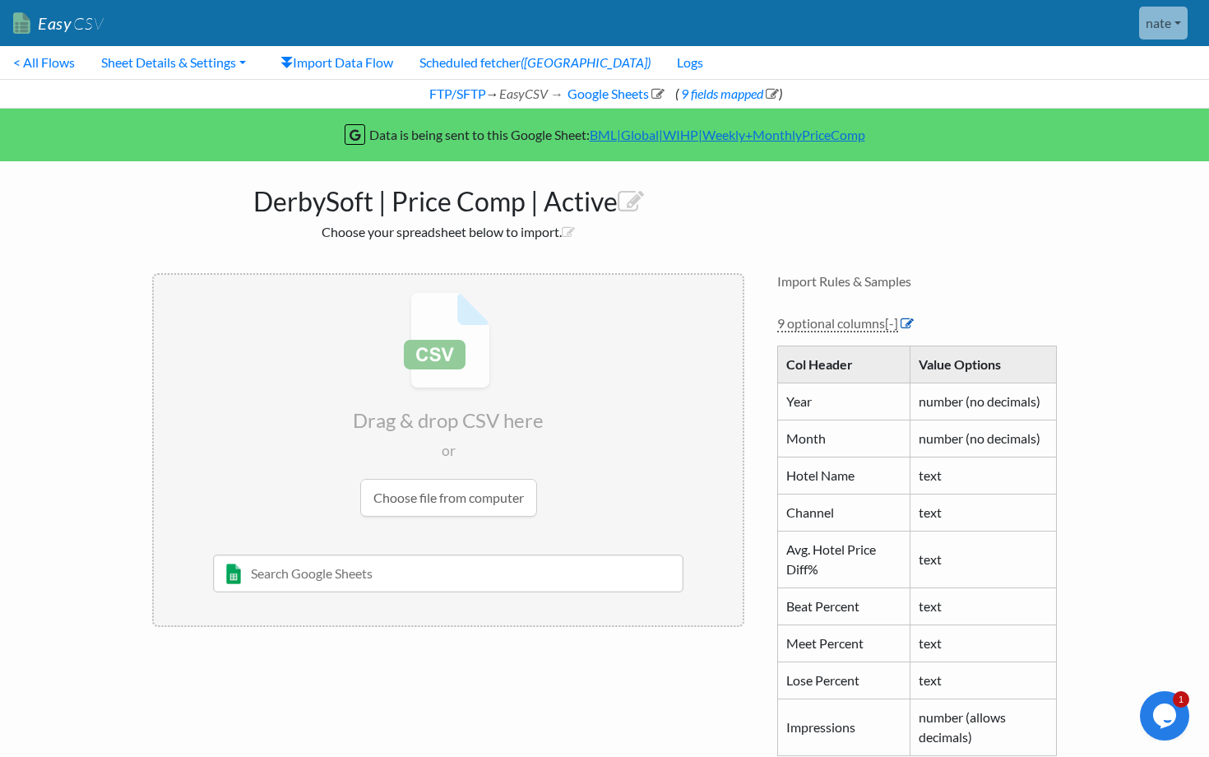
click at [912, 325] on icon at bounding box center [907, 323] width 13 height 13
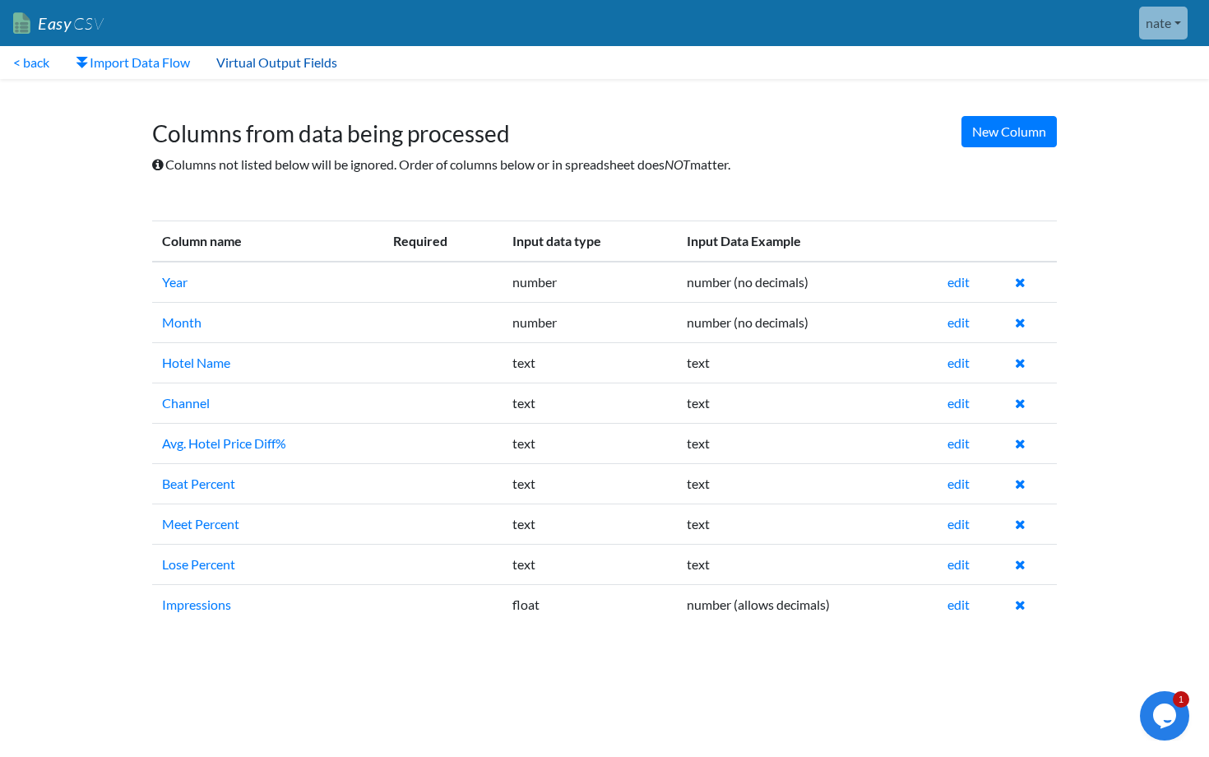
click at [250, 55] on link "Virtual Output Fields" at bounding box center [276, 62] width 147 height 33
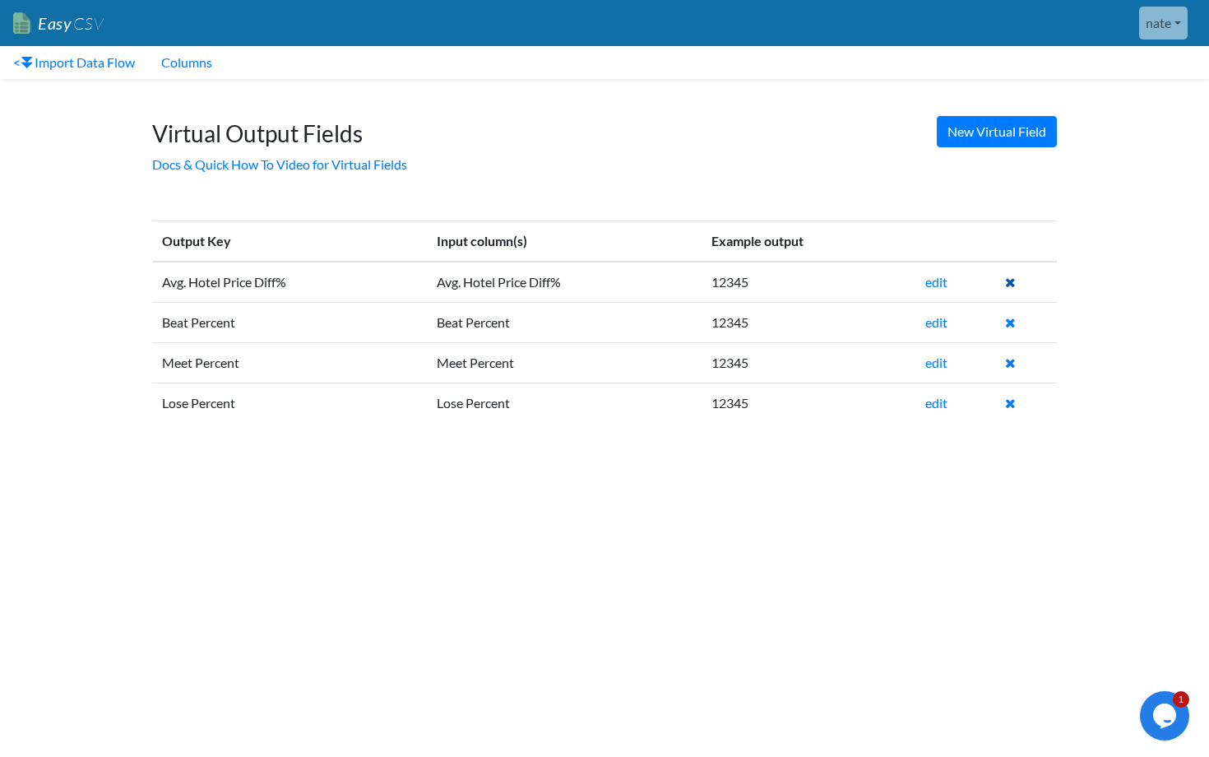
click at [1013, 283] on icon at bounding box center [1010, 282] width 11 height 13
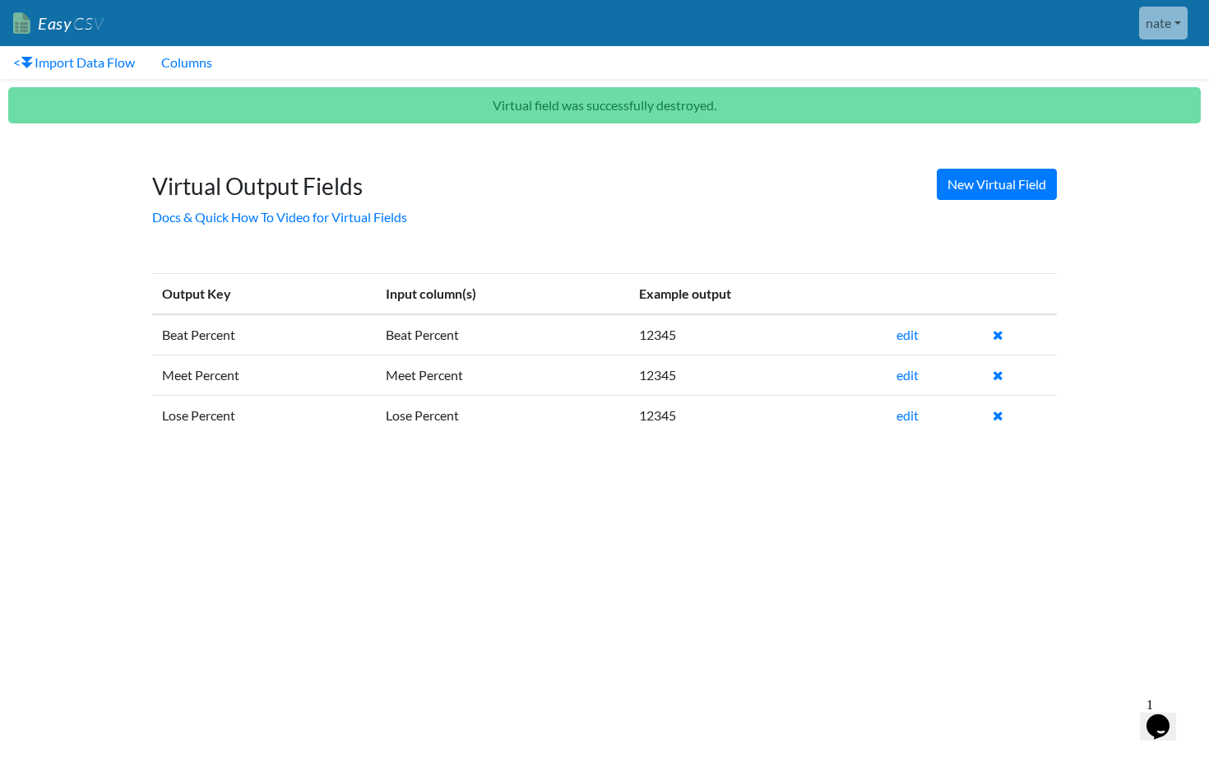
click at [1002, 323] on td at bounding box center [1020, 334] width 74 height 41
click at [1001, 328] on icon at bounding box center [998, 334] width 11 height 13
click at [993, 343] on td at bounding box center [1020, 334] width 74 height 41
click at [999, 332] on icon at bounding box center [998, 334] width 11 height 13
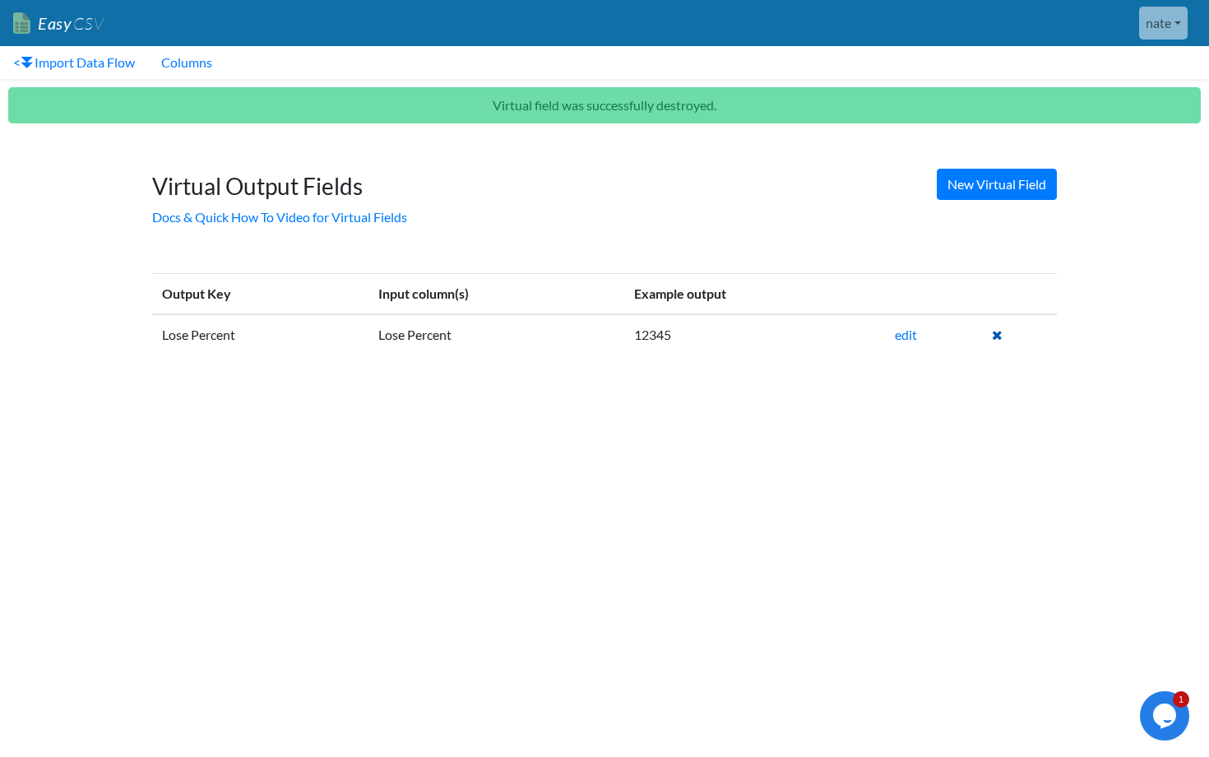
click at [994, 331] on icon at bounding box center [997, 334] width 11 height 13
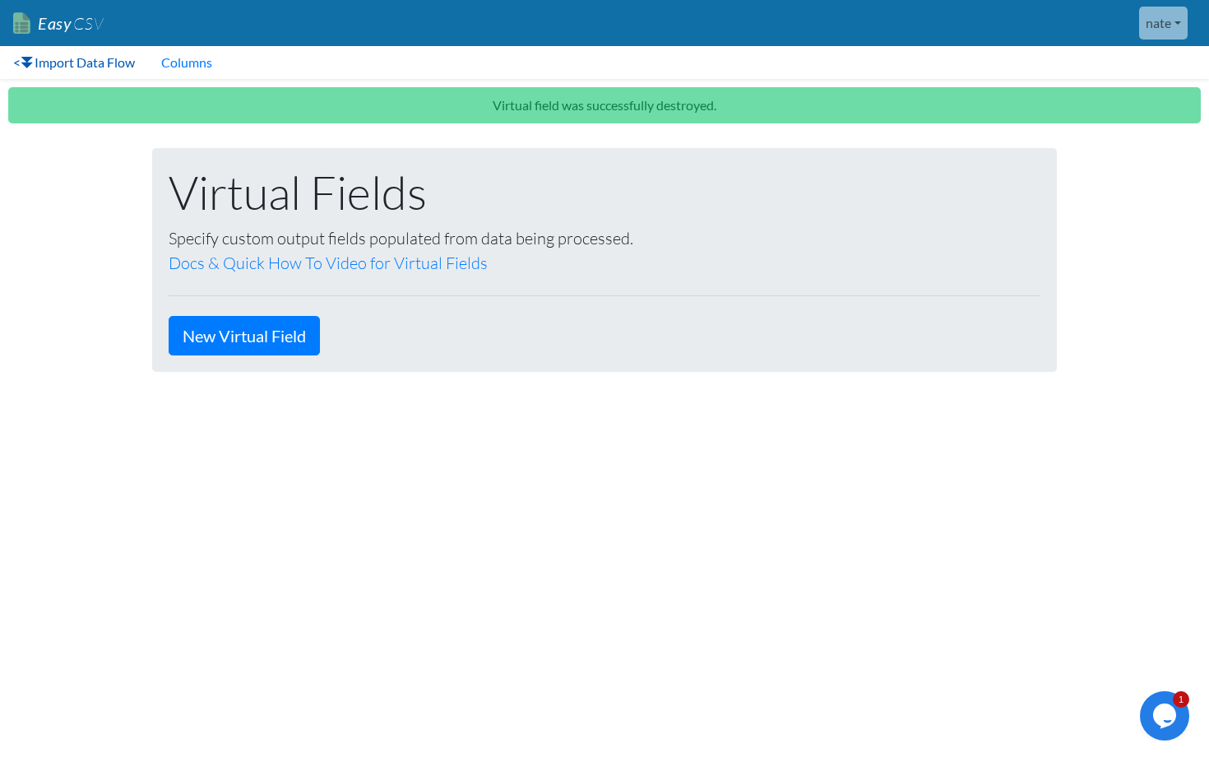
click at [99, 63] on link "< Import Data Flow" at bounding box center [74, 62] width 148 height 33
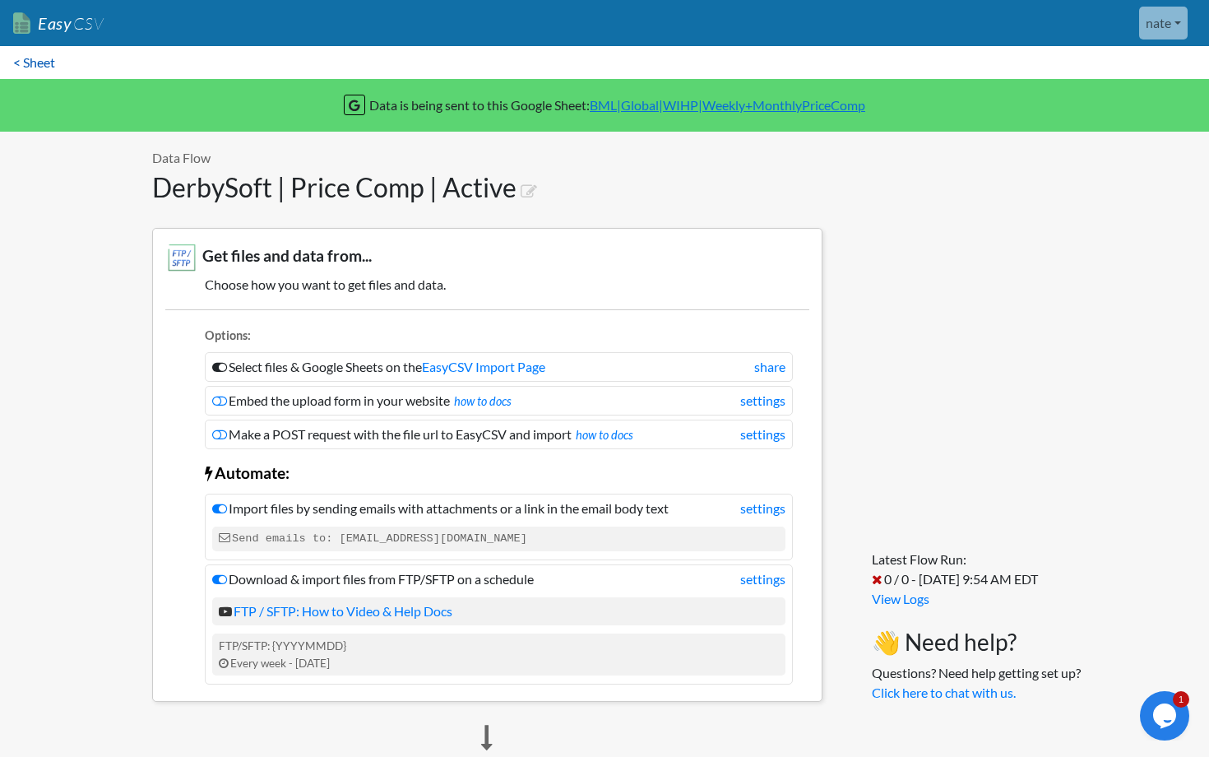
click at [35, 62] on link "< Sheet" at bounding box center [34, 62] width 68 height 33
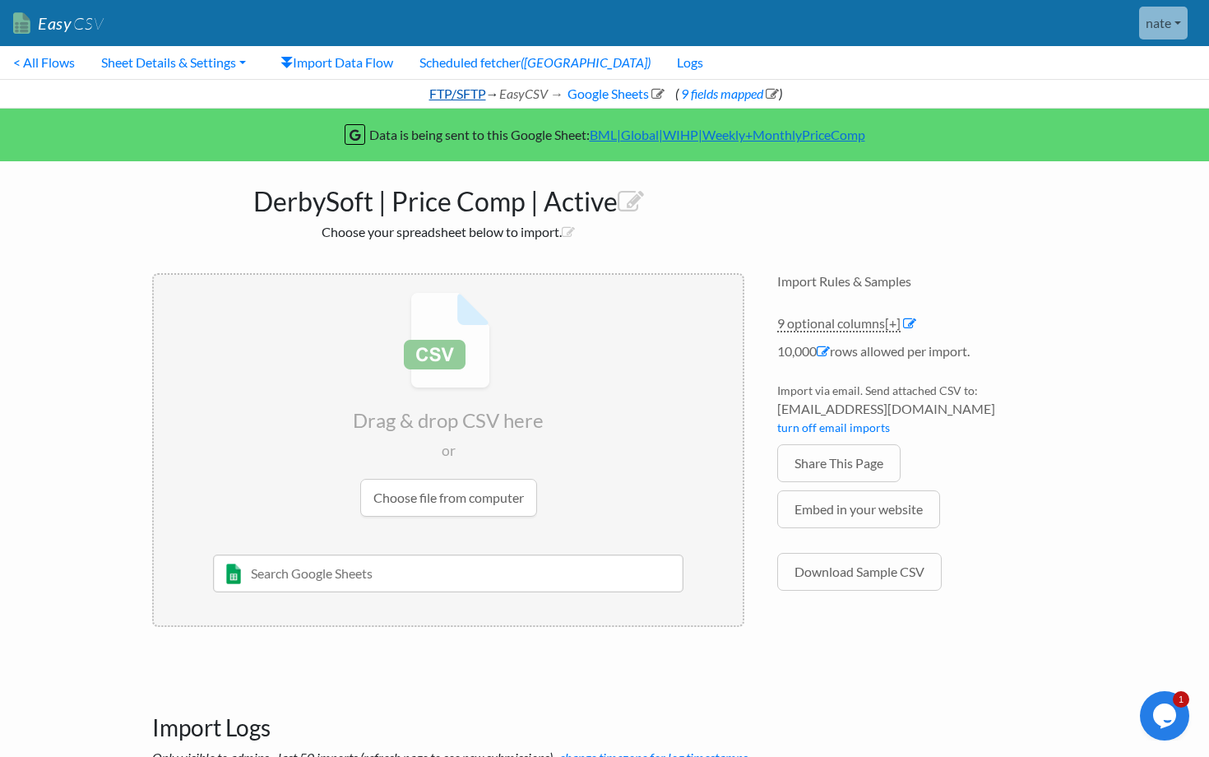
click at [427, 91] on link "FTP/SFTP" at bounding box center [456, 94] width 59 height 16
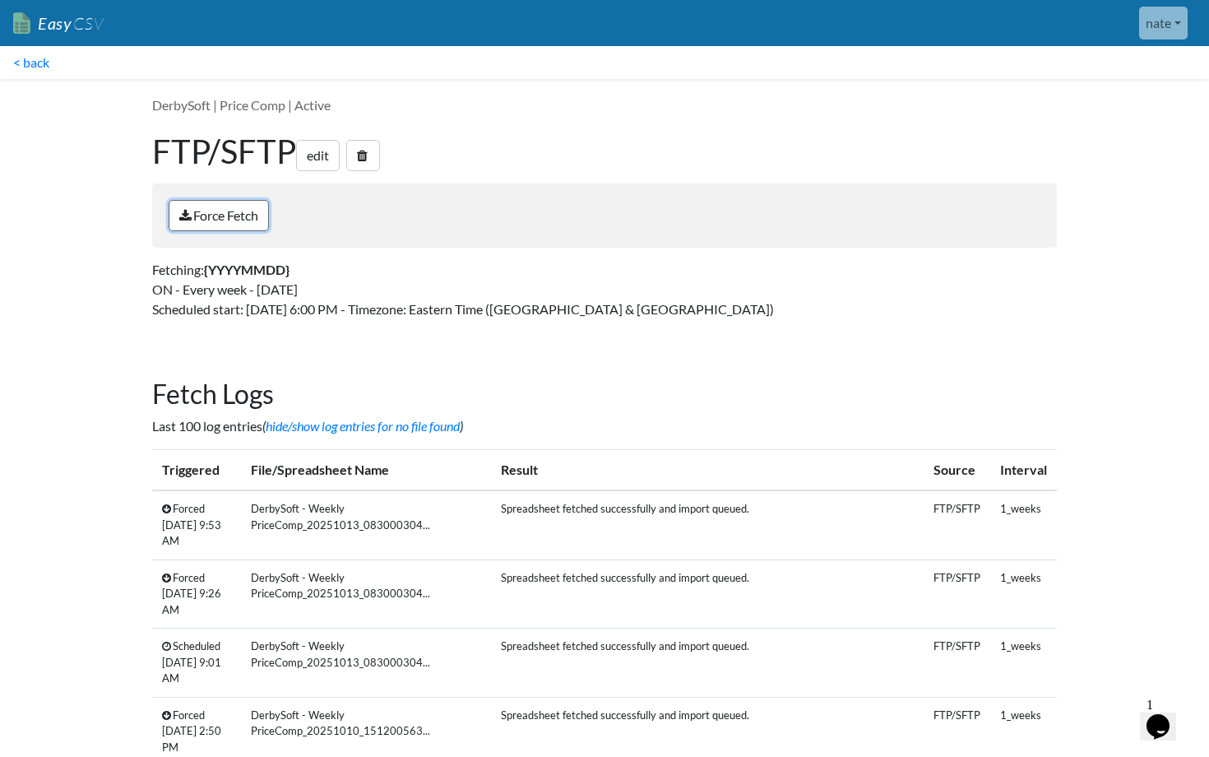
click at [241, 219] on link "Force Fetch" at bounding box center [219, 215] width 100 height 31
click at [45, 58] on link "< back" at bounding box center [31, 62] width 63 height 33
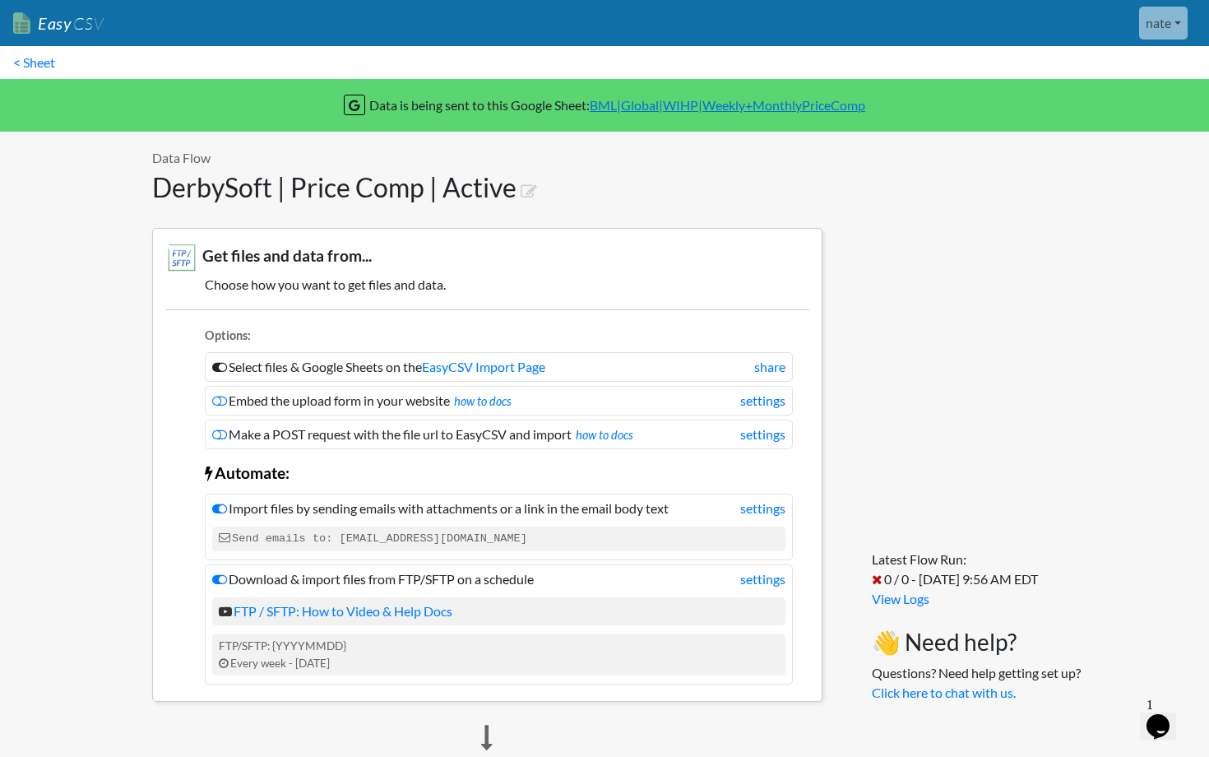
scroll to position [1188, 0]
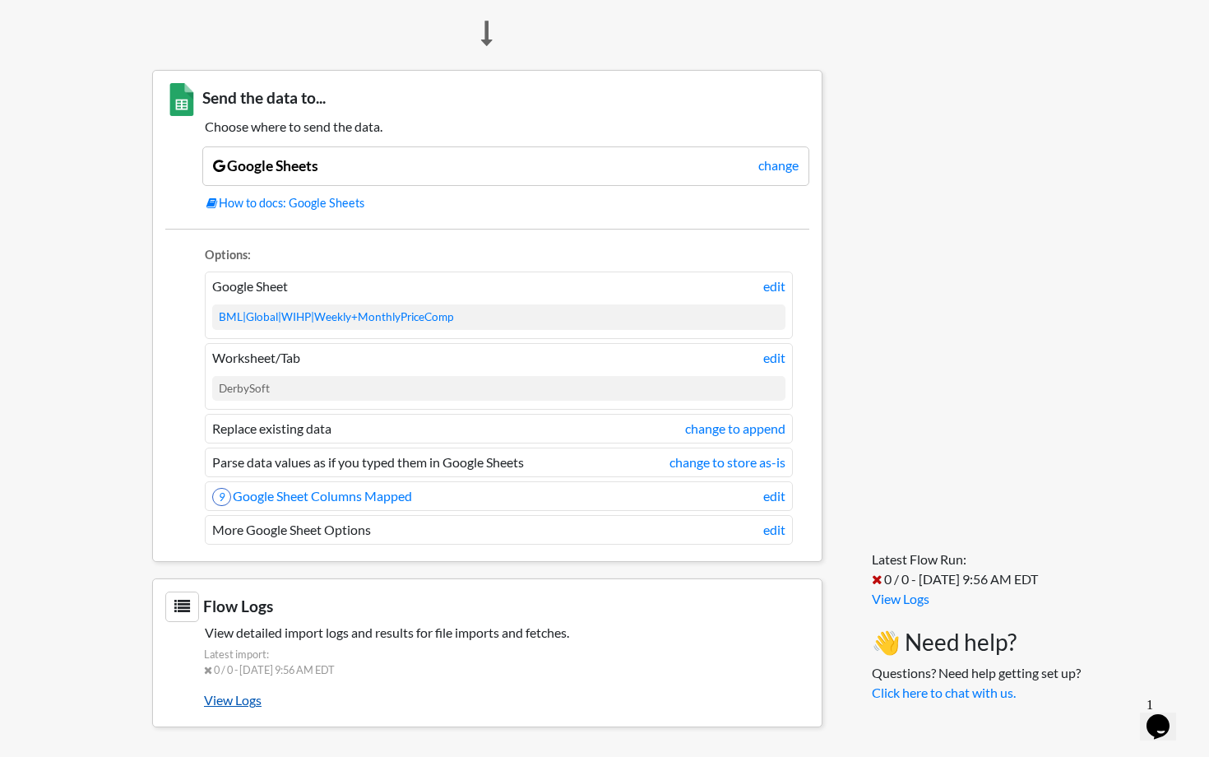
click at [244, 707] on link "View Logs" at bounding box center [507, 700] width 606 height 28
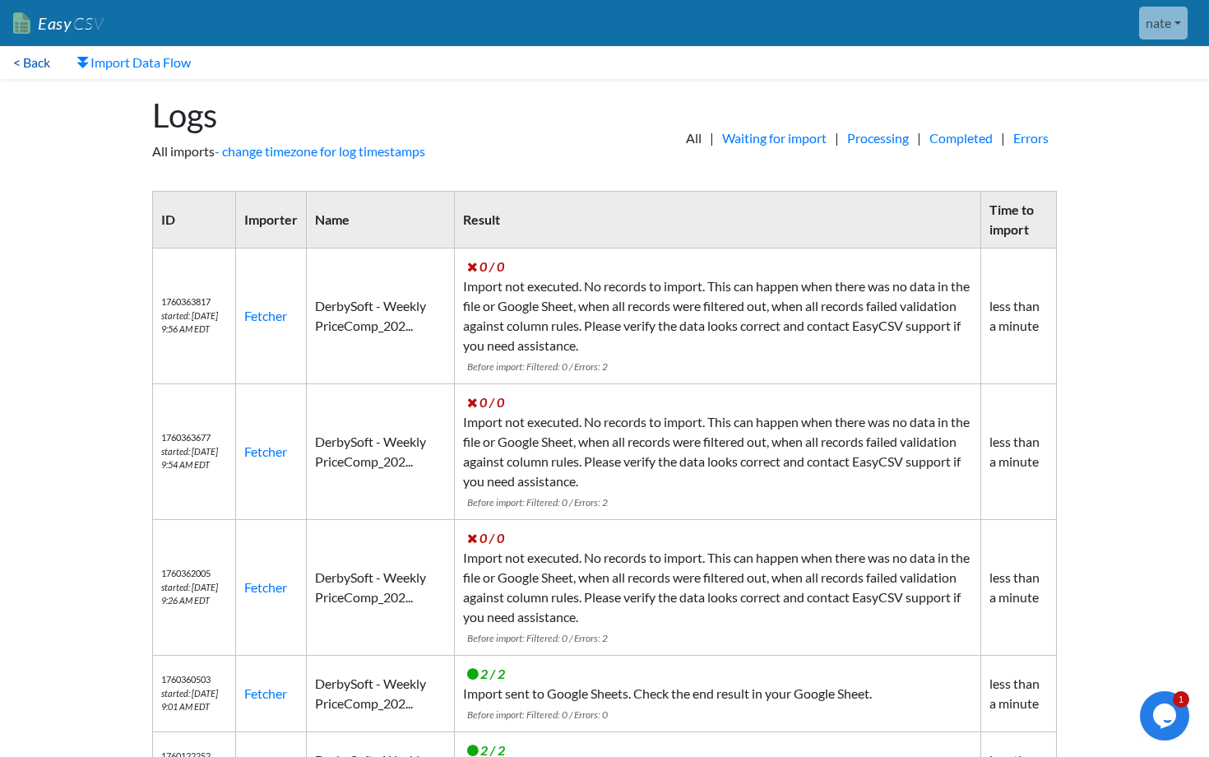
click at [39, 67] on link "< Back" at bounding box center [31, 62] width 63 height 33
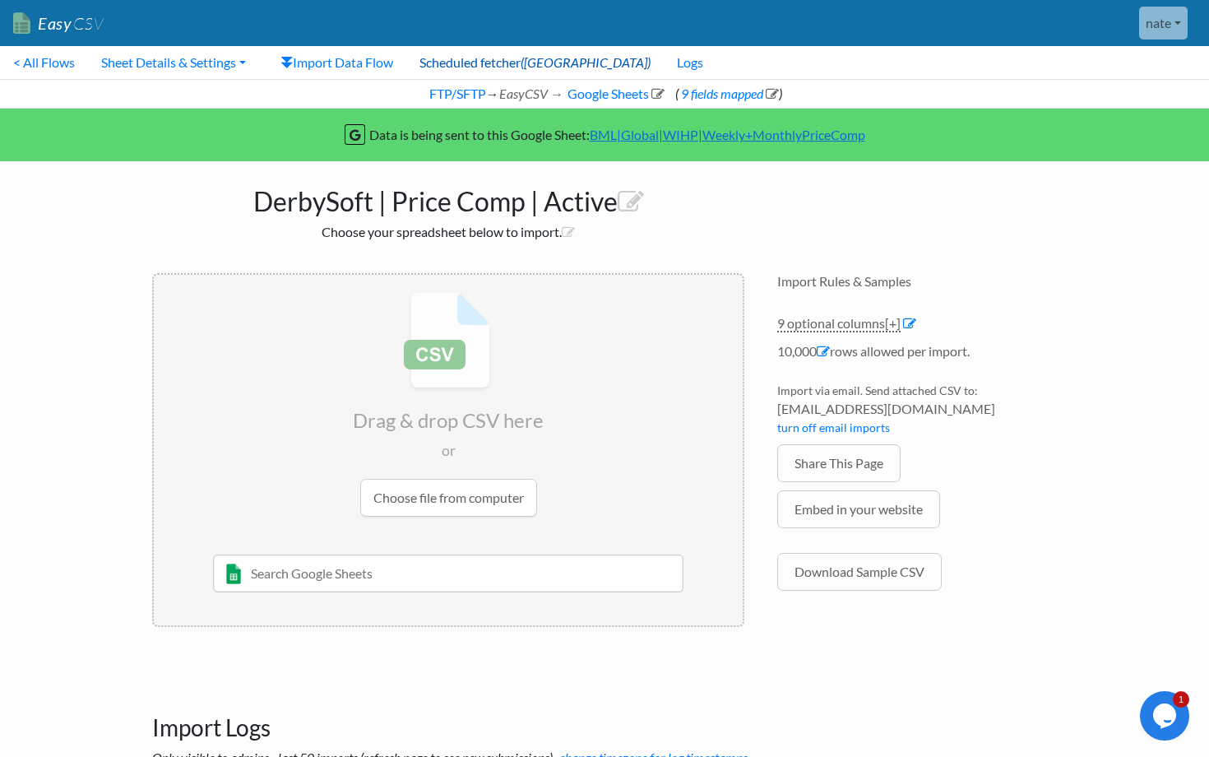
click at [458, 76] on link "Scheduled fetcher (ON)" at bounding box center [535, 62] width 258 height 33
click at [892, 328] on span "[+]" at bounding box center [893, 323] width 16 height 16
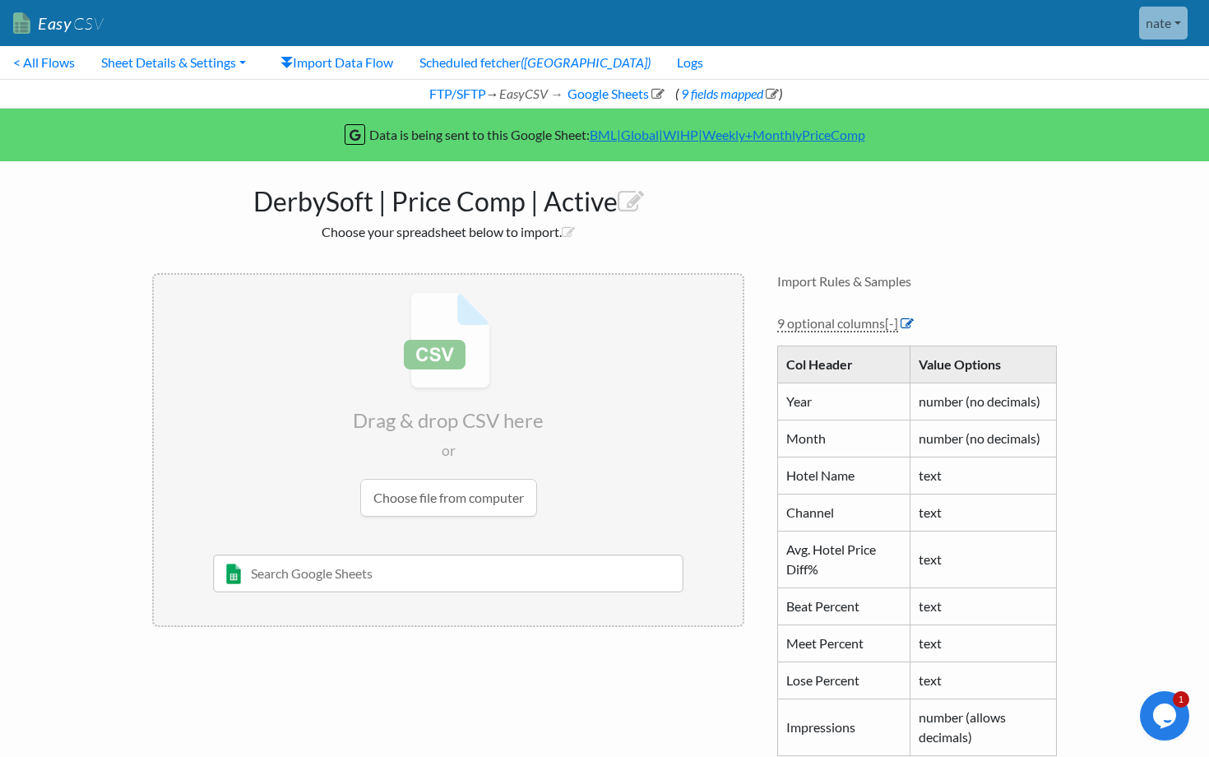
click at [909, 317] on icon at bounding box center [907, 323] width 13 height 13
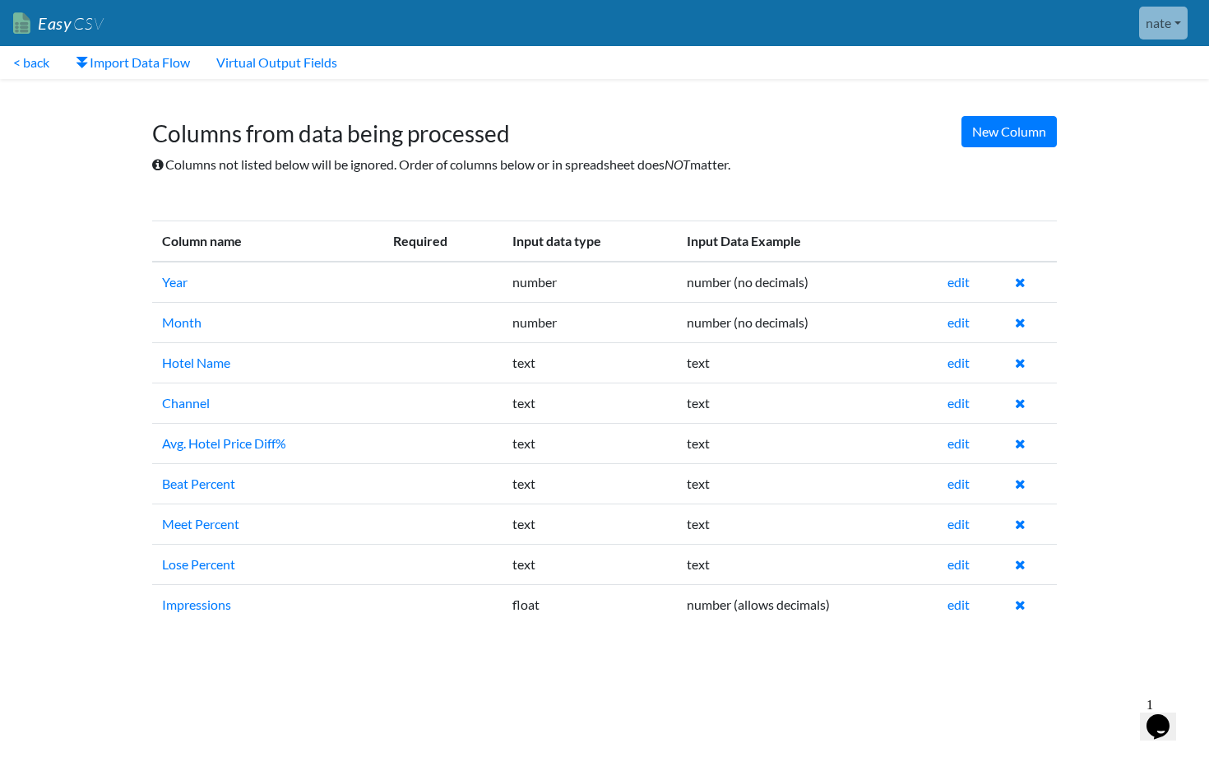
click at [806, 350] on td "text" at bounding box center [808, 362] width 262 height 40
click at [968, 332] on td "edit" at bounding box center [971, 322] width 67 height 40
click at [967, 328] on link "edit" at bounding box center [959, 322] width 22 height 16
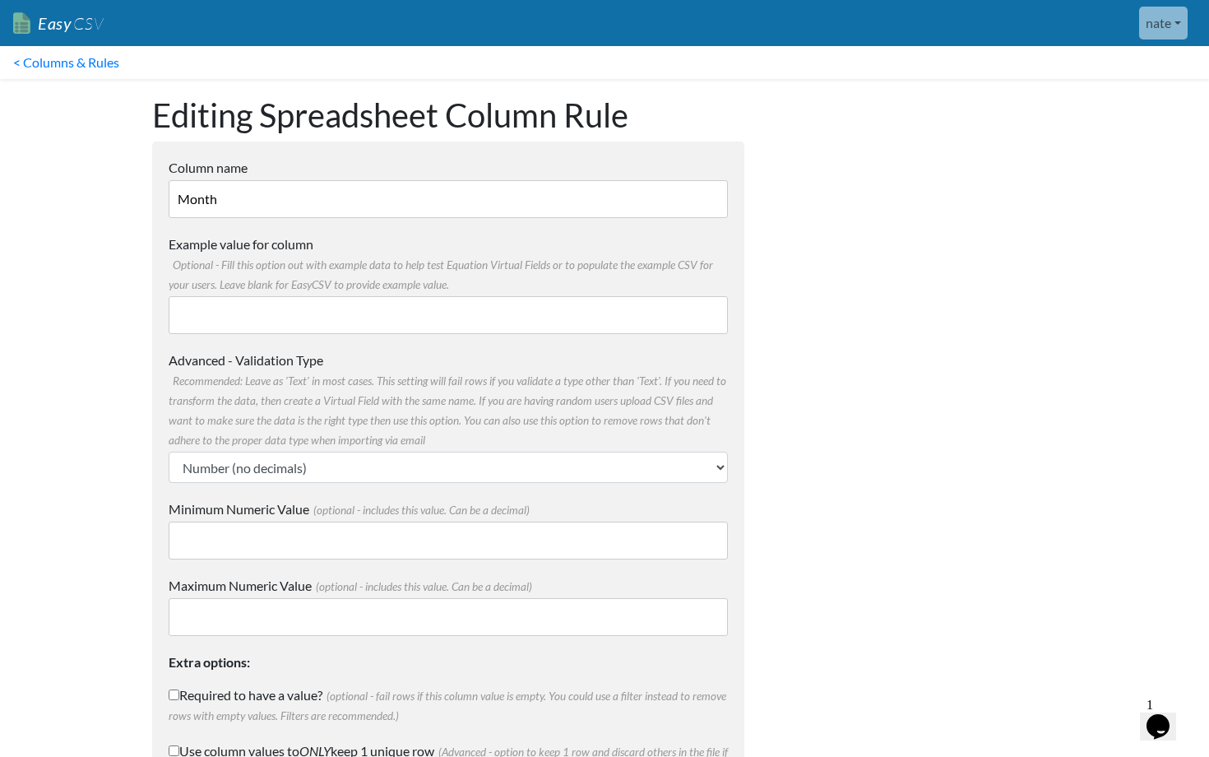
click at [398, 193] on input "Month" at bounding box center [448, 199] width 559 height 38
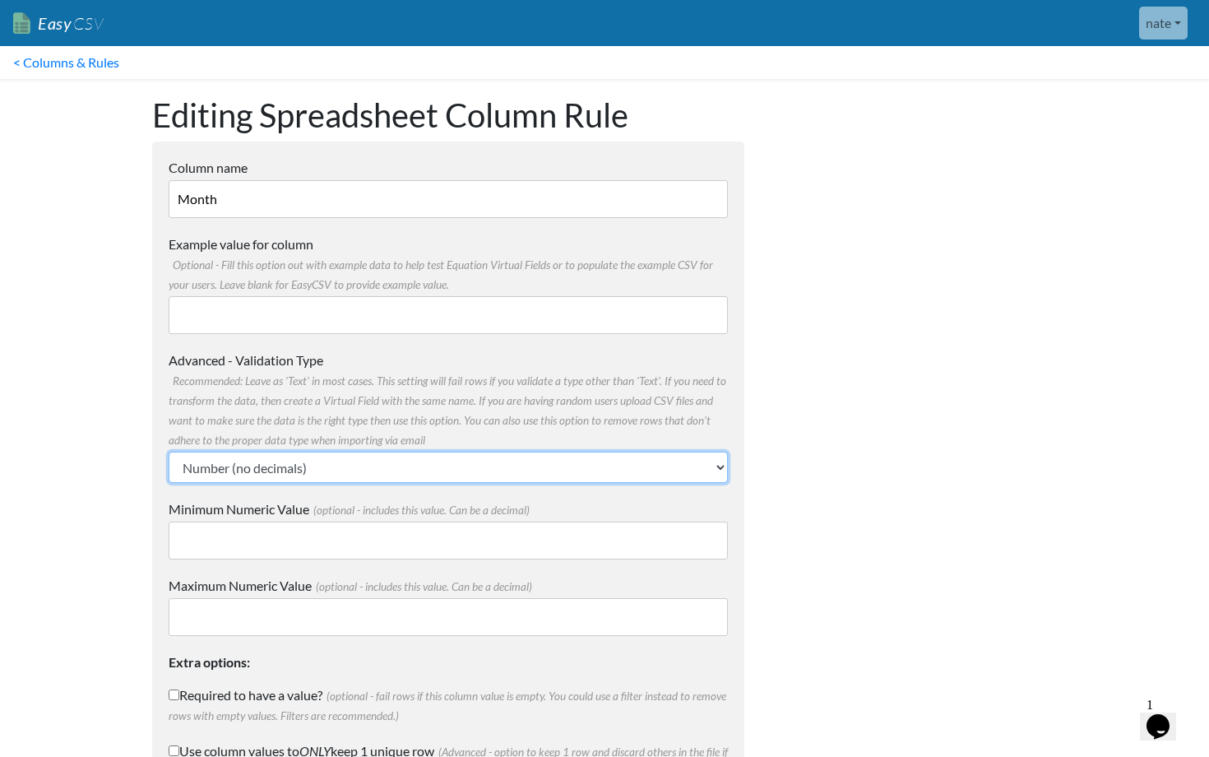
click at [318, 473] on select "Text Number (no decimals) Number (allow decimals) Date (mm/dd/yyyy) Date (dd/mm…" at bounding box center [448, 467] width 559 height 31
select select "text"
click at [169, 452] on select "Text Number (no decimals) Number (allow decimals) Date (mm/dd/yyyy) Date (dd/mm…" at bounding box center [448, 467] width 559 height 31
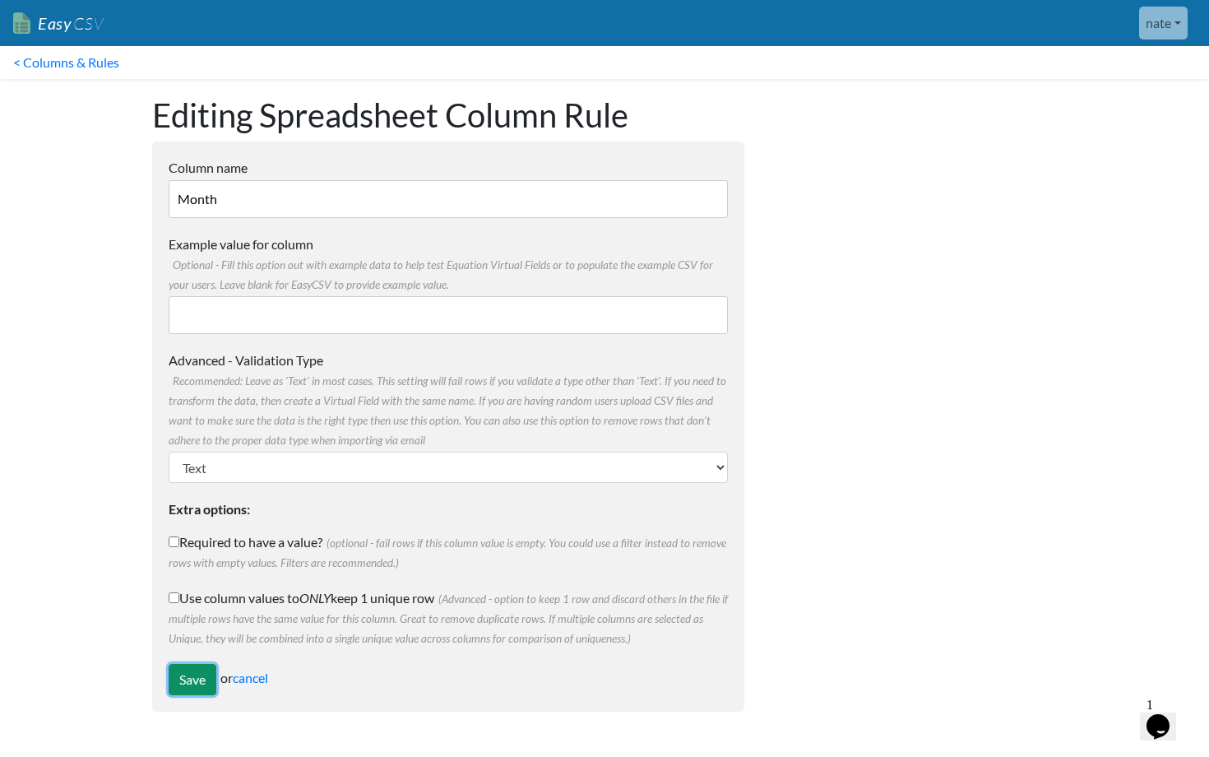
click at [213, 692] on input "Save" at bounding box center [193, 679] width 48 height 31
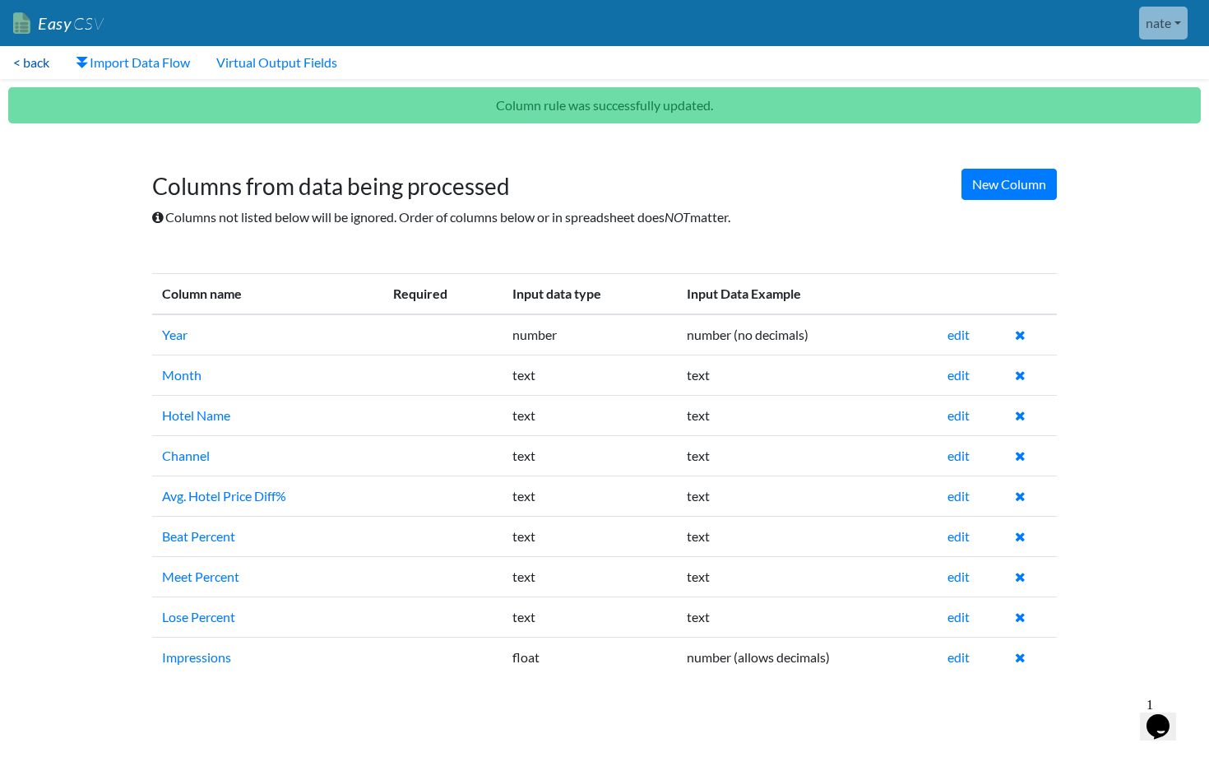
click at [30, 58] on link "< back" at bounding box center [31, 62] width 63 height 33
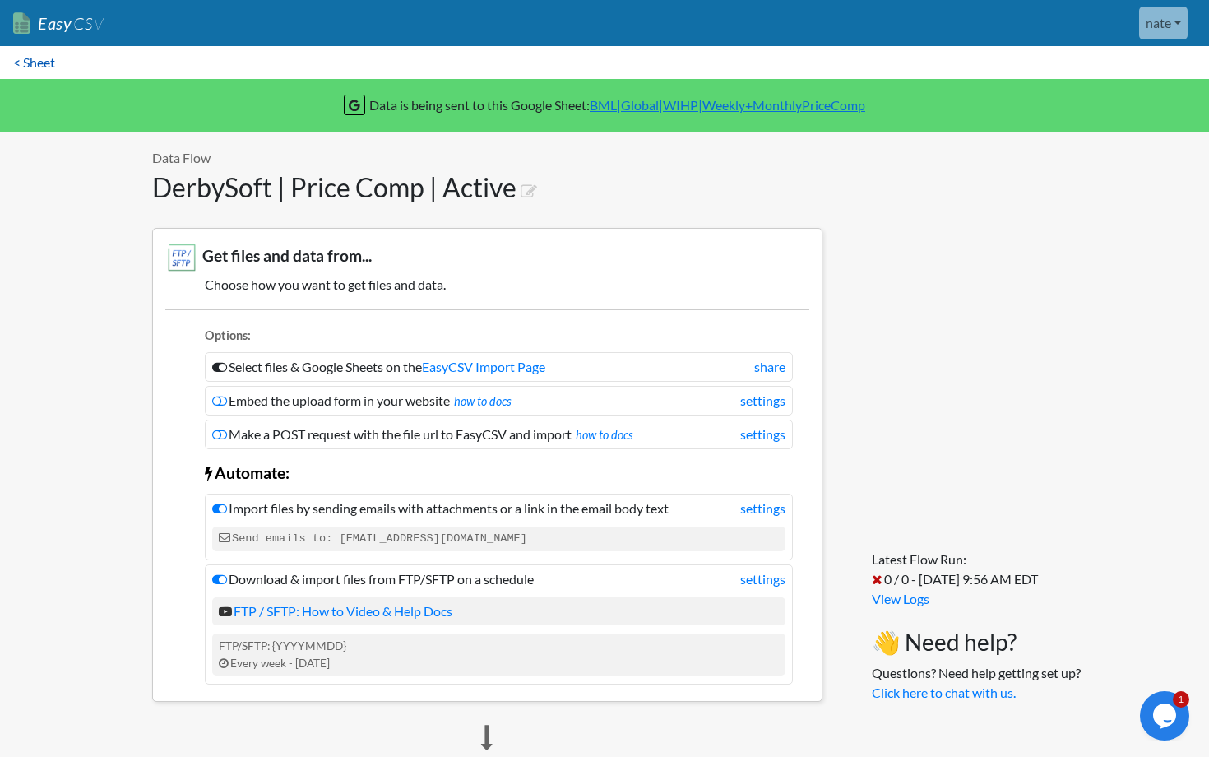
click at [44, 70] on link "< Sheet" at bounding box center [34, 62] width 68 height 33
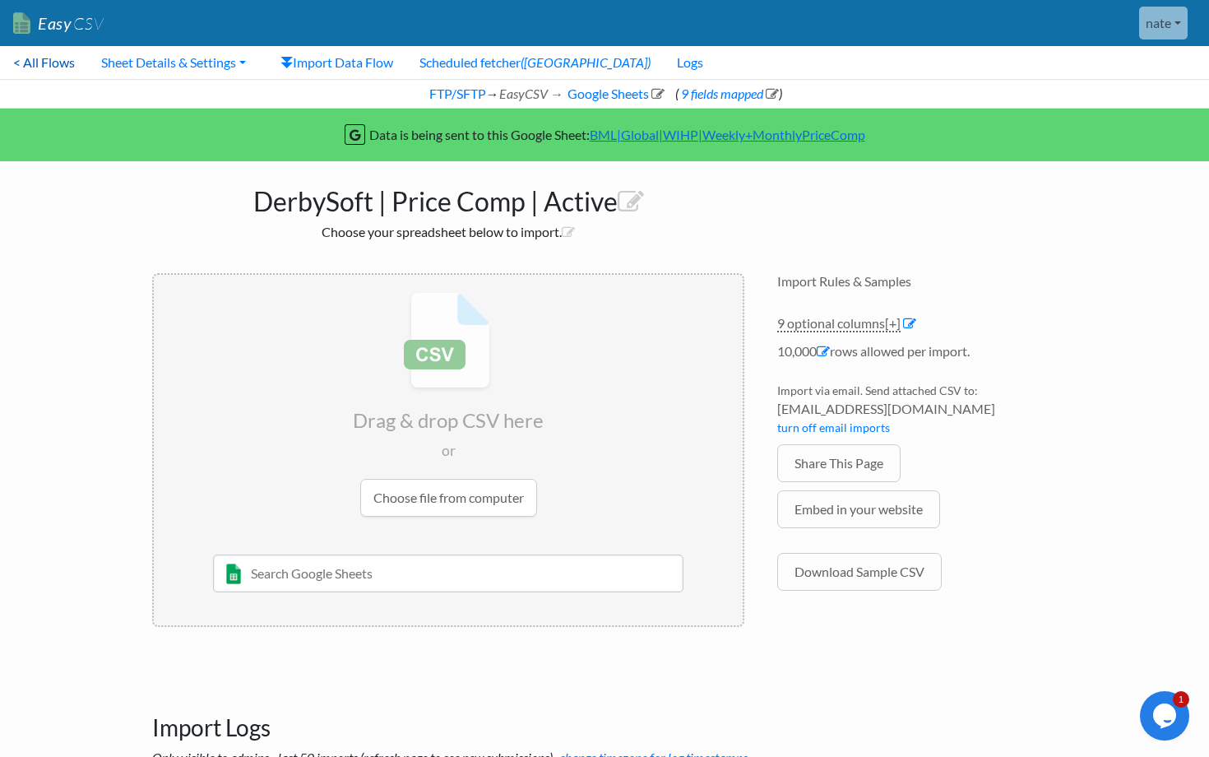
click at [58, 63] on link "< All Flows" at bounding box center [44, 62] width 88 height 33
click at [437, 95] on link "FTP/SFTP" at bounding box center [456, 94] width 59 height 16
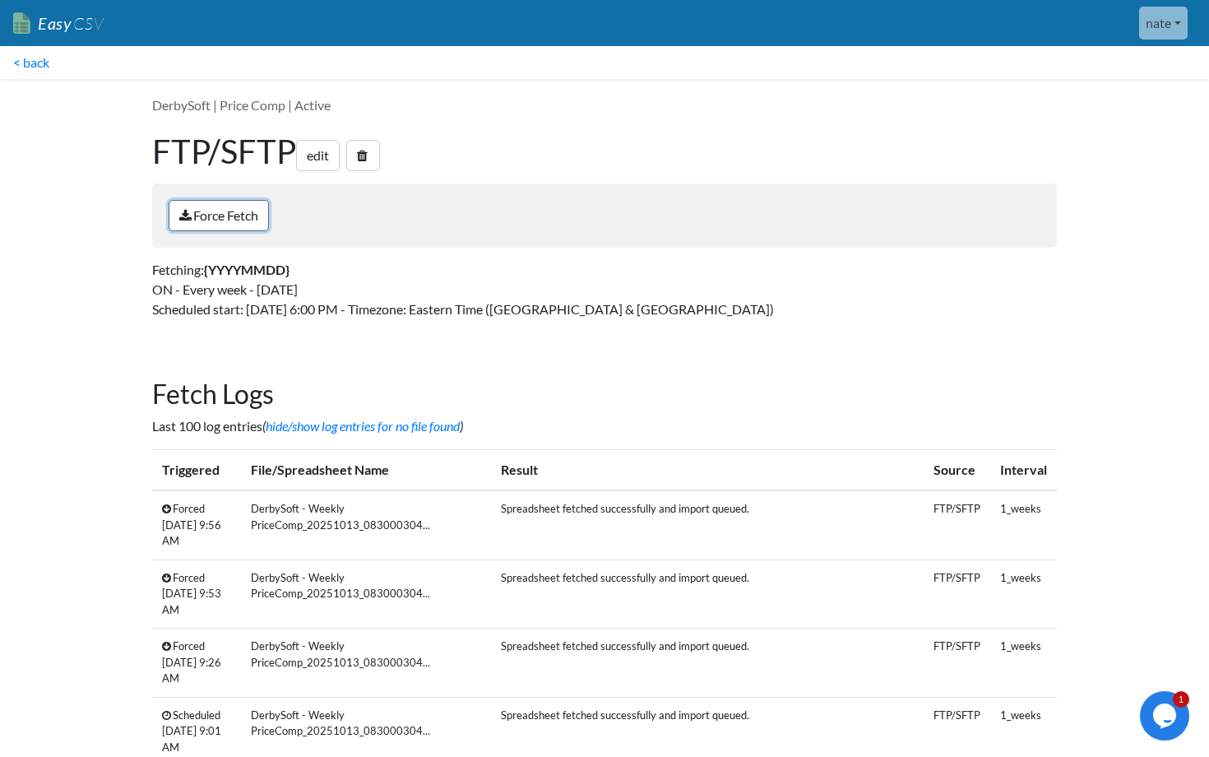
click at [238, 216] on link "Force Fetch" at bounding box center [219, 215] width 100 height 31
click at [52, 66] on link "< back" at bounding box center [31, 62] width 63 height 33
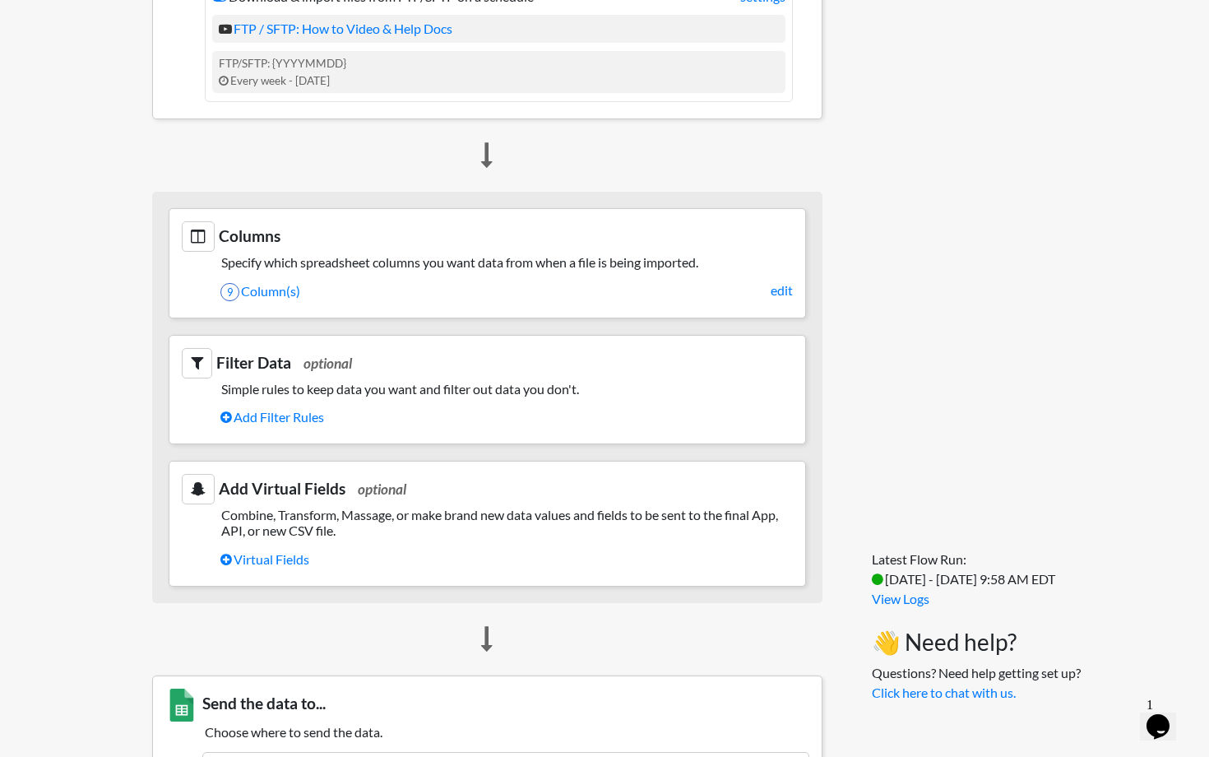
scroll to position [1188, 0]
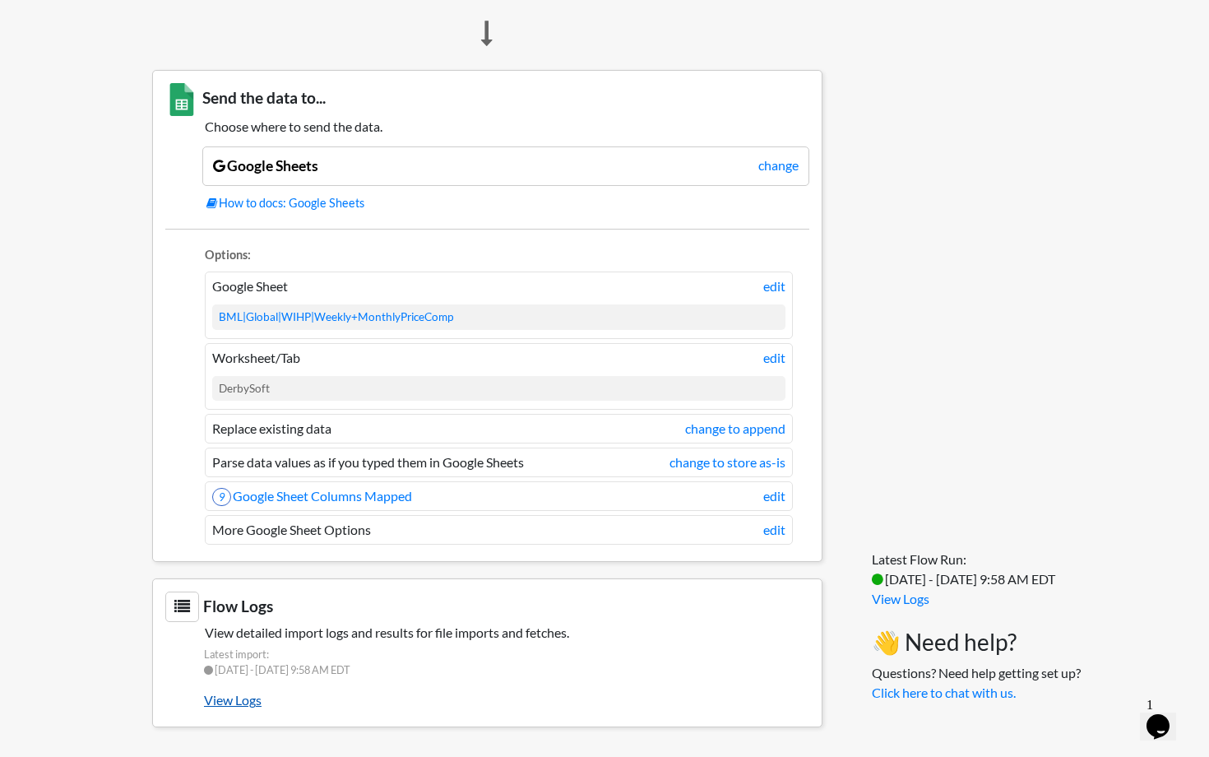
click at [249, 694] on link "View Logs" at bounding box center [507, 700] width 606 height 28
